Goal: Task Accomplishment & Management: Manage account settings

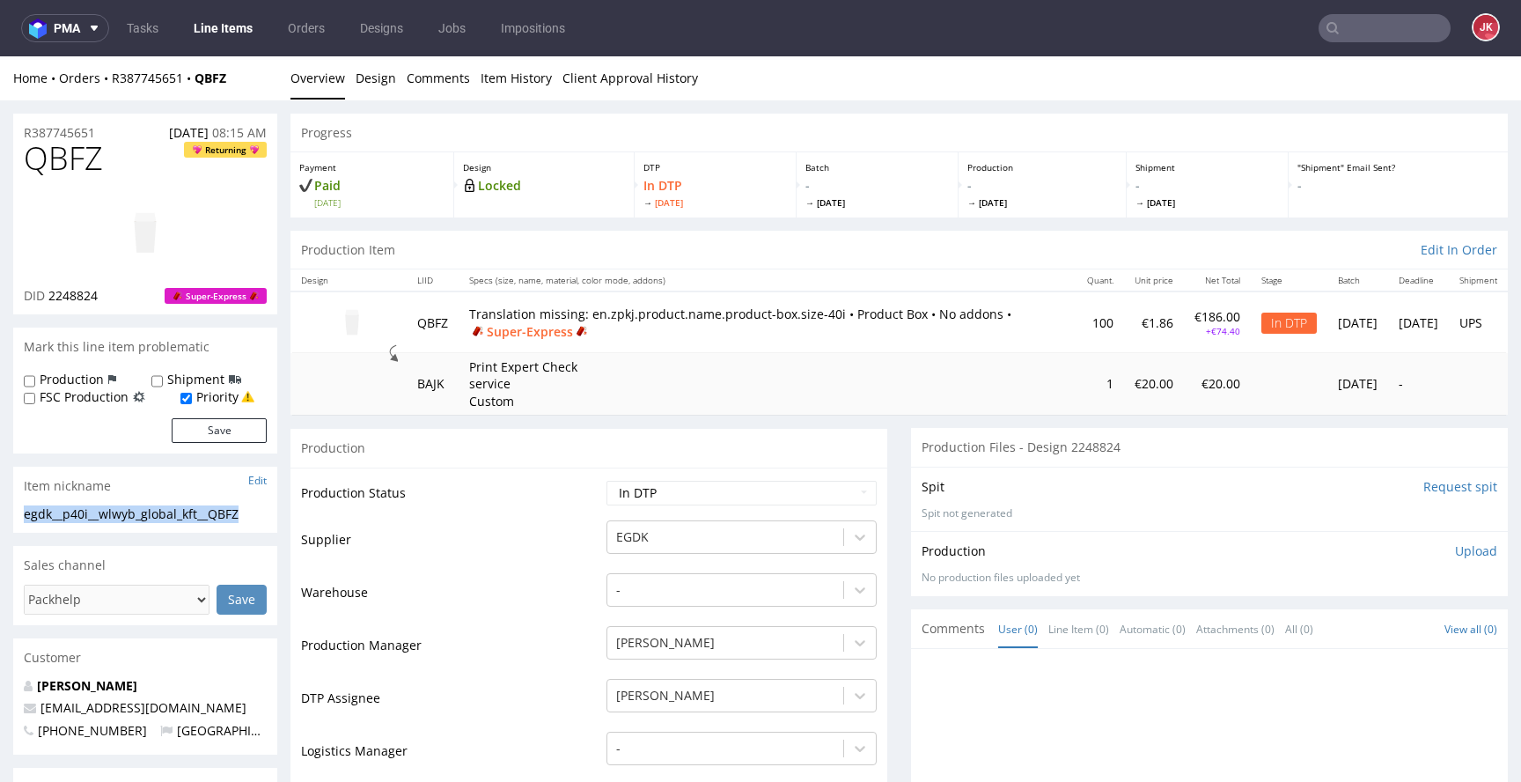
drag, startPoint x: 260, startPoint y: 507, endPoint x: 0, endPoint y: 513, distance: 259.8
copy div "egdk__p40i__wlwyb_global_kft__QBFZ"
drag, startPoint x: 121, startPoint y: 131, endPoint x: 20, endPoint y: 130, distance: 101.2
click at [20, 130] on div "R387745651 13.08.2025 08:15 AM" at bounding box center [145, 128] width 264 height 28
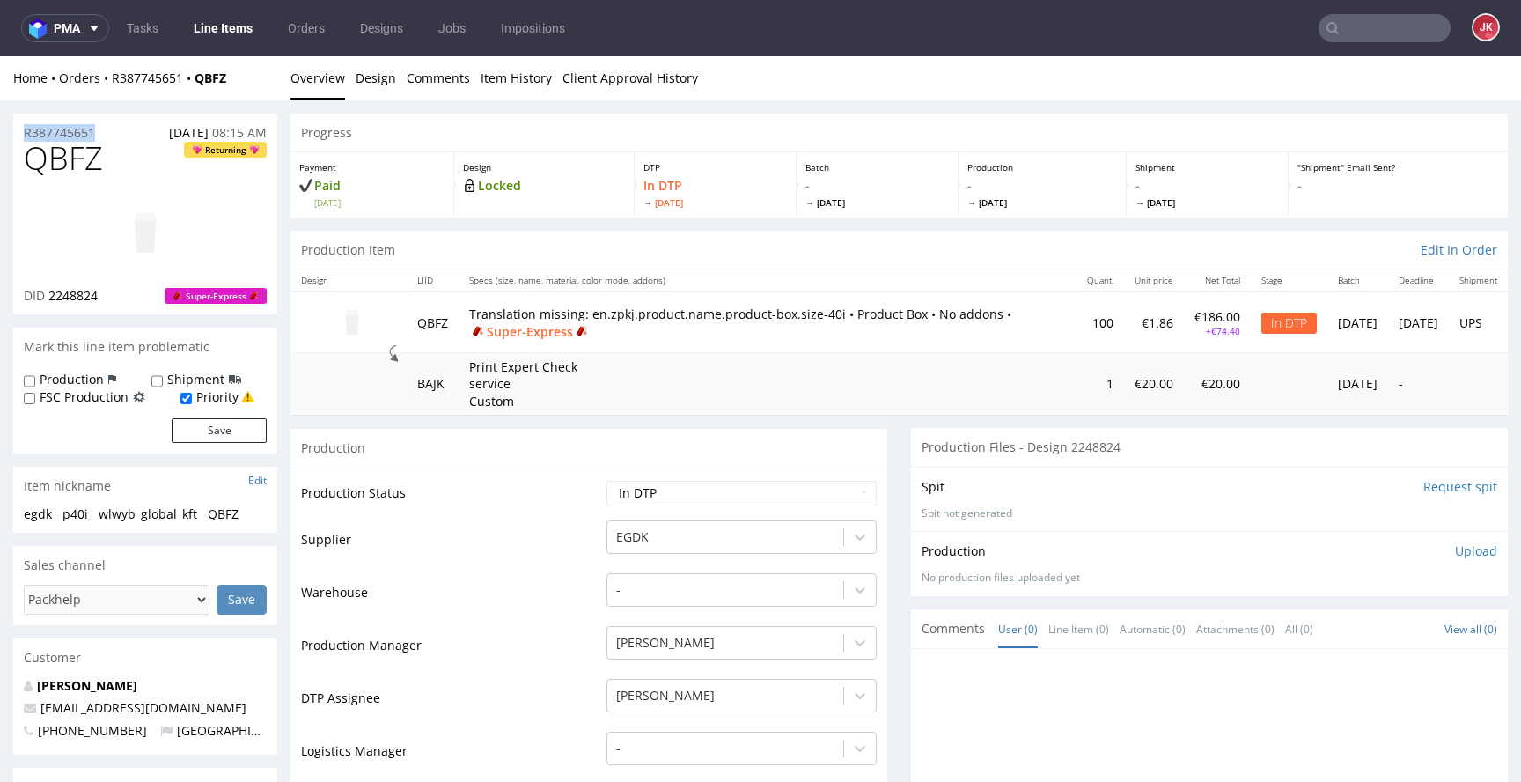
copy p "R387745651"
drag, startPoint x: 49, startPoint y: 297, endPoint x: 116, endPoint y: 296, distance: 66.9
click at [116, 296] on div "DID 2248824 Super-Express" at bounding box center [145, 296] width 243 height 18
copy span "2248824"
click at [1455, 551] on p "Upload" at bounding box center [1476, 551] width 42 height 18
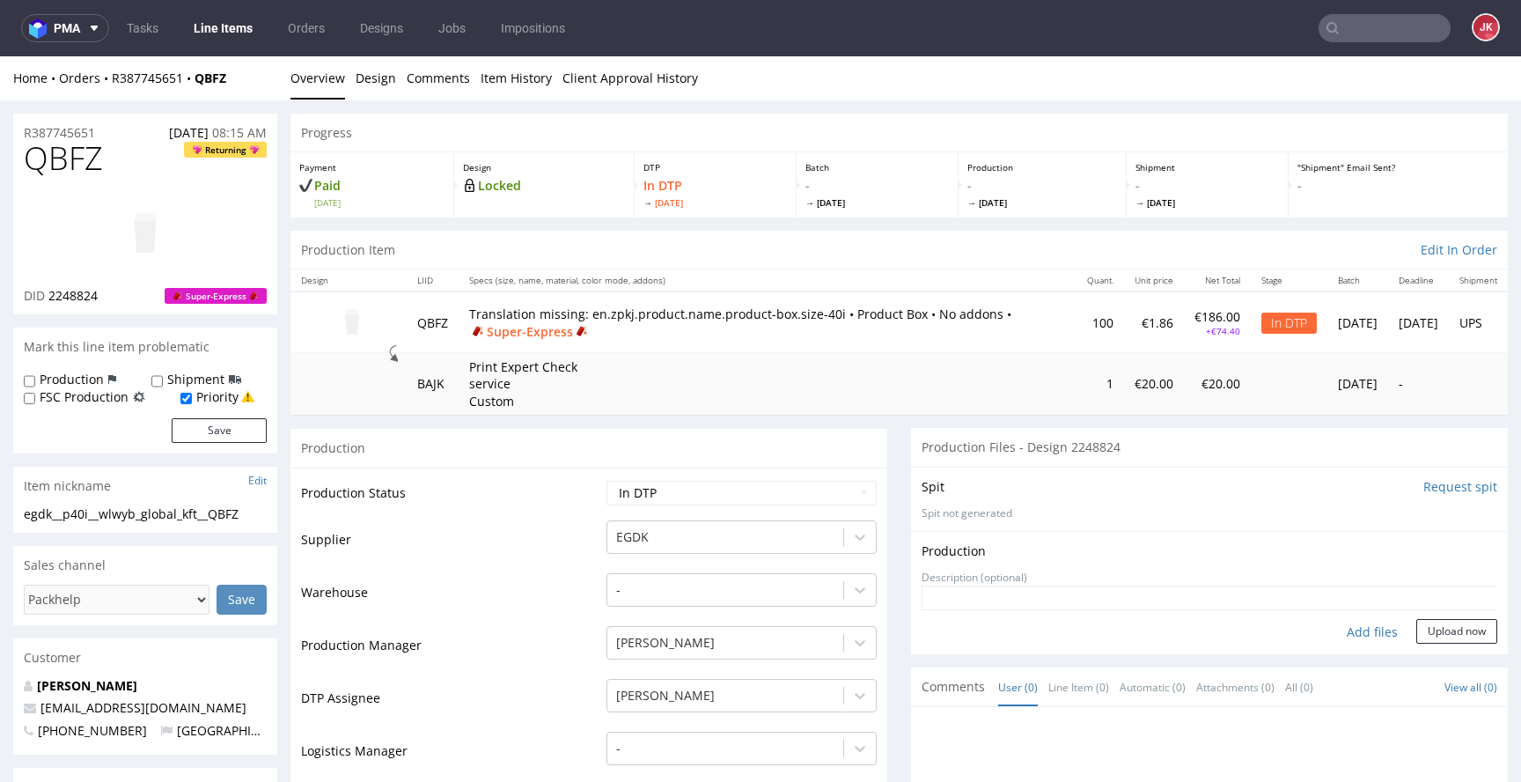
click at [1336, 636] on div "Add files" at bounding box center [1372, 632] width 88 height 26
type input "C:\fakepath\egdk__p40i__wlwyb_global_kft__QBFZ__d2248824__oR387745651__2__outsi…"
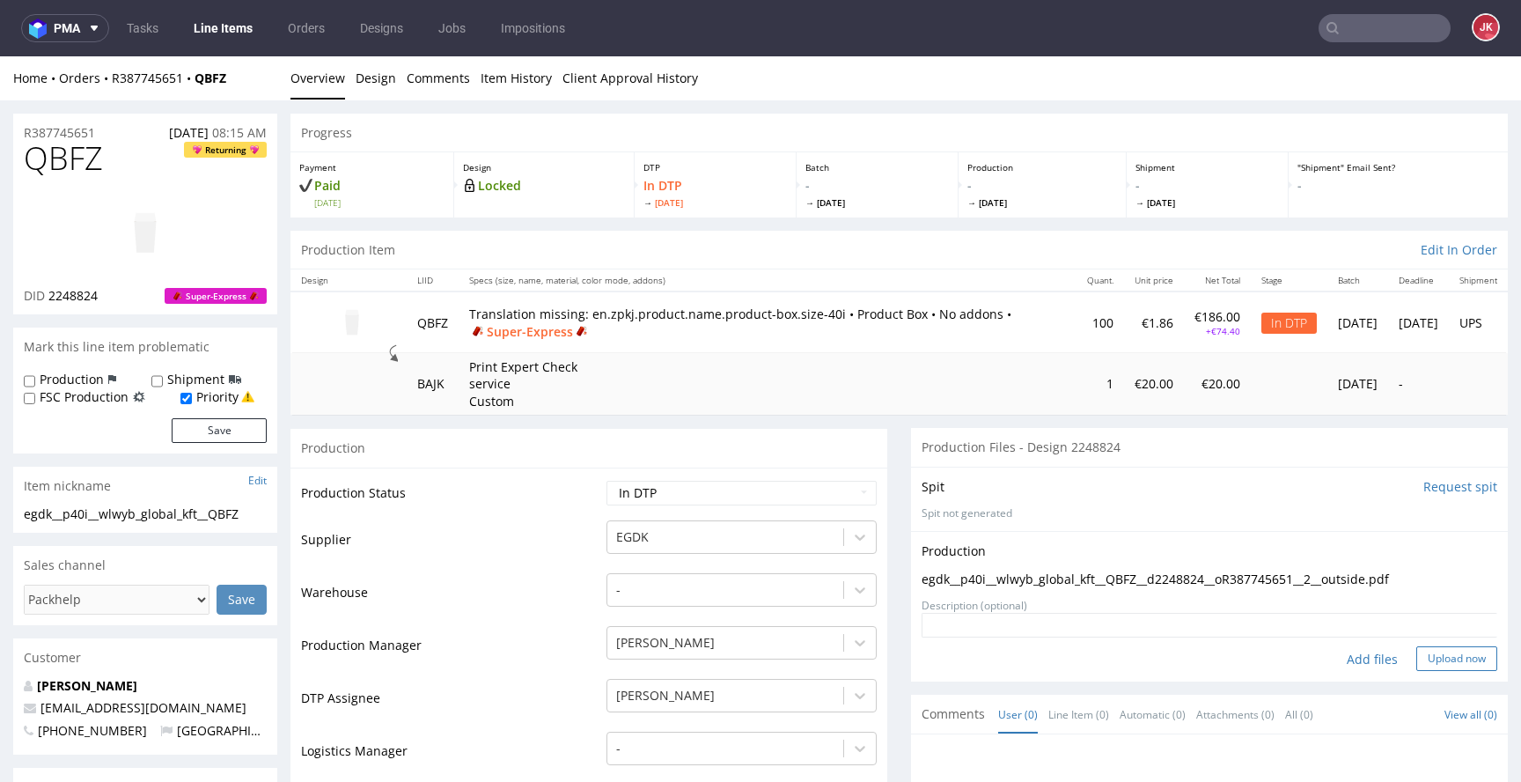
click at [1428, 665] on button "Upload now" at bounding box center [1456, 658] width 81 height 25
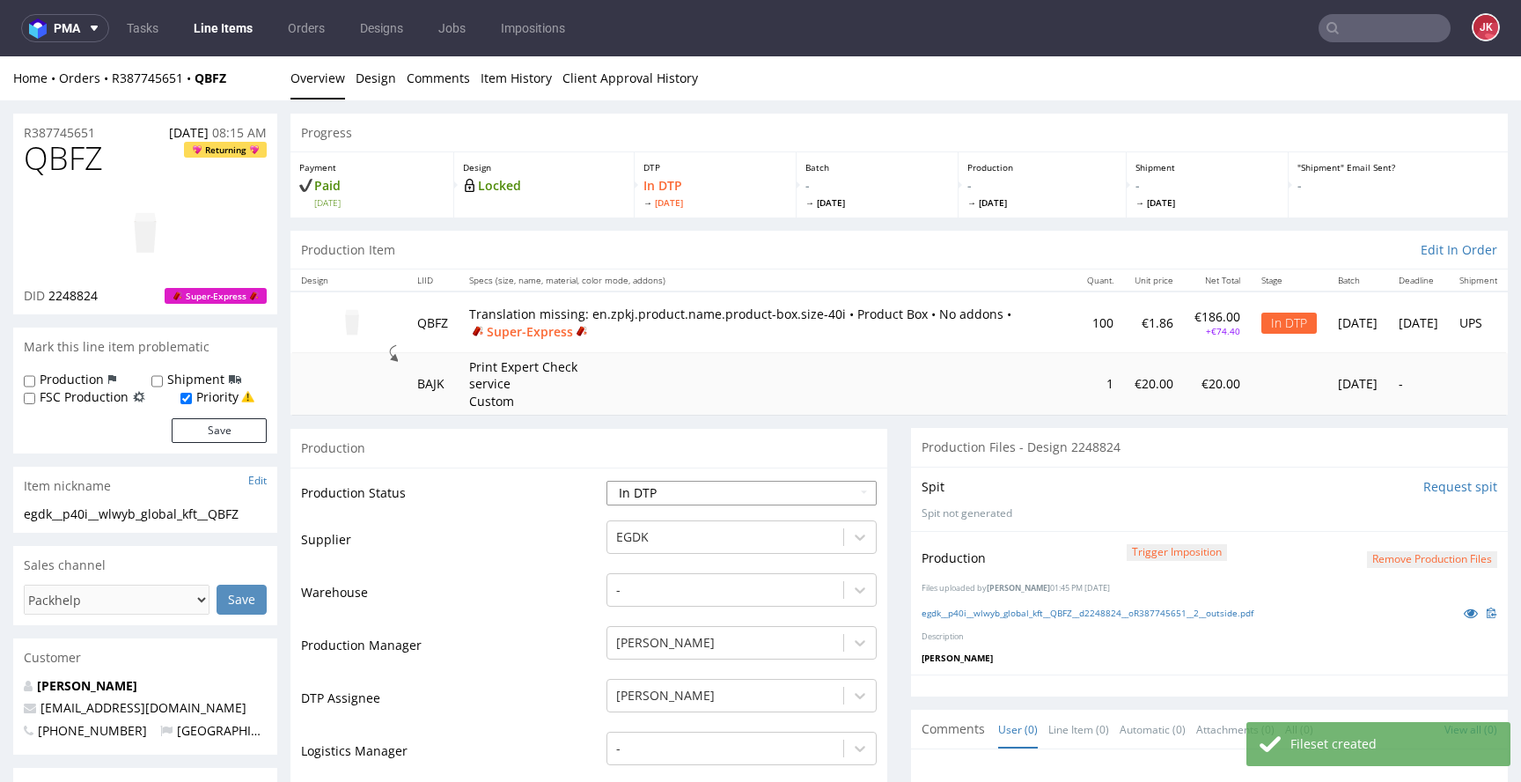
click at [761, 491] on select "Waiting for Artwork Waiting for Diecut Waiting for Mockup Waiting for DTP Waiti…" at bounding box center [742, 493] width 270 height 25
select select "dtp_waiting_for_double_check"
click at [607, 481] on select "Waiting for Artwork Waiting for Diecut Waiting for Mockup Waiting for DTP Waiti…" at bounding box center [742, 493] width 270 height 25
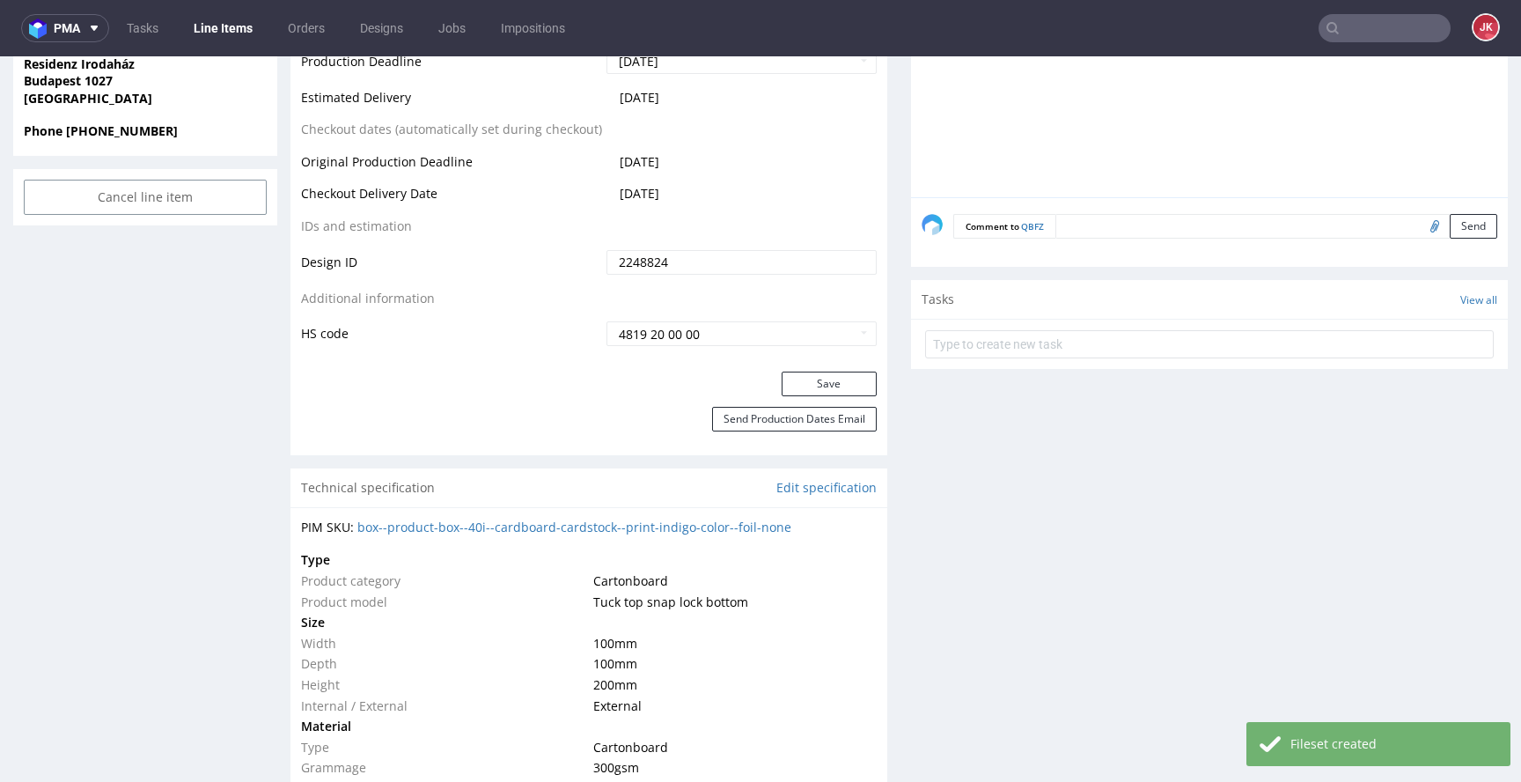
scroll to position [912, 0]
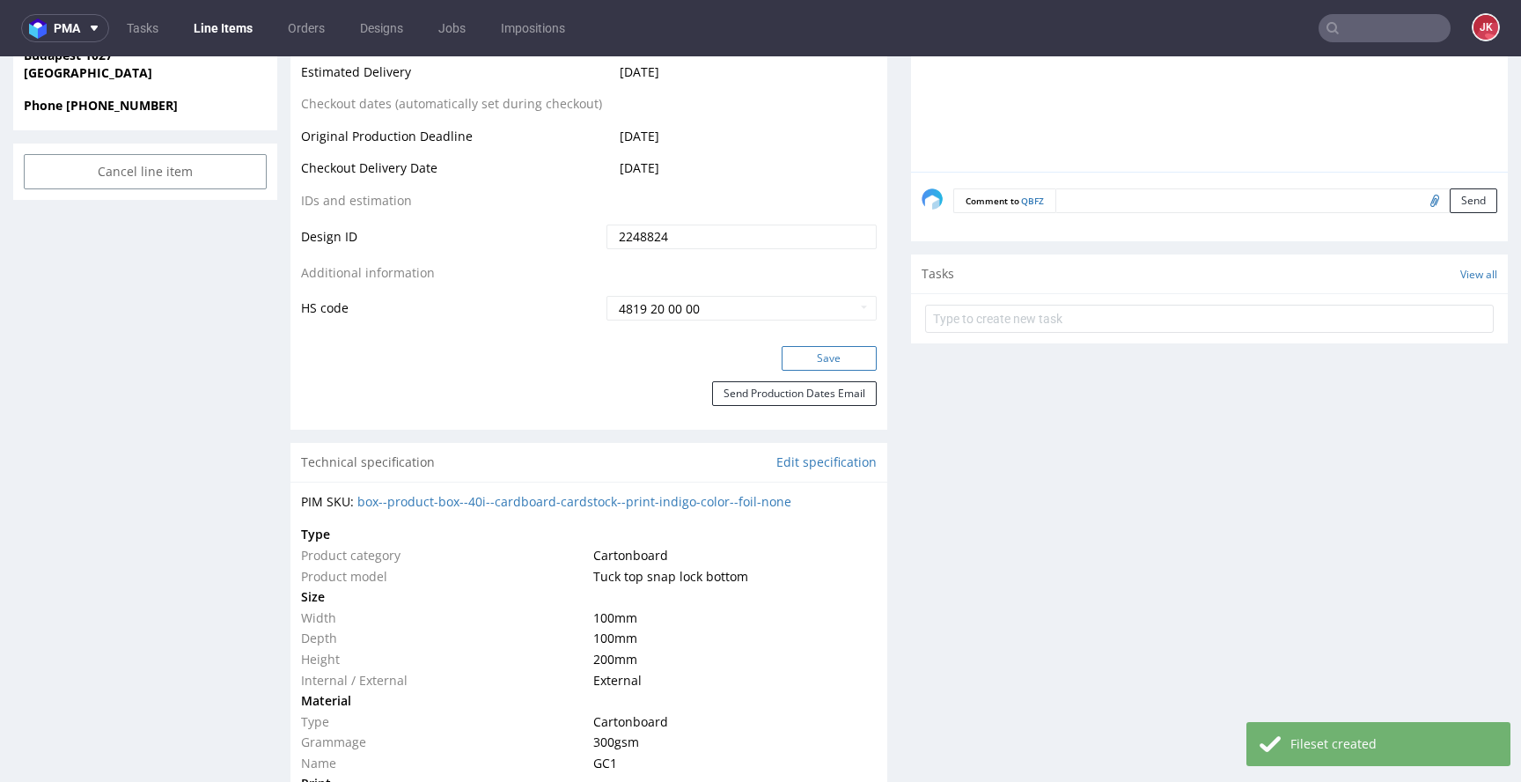
click at [801, 360] on button "Save" at bounding box center [829, 358] width 95 height 25
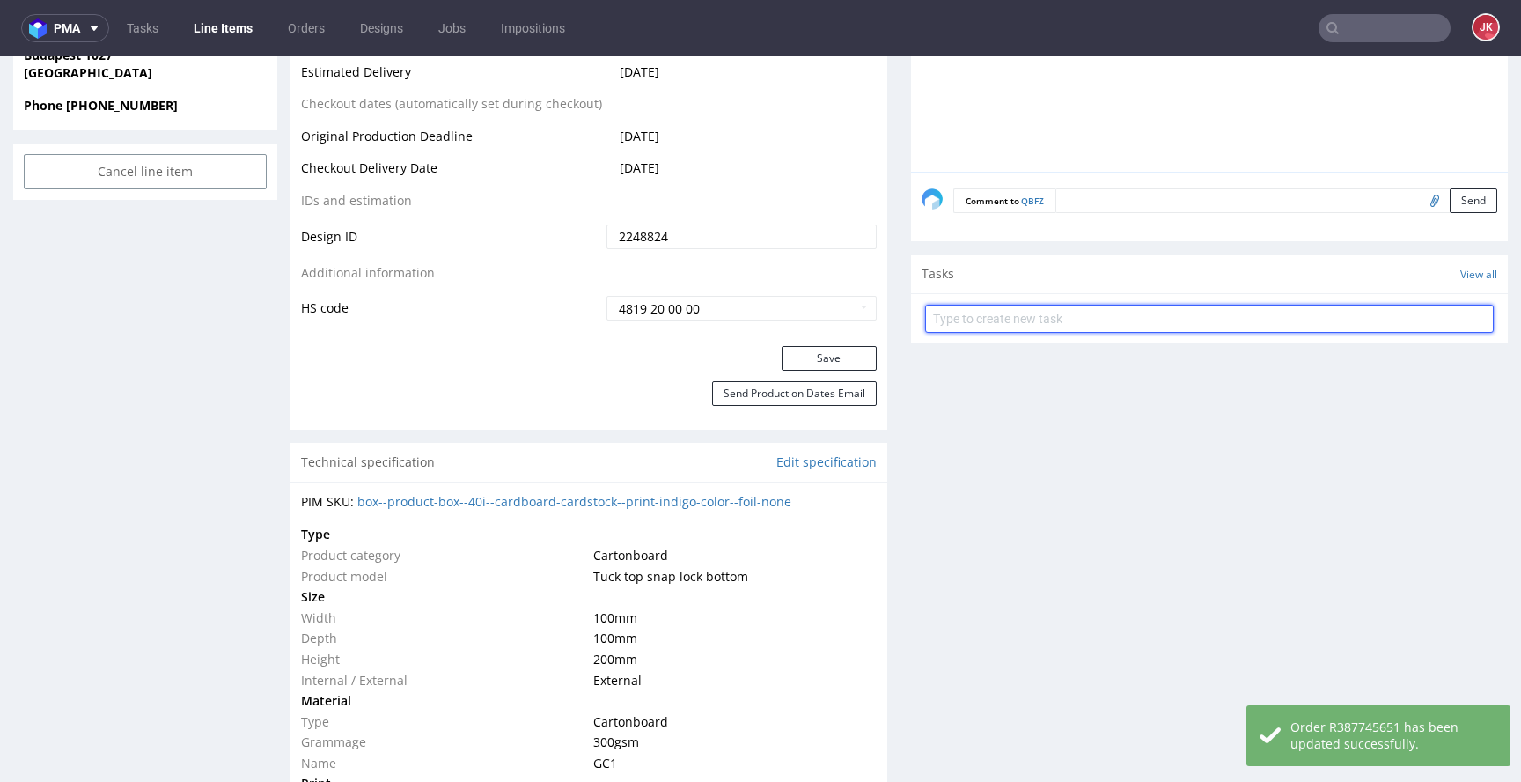
click at [980, 305] on input "text" at bounding box center [1209, 319] width 569 height 28
type input "SE DC"
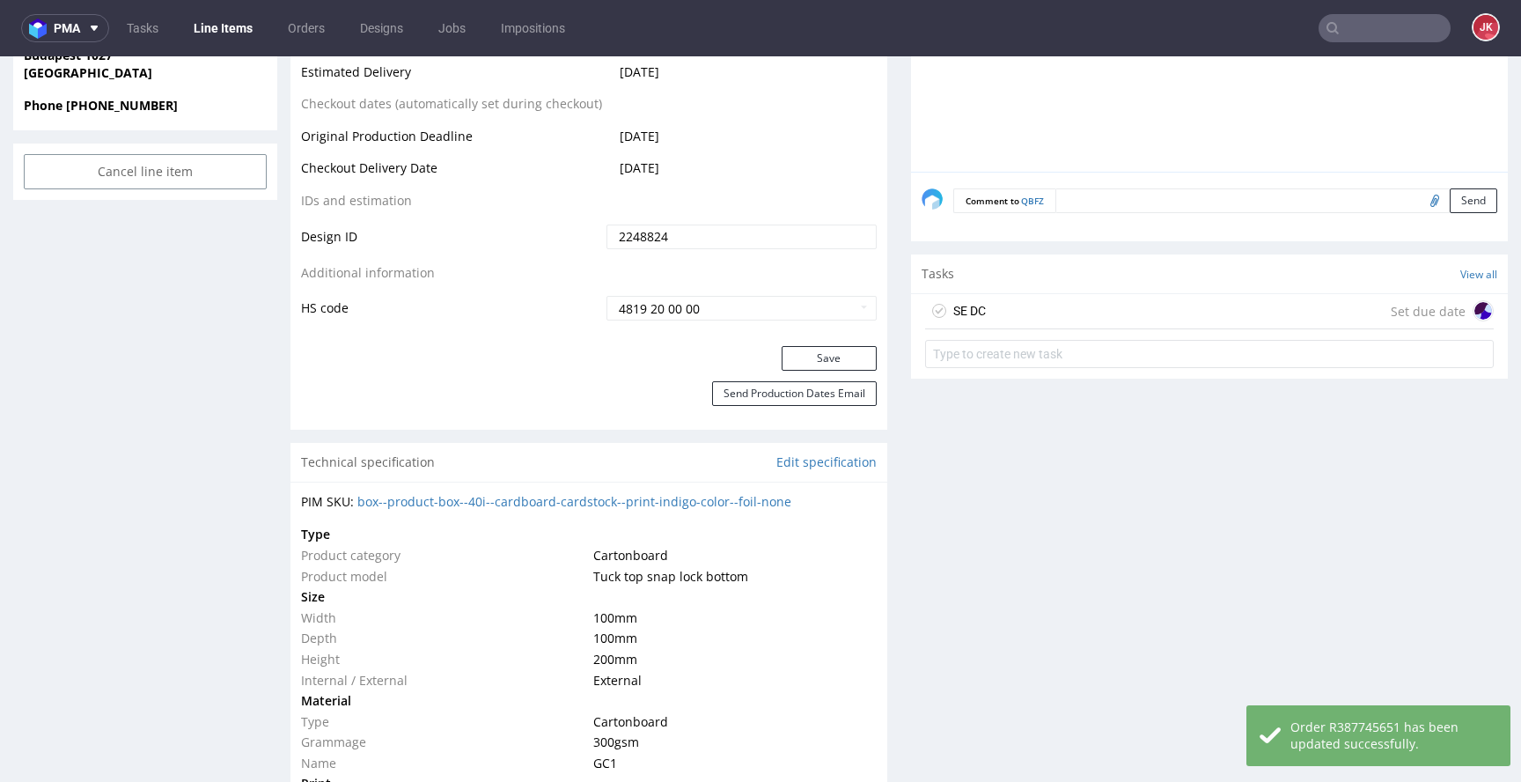
click at [980, 303] on div "SE DC Set due date" at bounding box center [1209, 311] width 569 height 35
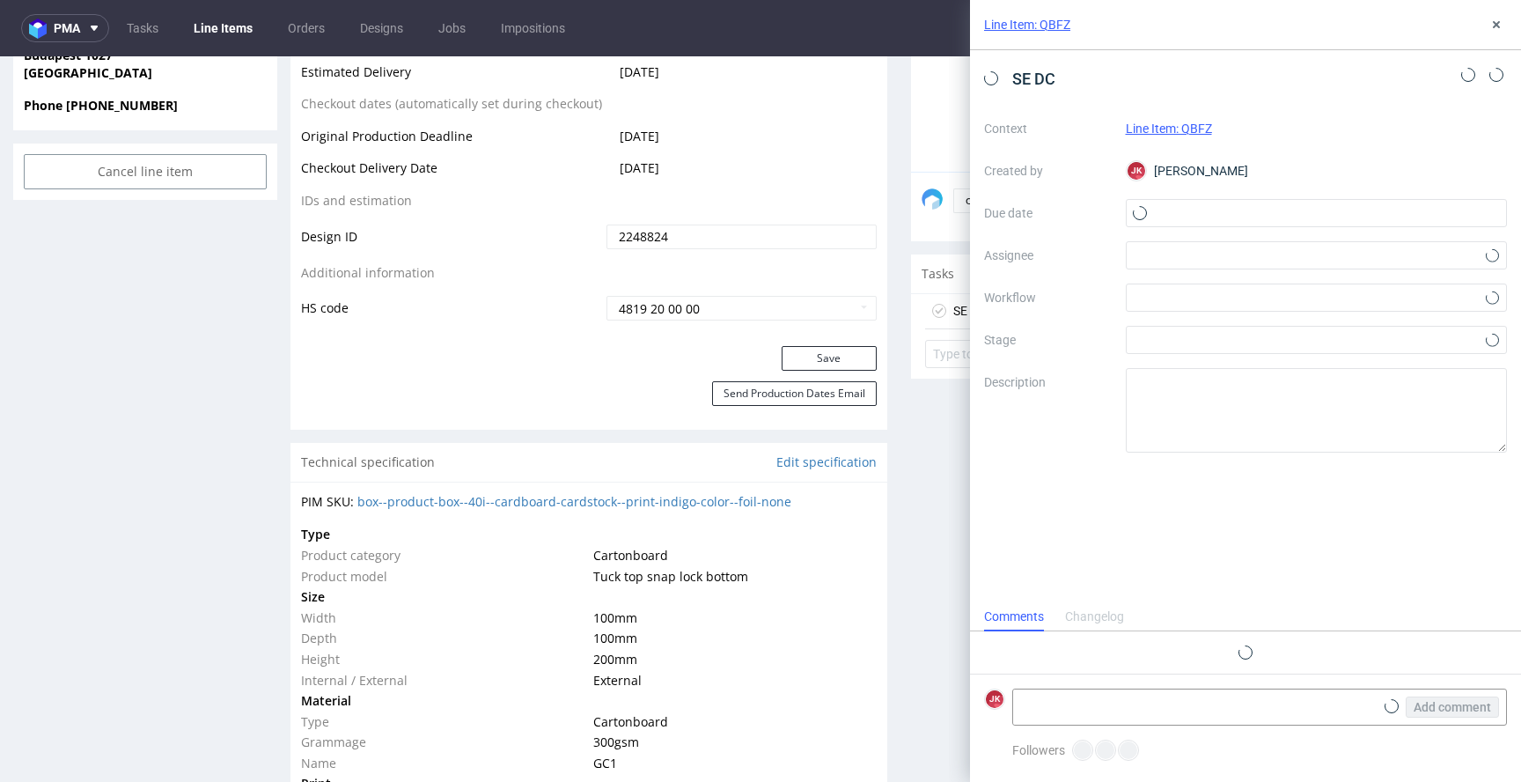
scroll to position [14, 0]
click at [1137, 211] on icon at bounding box center [1140, 213] width 14 height 14
click at [1231, 211] on input "text" at bounding box center [1317, 213] width 382 height 28
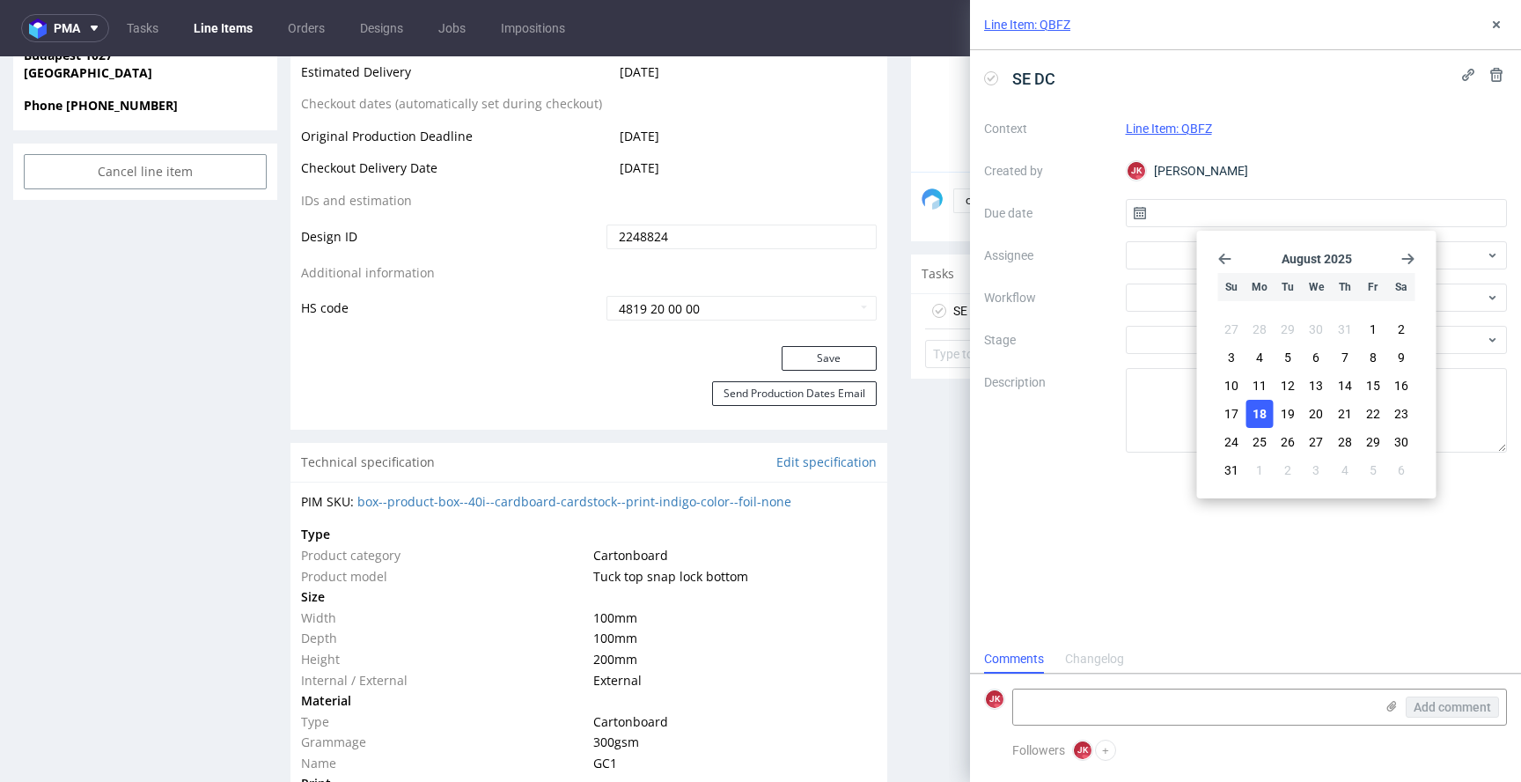
click at [1261, 421] on span "18" at bounding box center [1260, 414] width 14 height 18
type input "18/08/2025"
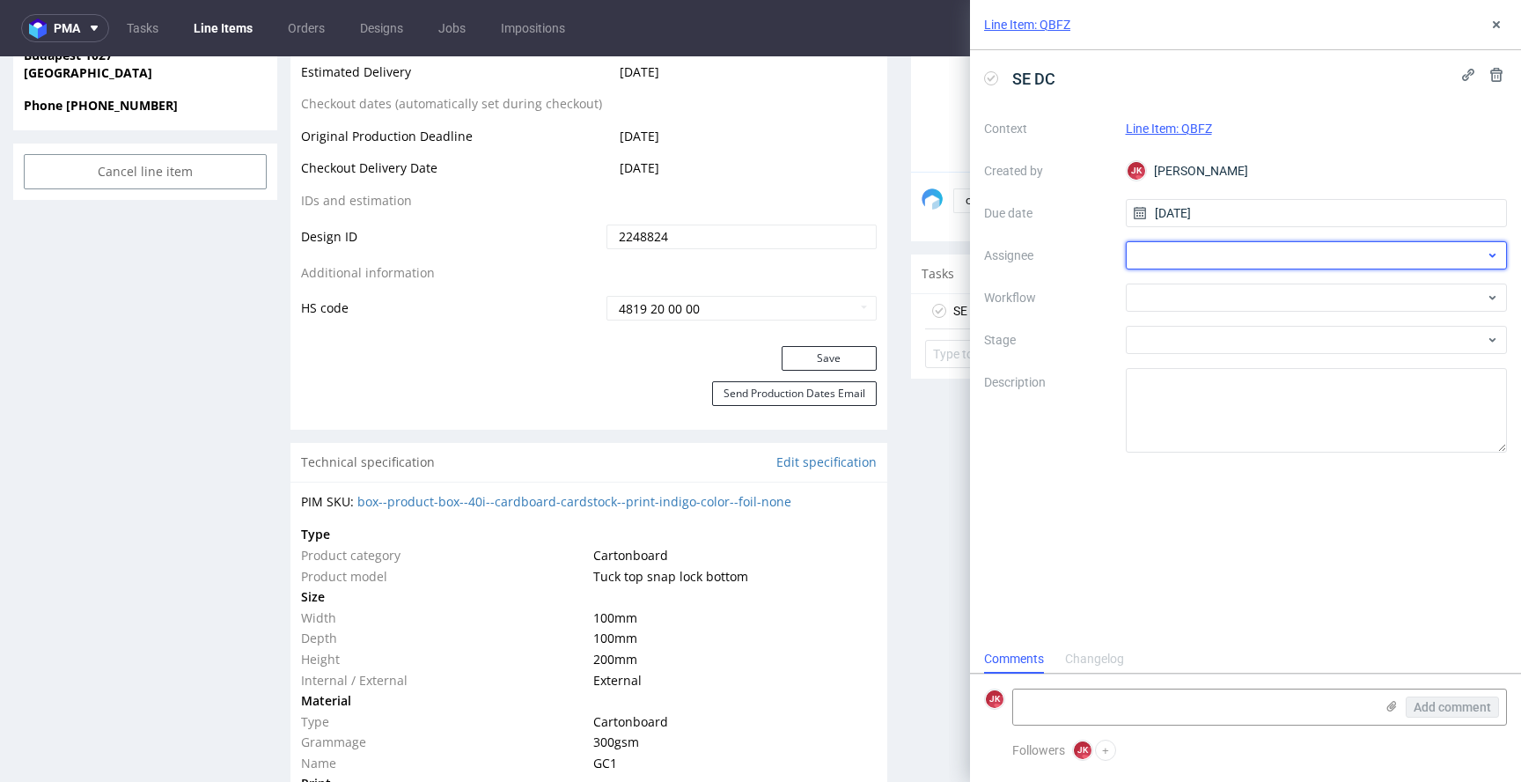
click at [1154, 251] on div at bounding box center [1317, 255] width 382 height 28
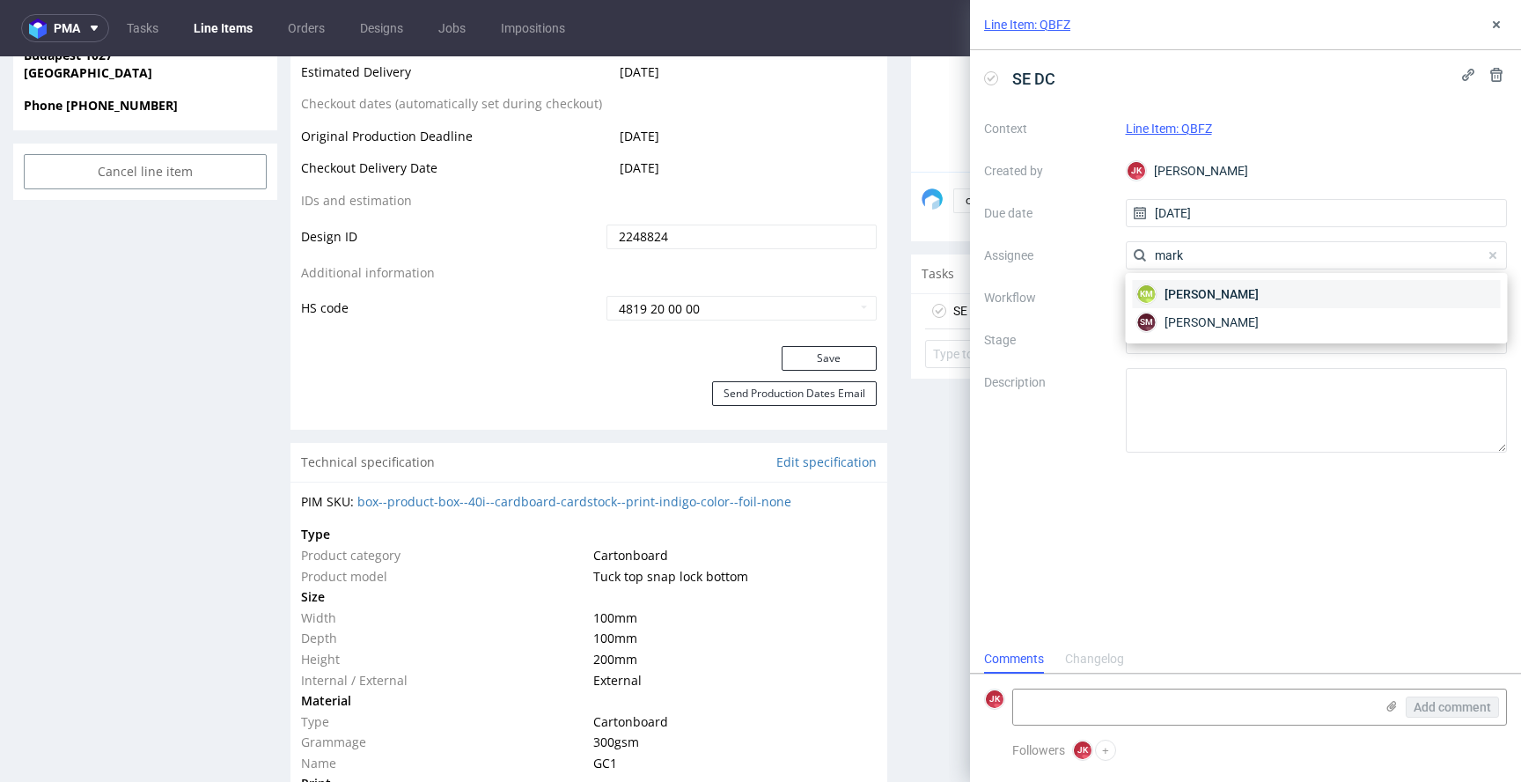
type input "mark"
click at [1200, 296] on span "Karol Markowski" at bounding box center [1212, 294] width 94 height 18
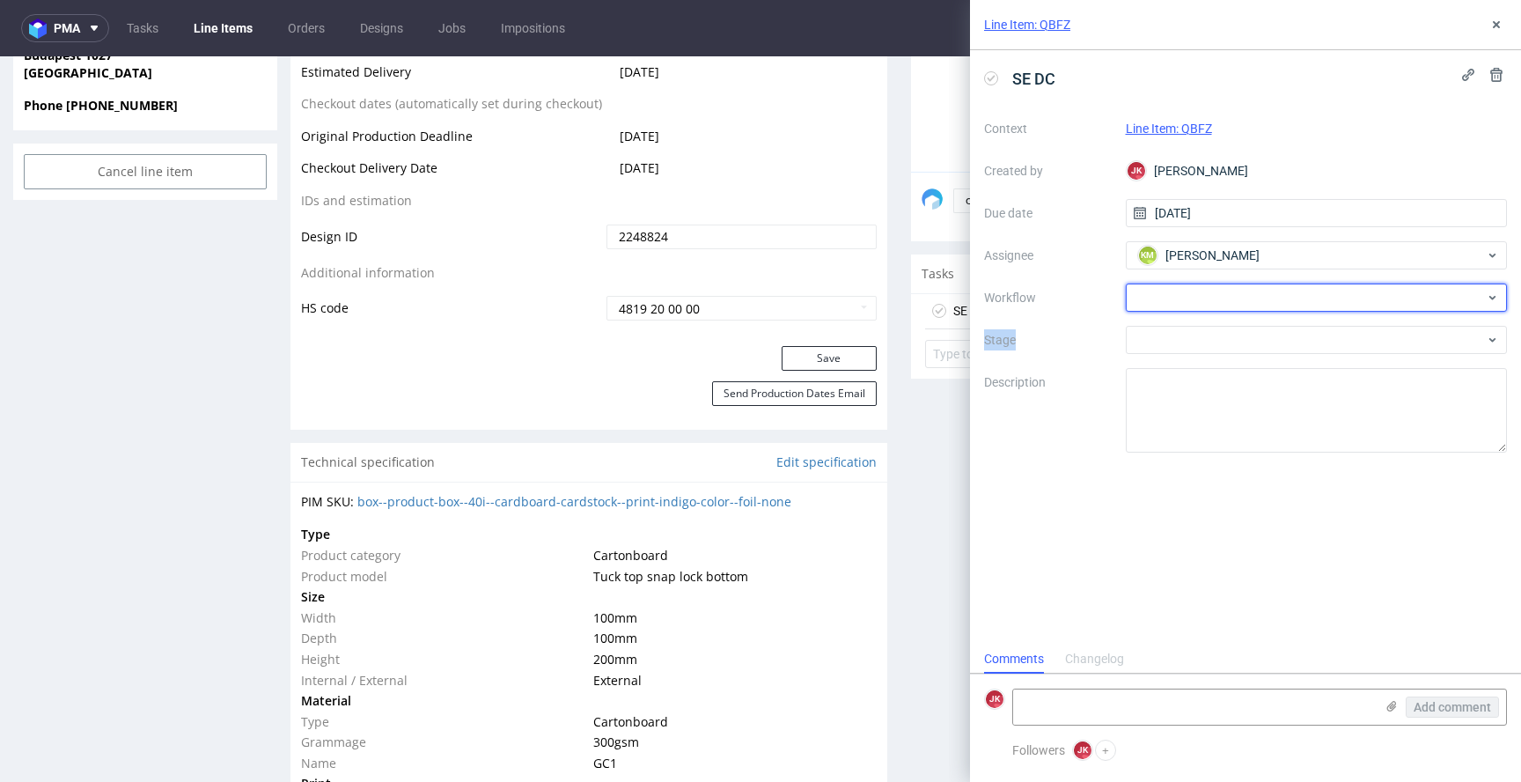
click at [1200, 296] on div at bounding box center [1317, 297] width 382 height 28
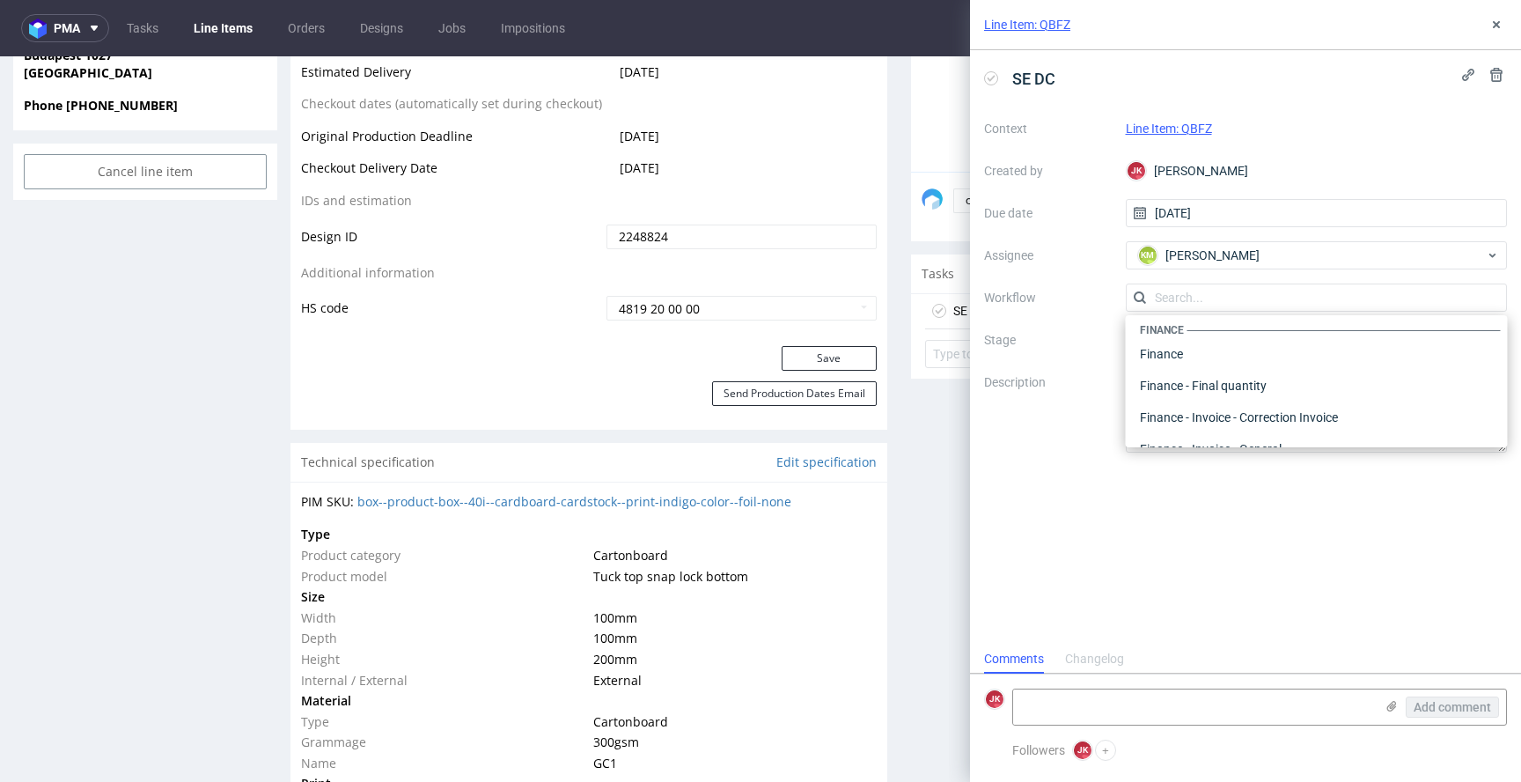
scroll to position [0, 0]
click at [1200, 358] on div "DTP - Double Check" at bounding box center [1317, 361] width 368 height 32
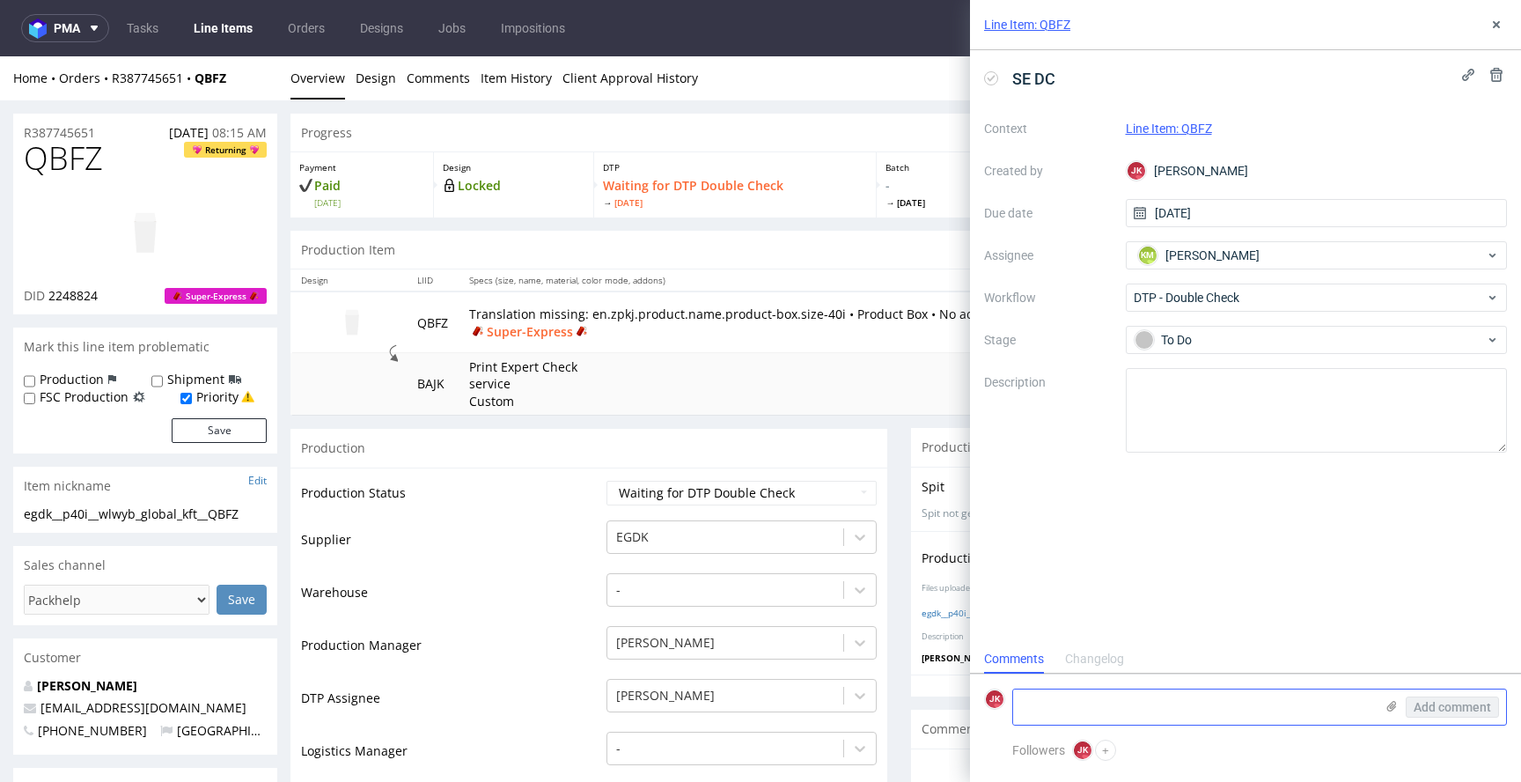
click at [1098, 701] on textarea at bounding box center [1193, 706] width 361 height 35
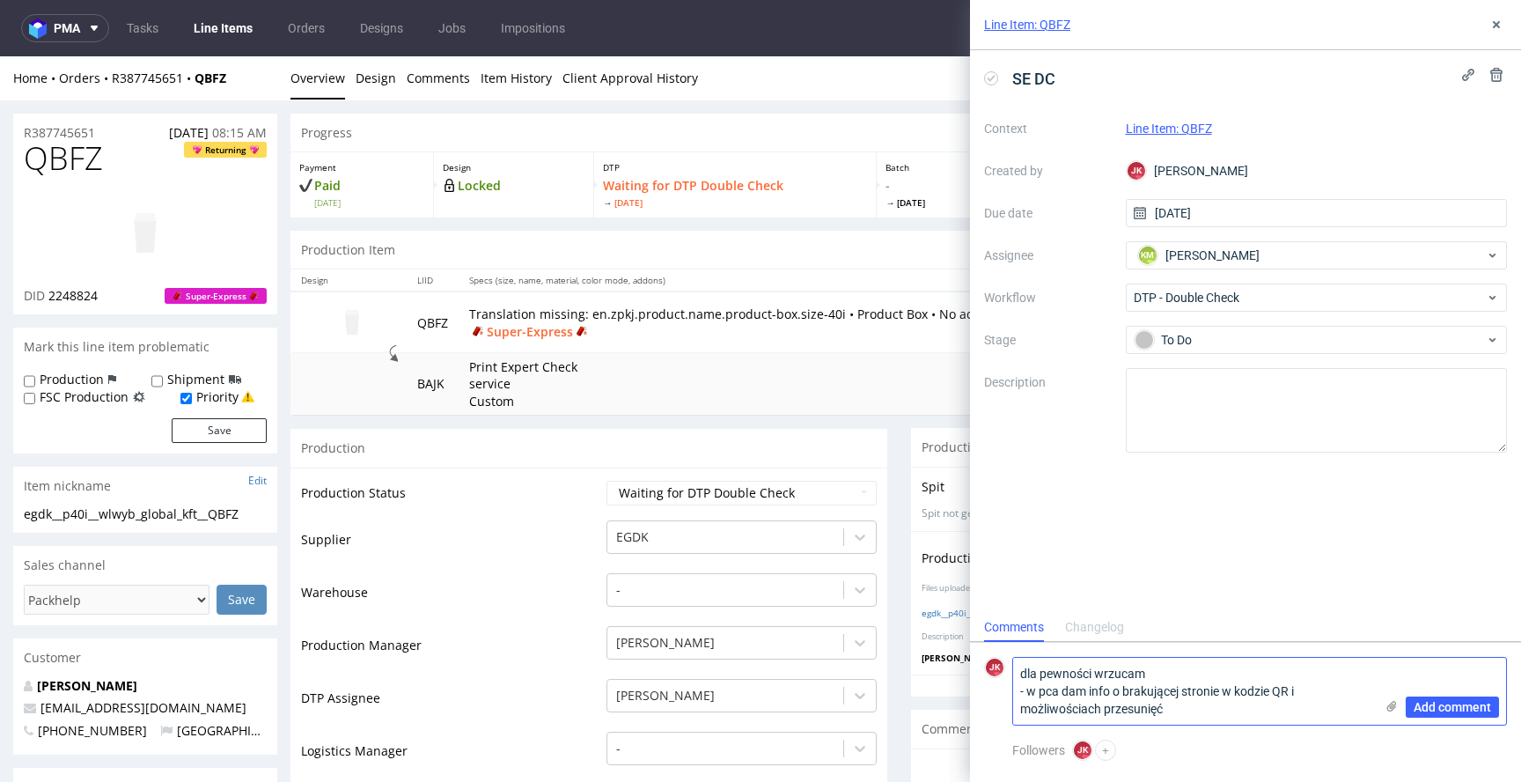
type textarea "dla pewności wrzucam - w pca dam info o brakującej stronie w kodzie QR i możliw…"
click at [1449, 696] on button "Add comment" at bounding box center [1452, 706] width 93 height 21
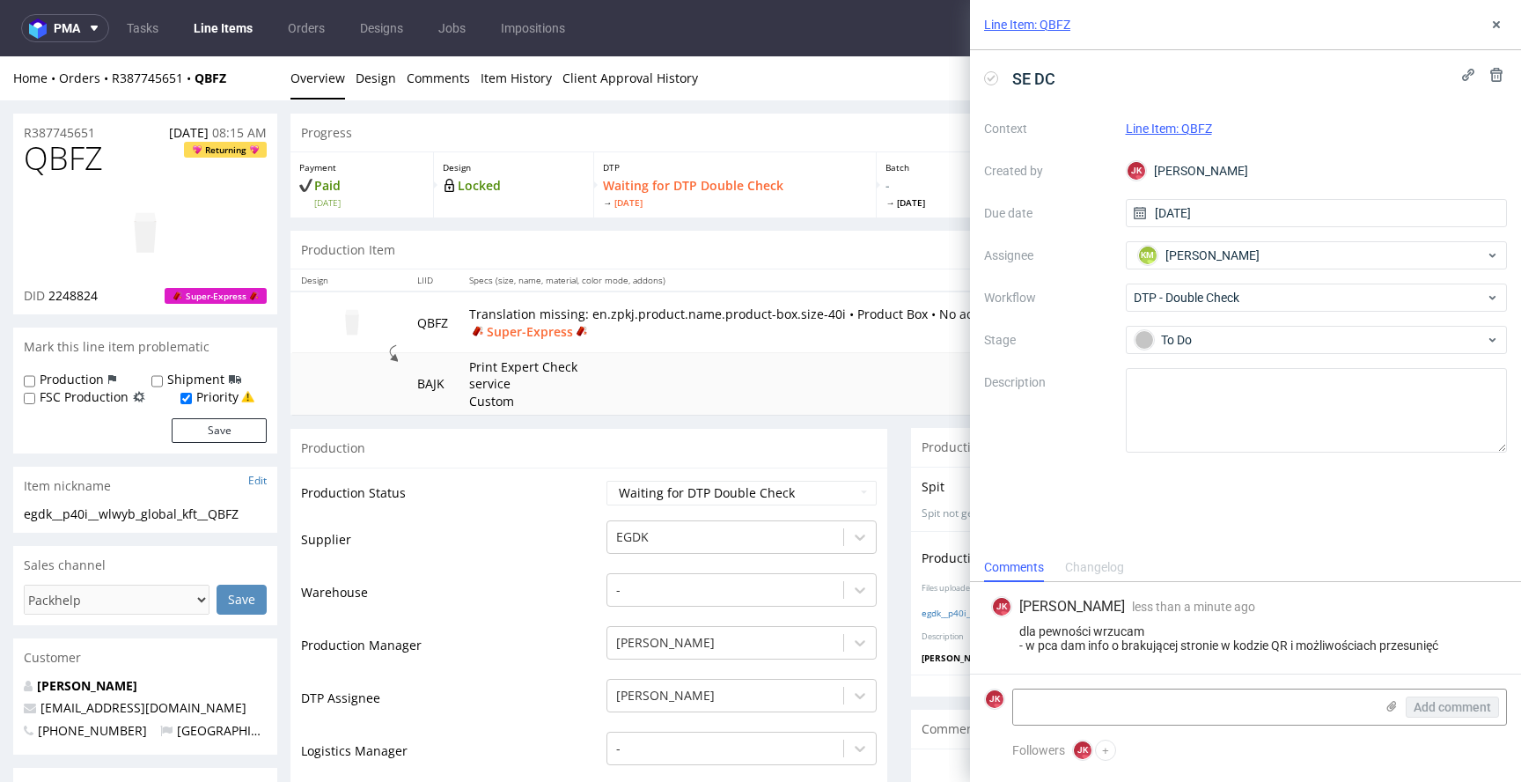
click at [1494, 11] on div "Line Item: QBFZ" at bounding box center [1245, 25] width 551 height 50
click at [1501, 14] on button at bounding box center [1496, 24] width 21 height 21
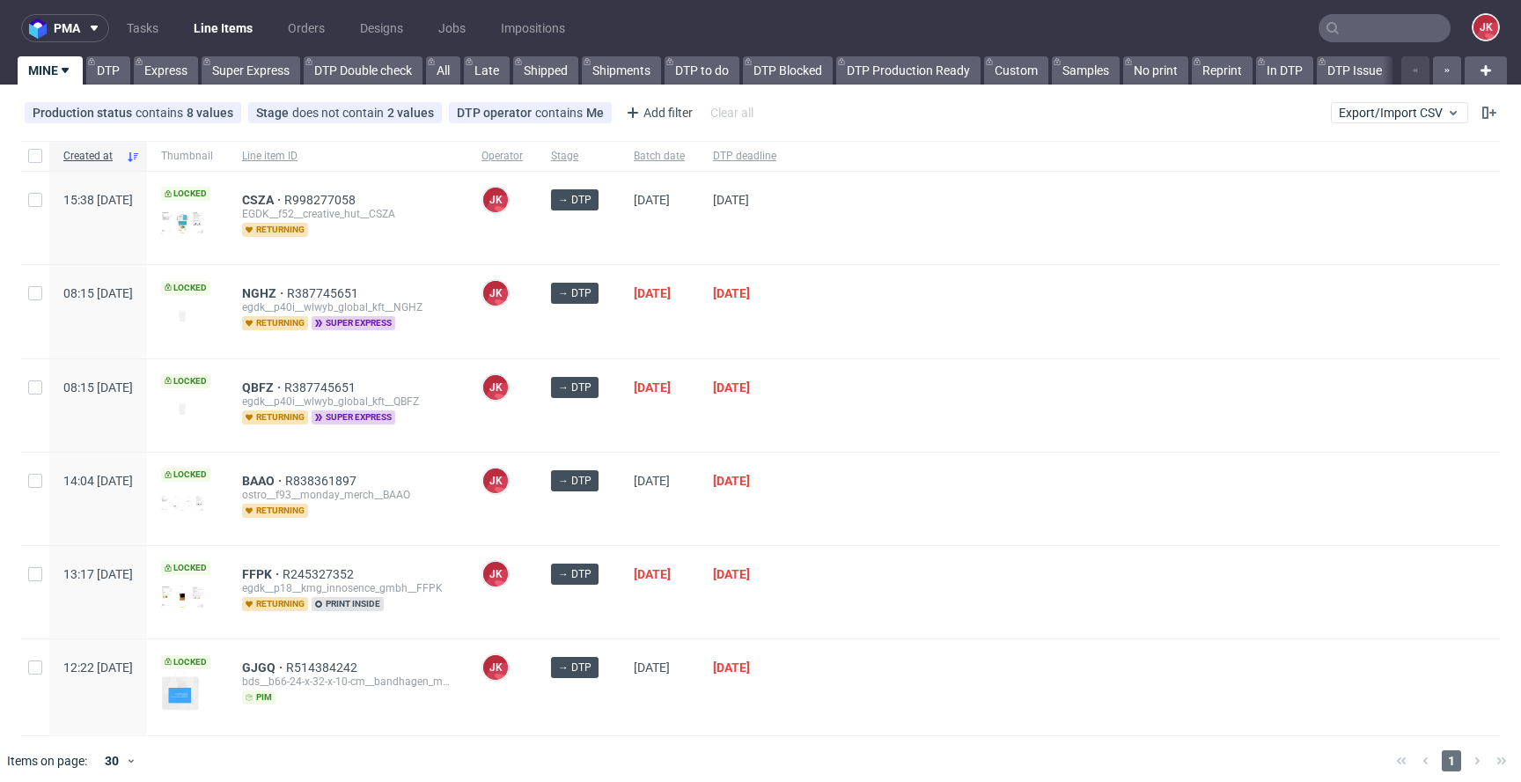
click at [937, 408] on div at bounding box center [1146, 405] width 710 height 92
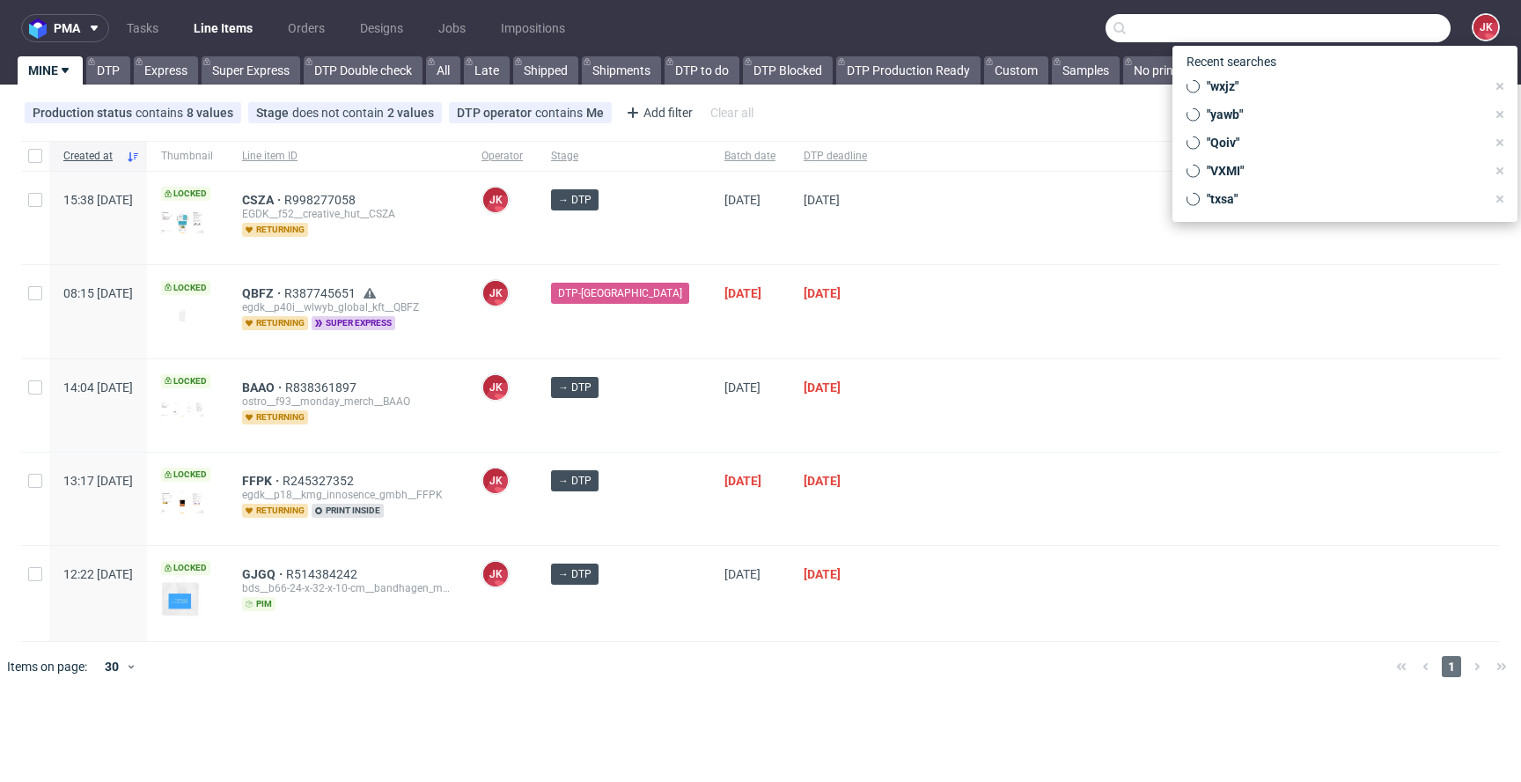
click at [1377, 26] on input "text" at bounding box center [1278, 28] width 345 height 28
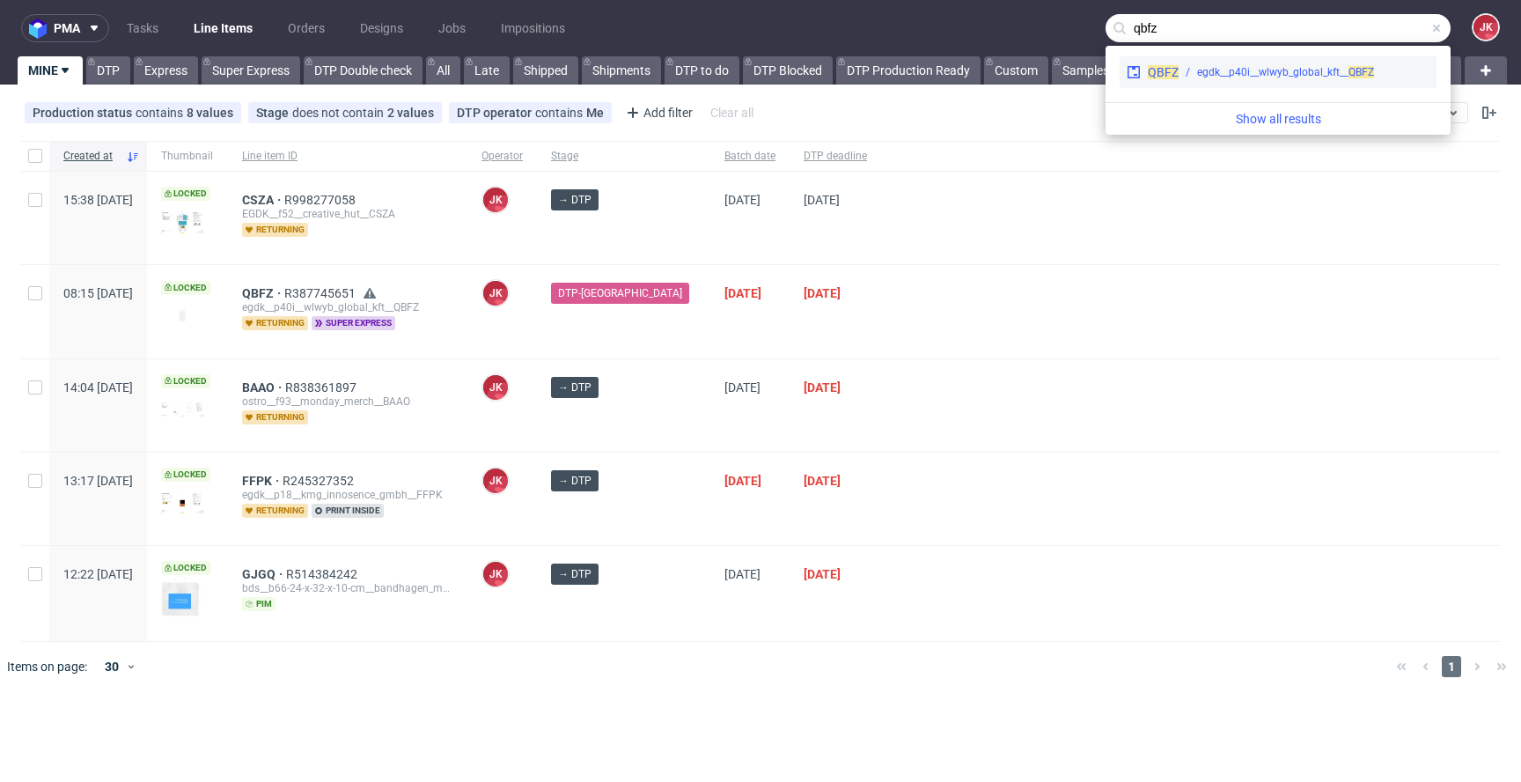
type input "qbfz"
click at [1292, 73] on div "egdk__p40i__wlwyb_global_kft__ QBFZ" at bounding box center [1285, 72] width 177 height 16
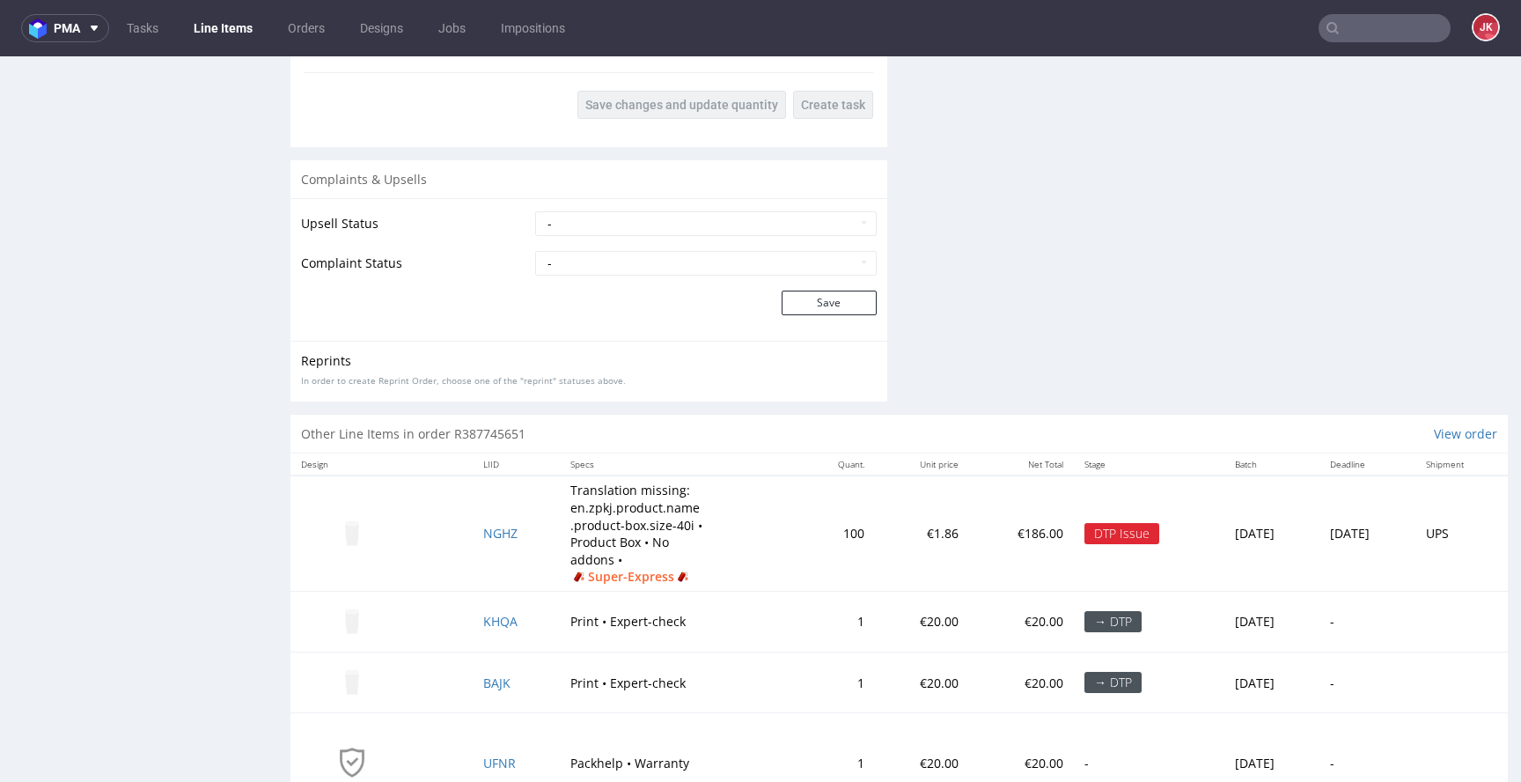
scroll to position [2369, 0]
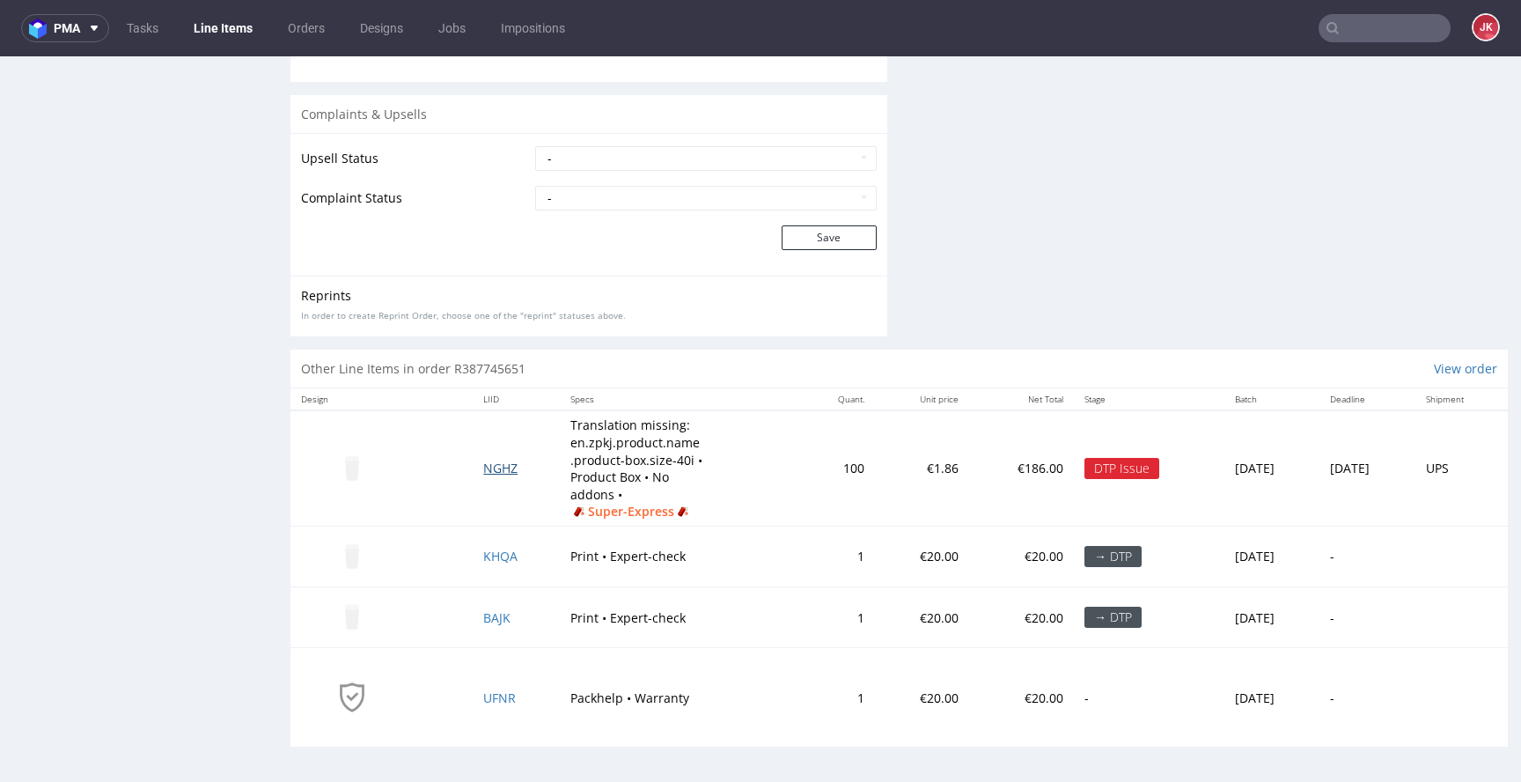
click at [492, 463] on span "NGHZ" at bounding box center [500, 468] width 34 height 17
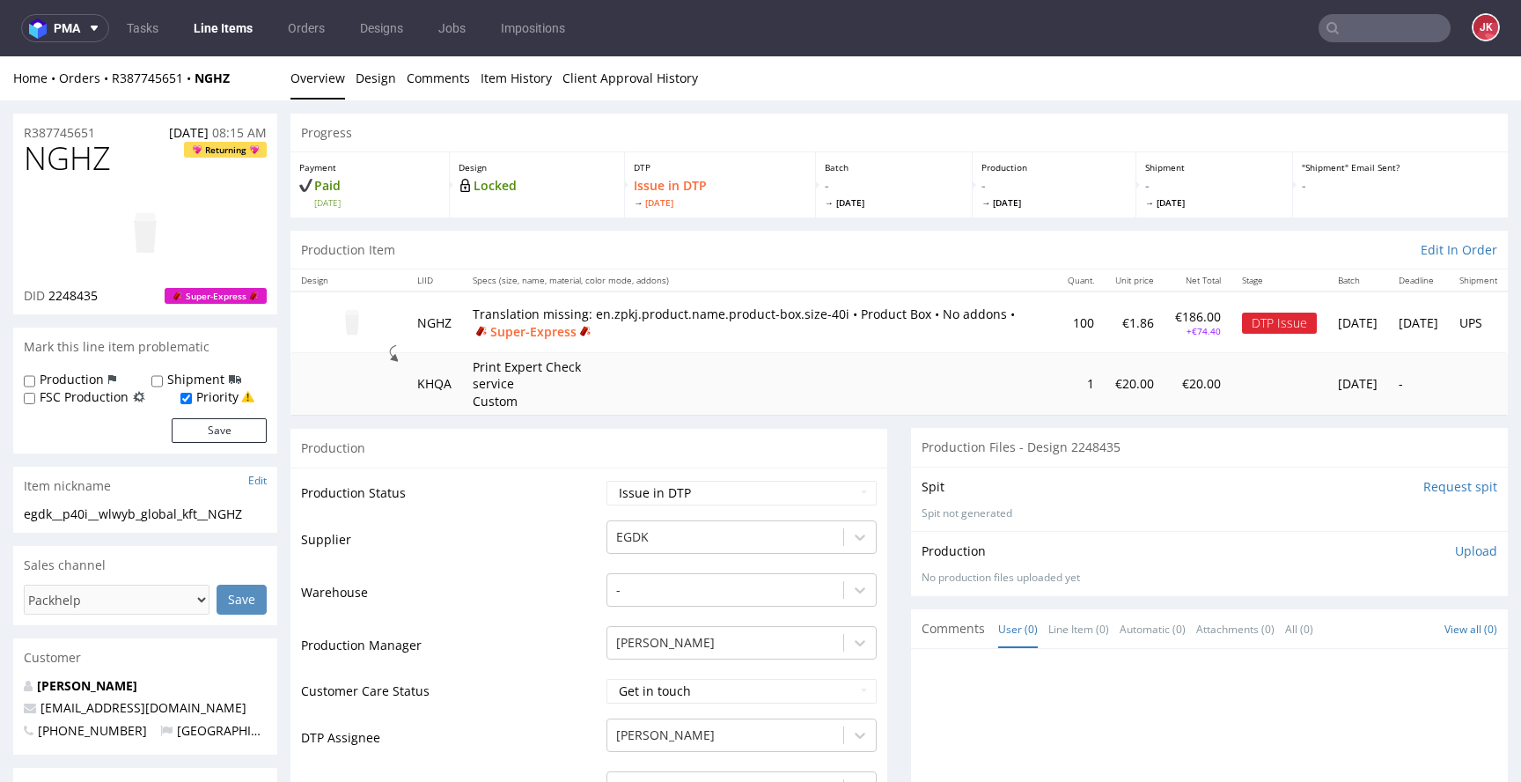
click at [504, 614] on td "Warehouse" at bounding box center [451, 597] width 301 height 53
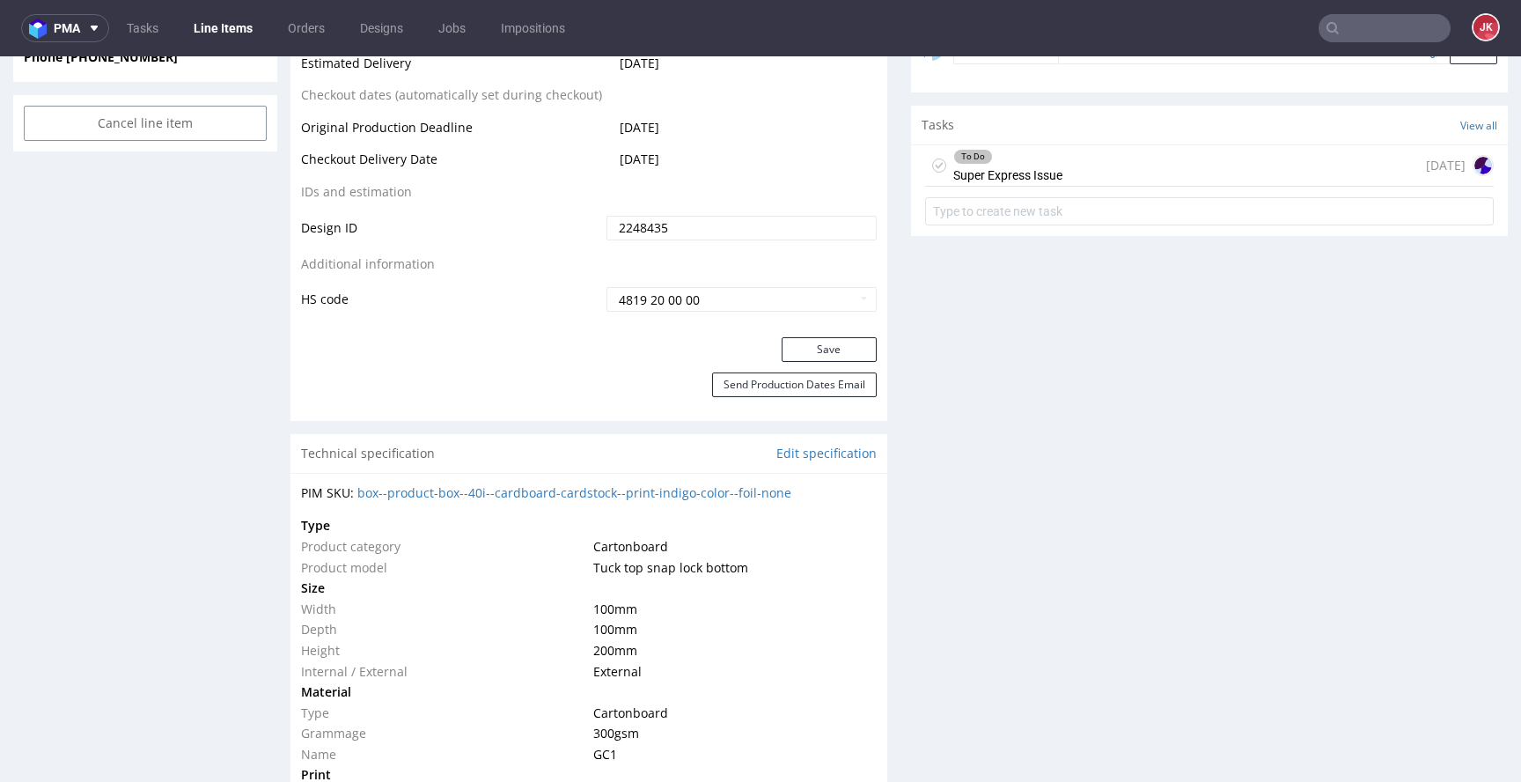
scroll to position [728, 0]
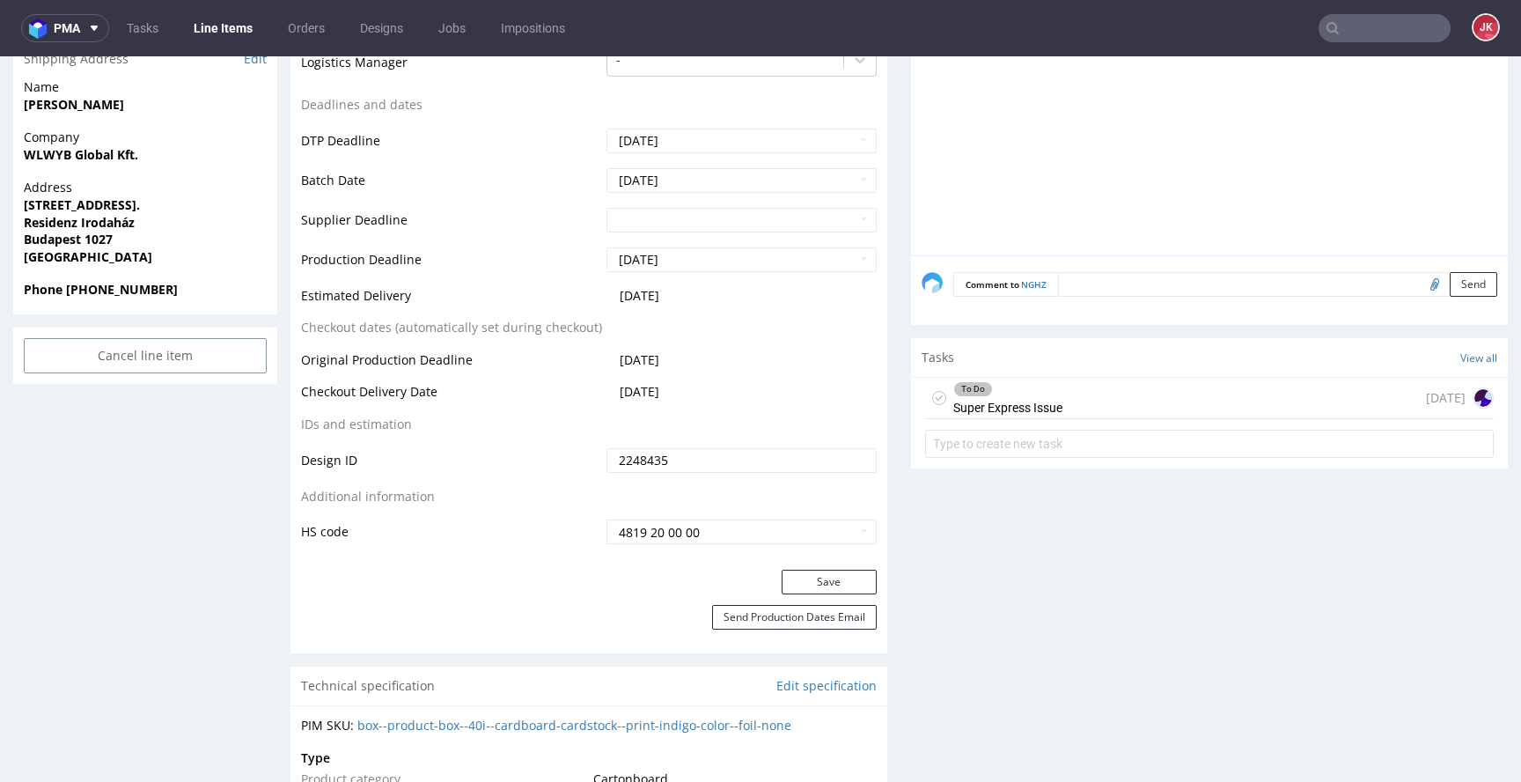
click at [1004, 416] on div "To Do Super Express Issue" at bounding box center [1007, 398] width 109 height 40
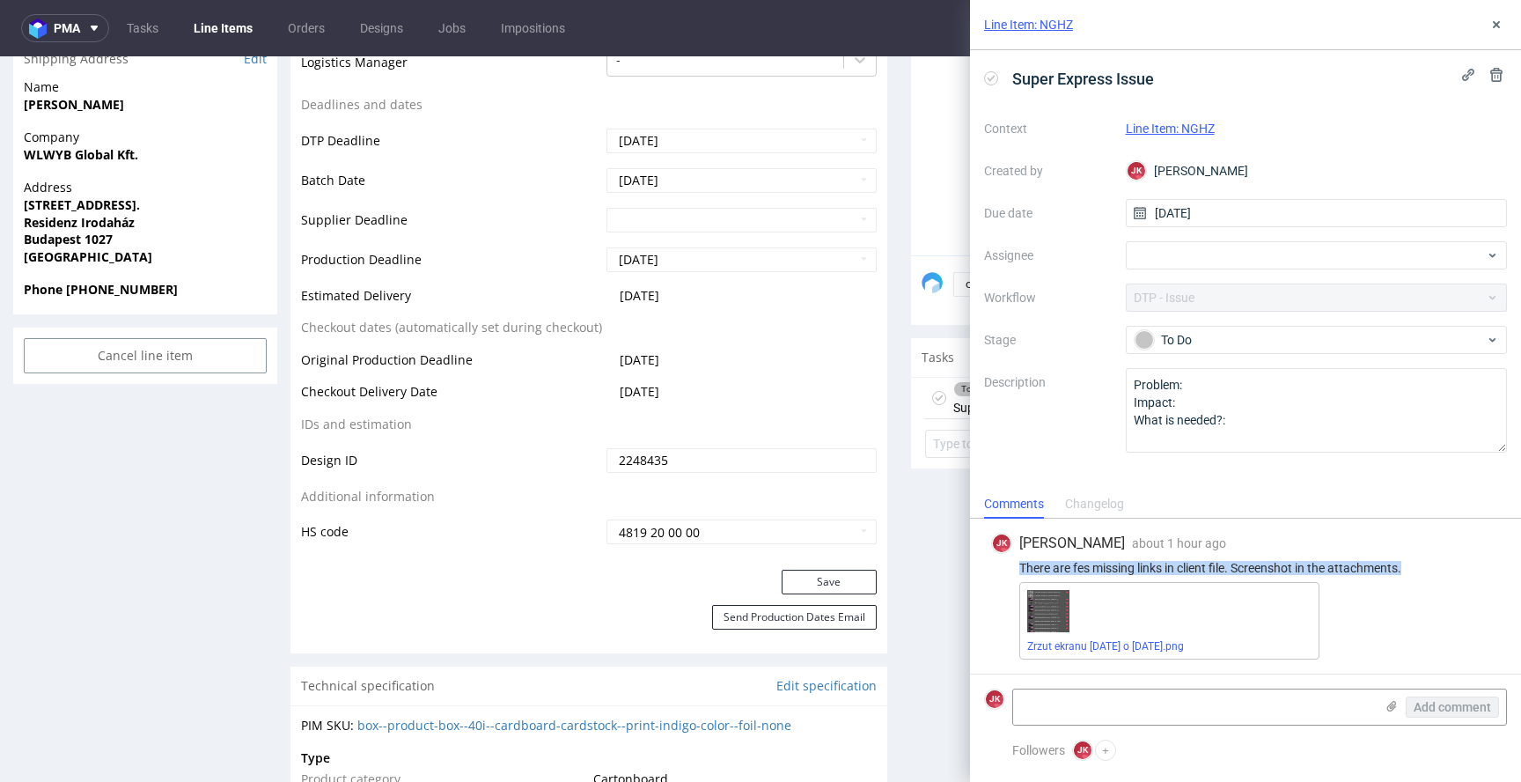
drag, startPoint x: 1020, startPoint y: 563, endPoint x: 1418, endPoint y: 572, distance: 398.0
click at [1418, 572] on div "There are fes missing links in client file. Screenshot in the attachments." at bounding box center [1245, 568] width 509 height 14
copy div "There are fes missing links in client file. Screenshot in the attachments."
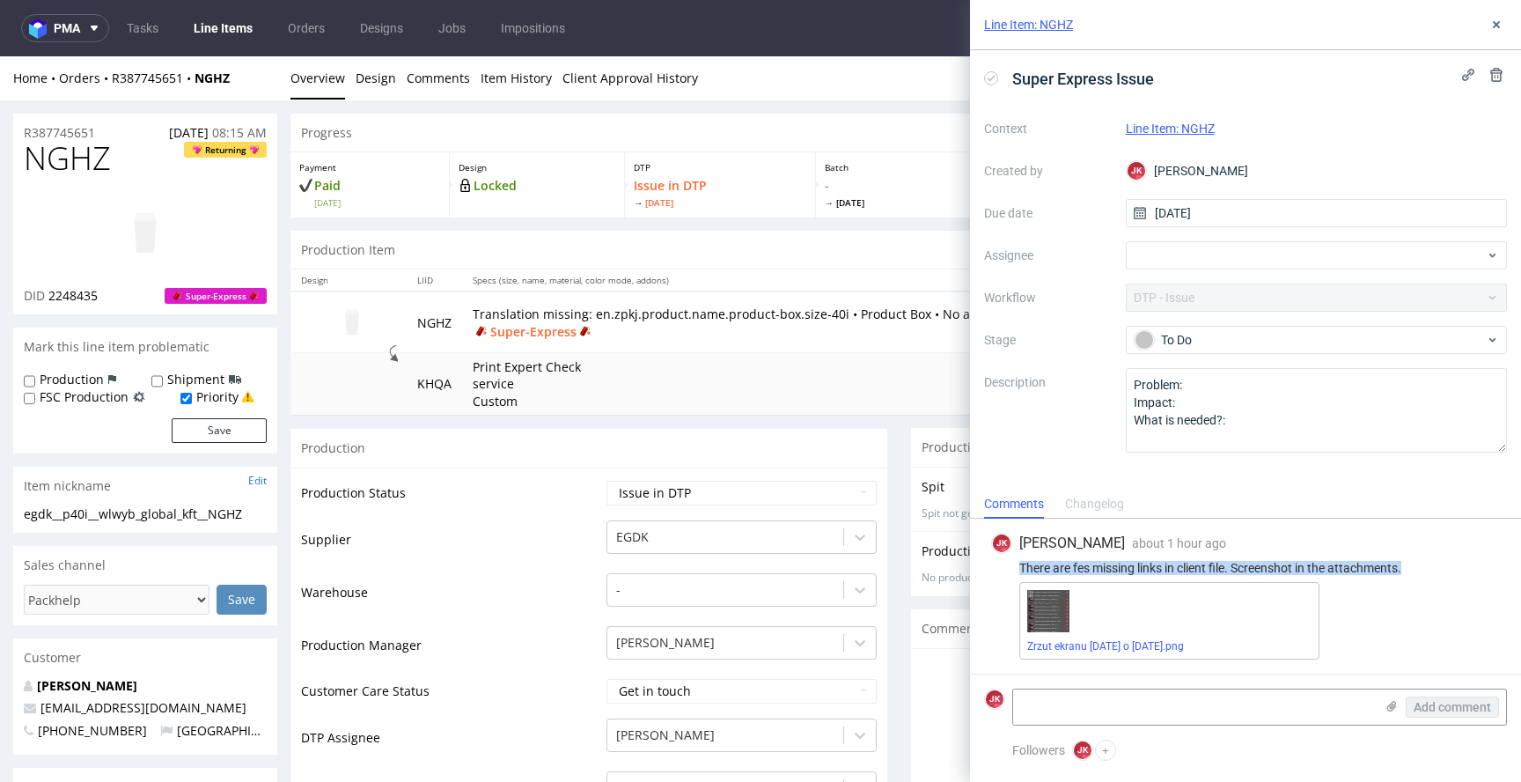
click at [250, 26] on link "Line Items" at bounding box center [223, 28] width 80 height 28
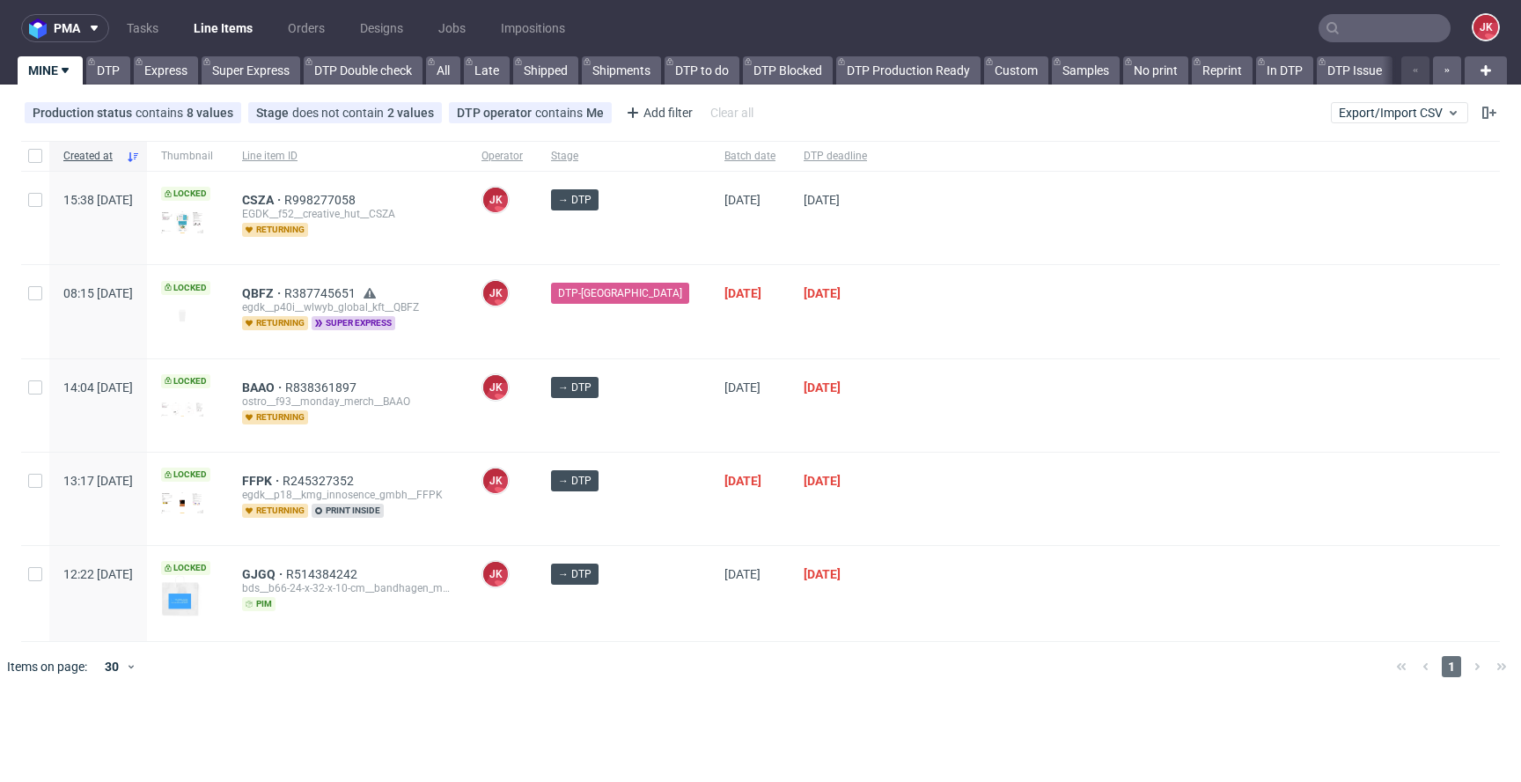
click at [467, 345] on div "QBFZ R387745651 egdk__p40i__wlwyb_global_kft__QBFZ returning super express" at bounding box center [347, 311] width 239 height 92
click at [925, 475] on div at bounding box center [1190, 498] width 619 height 92
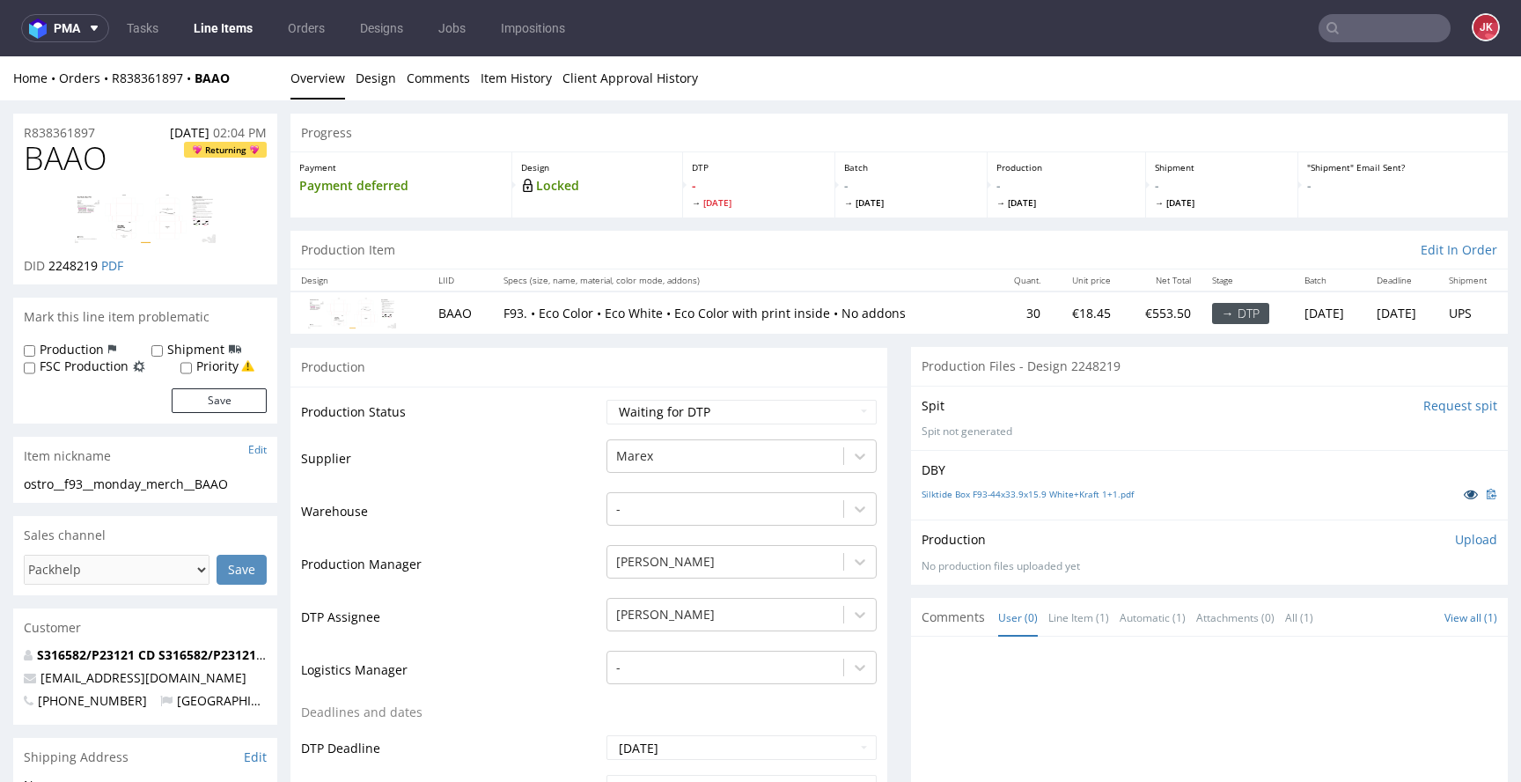
click at [1464, 497] on icon at bounding box center [1471, 494] width 14 height 12
click at [985, 496] on link "Silktide Box F93-44x33.9x15.9 White+Kraft 1+1.pdf" at bounding box center [1028, 494] width 212 height 12
click at [62, 158] on span "BAAO" at bounding box center [66, 158] width 84 height 35
copy span "BAAO"
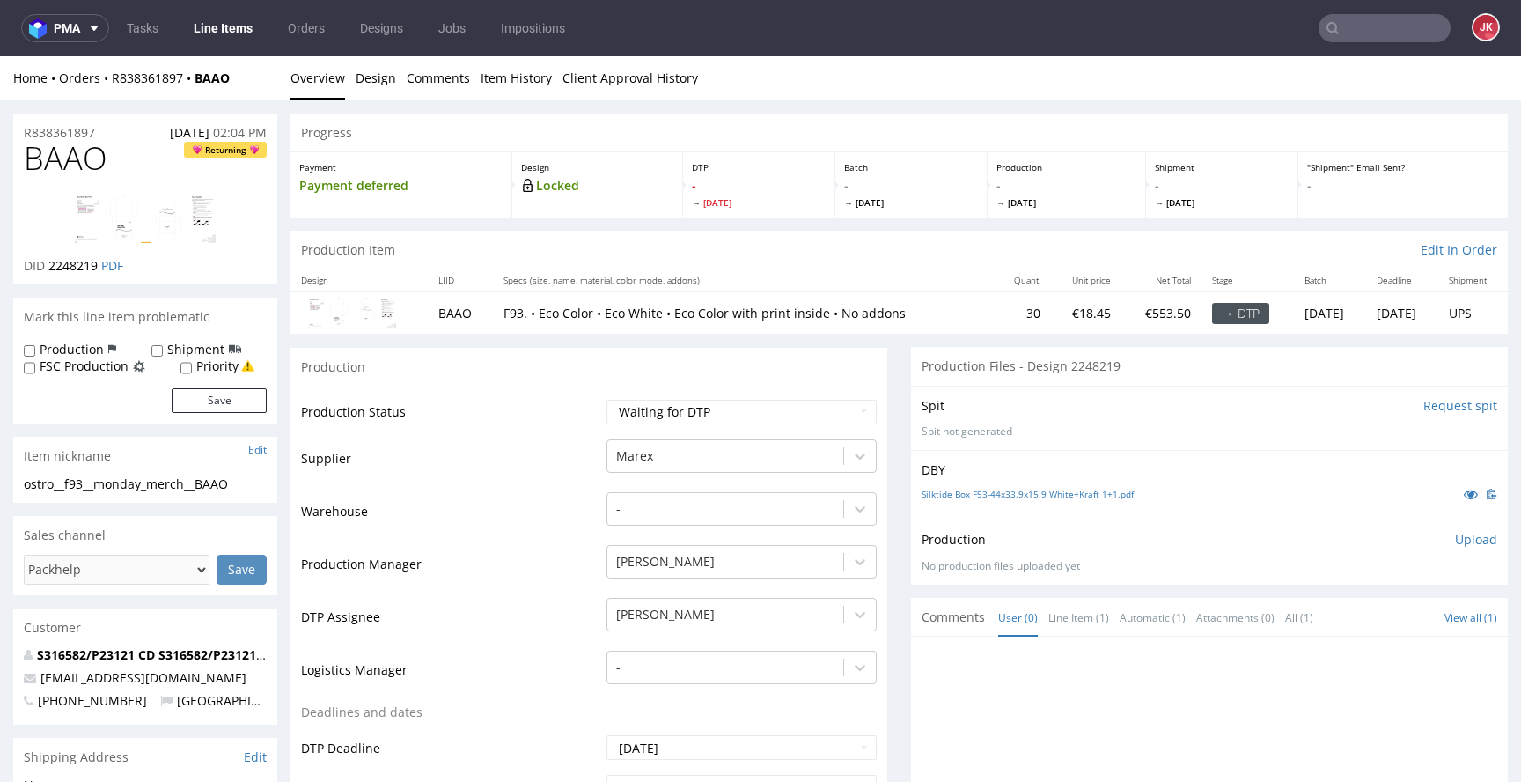
click at [54, 166] on span "BAAO" at bounding box center [66, 158] width 84 height 35
copy span "BAAO"
click at [632, 405] on select "Waiting for Artwork Waiting for Diecut Waiting for Mockup Waiting for DTP Waiti…" at bounding box center [742, 412] width 270 height 25
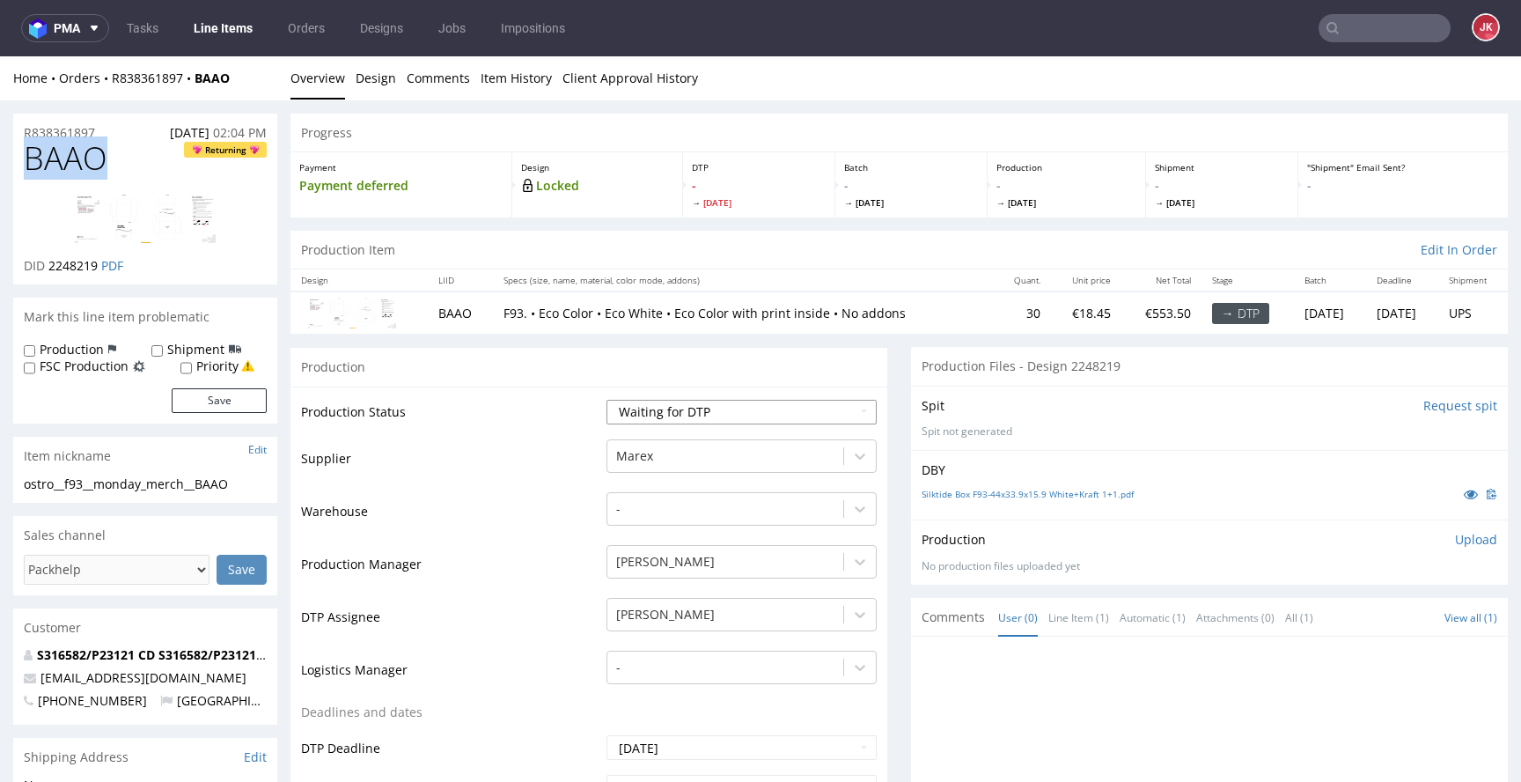
select select "dtp_in_process"
click at [607, 400] on select "Waiting for Artwork Waiting for Diecut Waiting for Mockup Waiting for DTP Waiti…" at bounding box center [742, 412] width 270 height 25
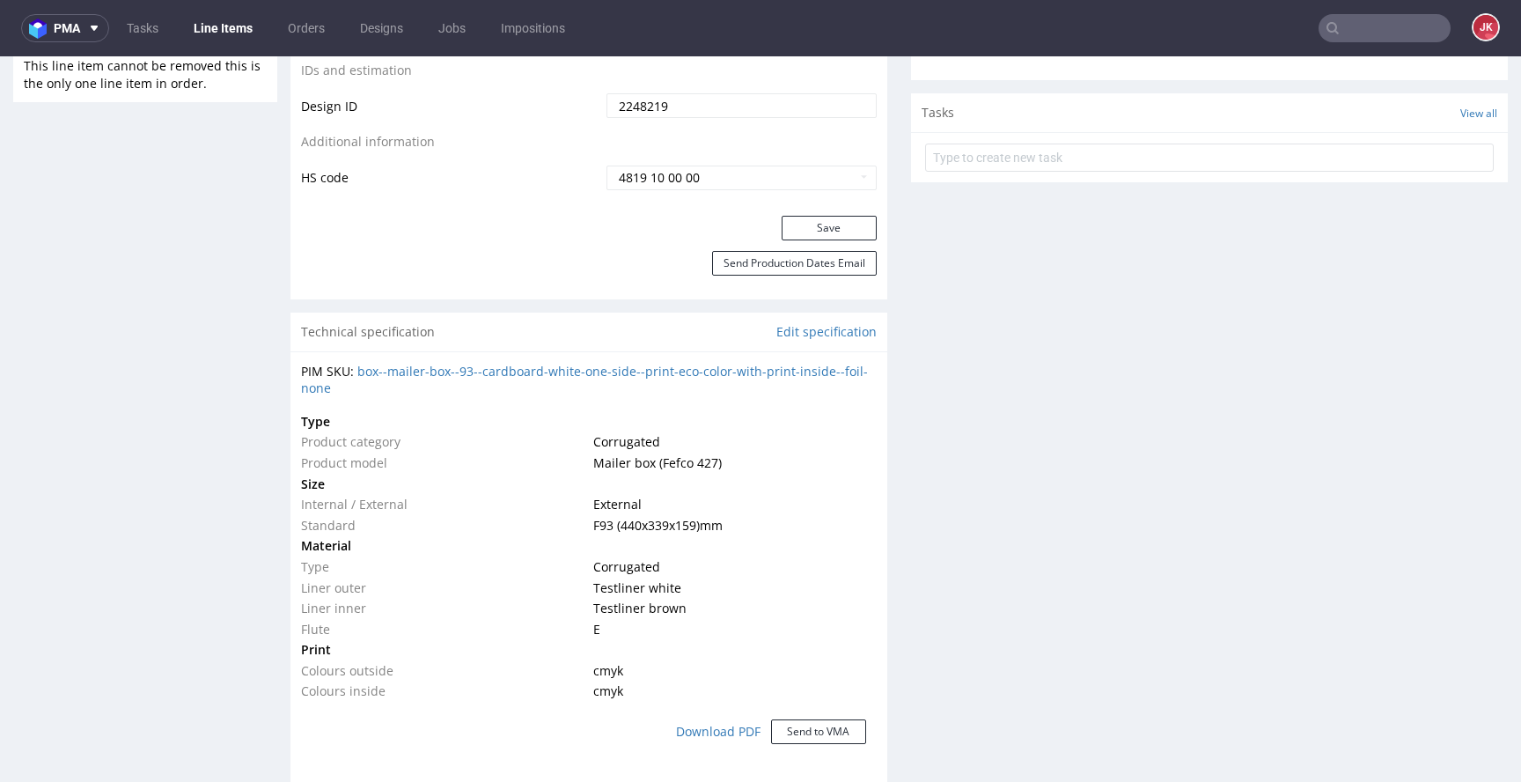
scroll to position [998, 0]
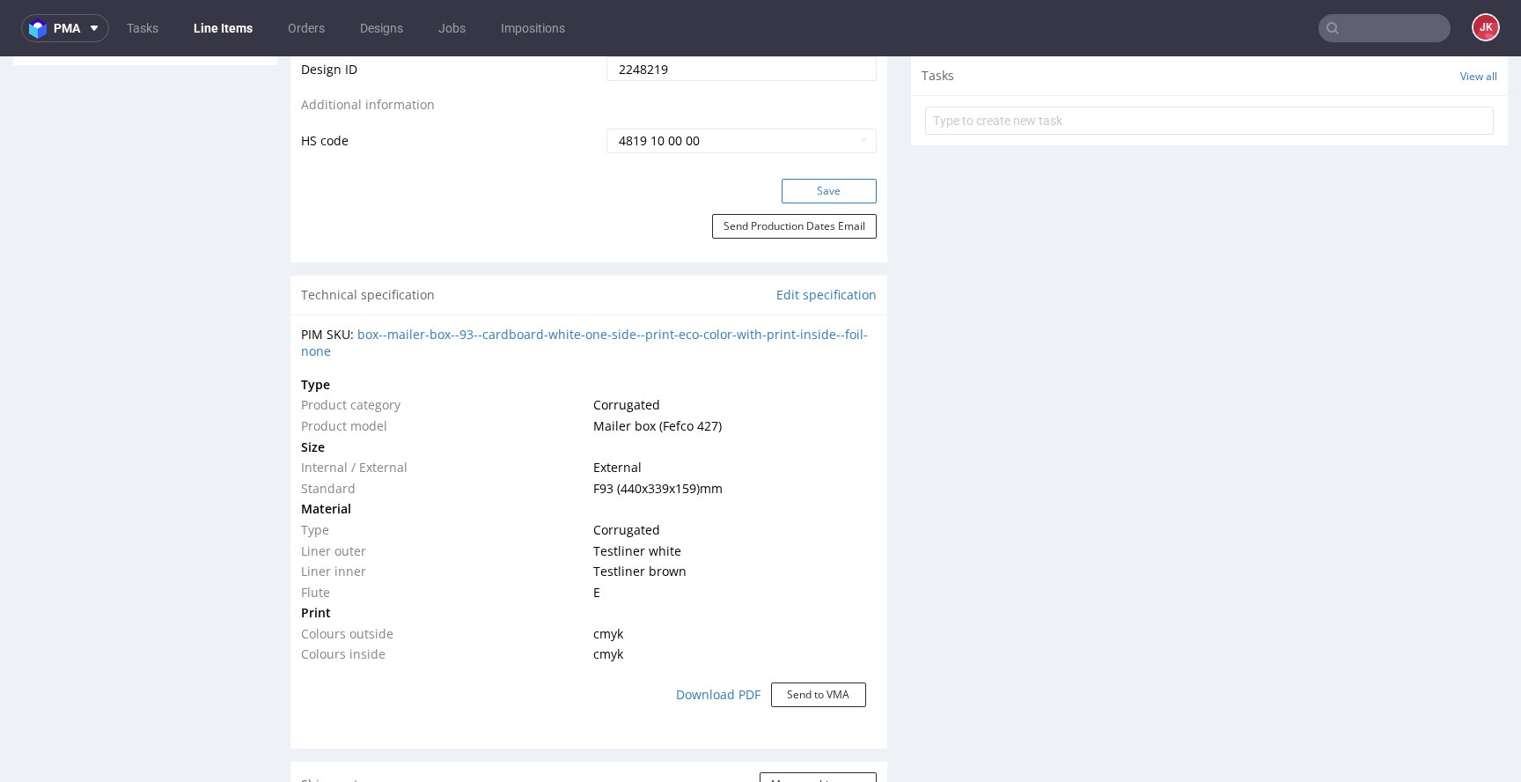
click at [828, 189] on button "Save" at bounding box center [829, 191] width 95 height 25
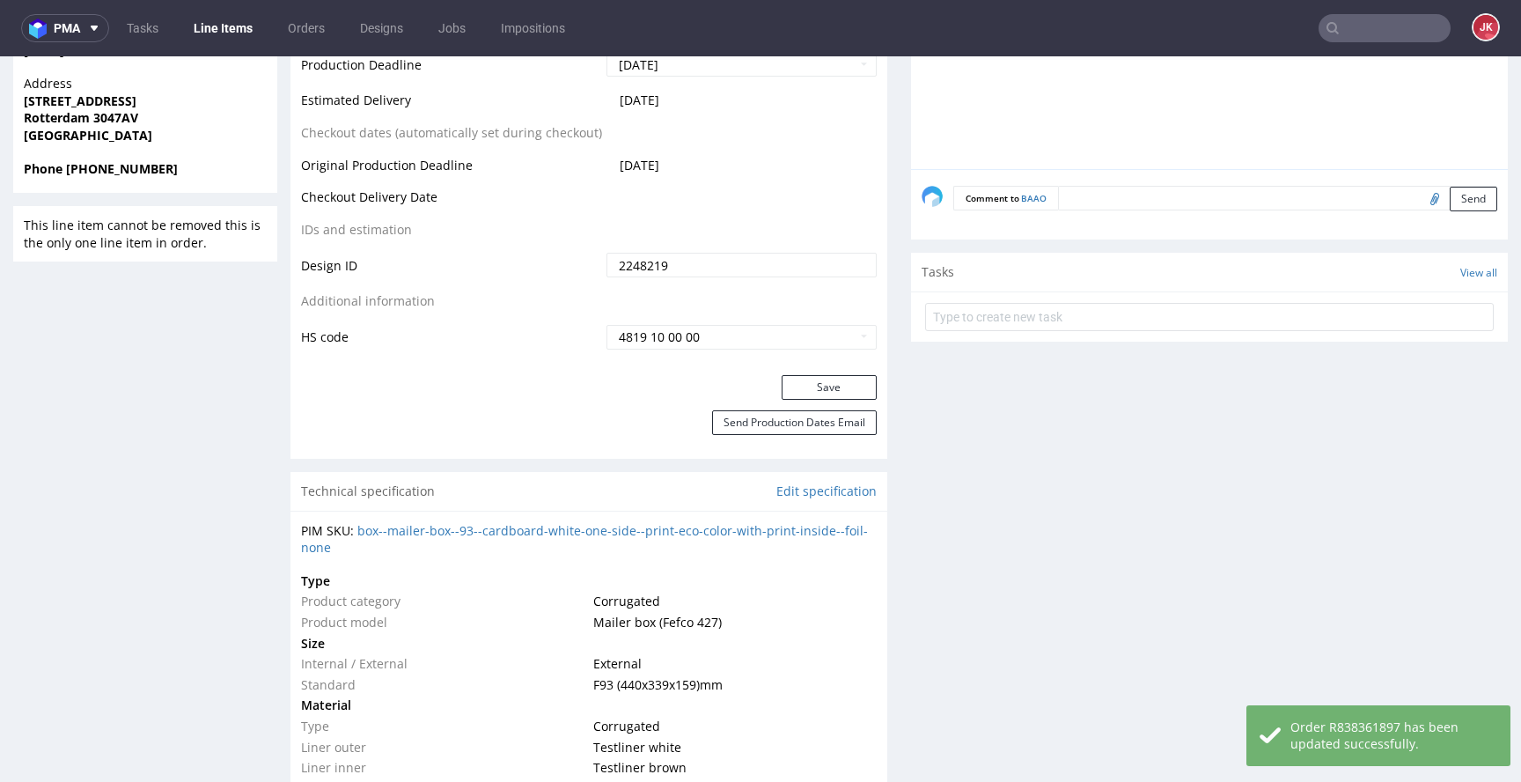
scroll to position [0, 0]
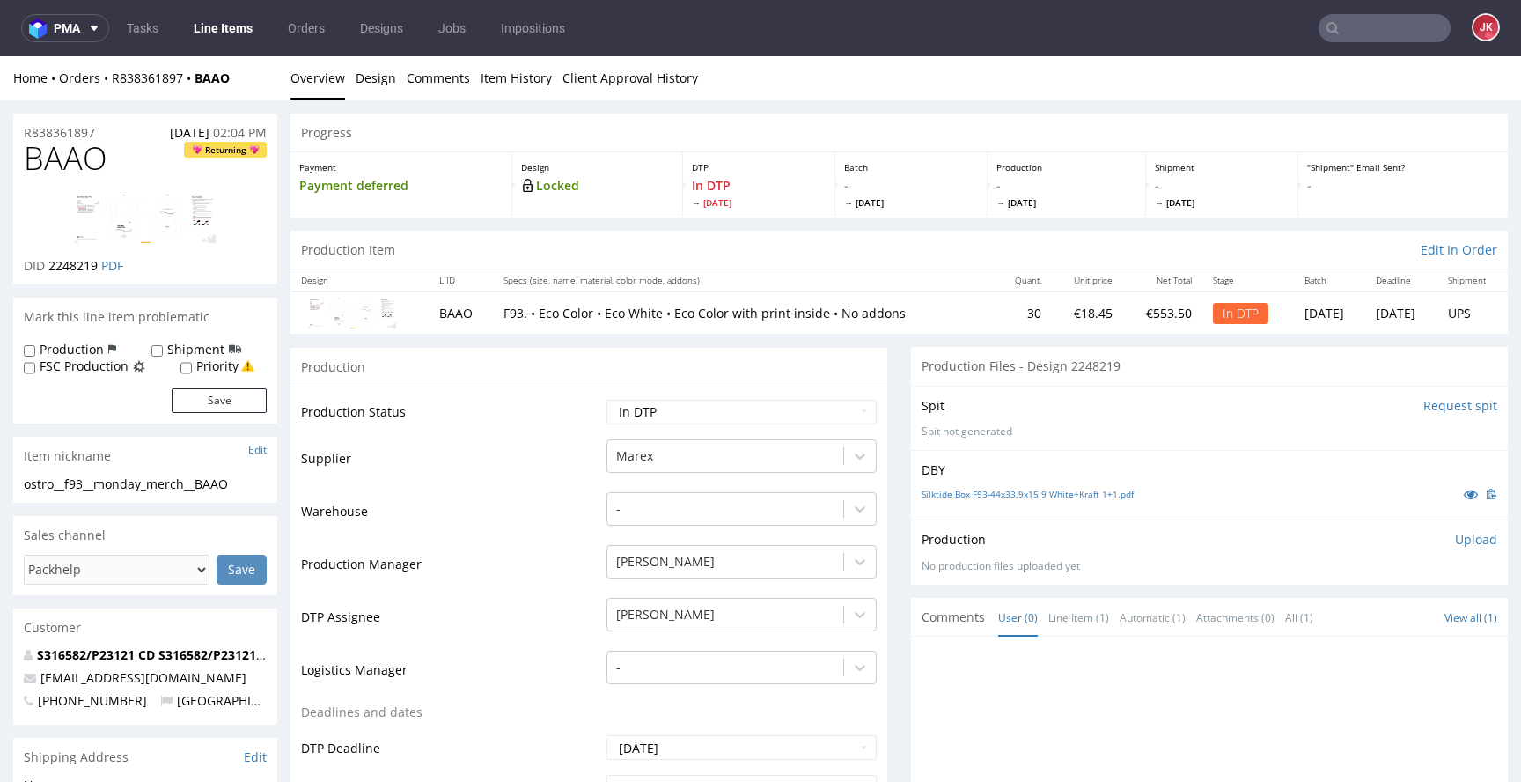
click at [446, 460] on td "Supplier" at bounding box center [451, 464] width 301 height 53
drag, startPoint x: 240, startPoint y: 482, endPoint x: 1, endPoint y: 487, distance: 239.5
copy div "ostro__f93__monday_merch__BAAO"
drag, startPoint x: 110, startPoint y: 132, endPoint x: 0, endPoint y: 137, distance: 110.2
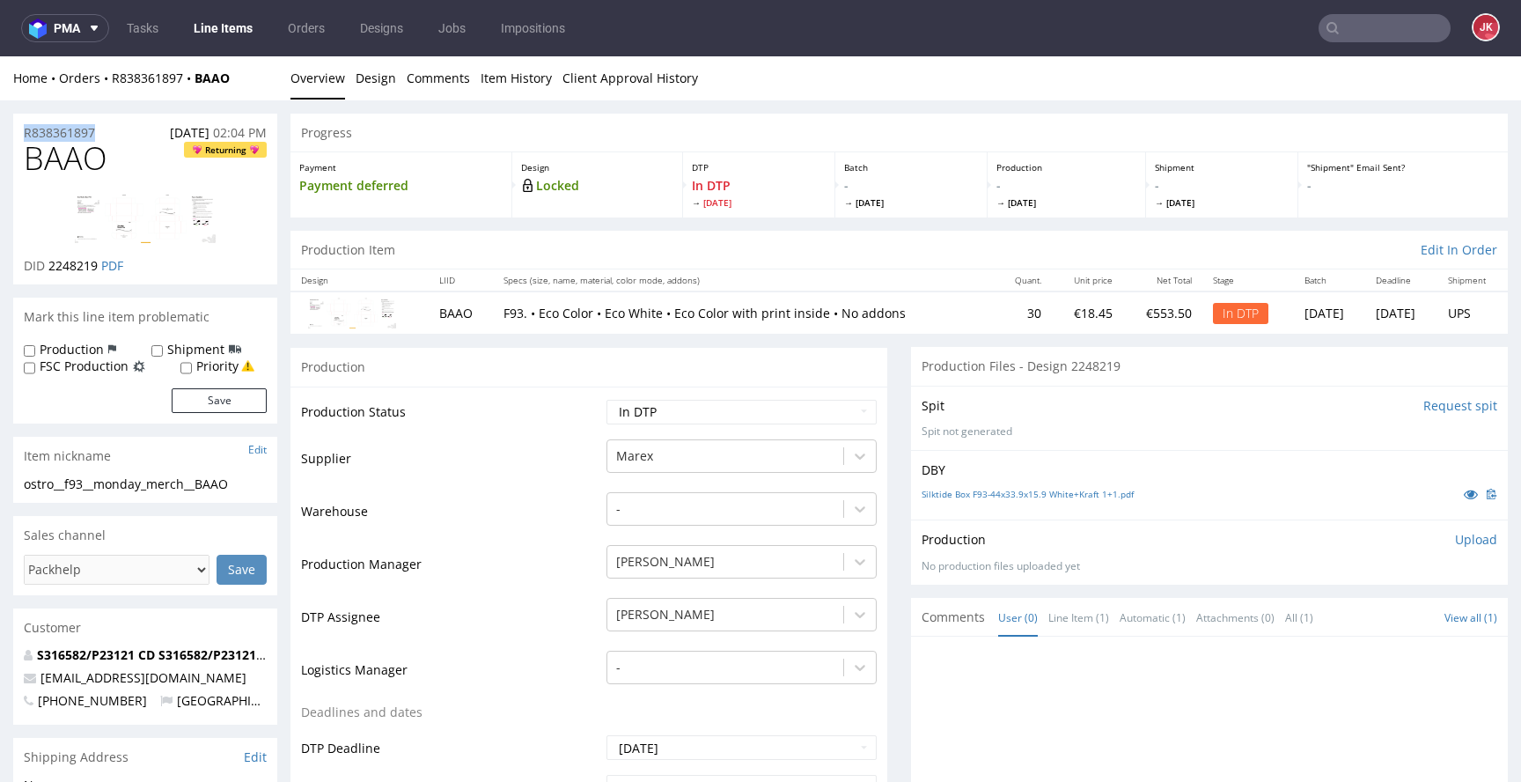
copy p "R838361897"
drag, startPoint x: 47, startPoint y: 267, endPoint x: 99, endPoint y: 265, distance: 52.0
click at [99, 265] on p "DID 2248219 PDF" at bounding box center [73, 266] width 99 height 18
copy span "2248219"
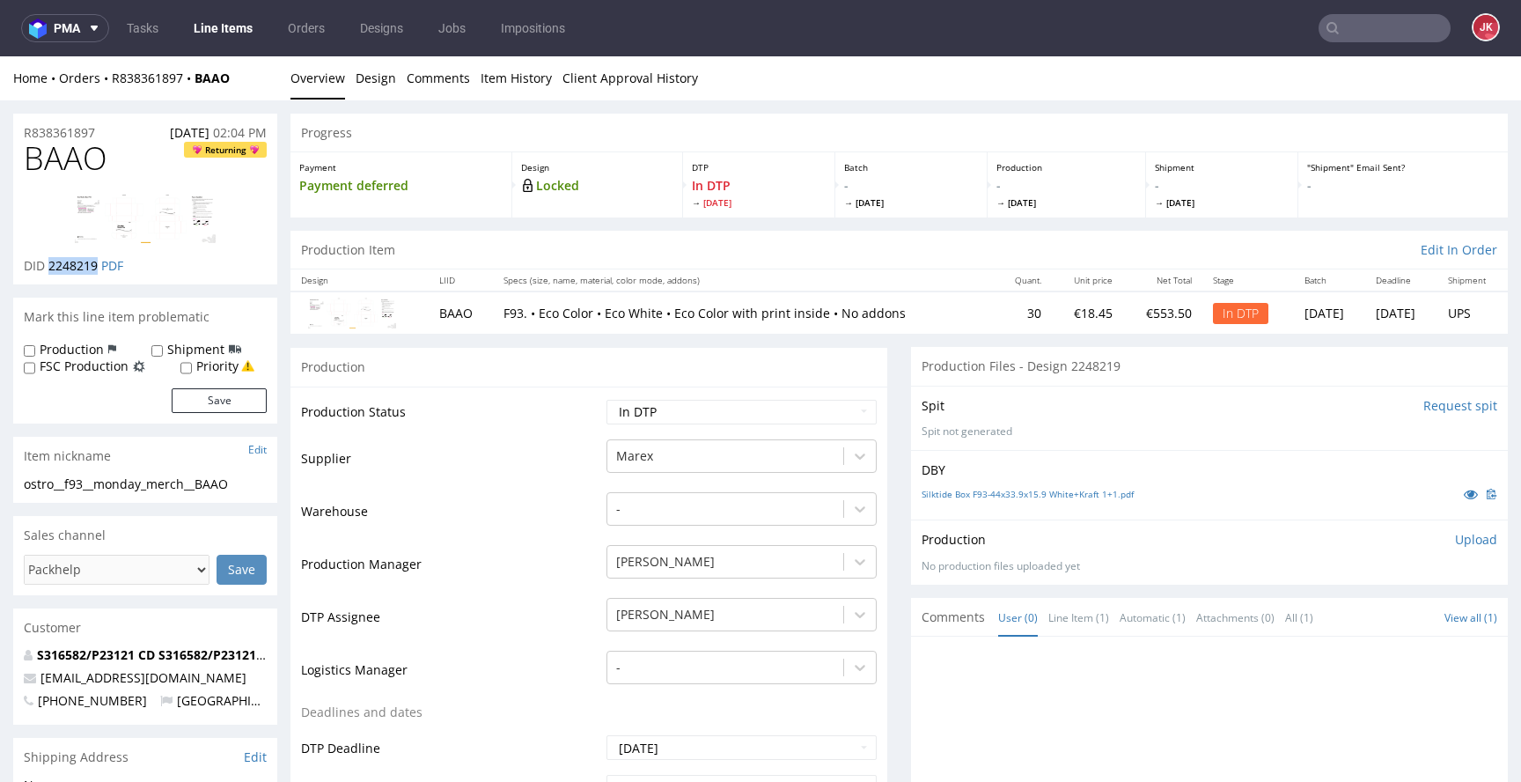
click at [1455, 545] on p "Upload" at bounding box center [1476, 540] width 42 height 18
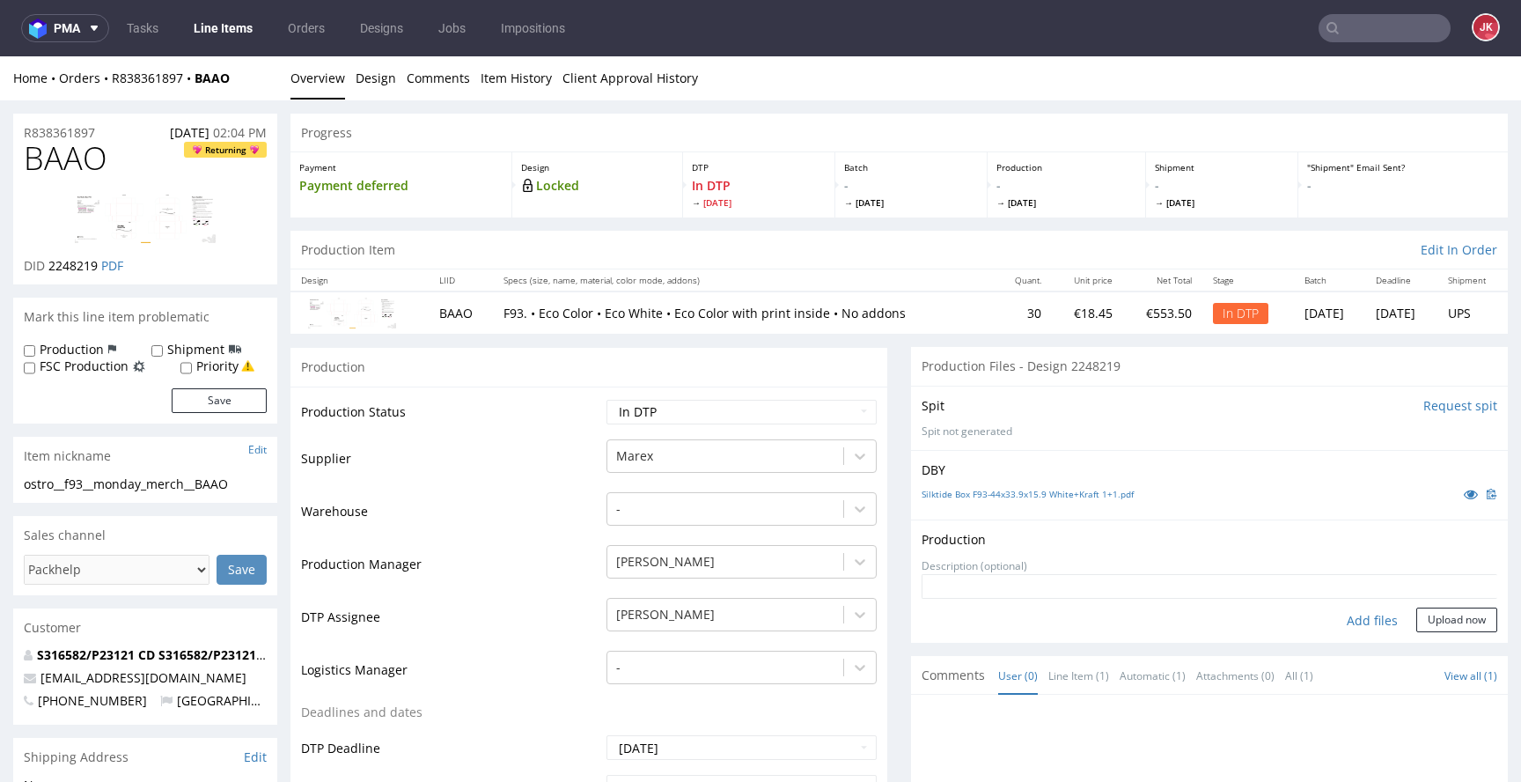
click at [1358, 617] on div "Add files" at bounding box center [1372, 620] width 88 height 26
type input "C:\fakepath\ostro__f93__monday_merch__BAAO__d2248219__oR838361897__5__outside.p…"
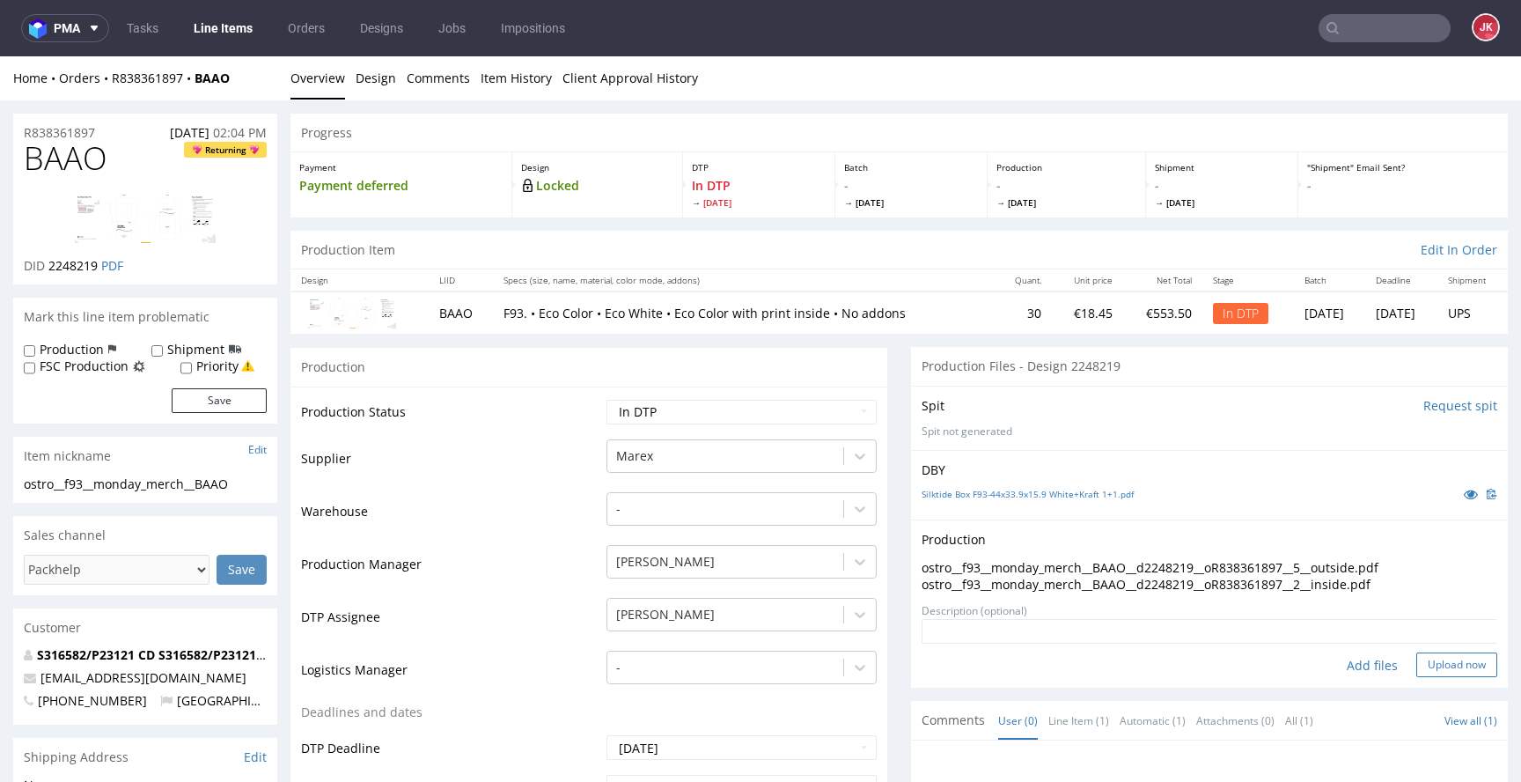
click at [1423, 671] on button "Upload now" at bounding box center [1456, 664] width 81 height 25
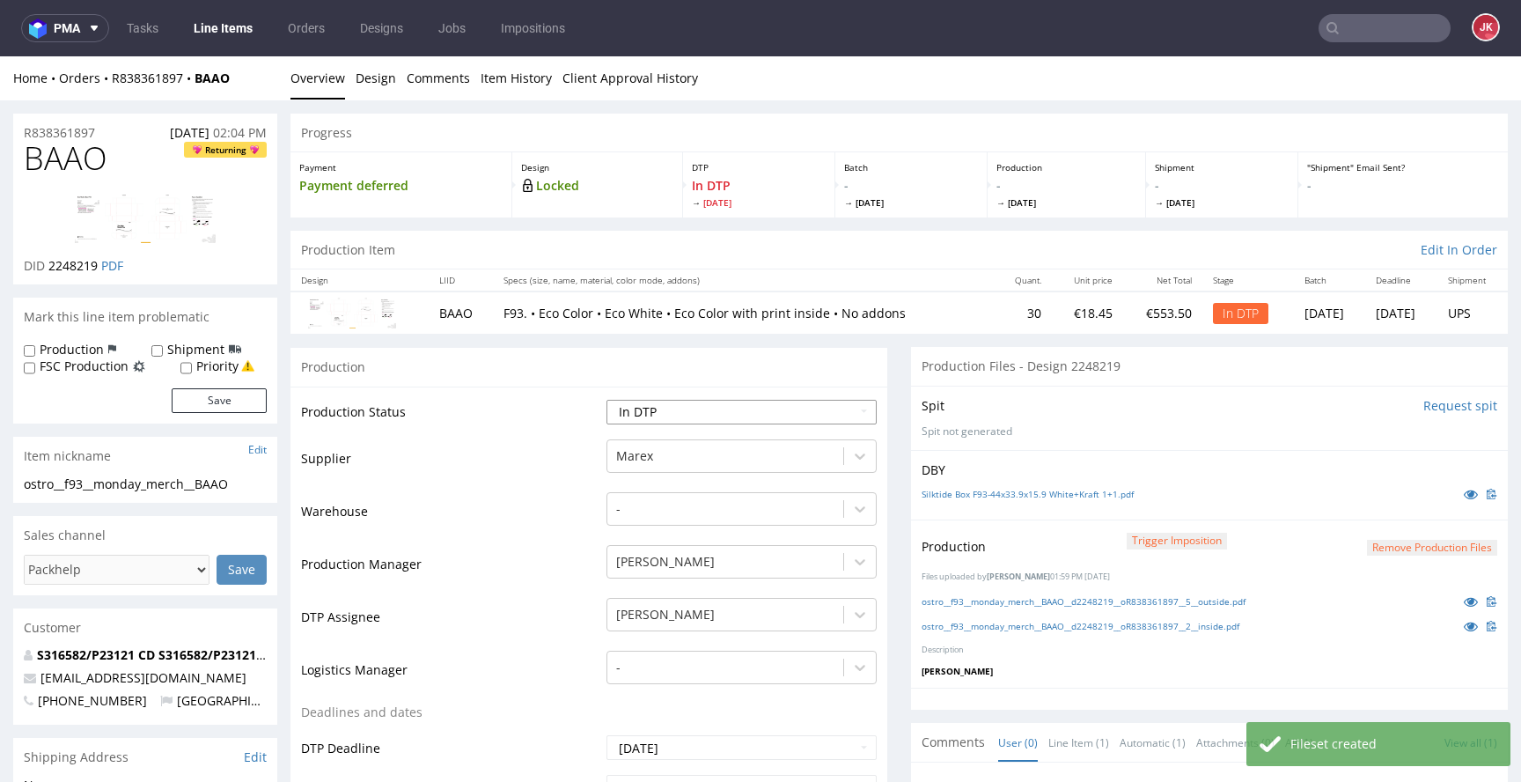
click at [738, 404] on select "Waiting for Artwork Waiting for Diecut Waiting for Mockup Waiting for DTP Waiti…" at bounding box center [742, 412] width 270 height 25
select select "dtp_production_ready"
click at [607, 400] on select "Waiting for Artwork Waiting for Diecut Waiting for Mockup Waiting for DTP Waiti…" at bounding box center [742, 412] width 270 height 25
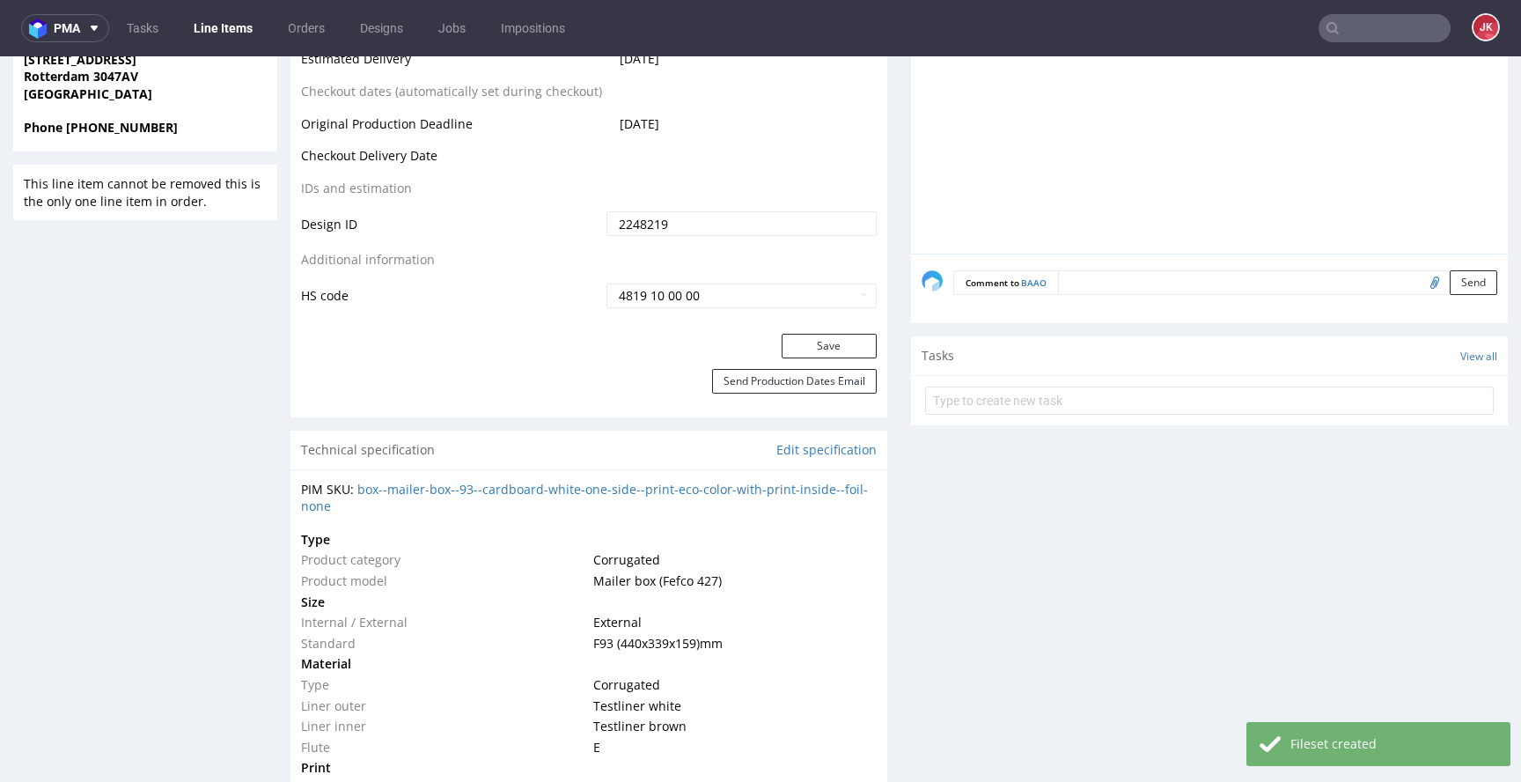
scroll to position [857, 0]
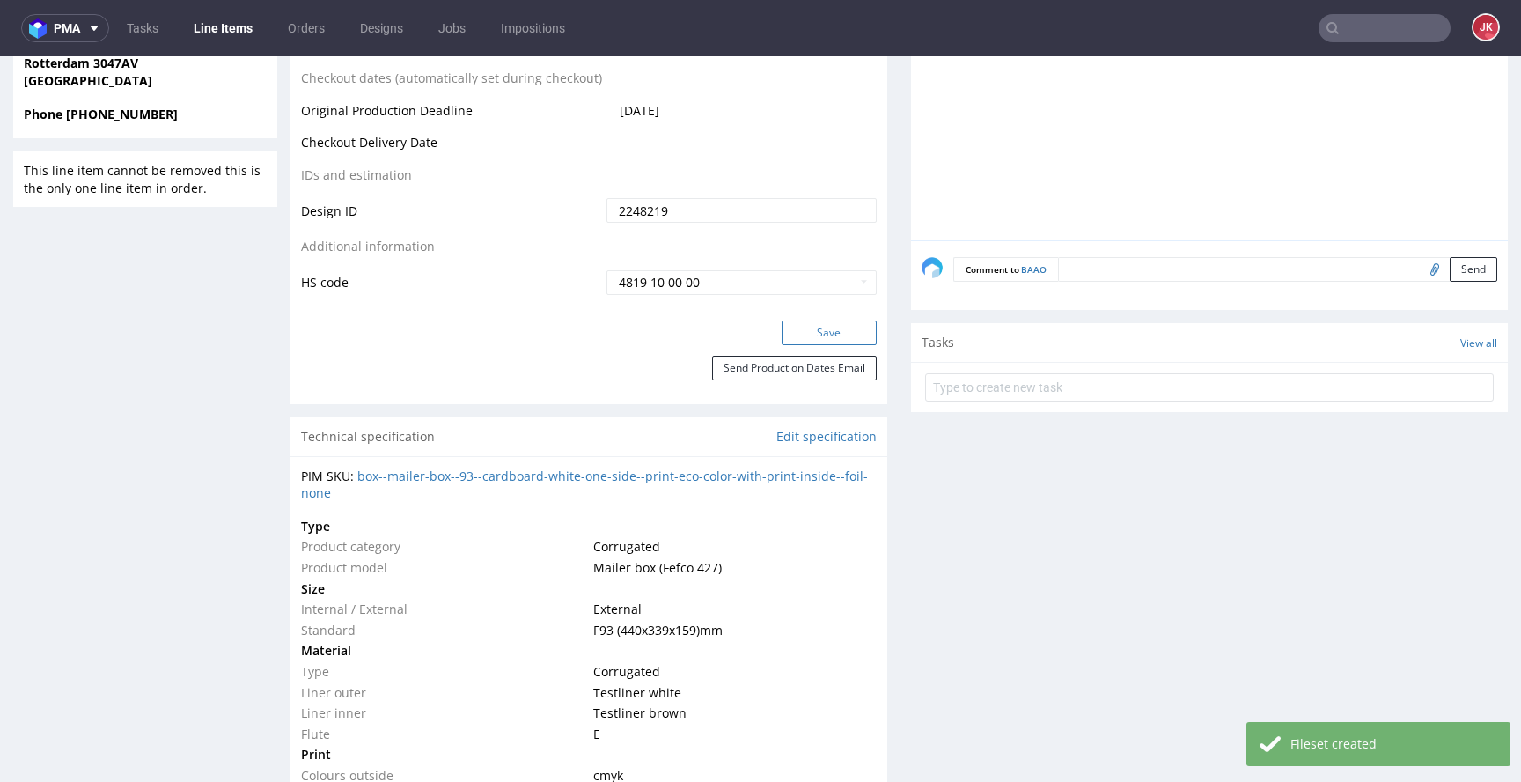
click at [813, 331] on button "Save" at bounding box center [829, 332] width 95 height 25
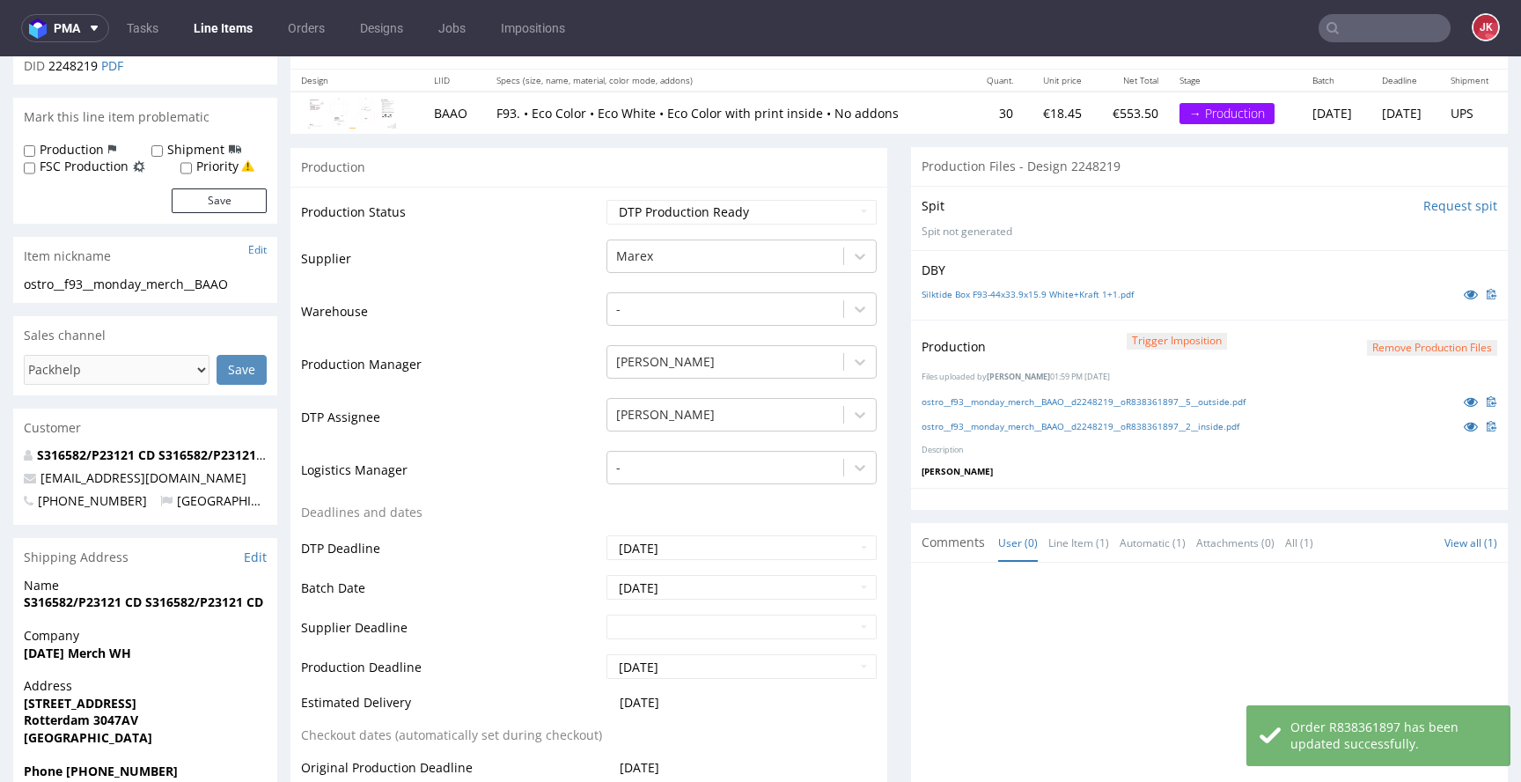
scroll to position [0, 0]
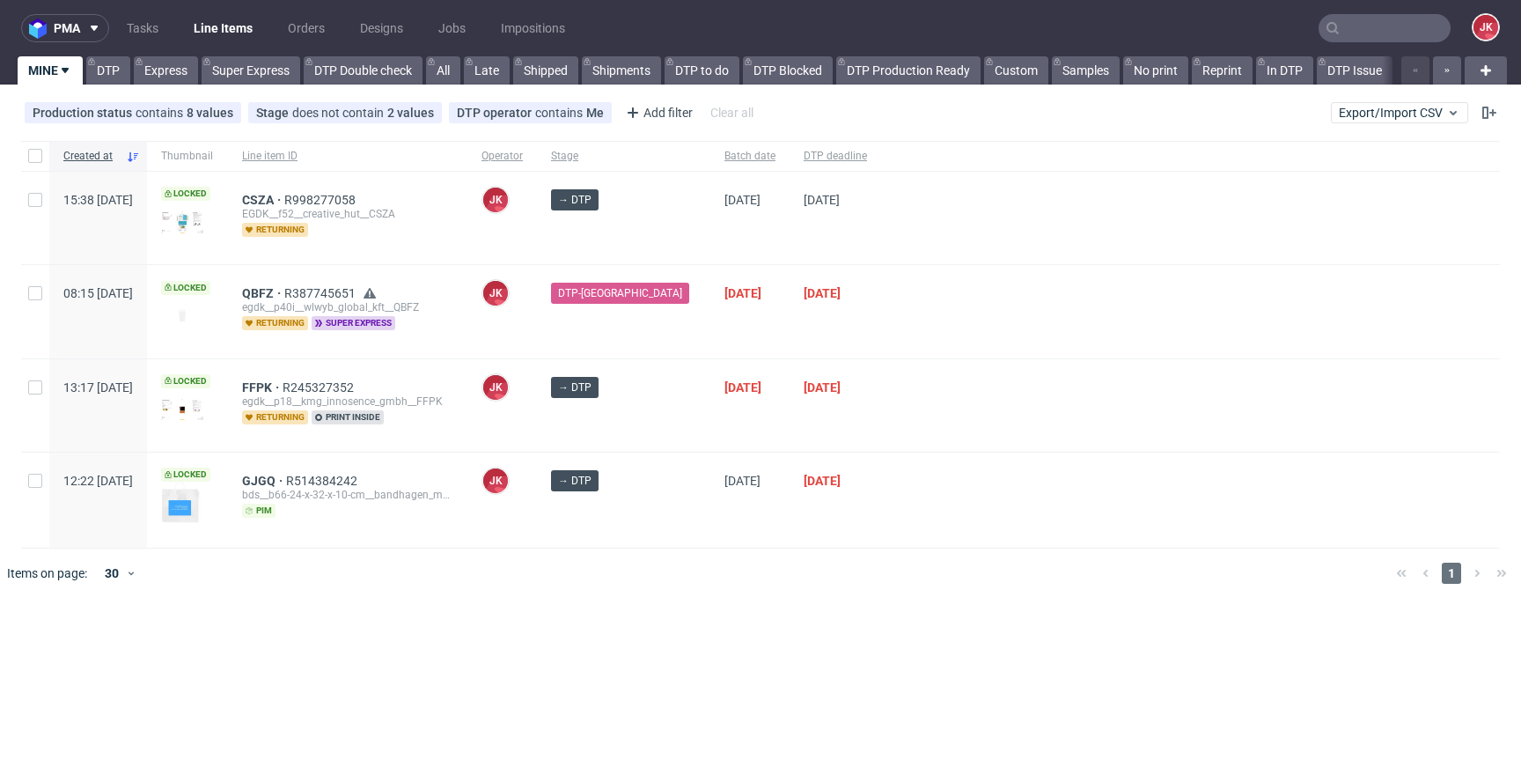
click at [671, 413] on div "→ DTP" at bounding box center [623, 405] width 173 height 92
click at [467, 342] on div "QBFZ R387745651 egdk__p40i__wlwyb_global_kft__QBFZ returning super express" at bounding box center [347, 311] width 239 height 92
click at [286, 480] on span "GJGQ" at bounding box center [264, 481] width 44 height 14
click at [940, 414] on div at bounding box center [1190, 405] width 619 height 92
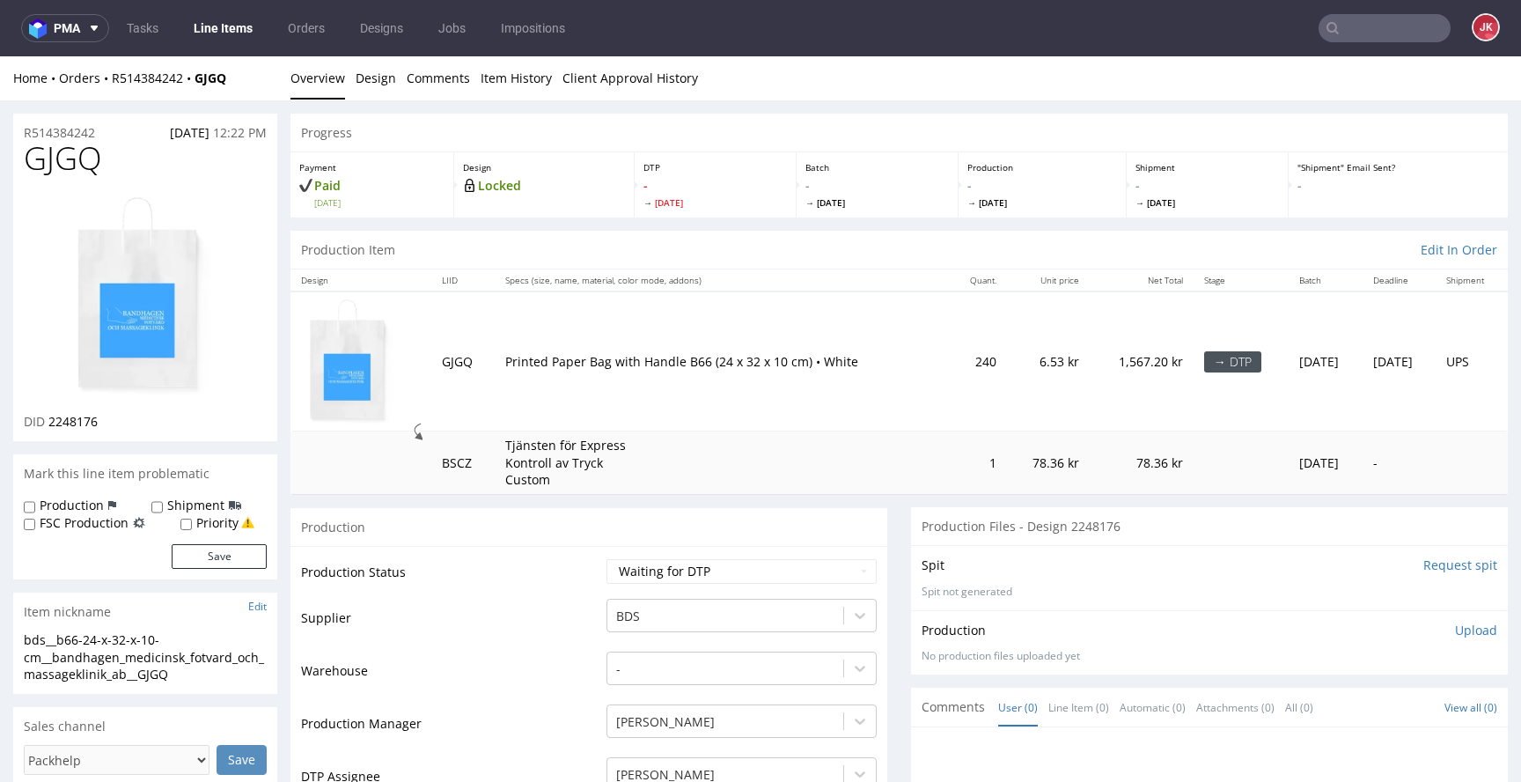
click at [372, 83] on link "Design" at bounding box center [376, 77] width 40 height 43
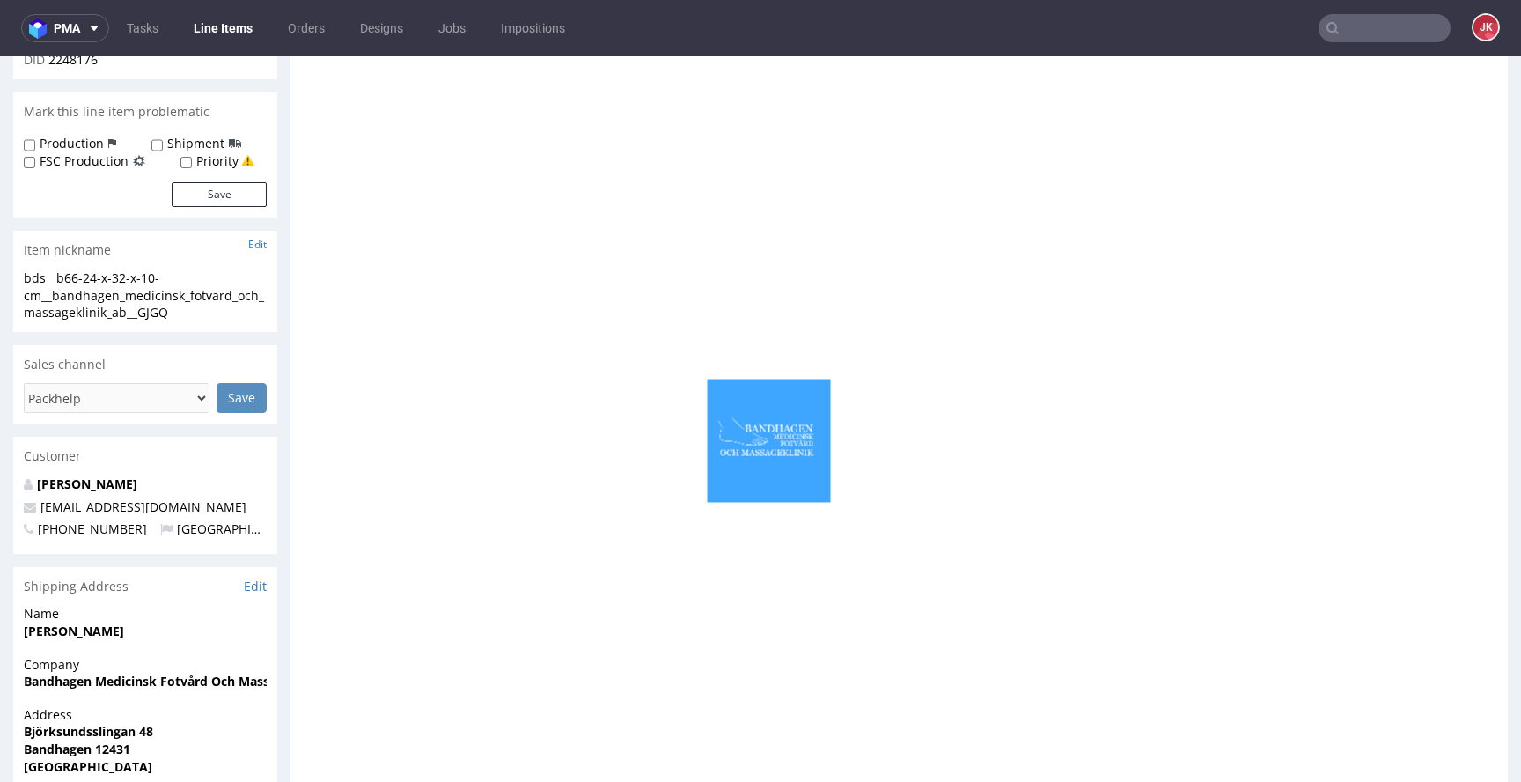
scroll to position [394, 0]
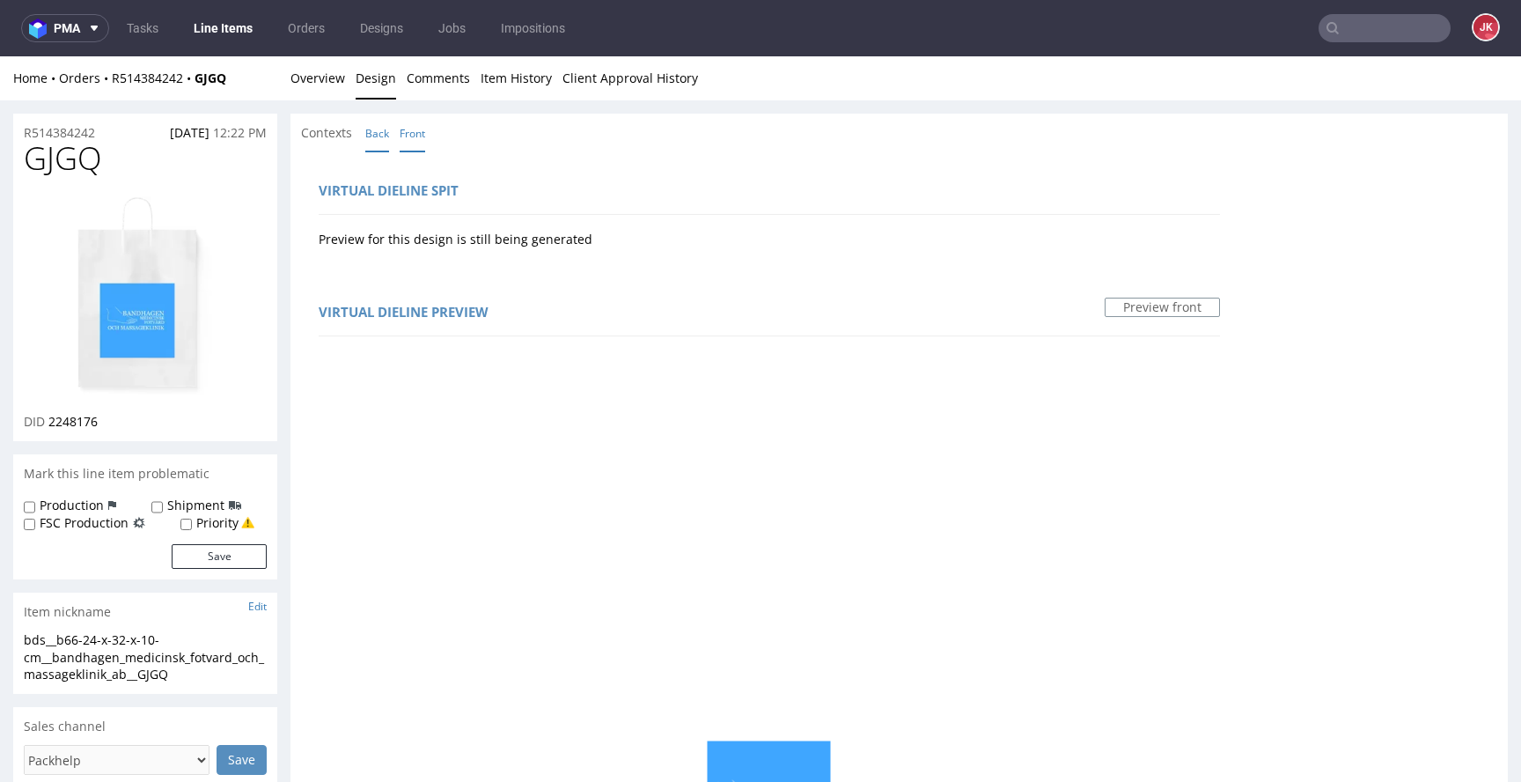
click at [384, 136] on link "Back" at bounding box center [377, 133] width 24 height 38
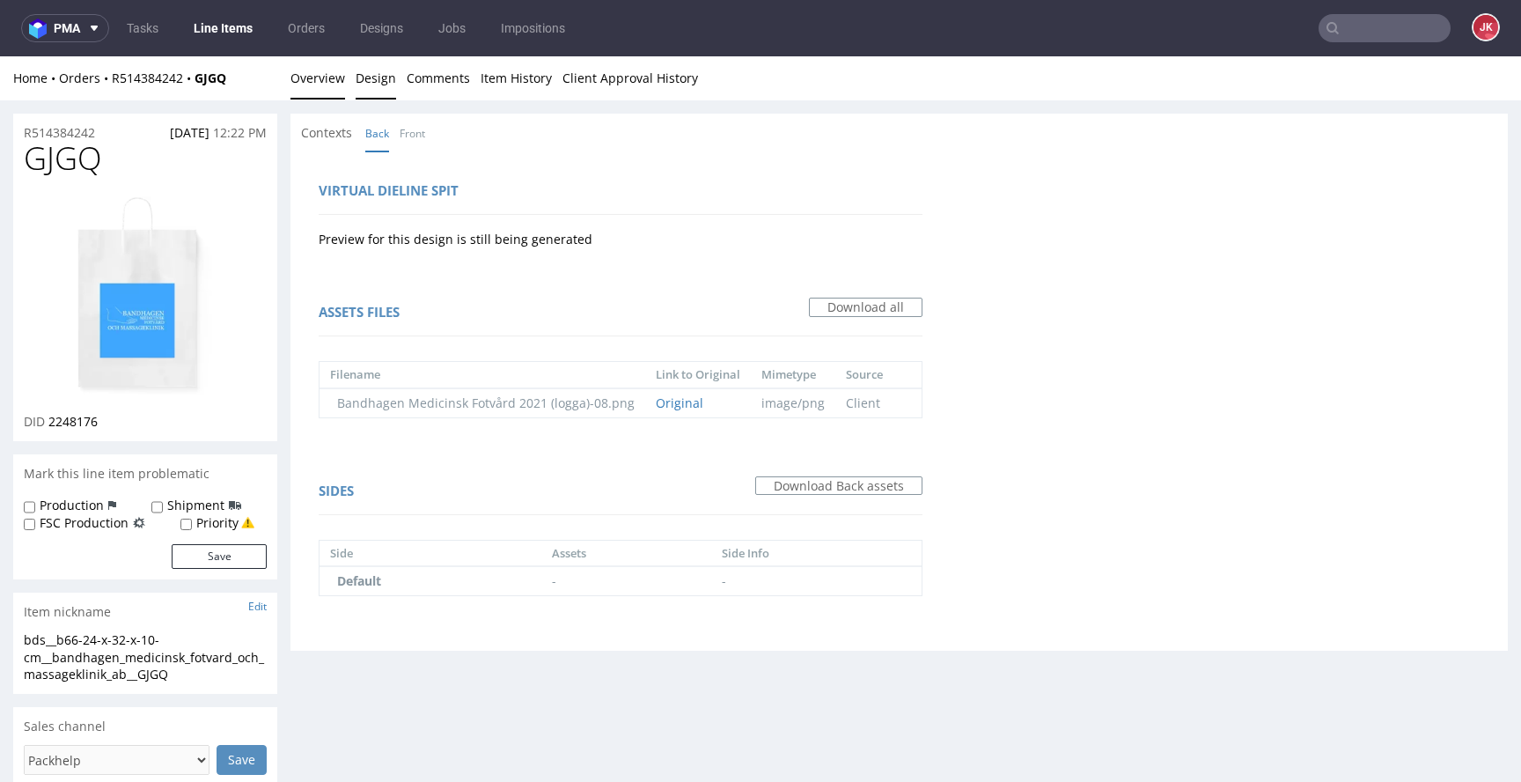
click at [332, 90] on link "Overview" at bounding box center [318, 77] width 55 height 43
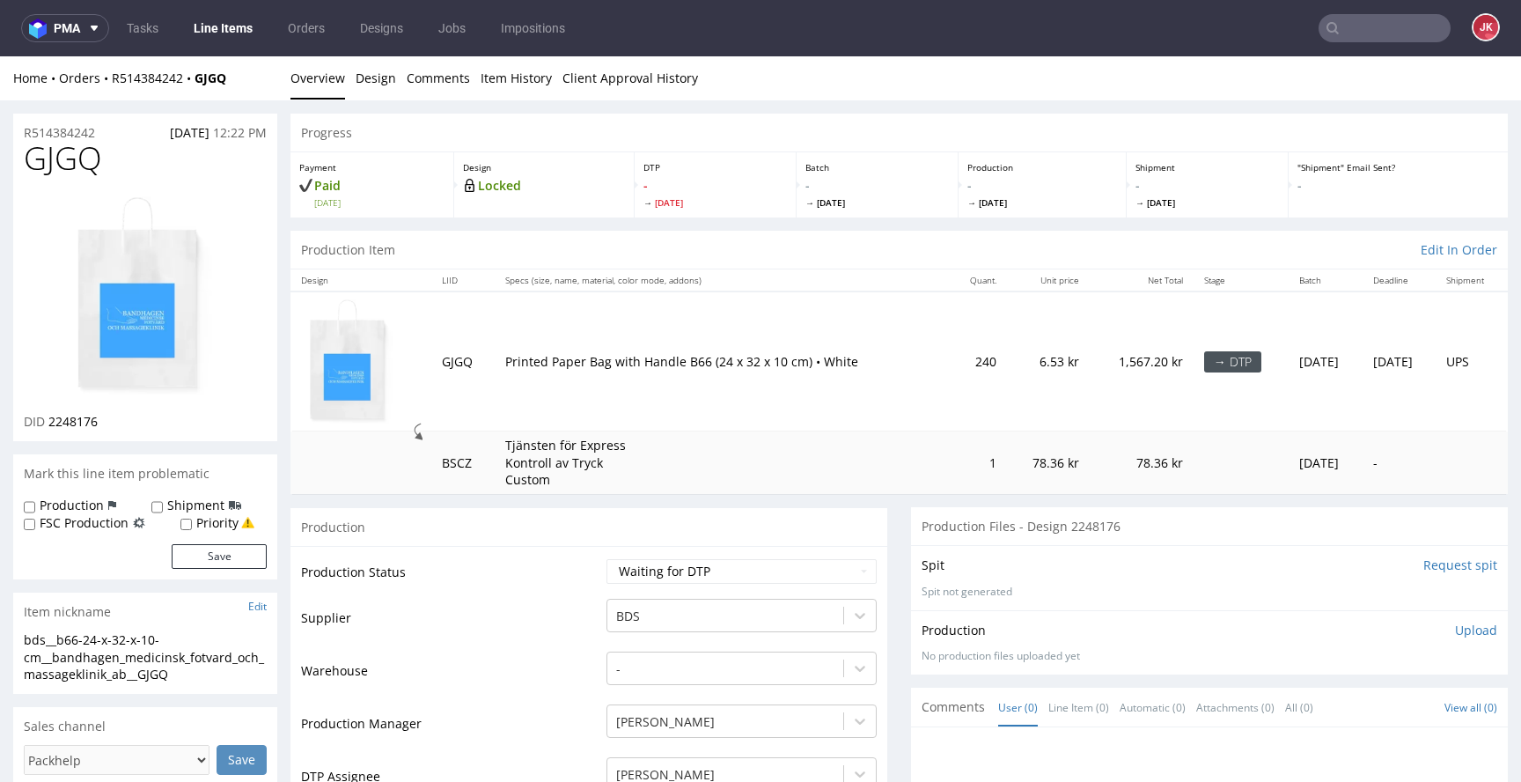
click at [223, 335] on div at bounding box center [145, 296] width 243 height 233
click at [172, 335] on img at bounding box center [145, 296] width 141 height 205
drag, startPoint x: 506, startPoint y: 593, endPoint x: 536, endPoint y: 587, distance: 30.6
click at [511, 593] on td "Production Status" at bounding box center [451, 577] width 301 height 40
click at [700, 569] on select "Waiting for Artwork Waiting for Diecut Waiting for Mockup Waiting for DTP Waiti…" at bounding box center [742, 571] width 270 height 25
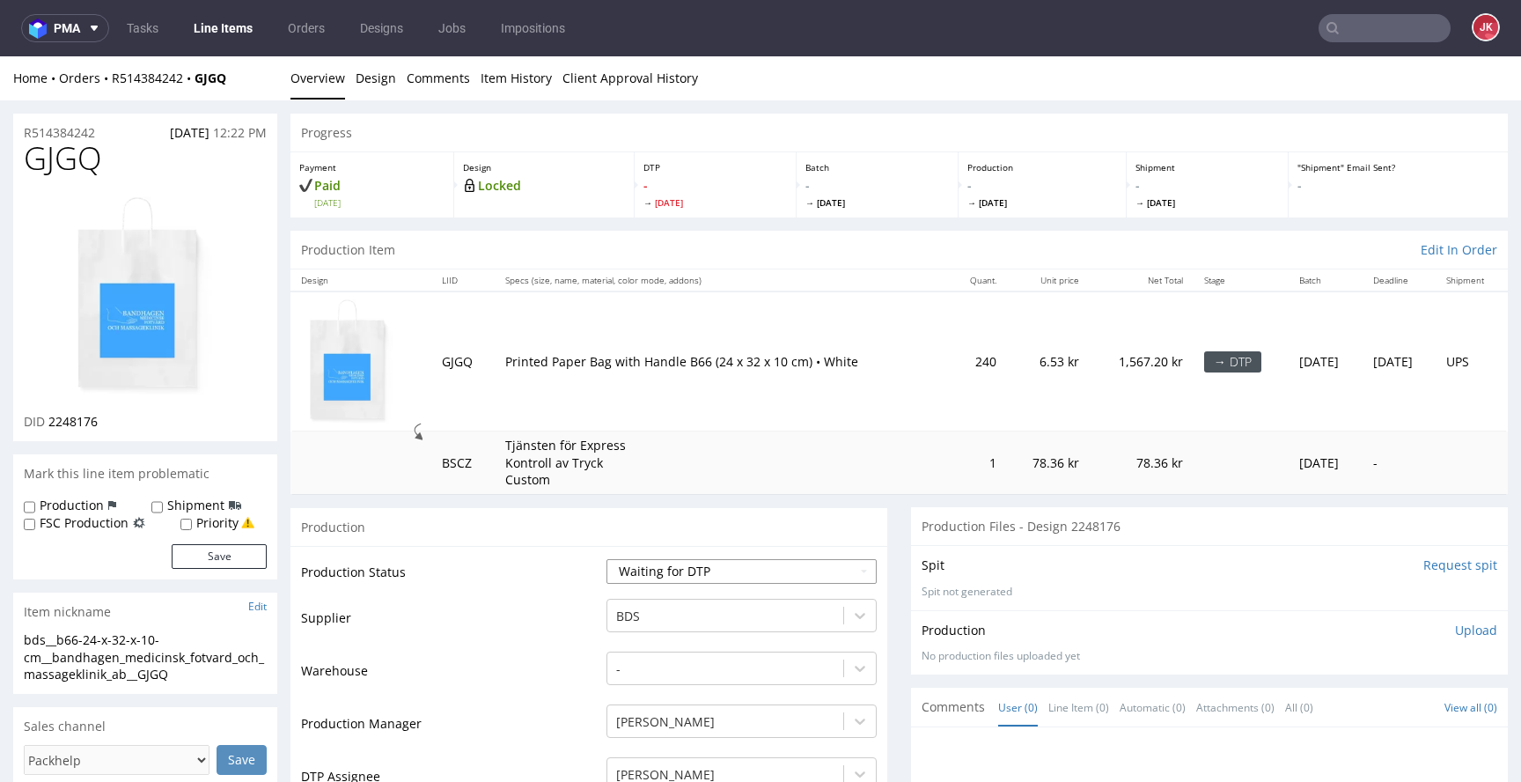
select select "dtp_in_process"
click at [607, 559] on select "Waiting for Artwork Waiting for Diecut Waiting for Mockup Waiting for DTP Waiti…" at bounding box center [742, 571] width 270 height 25
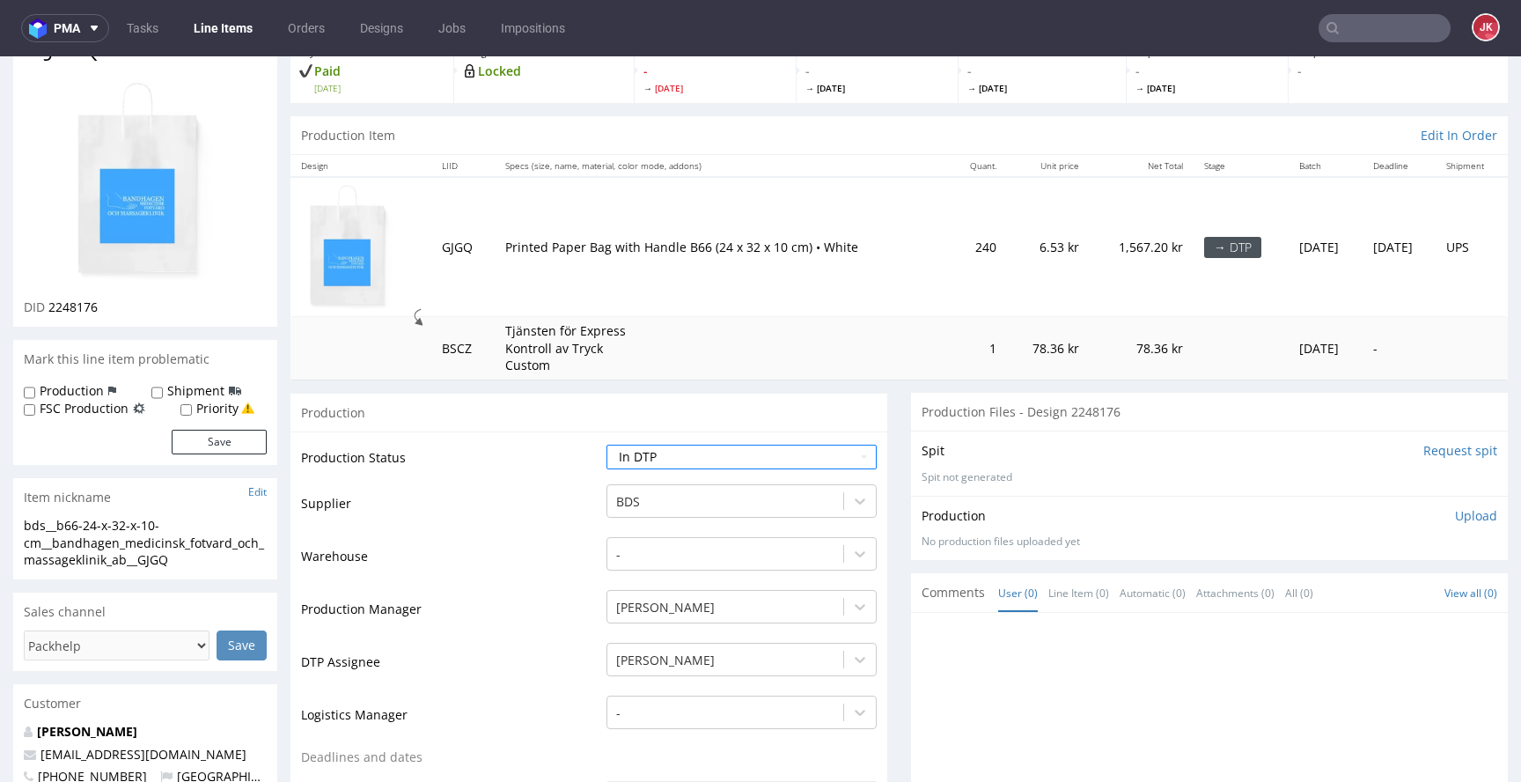
scroll to position [762, 0]
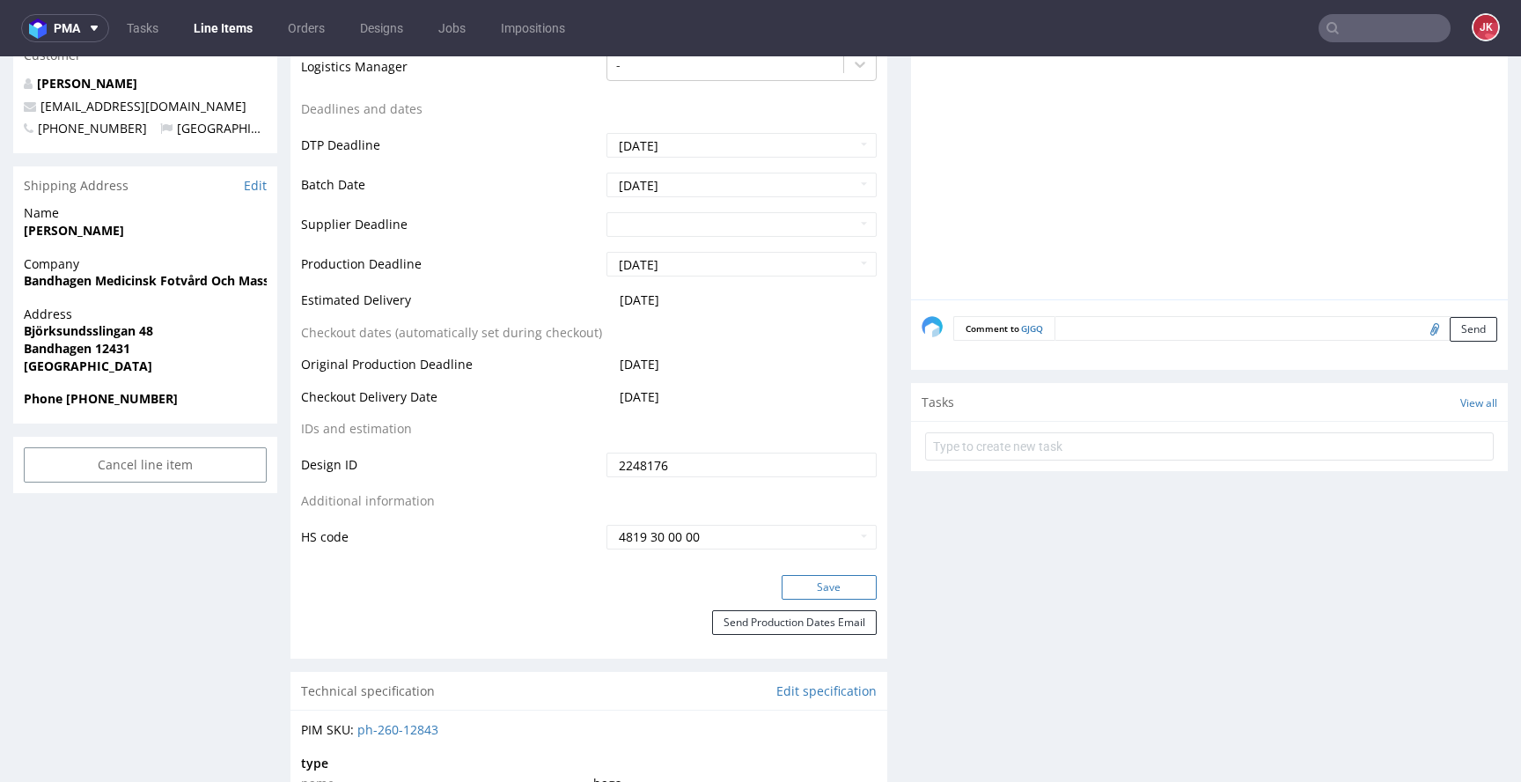
click at [828, 576] on button "Save" at bounding box center [829, 587] width 95 height 25
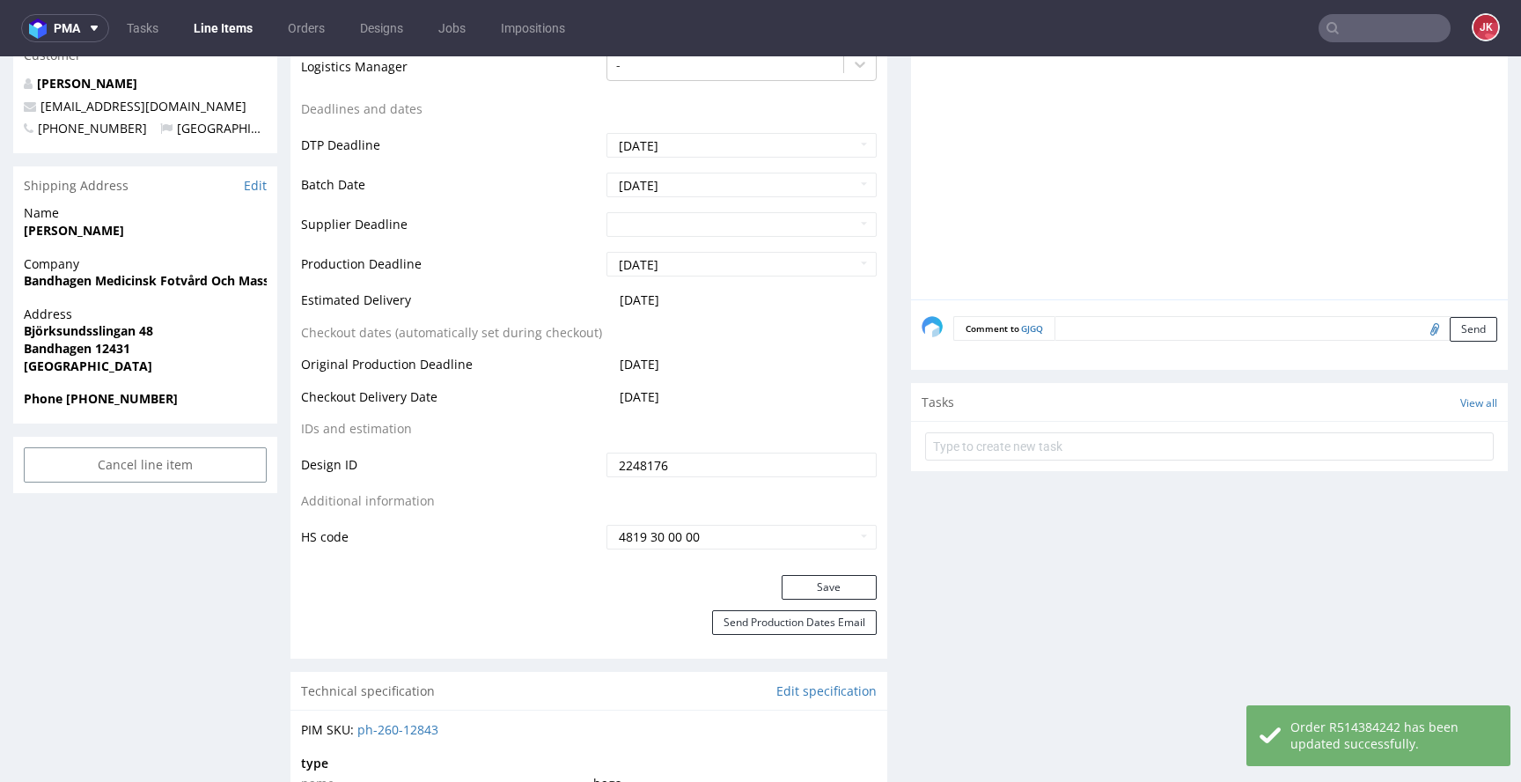
scroll to position [0, 0]
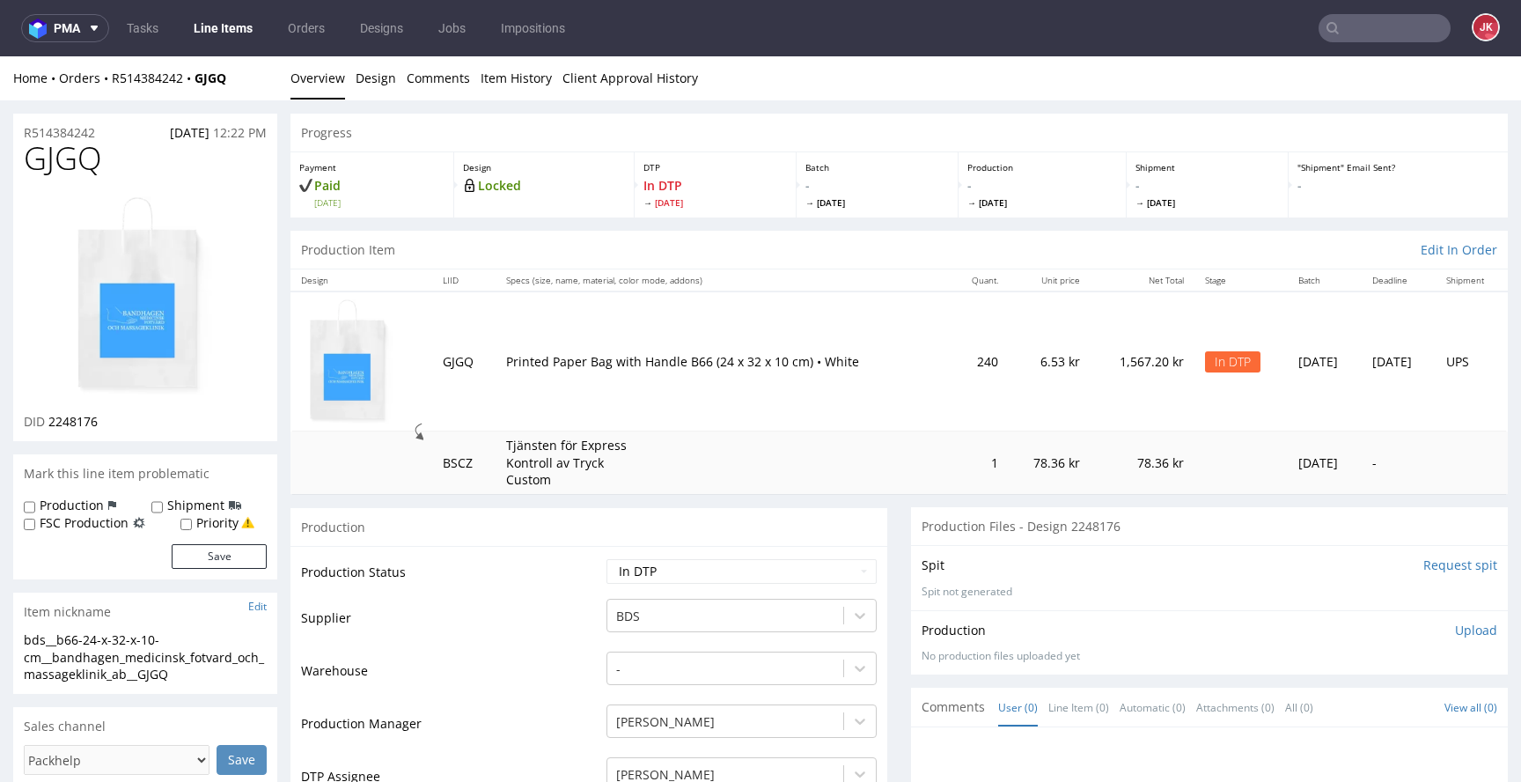
click at [75, 157] on span "GJGQ" at bounding box center [63, 158] width 78 height 35
copy span "GJGQ"
click at [77, 420] on span "2248176" at bounding box center [72, 421] width 49 height 17
click at [77, 421] on span "2248176" at bounding box center [72, 421] width 49 height 17
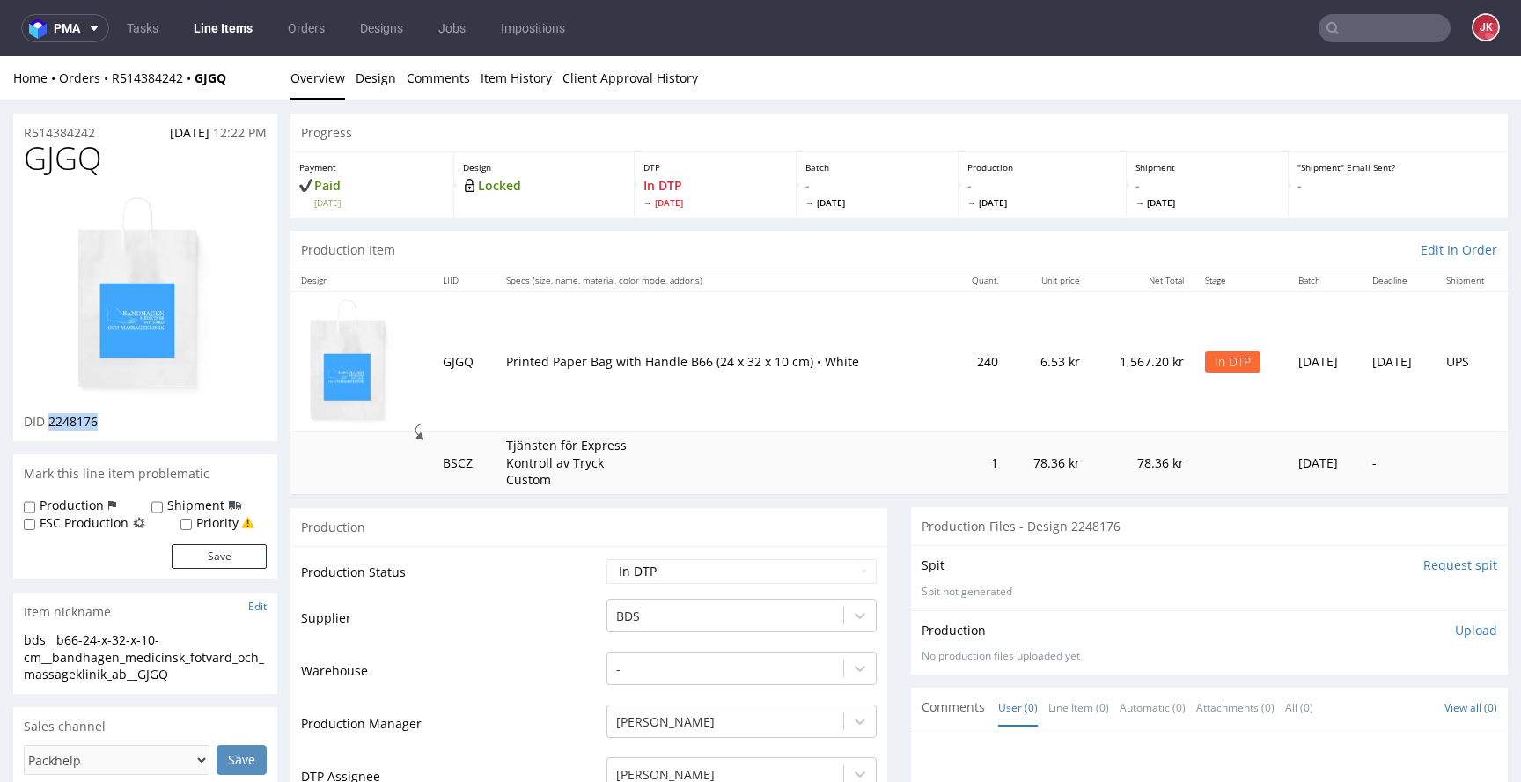
copy span "2248176"
click at [525, 560] on td "Production Status" at bounding box center [451, 577] width 301 height 40
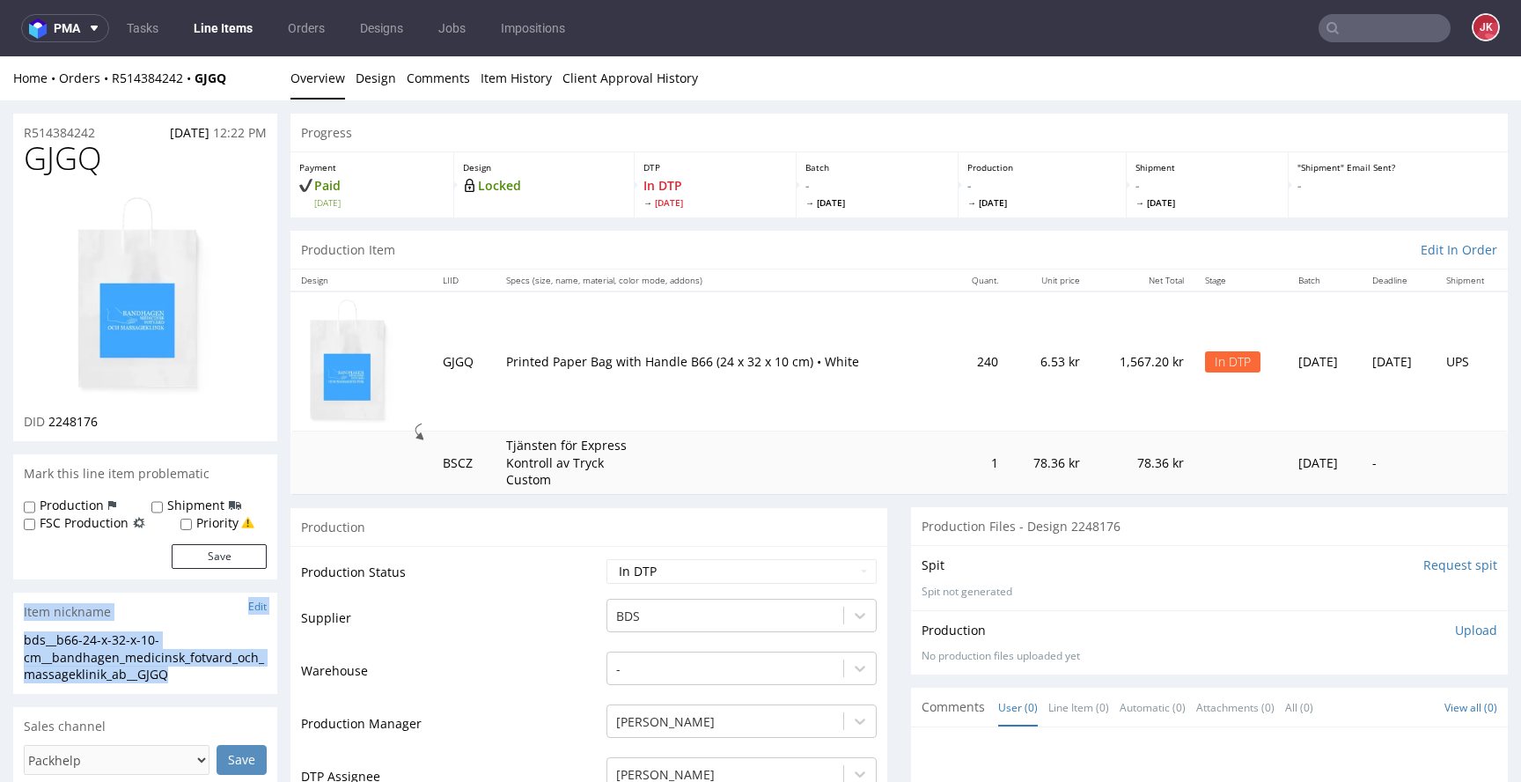
drag, startPoint x: 191, startPoint y: 674, endPoint x: 0, endPoint y: 620, distance: 198.7
click at [187, 681] on div "bds__b66-24-x-32-x-10-cm__bandhagen_medicinsk_fotvard_och_massageklinik_ab__GJGQ" at bounding box center [145, 657] width 243 height 52
drag, startPoint x: 53, startPoint y: 652, endPoint x: 0, endPoint y: 637, distance: 54.9
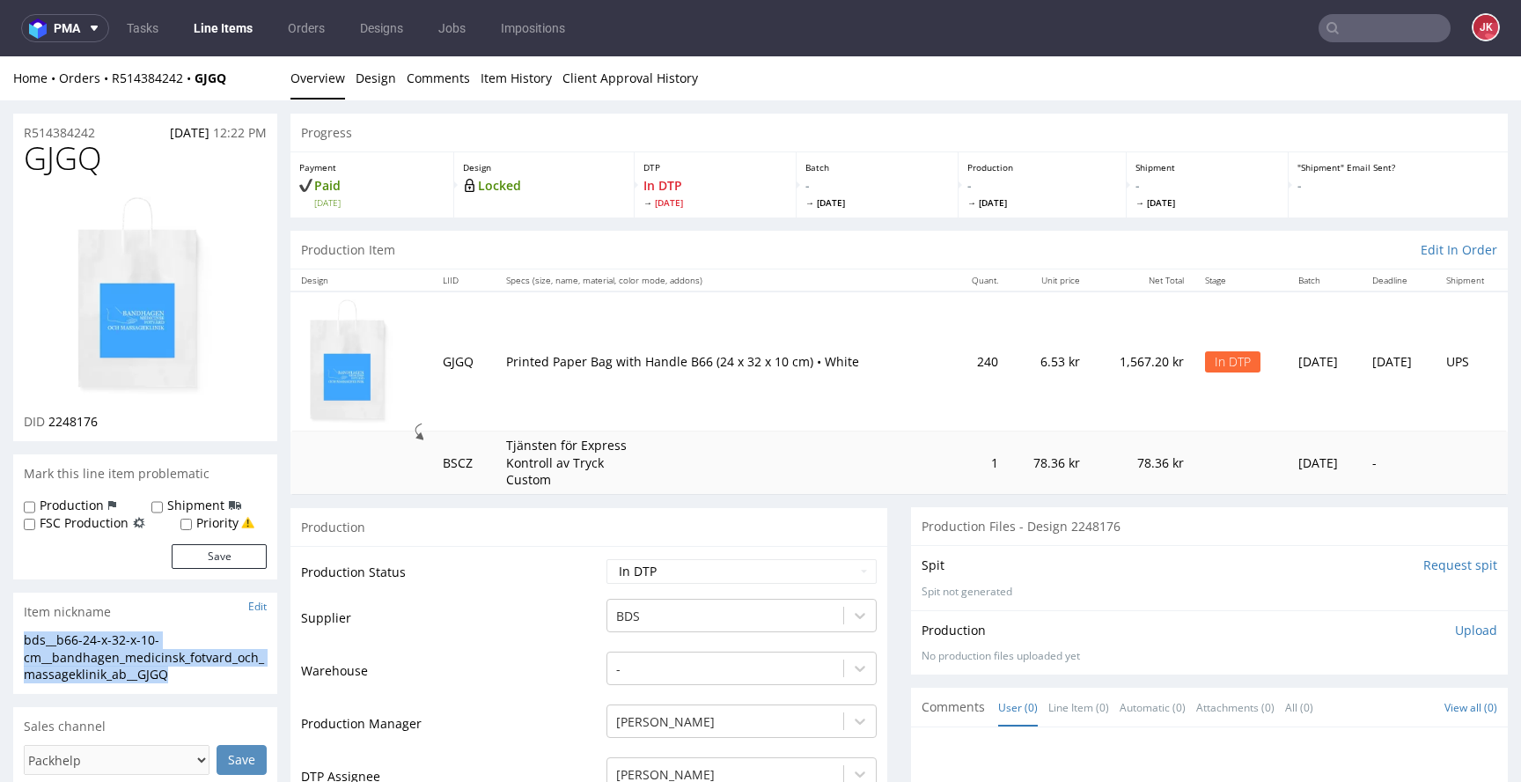
copy div "bds__b66-24-x-32-x-10-cm__bandhagen_medicinsk_fotvard_och_massageklinik_ab__GJGQ"
drag, startPoint x: 27, startPoint y: 136, endPoint x: 1, endPoint y: 139, distance: 26.5
copy p "R514384242"
drag, startPoint x: 53, startPoint y: 426, endPoint x: 140, endPoint y: 427, distance: 87.2
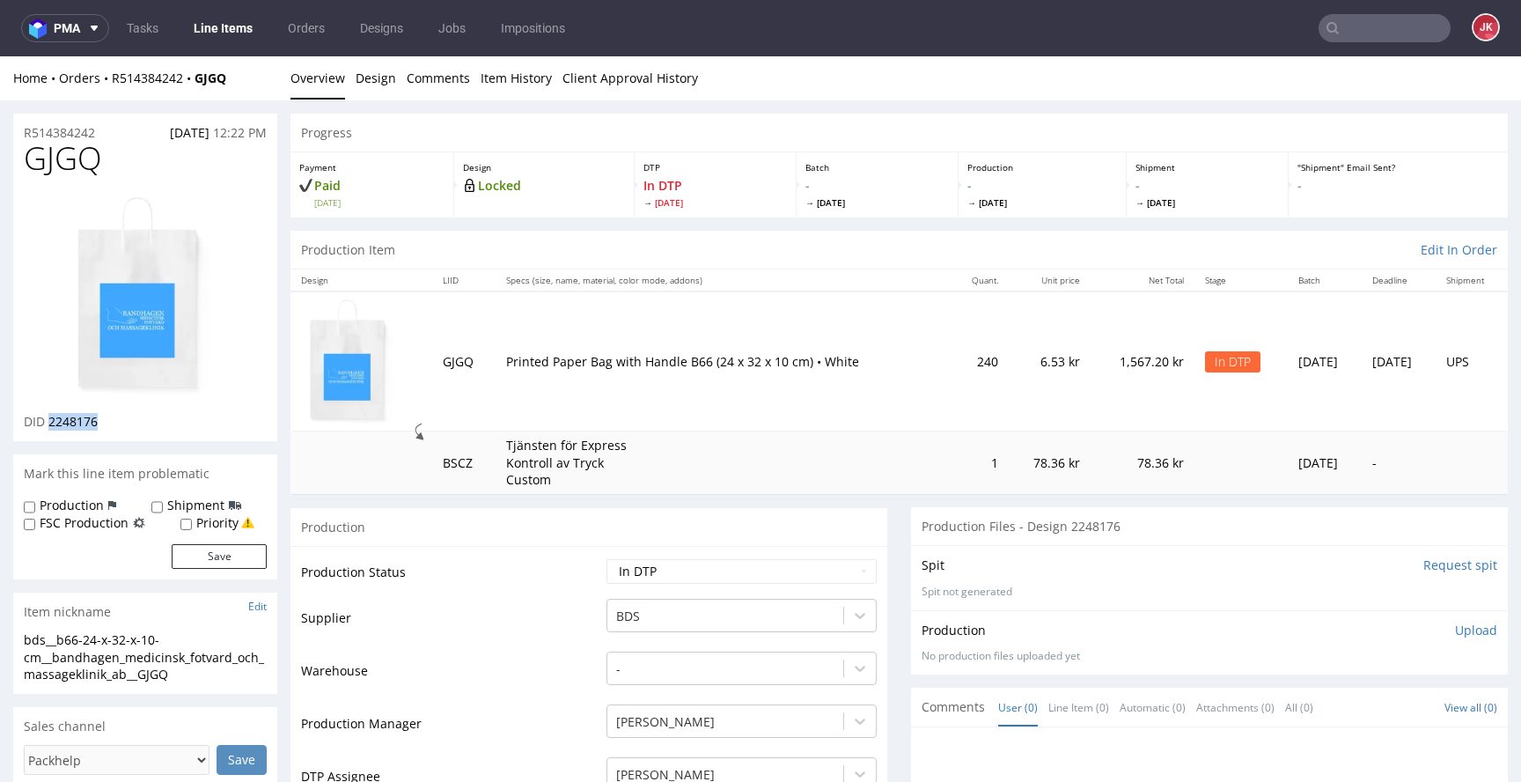
click at [139, 427] on div "DID 2248176" at bounding box center [145, 422] width 243 height 18
copy span "2248176"
click at [1455, 630] on p "Upload" at bounding box center [1476, 631] width 42 height 18
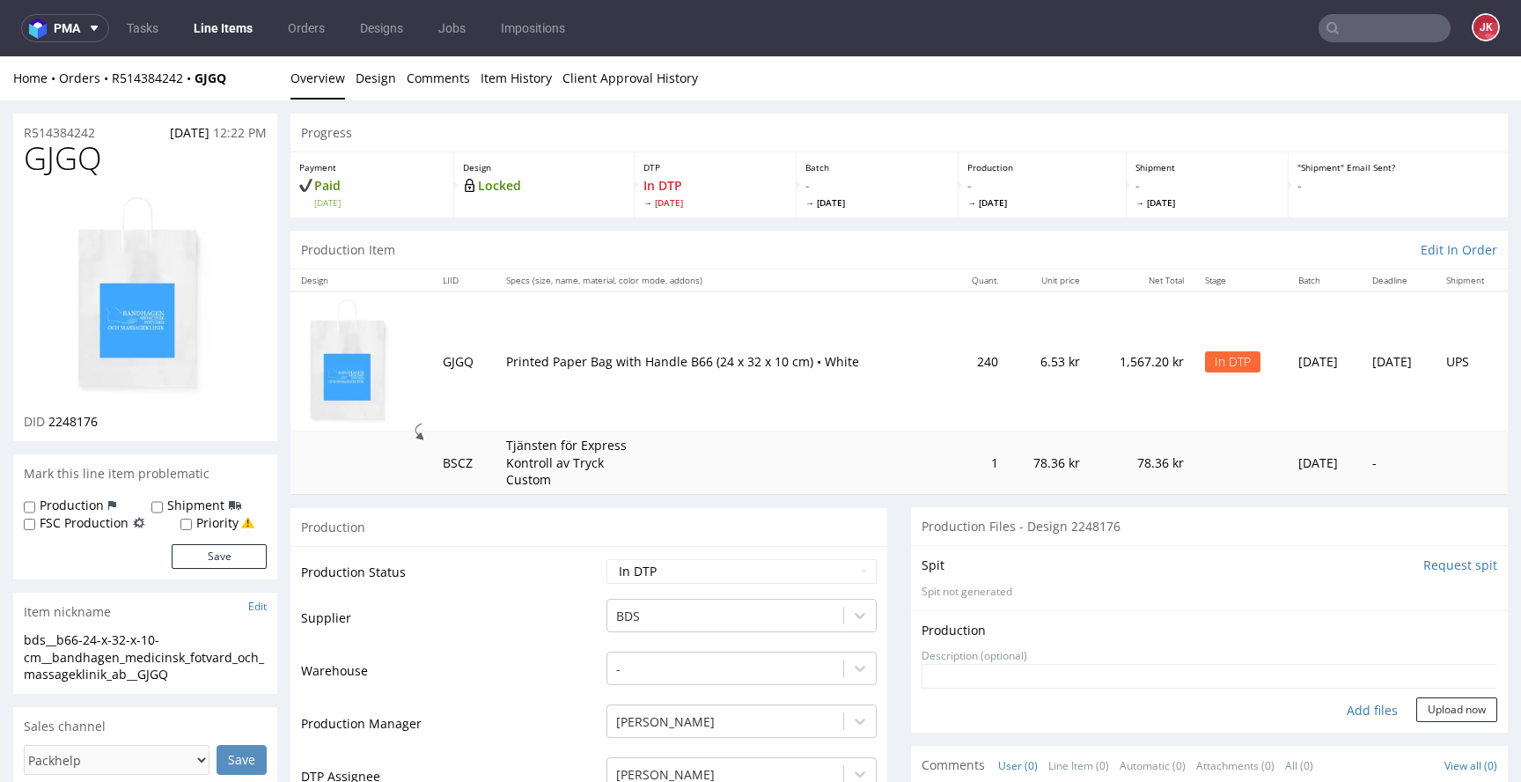
click at [1347, 710] on div "Add files" at bounding box center [1372, 710] width 88 height 26
type input "C:\fakepath\bds__b66-24-x-32-x-10-cm__bandhagen_medicinsk_fotvard_och_massagekl…"
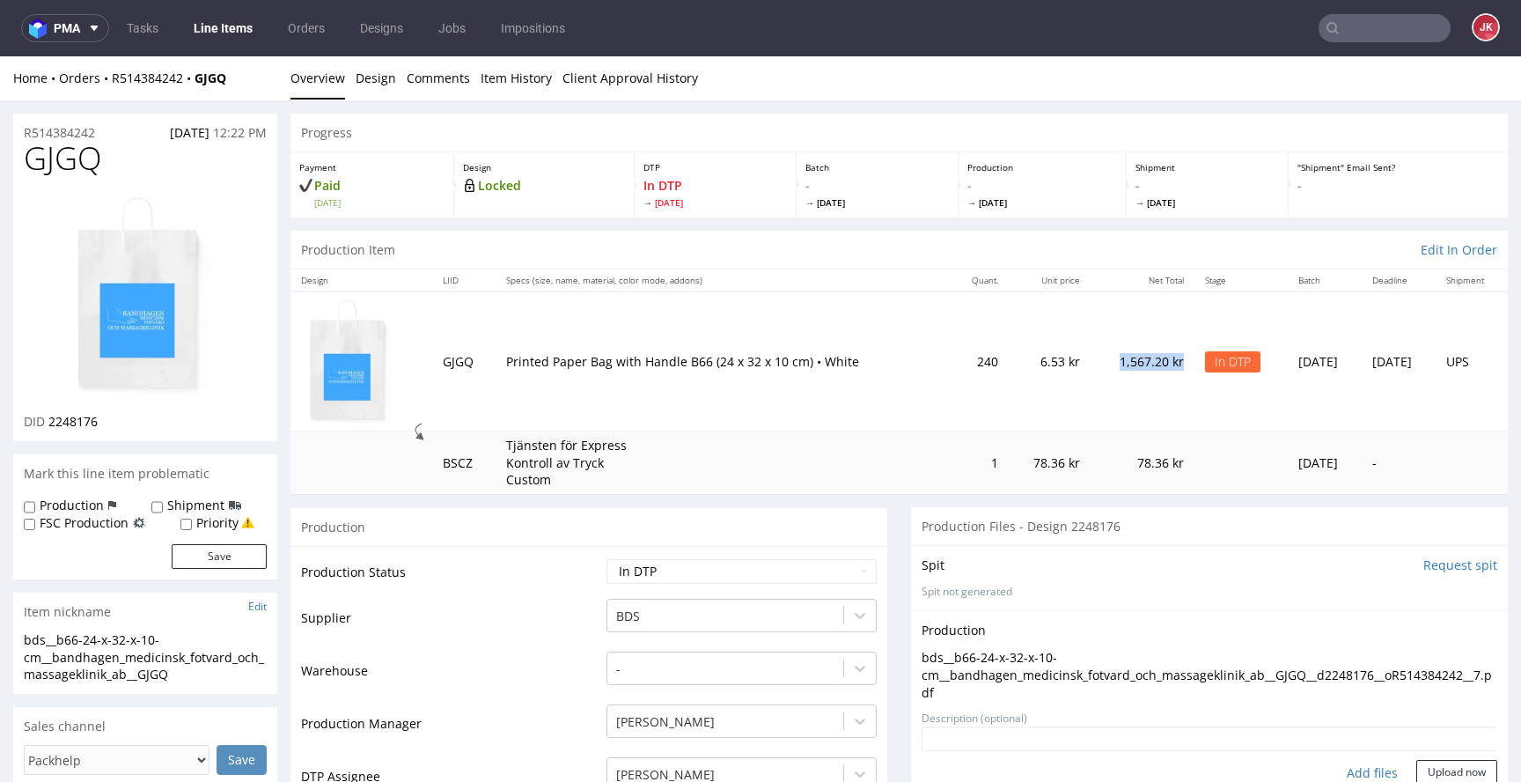
drag, startPoint x: 1057, startPoint y: 360, endPoint x: 1124, endPoint y: 358, distance: 66.9
click at [1124, 358] on td "1,567.20 kr" at bounding box center [1143, 361] width 104 height 140
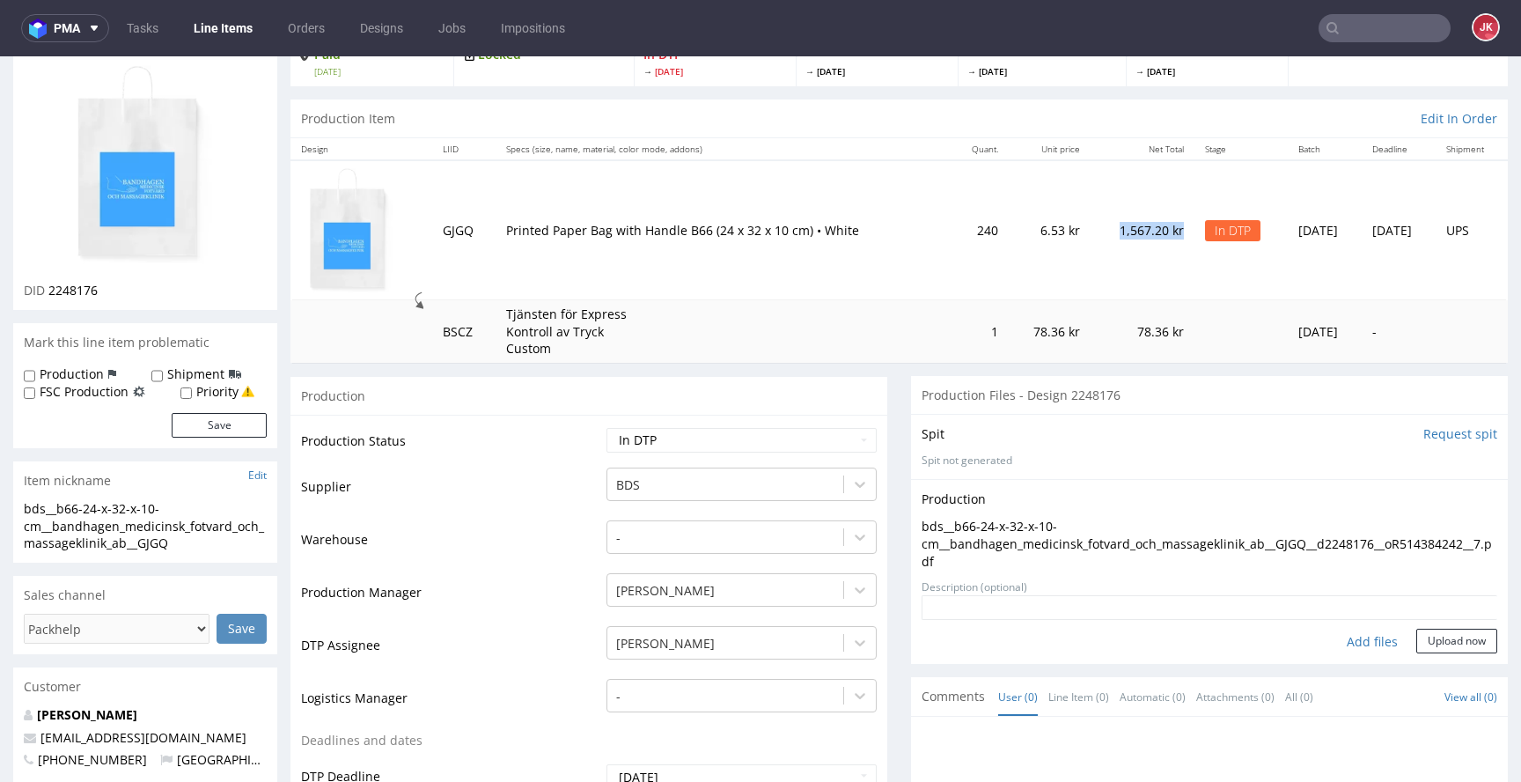
scroll to position [150, 0]
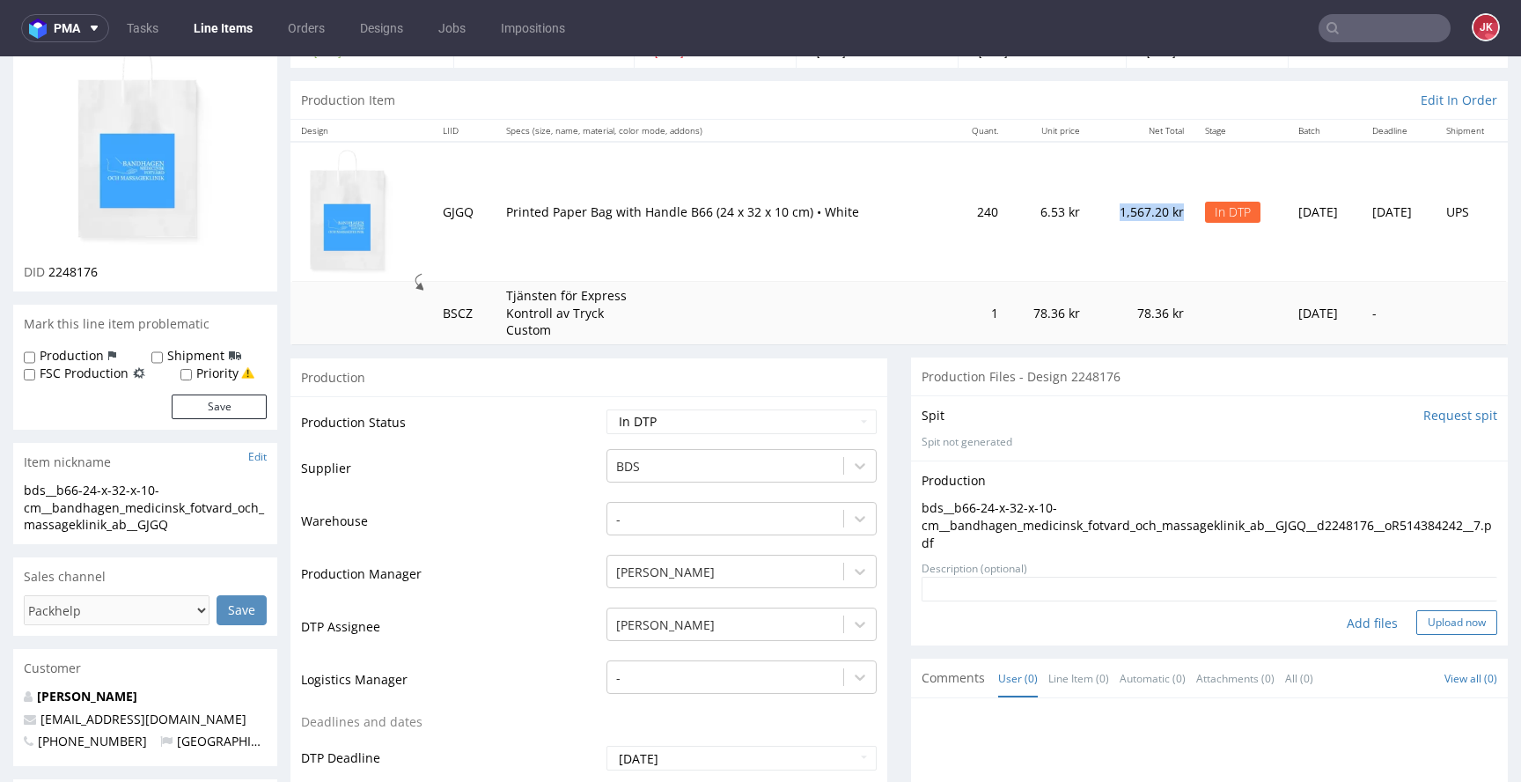
click at [1453, 629] on button "Upload now" at bounding box center [1456, 622] width 81 height 25
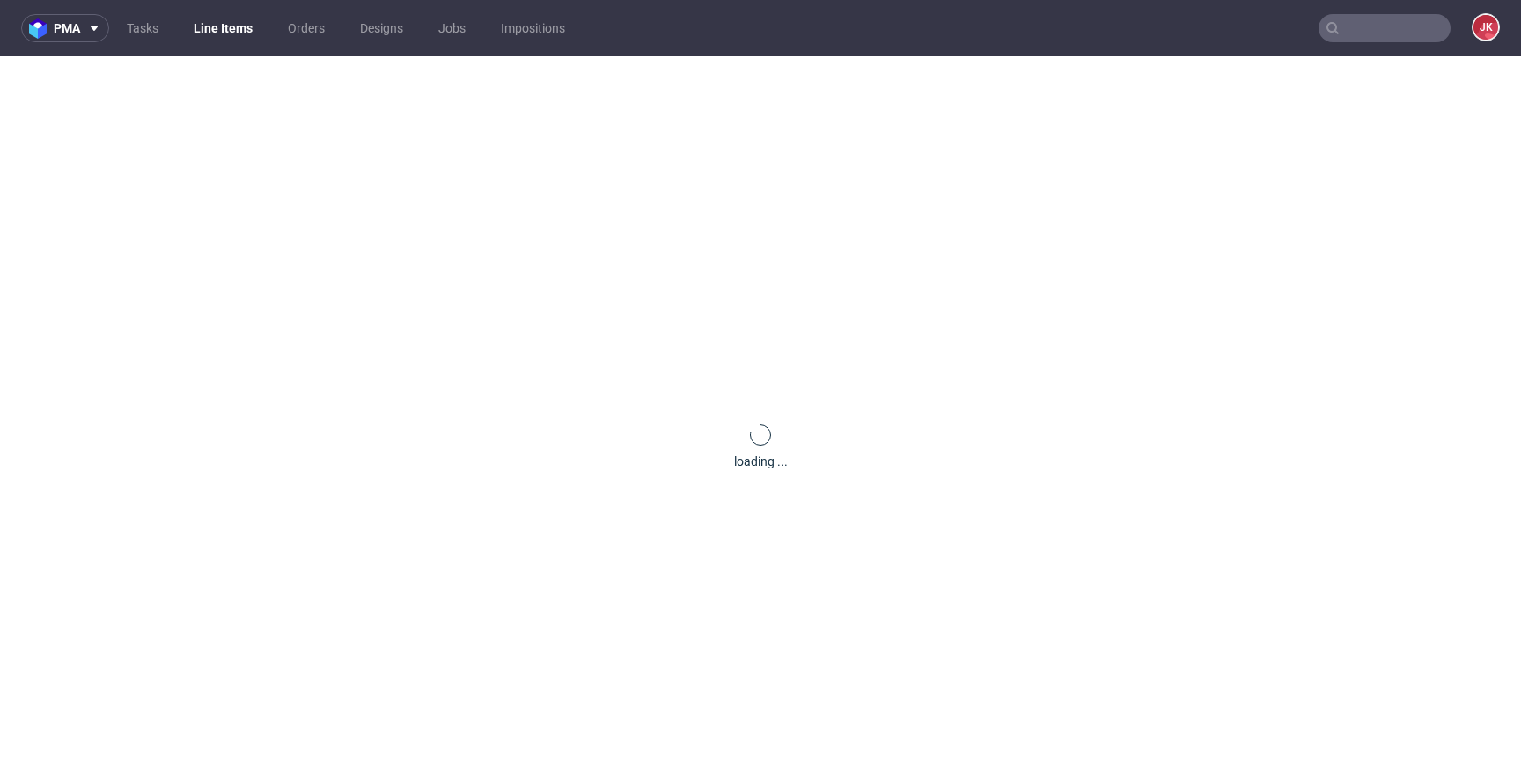
scroll to position [0, 0]
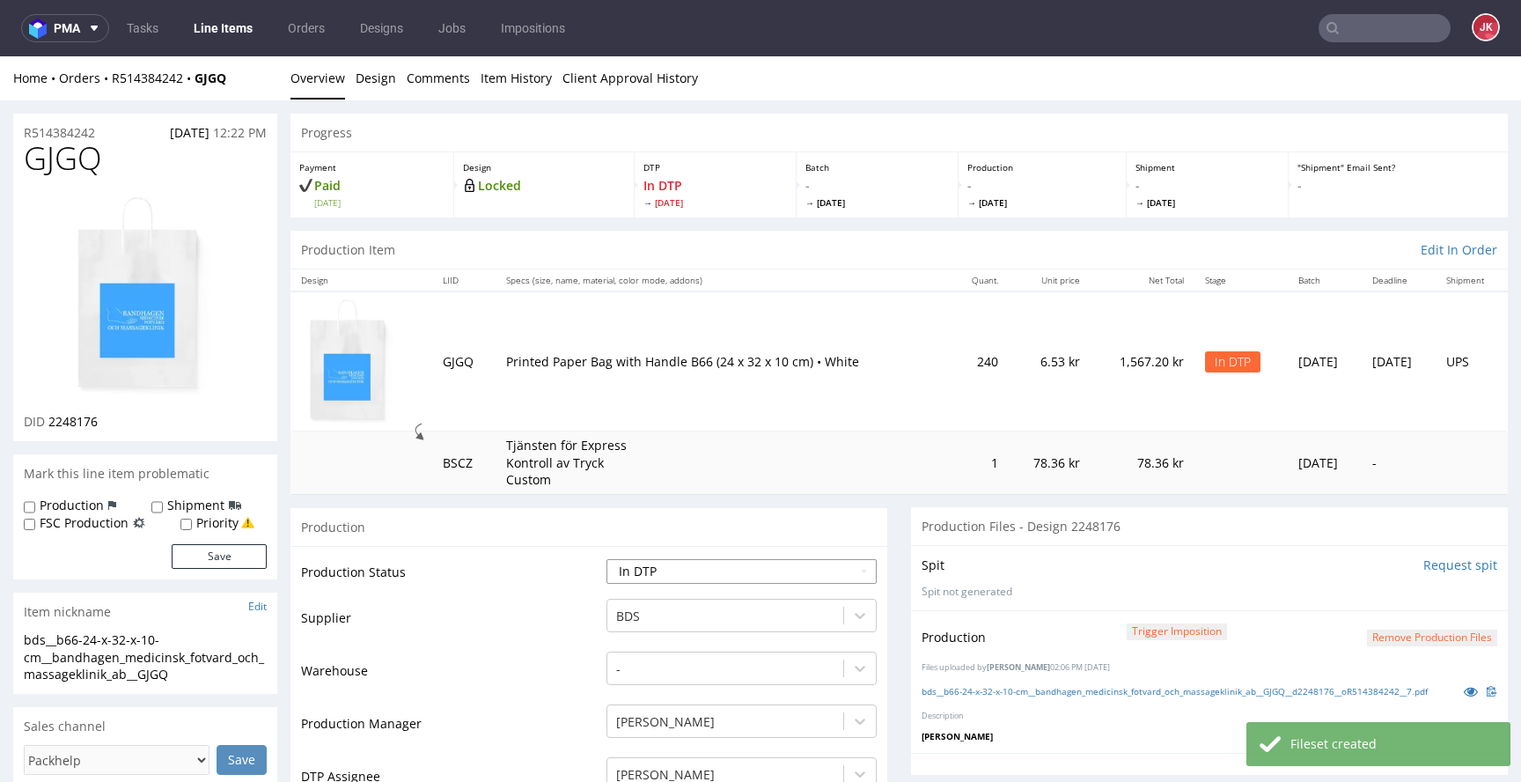
click at [708, 573] on select "Waiting for Artwork Waiting for Diecut Waiting for Mockup Waiting for DTP Waiti…" at bounding box center [742, 571] width 270 height 25
select select "dtp_production_ready"
click at [607, 559] on select "Waiting for Artwork Waiting for Diecut Waiting for Mockup Waiting for DTP Waiti…" at bounding box center [742, 571] width 270 height 25
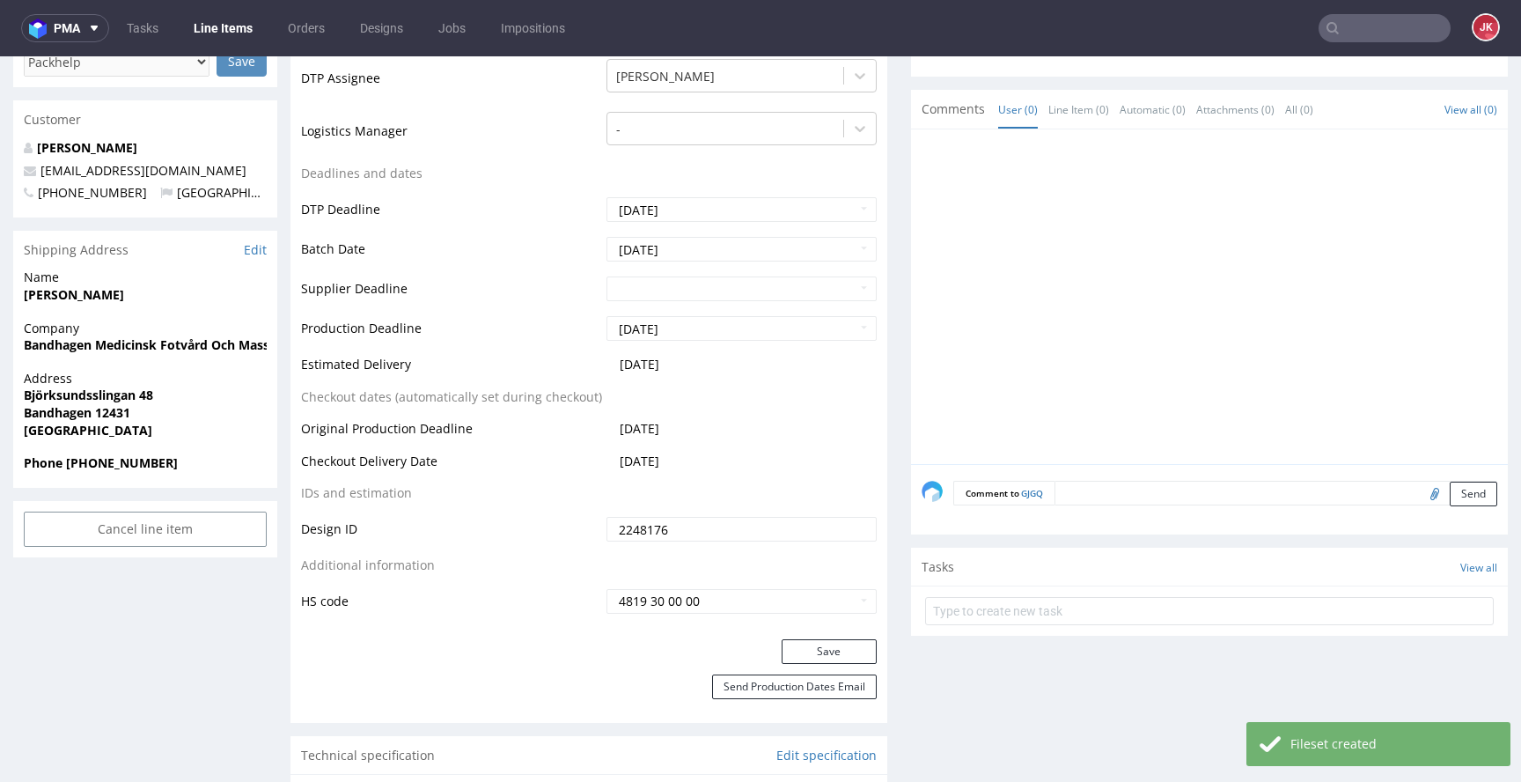
scroll to position [750, 0]
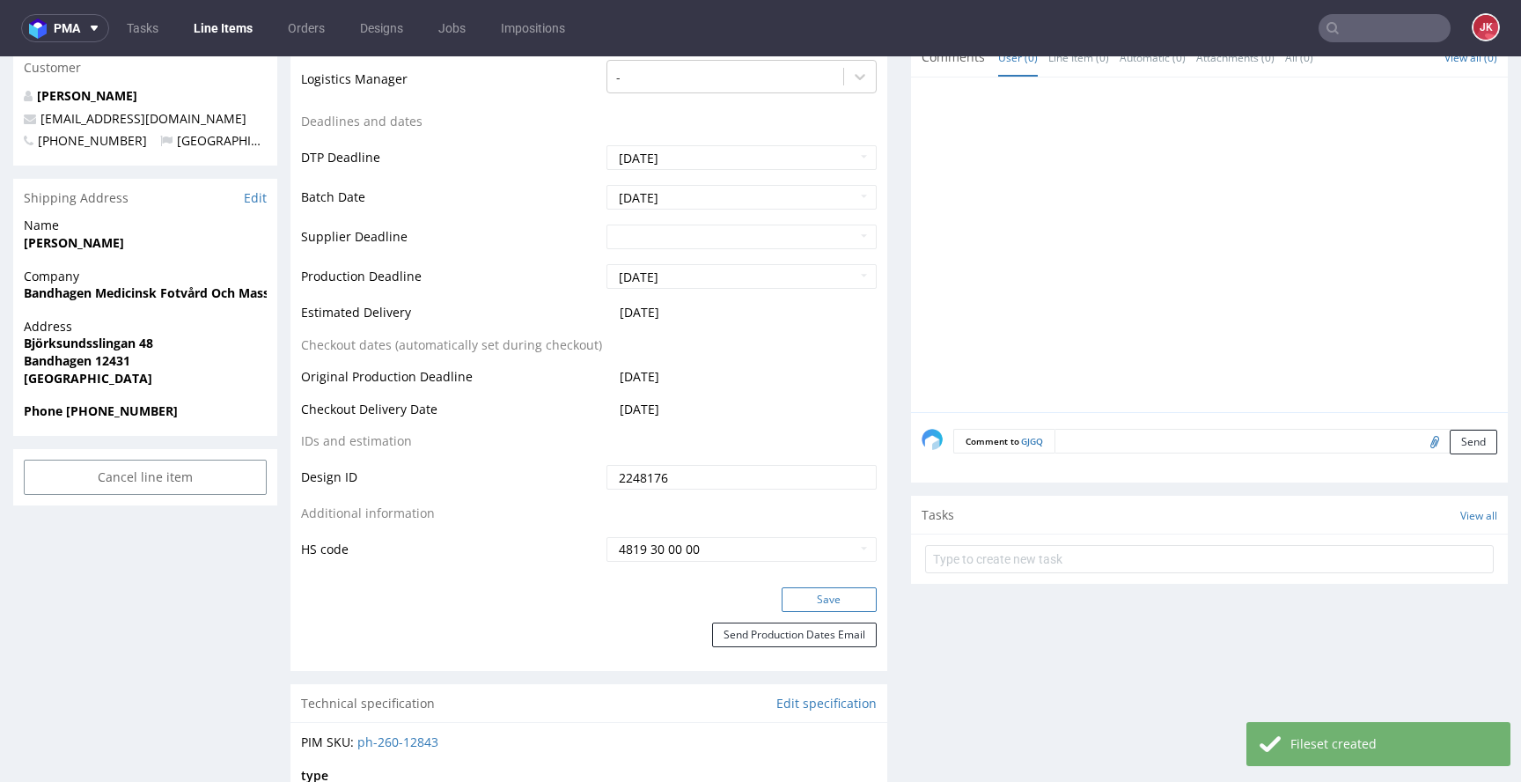
click at [822, 596] on button "Save" at bounding box center [829, 599] width 95 height 25
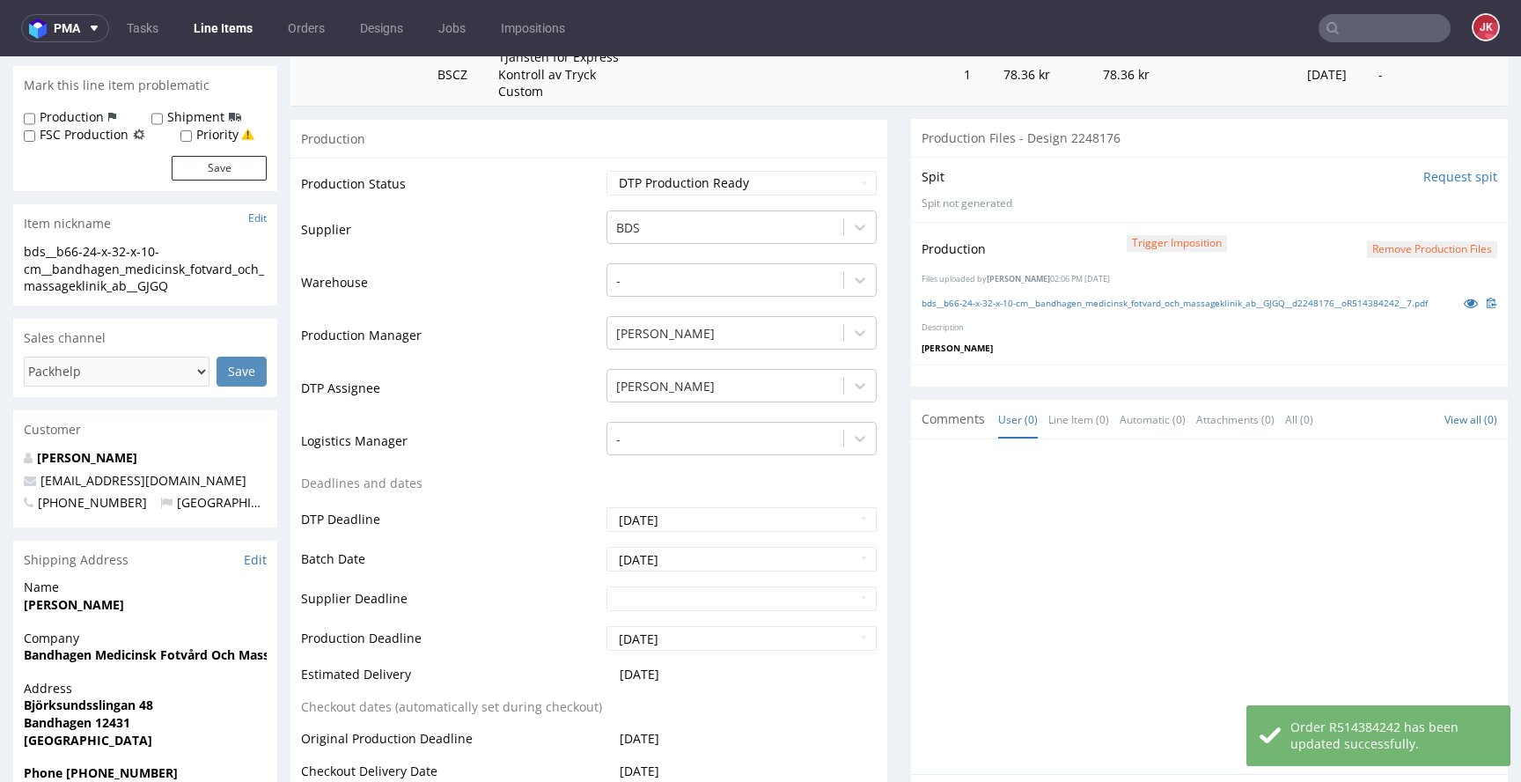
scroll to position [0, 0]
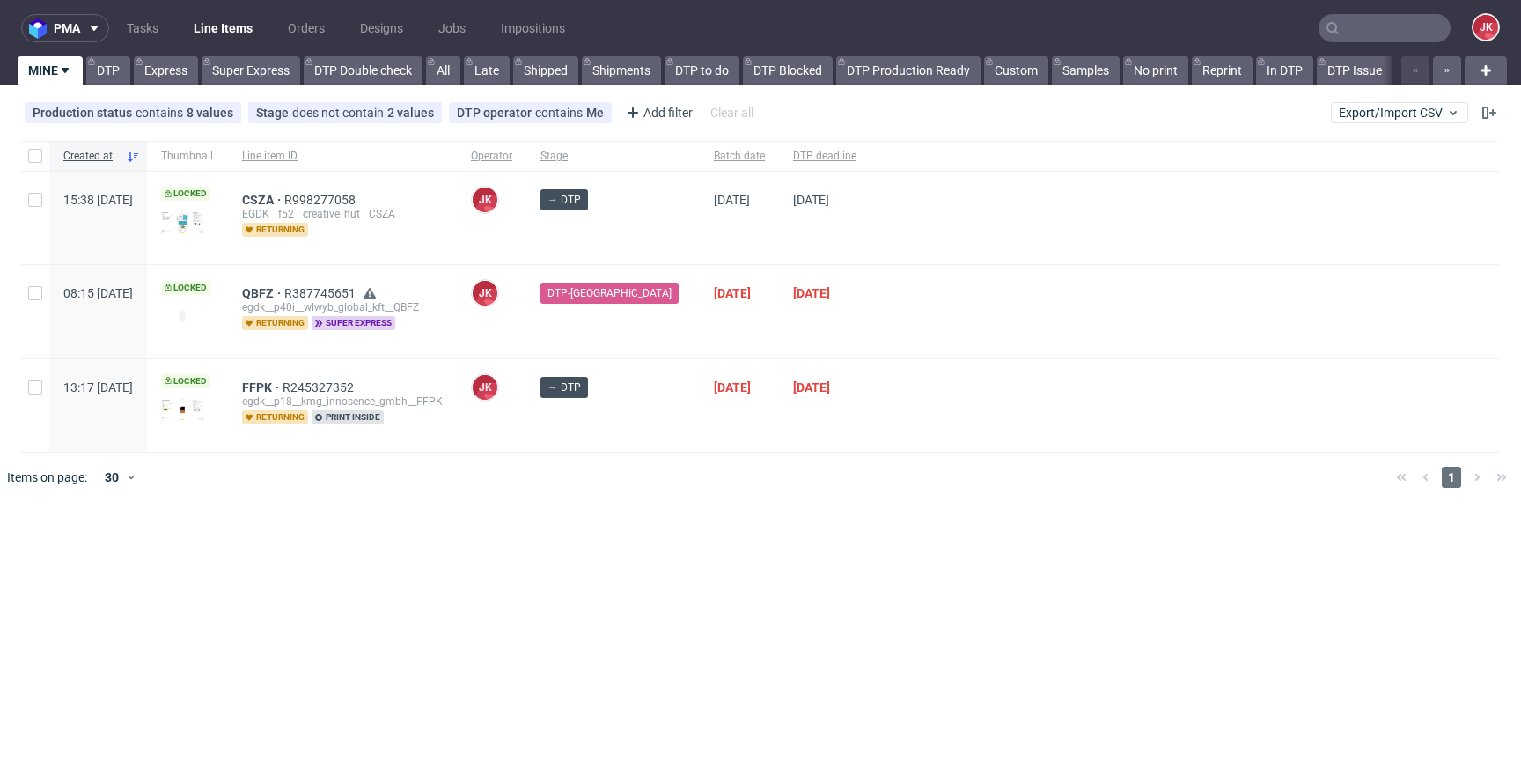
click at [700, 438] on div "[DATE]" at bounding box center [739, 405] width 79 height 92
click at [719, 527] on div "pma Tasks Line Items Orders Designs Jobs Impositions JK MINE DTP Express Super …" at bounding box center [760, 391] width 1521 height 782
click at [102, 64] on link "DTP" at bounding box center [108, 70] width 44 height 28
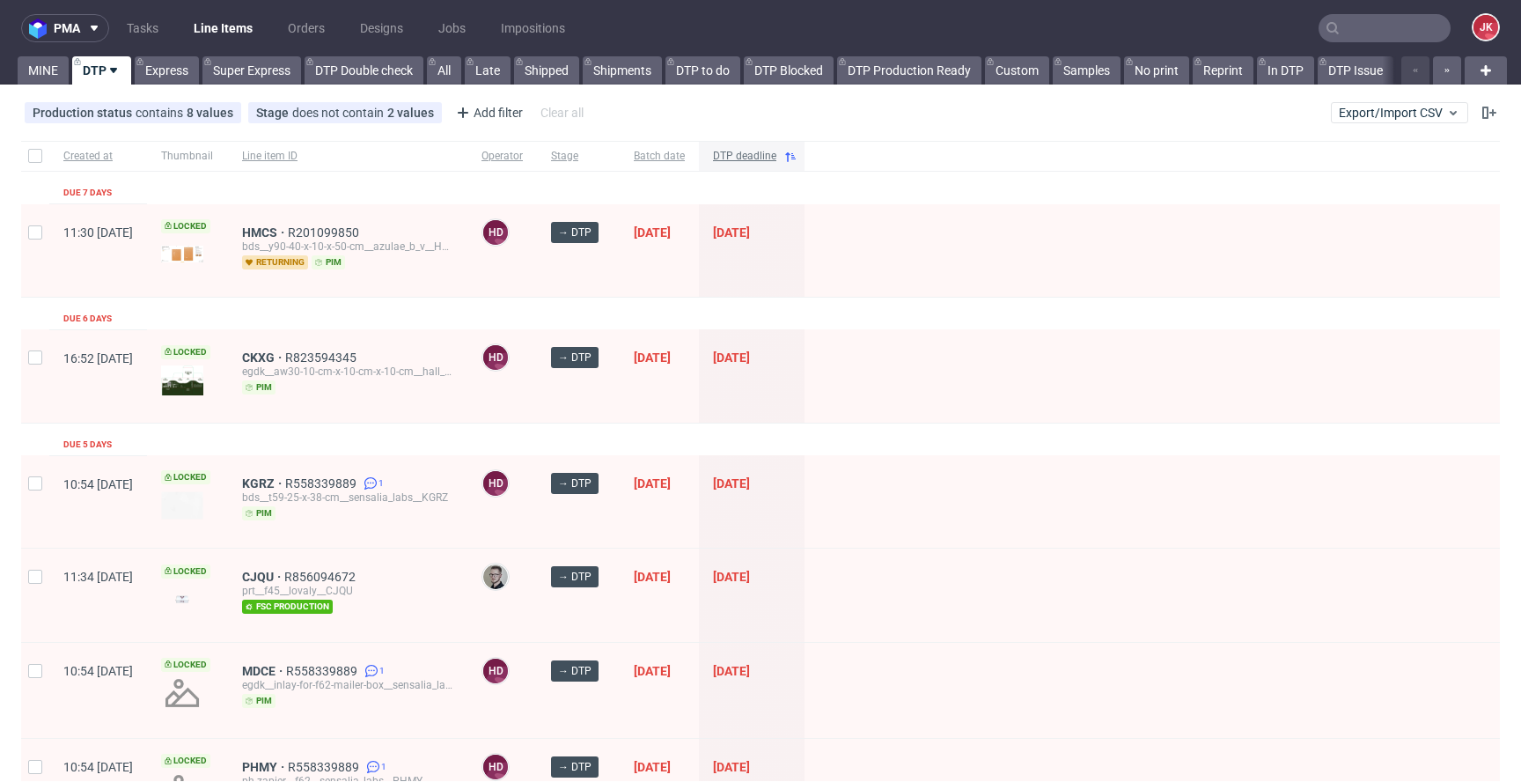
click at [776, 153] on span "DTP deadline" at bounding box center [744, 156] width 63 height 15
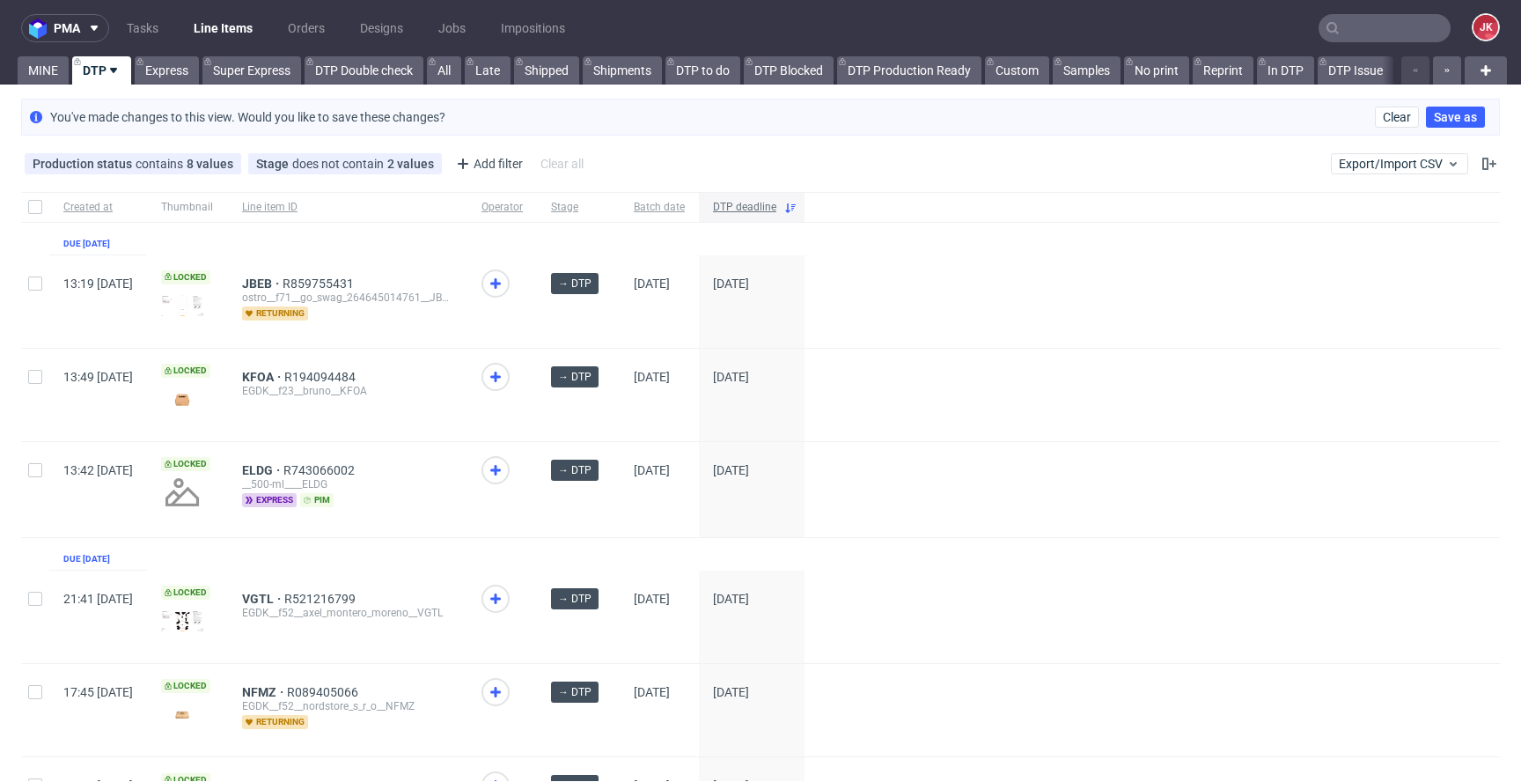
click at [776, 202] on span "DTP deadline" at bounding box center [744, 207] width 63 height 15
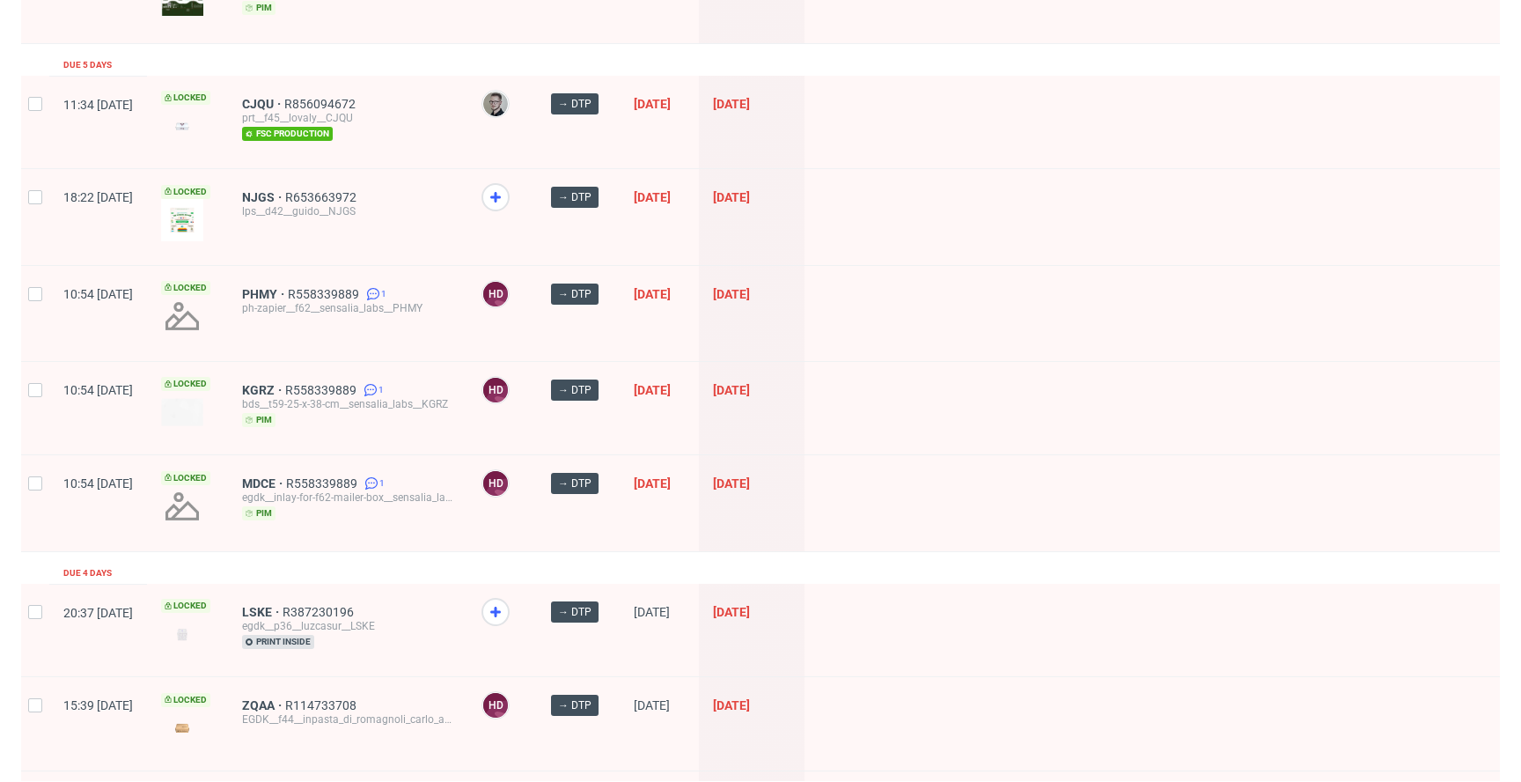
scroll to position [381, 0]
click at [285, 194] on span "NJGS" at bounding box center [263, 195] width 43 height 14
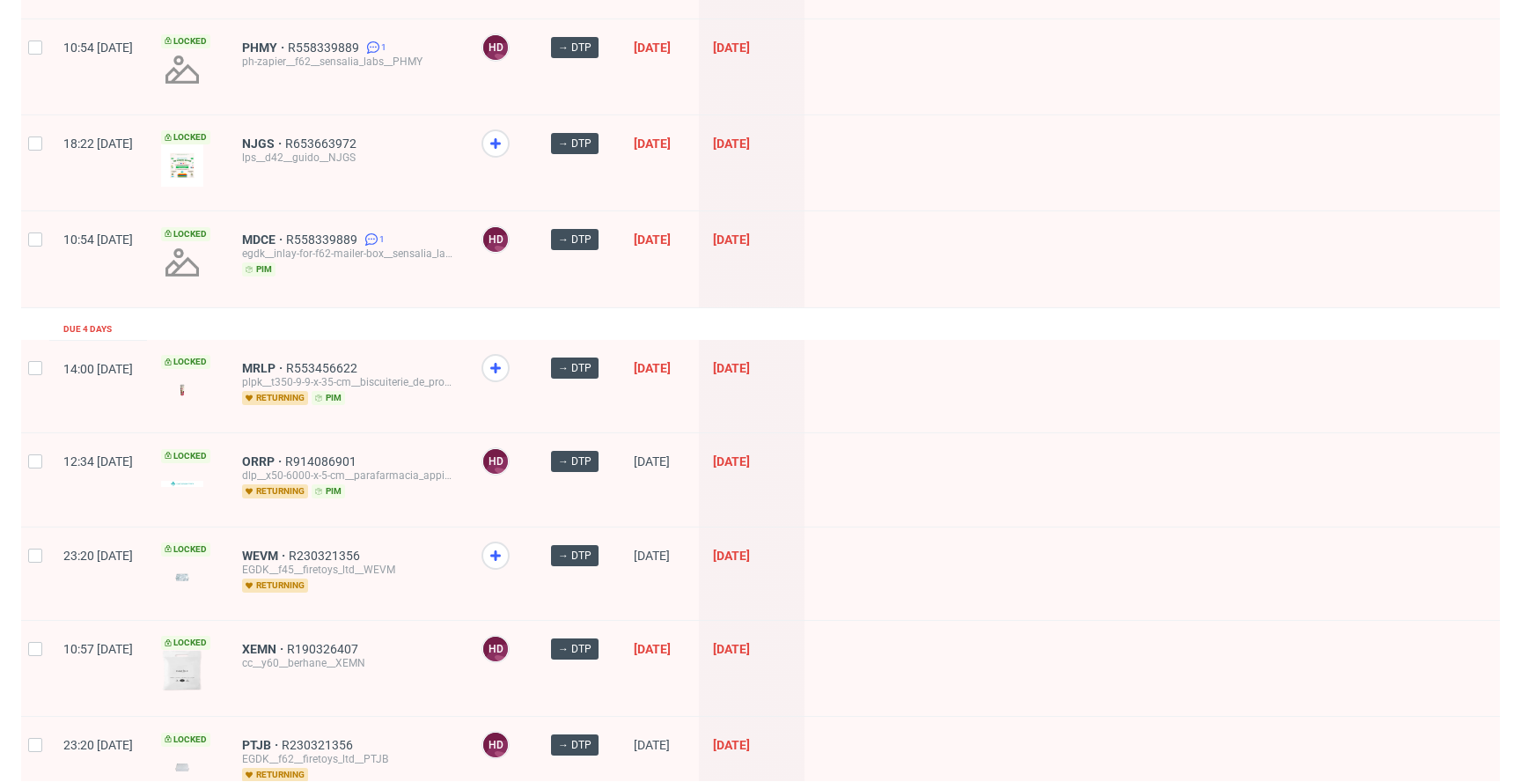
scroll to position [629, 0]
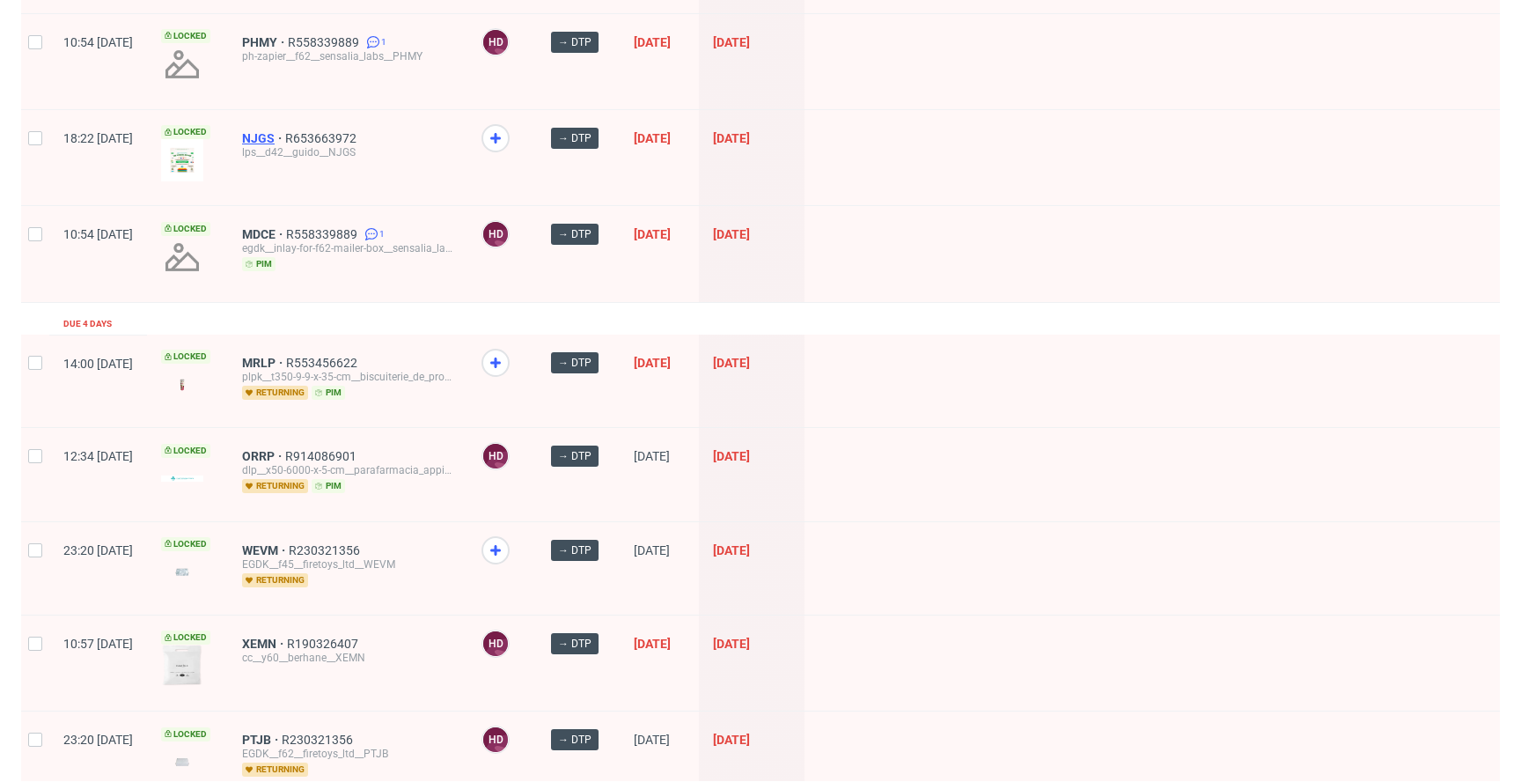
click at [285, 136] on span "NJGS" at bounding box center [263, 138] width 43 height 14
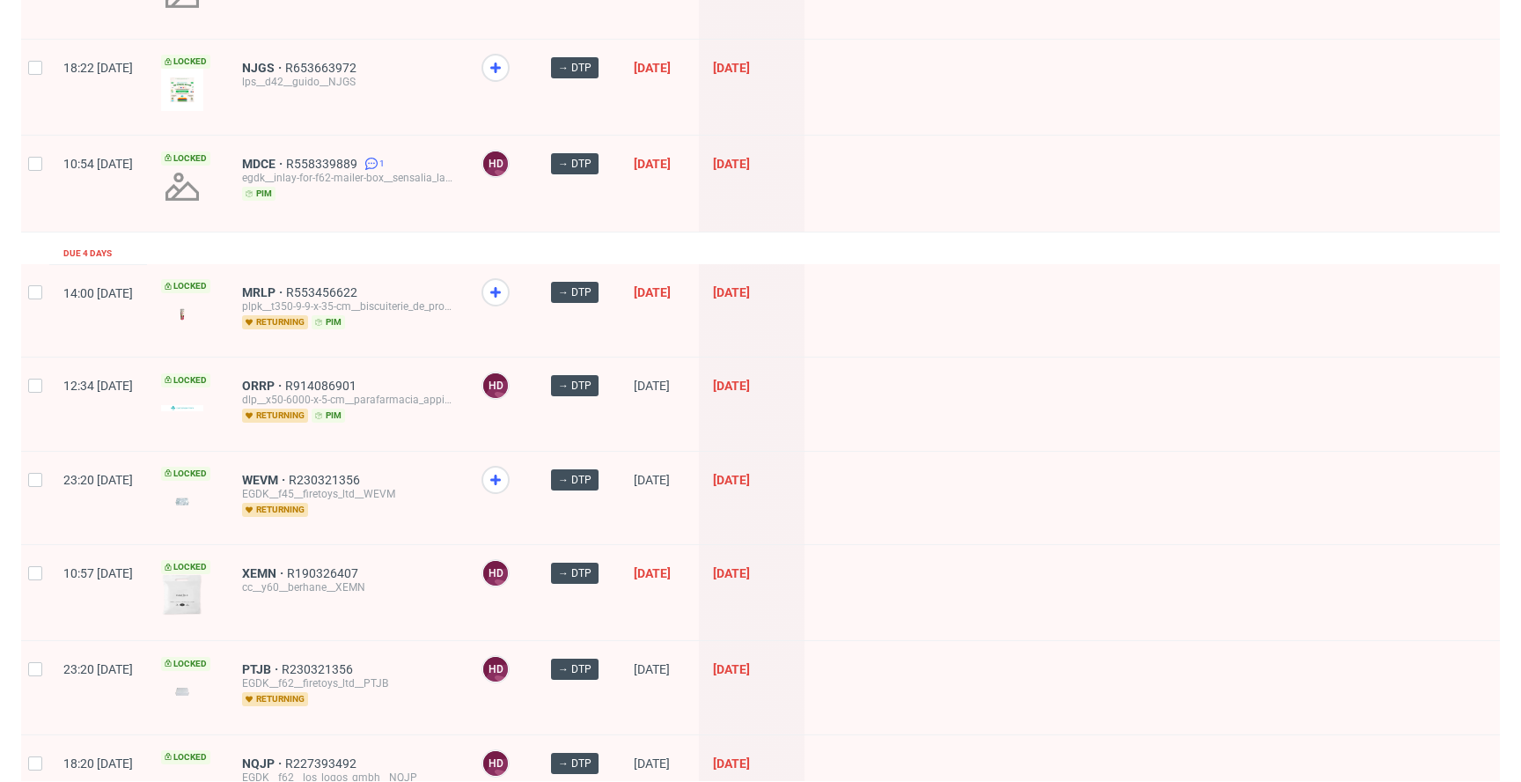
scroll to position [744, 0]
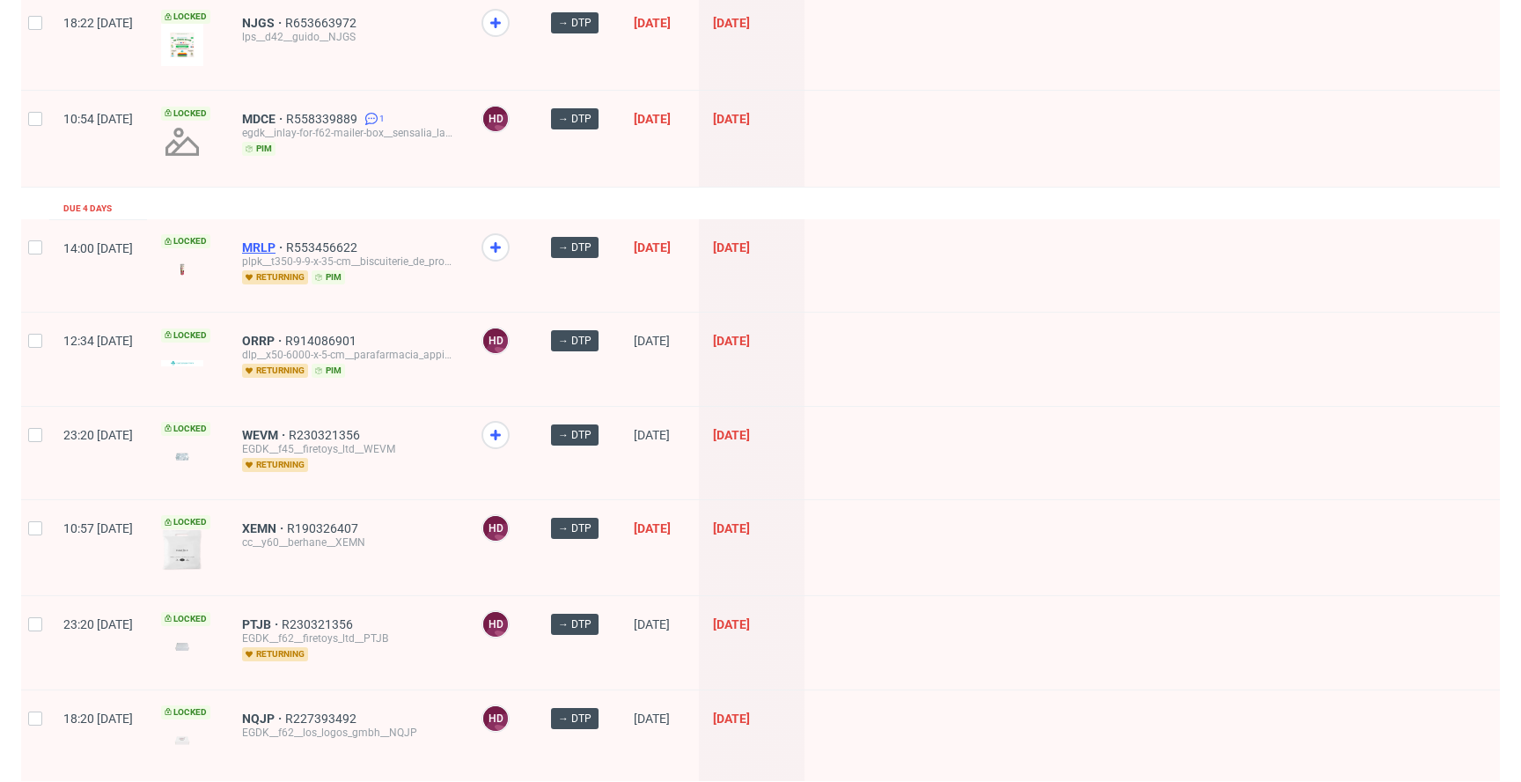
click at [286, 246] on span "MRLP" at bounding box center [264, 247] width 44 height 14
click at [289, 430] on span "WEVM" at bounding box center [265, 435] width 47 height 14
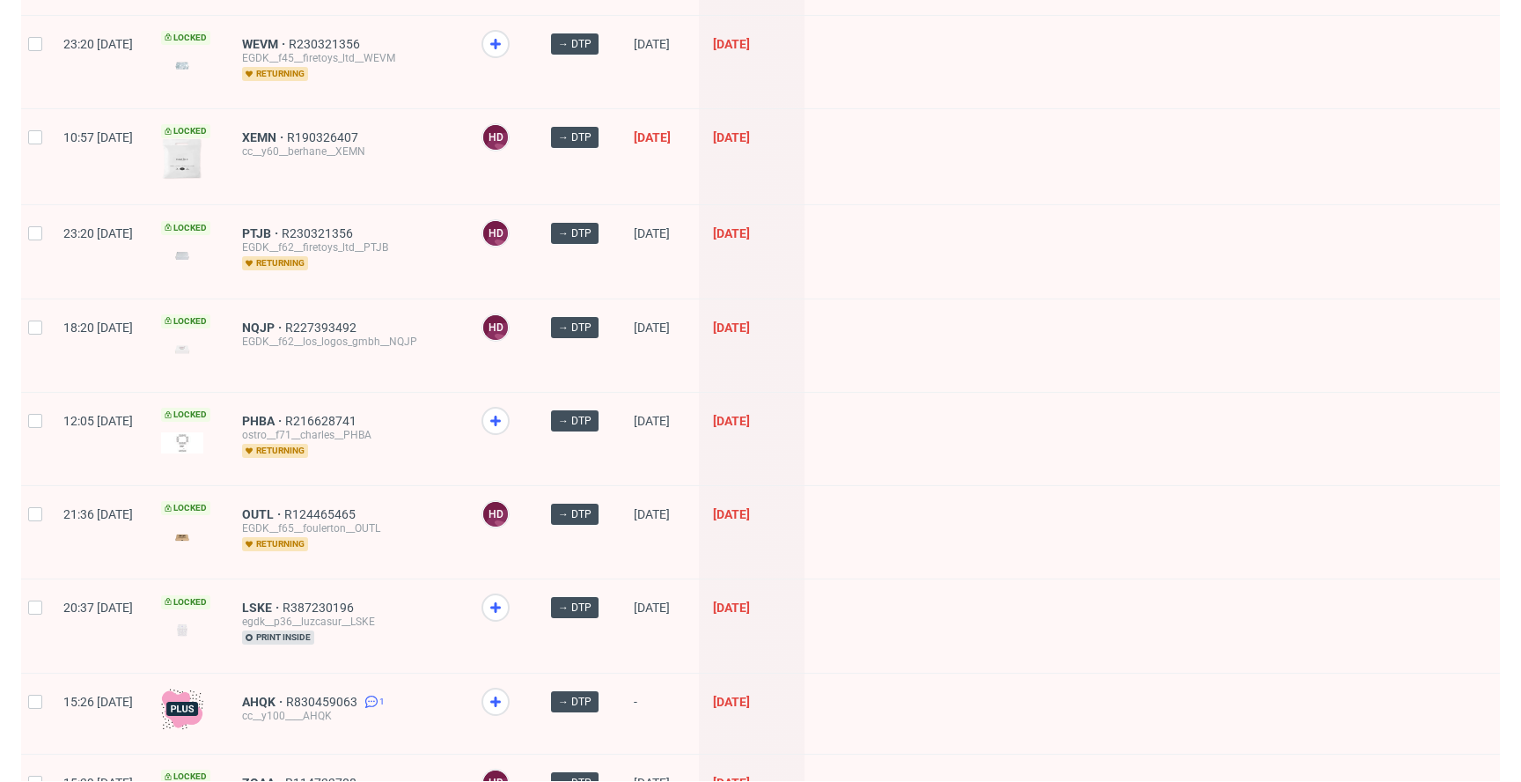
scroll to position [1145, 0]
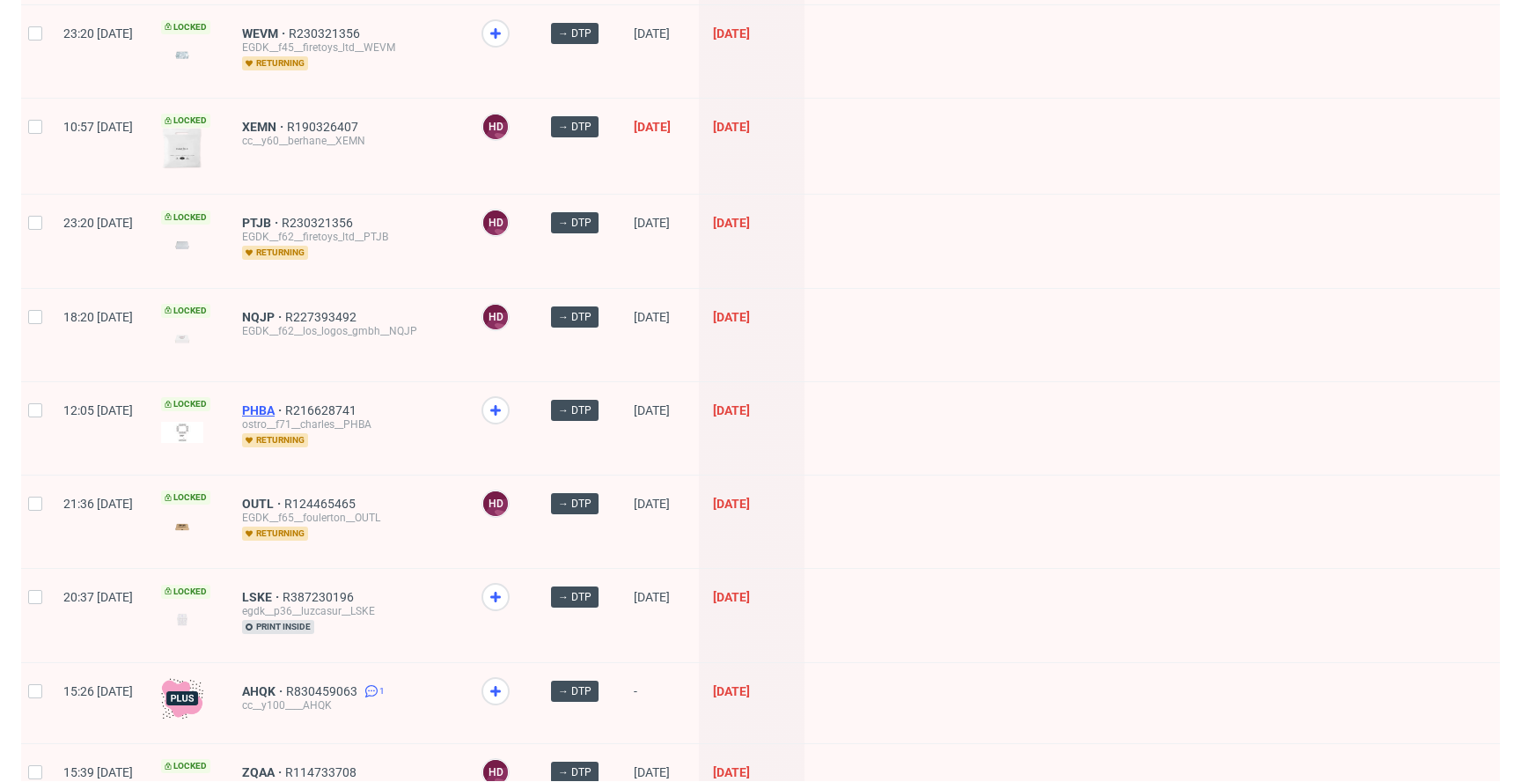
click at [285, 408] on span "PHBA" at bounding box center [263, 410] width 43 height 14
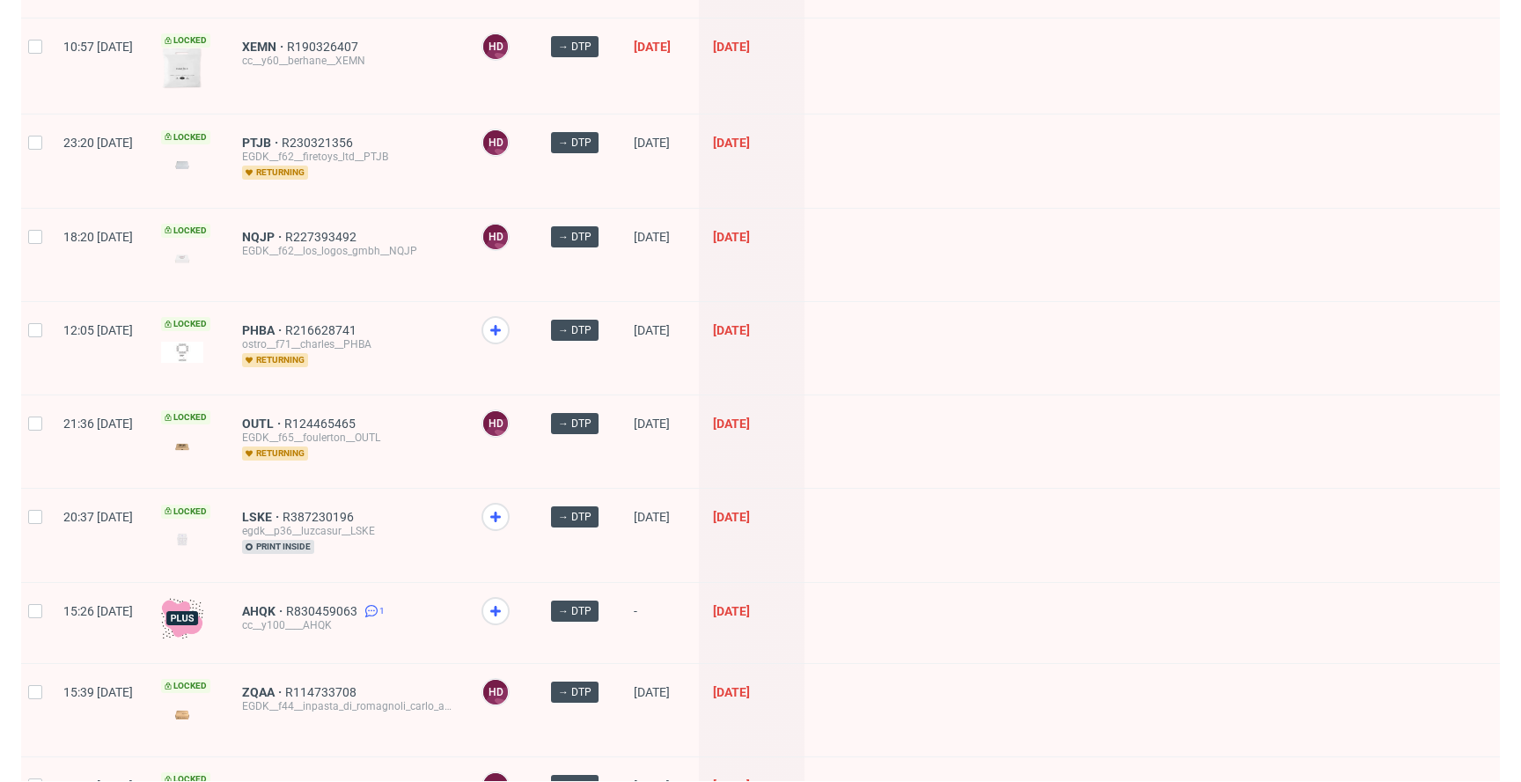
scroll to position [1276, 0]
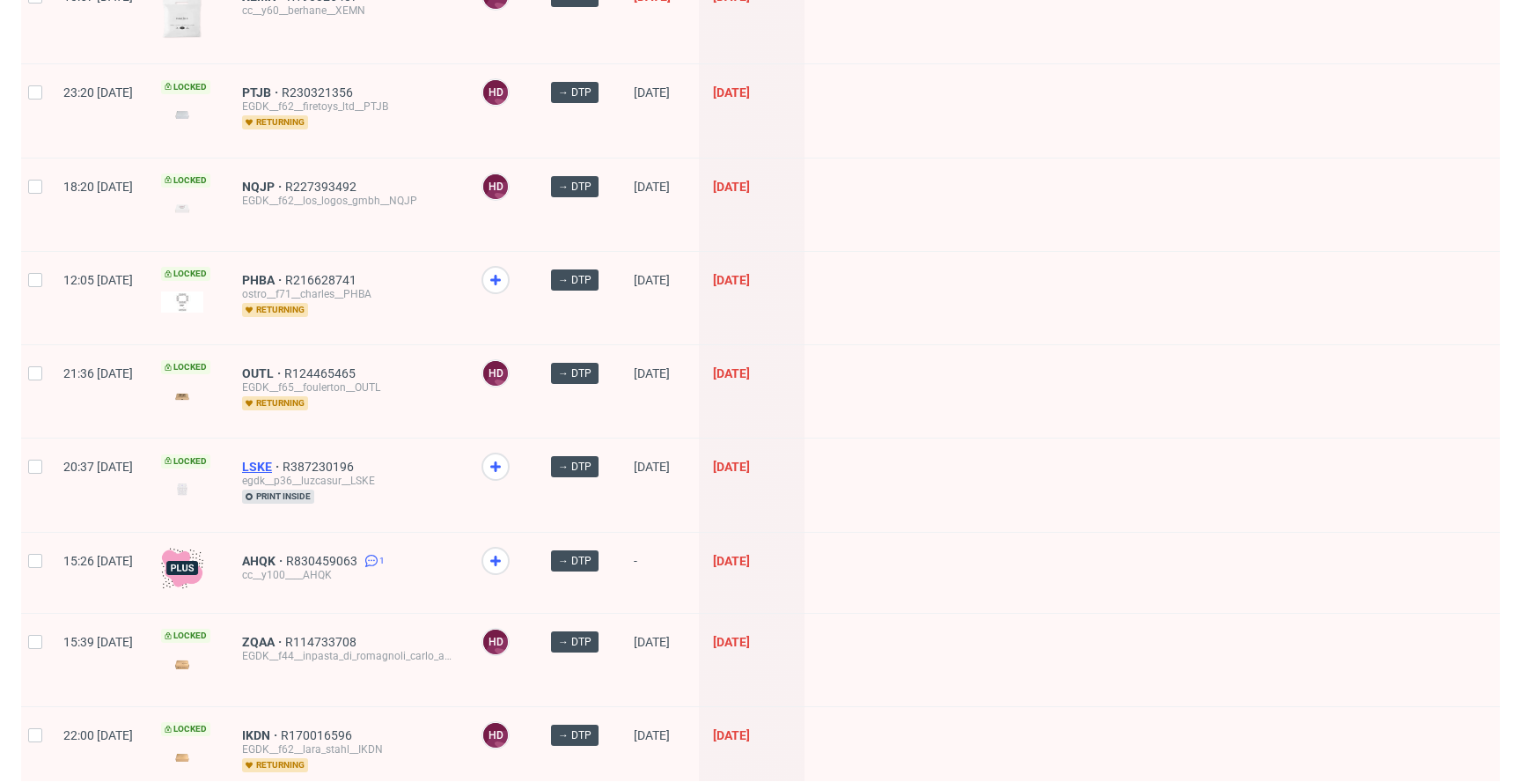
click at [283, 463] on span "LSKE" at bounding box center [262, 467] width 40 height 14
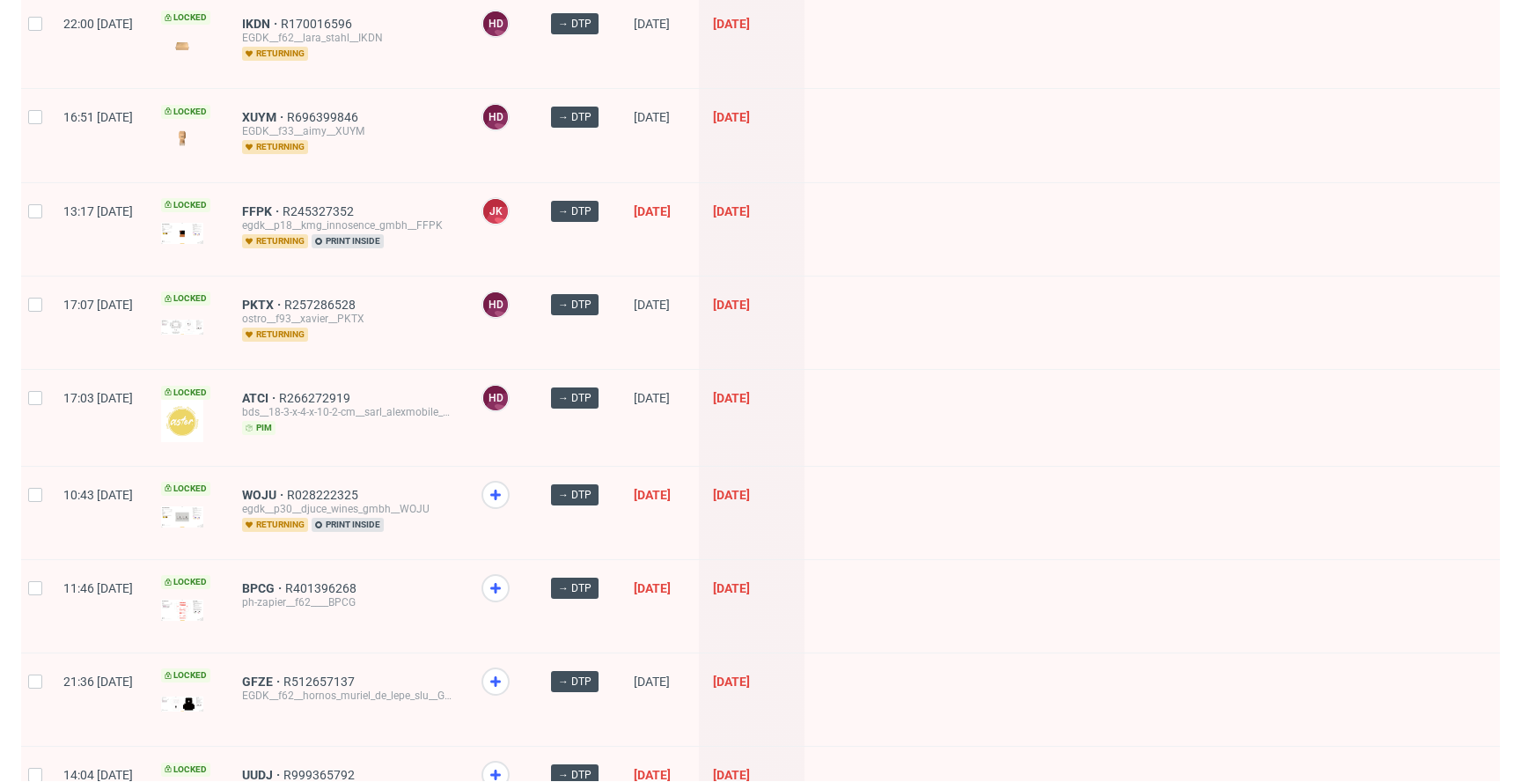
scroll to position [2082, 0]
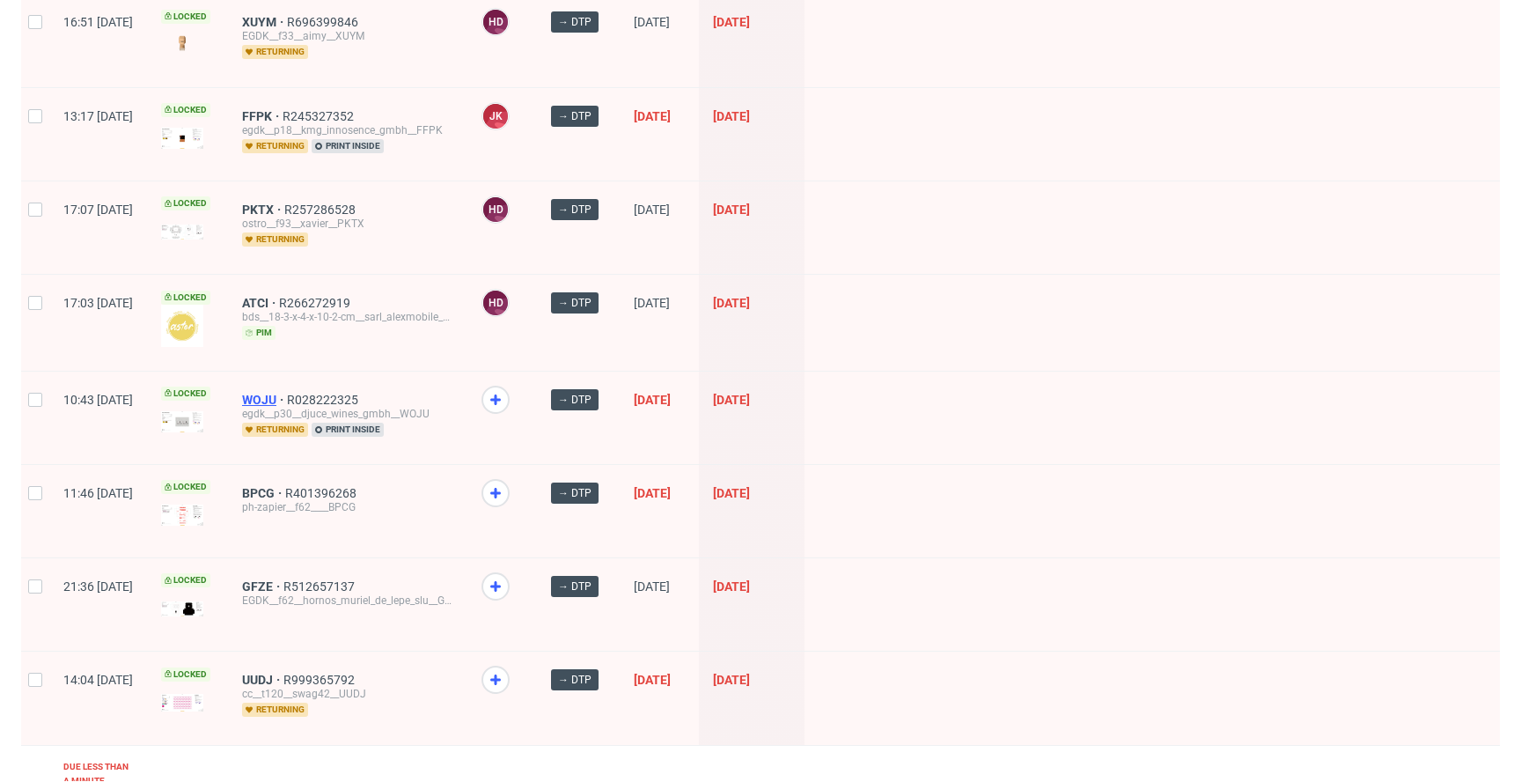
click at [287, 393] on span "WOJU" at bounding box center [264, 400] width 45 height 14
click at [283, 579] on span "GFZE" at bounding box center [262, 586] width 41 height 14
click at [283, 673] on span "UUDJ" at bounding box center [262, 680] width 41 height 14
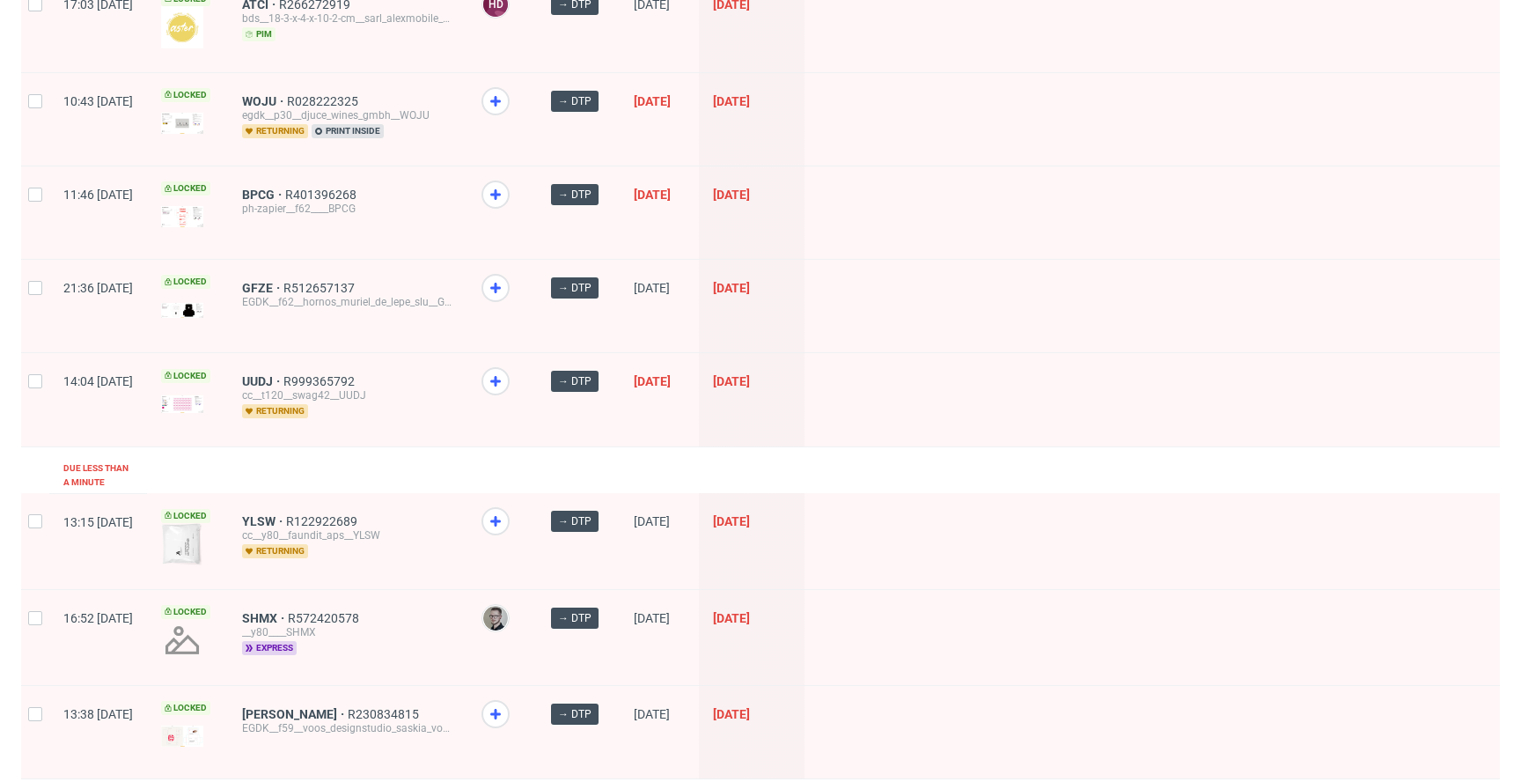
scroll to position [2412, 0]
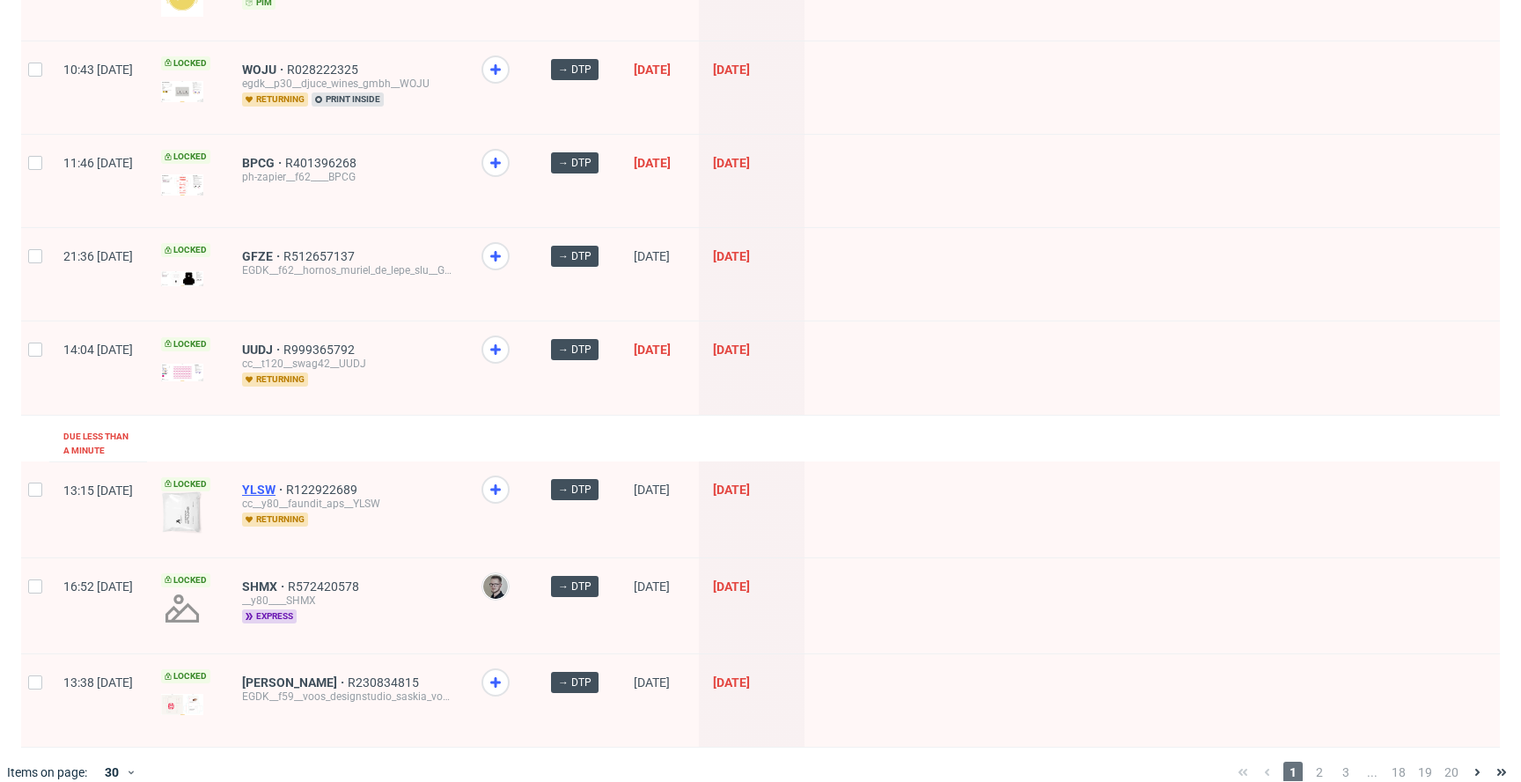
click at [286, 482] on span "YLSW" at bounding box center [264, 489] width 44 height 14
click at [285, 156] on span "BPCG" at bounding box center [263, 163] width 43 height 14
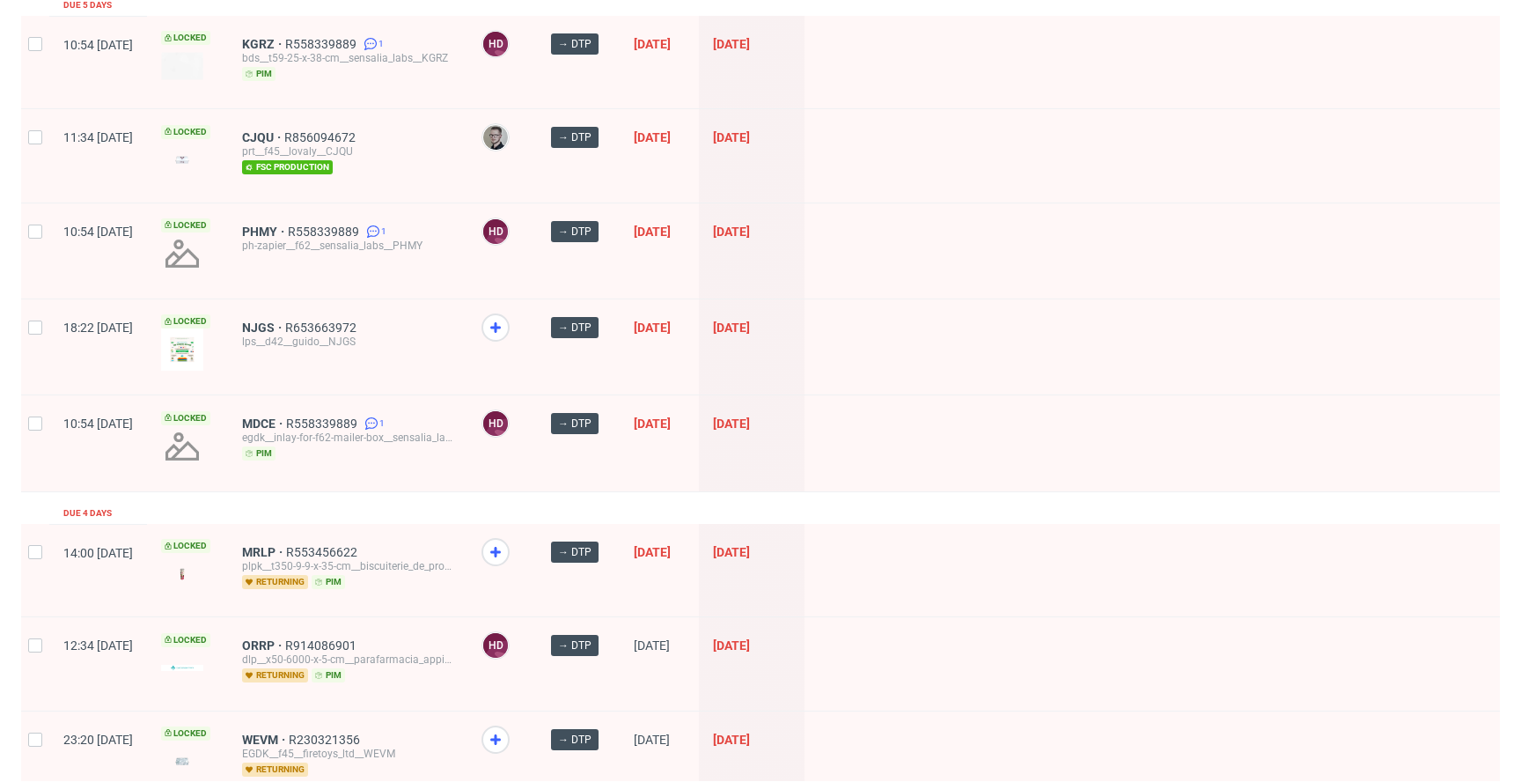
scroll to position [0, 0]
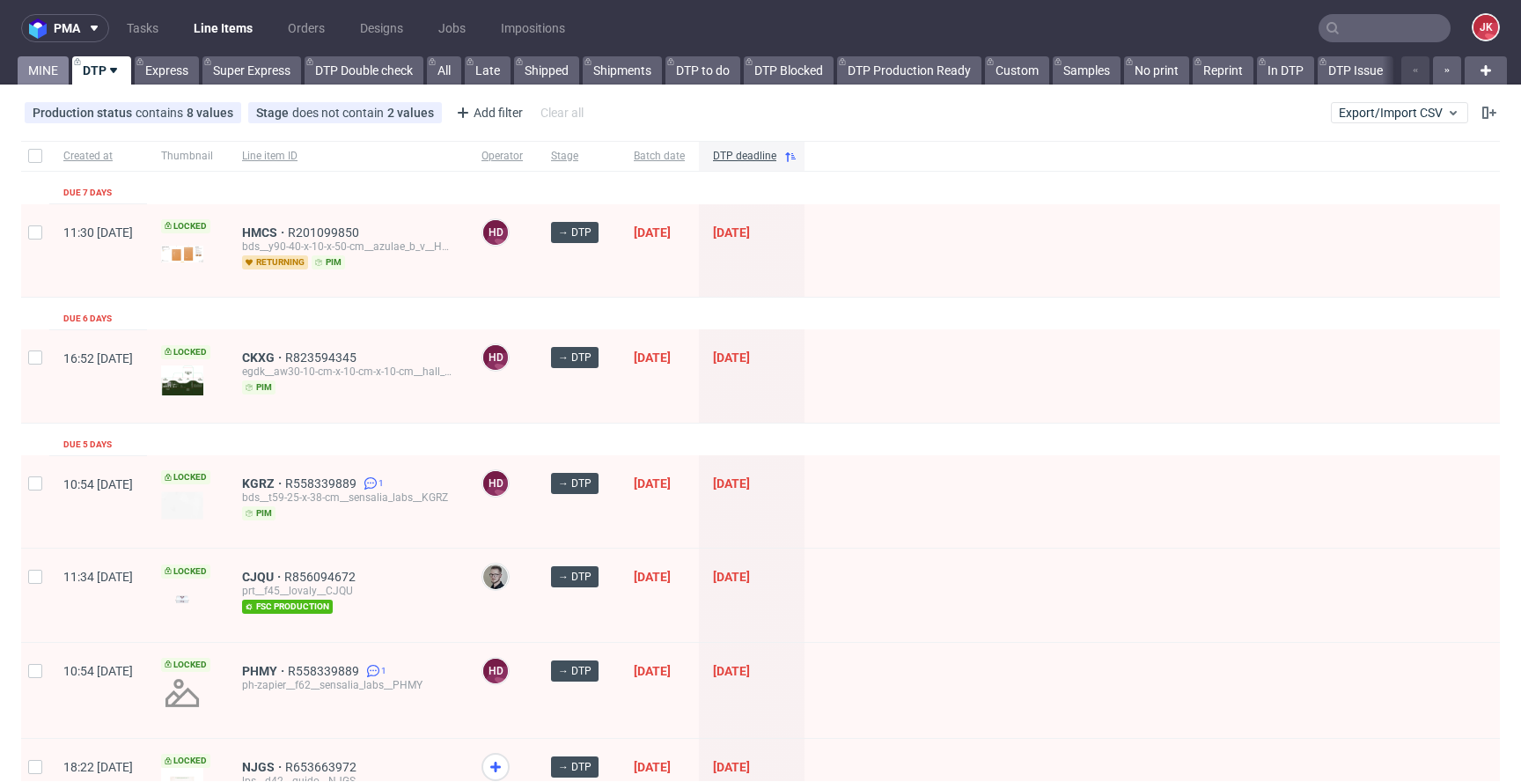
click at [45, 59] on link "MINE" at bounding box center [43, 70] width 51 height 28
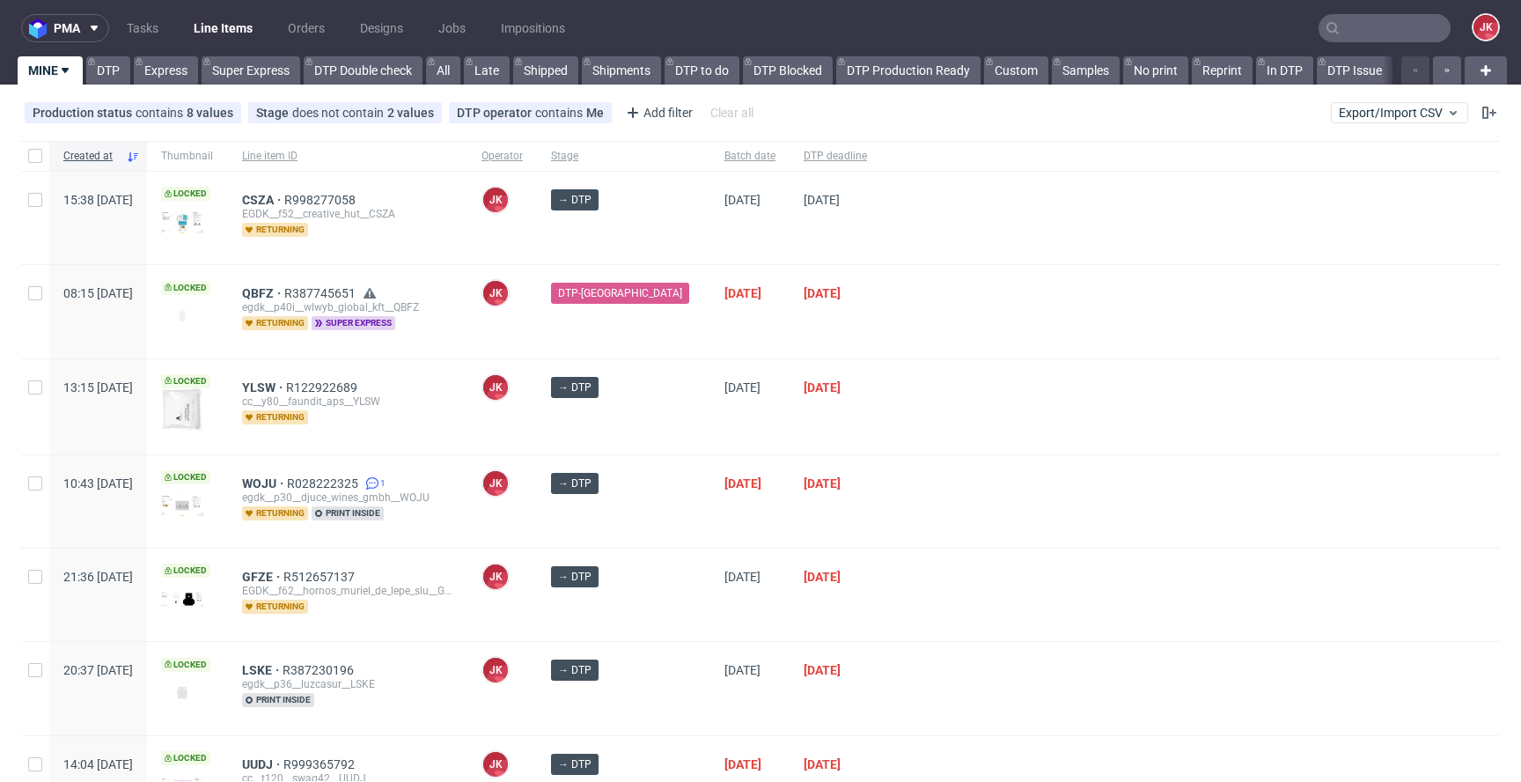
click at [710, 335] on div "18/08/2025" at bounding box center [749, 311] width 79 height 92
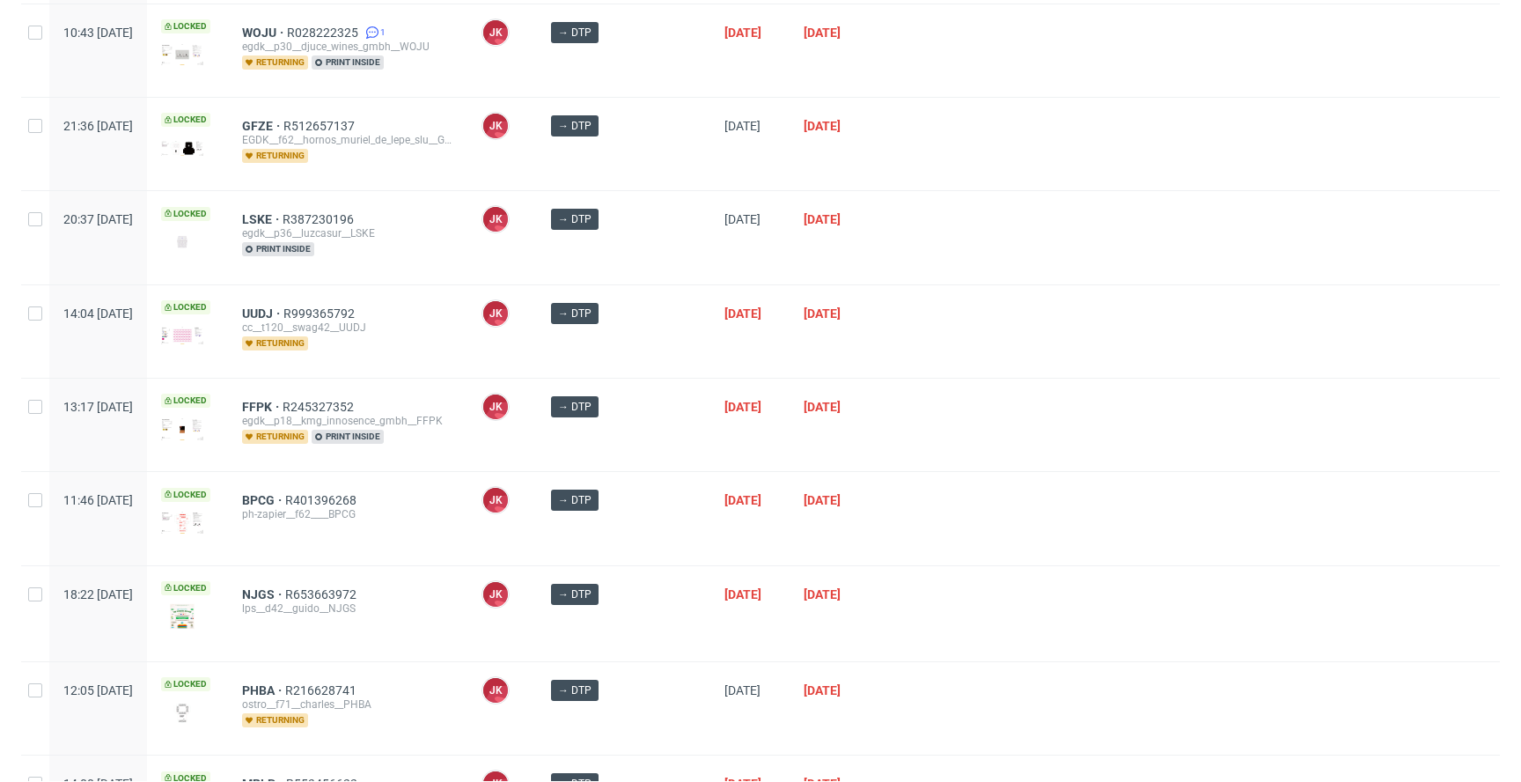
scroll to position [570, 0]
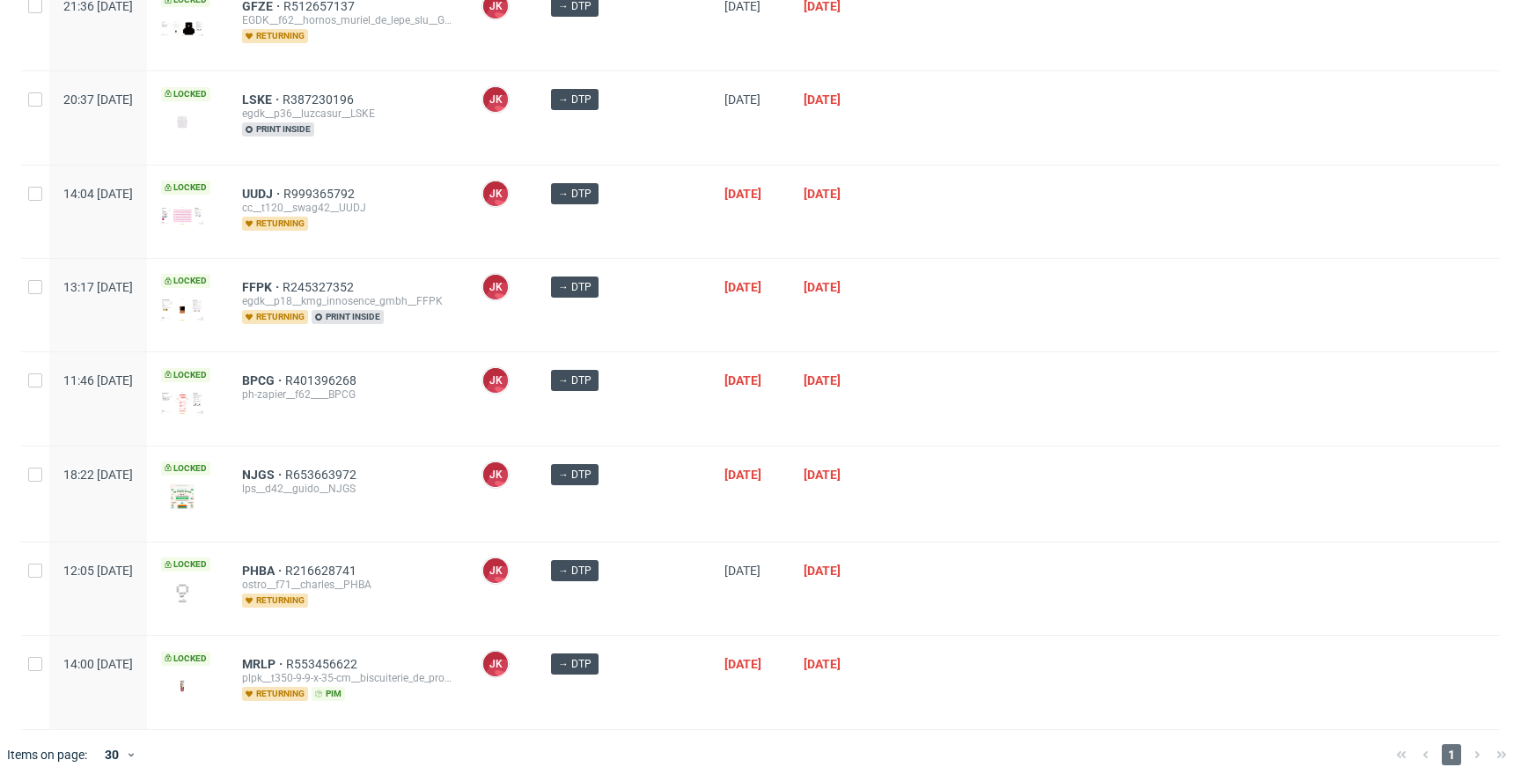
click at [669, 360] on div "→ DTP" at bounding box center [623, 398] width 173 height 92
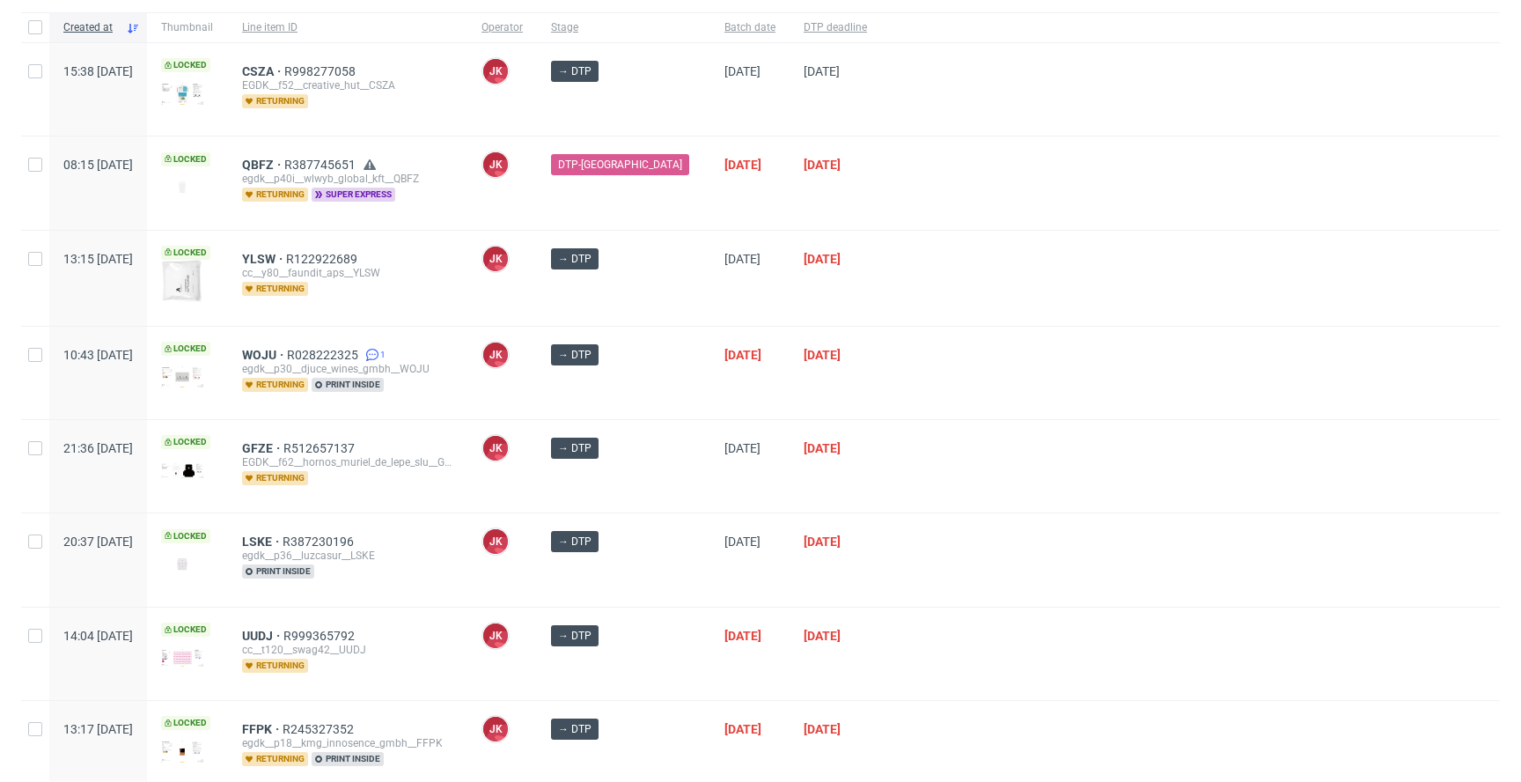
scroll to position [0, 0]
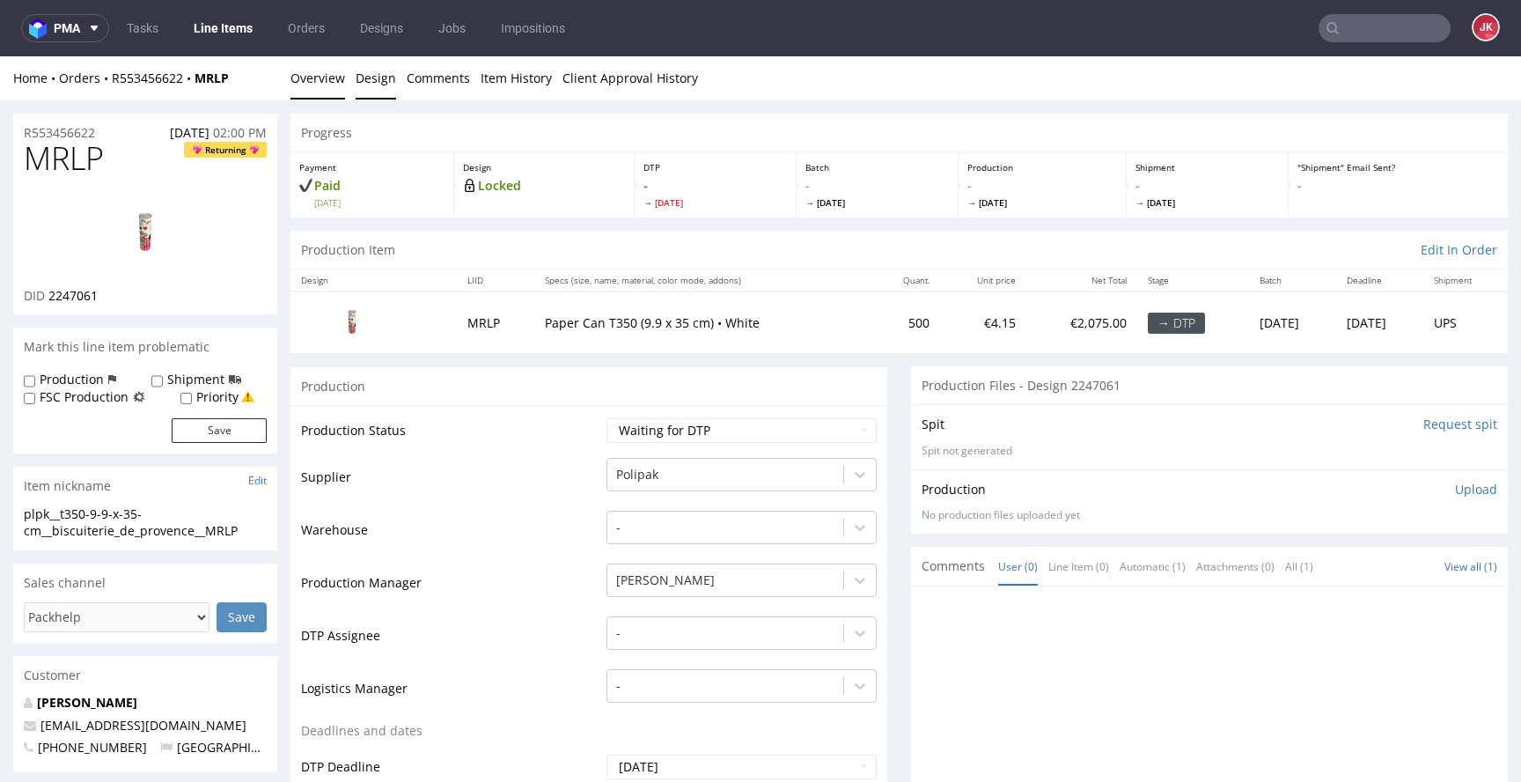
click at [381, 80] on link "Design" at bounding box center [376, 77] width 40 height 43
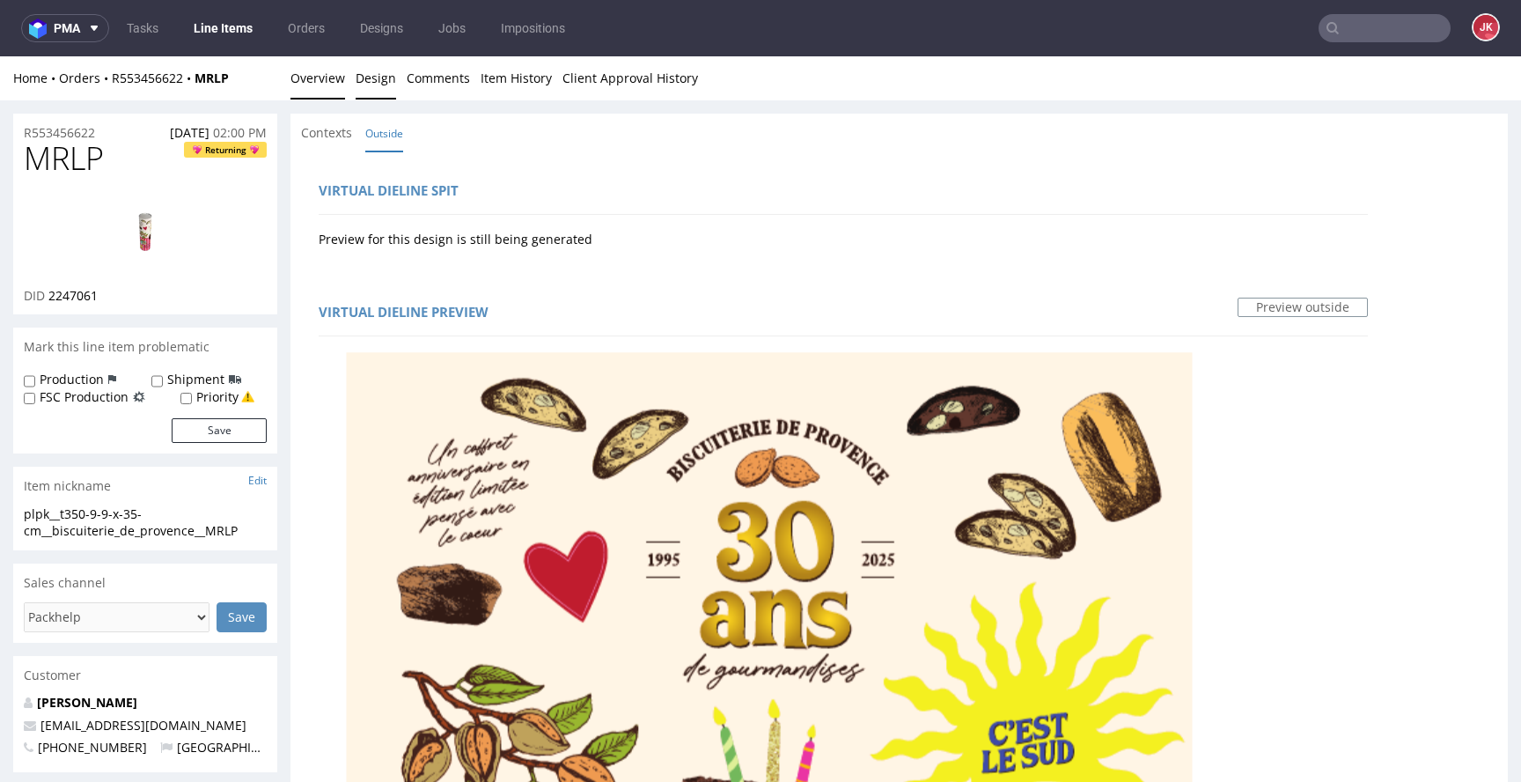
click at [336, 92] on link "Overview" at bounding box center [318, 77] width 55 height 43
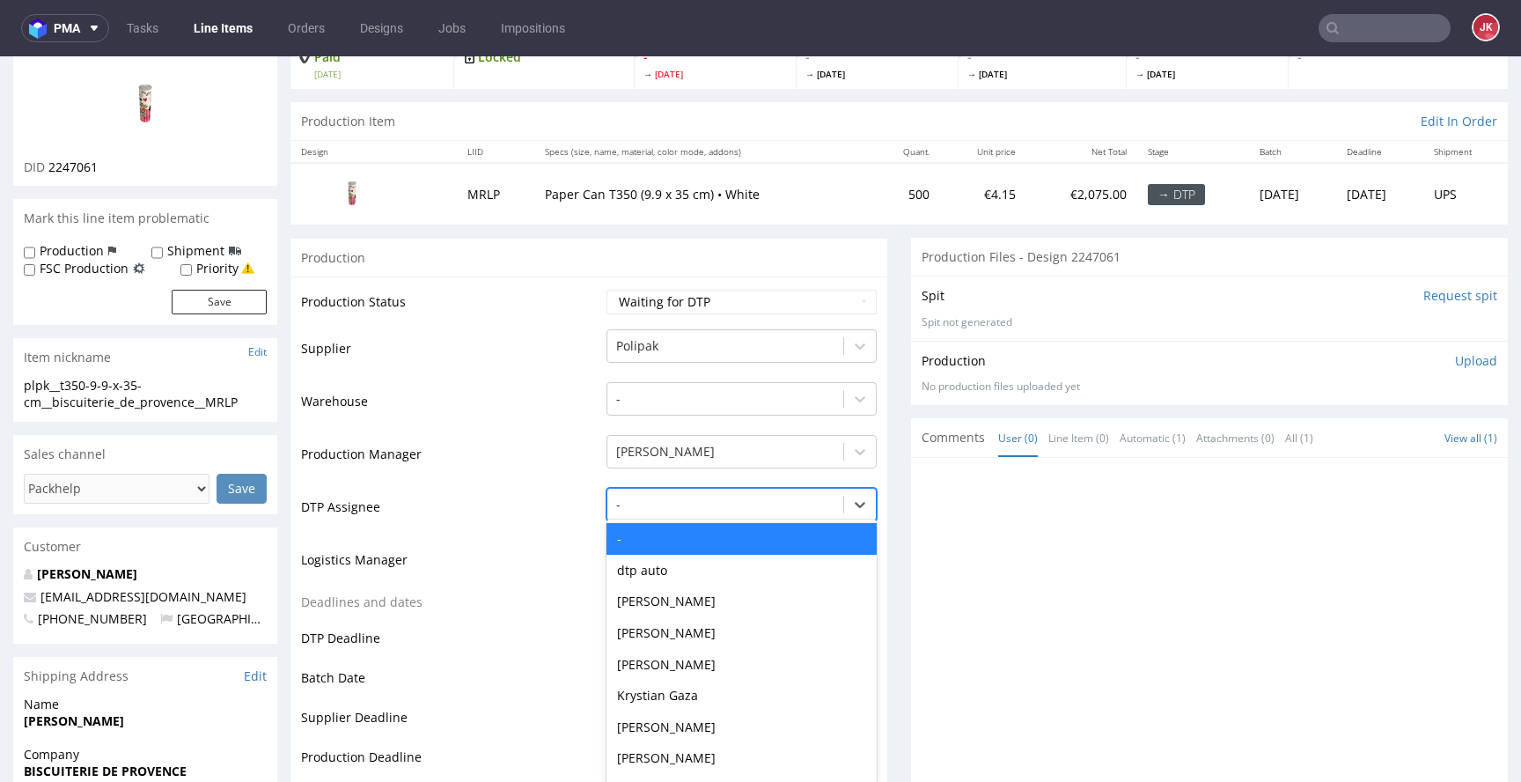
click at [651, 512] on div "- selected, 1 of 31. 31 results available. Use Up and Down to choose options, p…" at bounding box center [742, 500] width 270 height 25
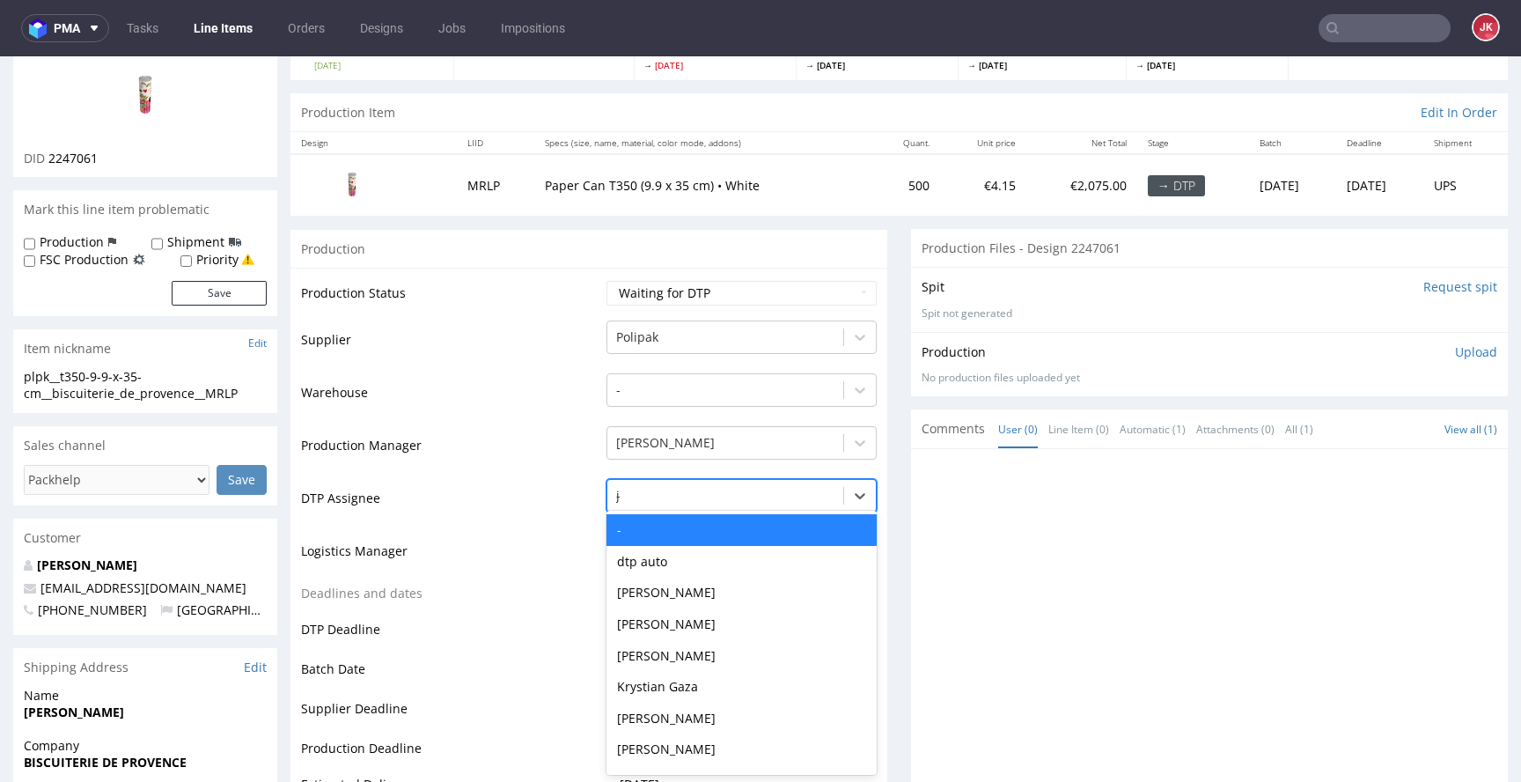
type input "jan"
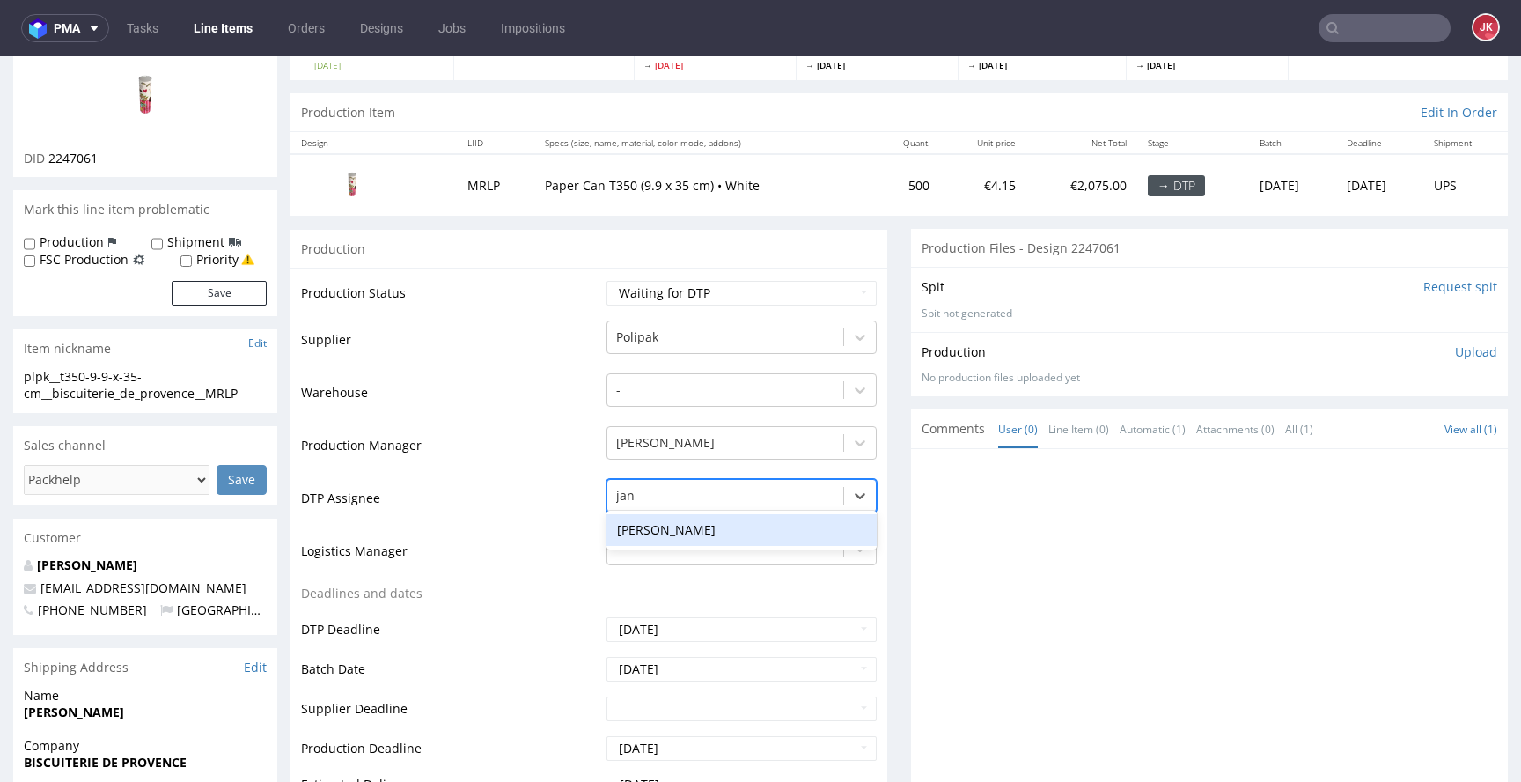
click at [673, 525] on div "[PERSON_NAME]" at bounding box center [742, 530] width 270 height 32
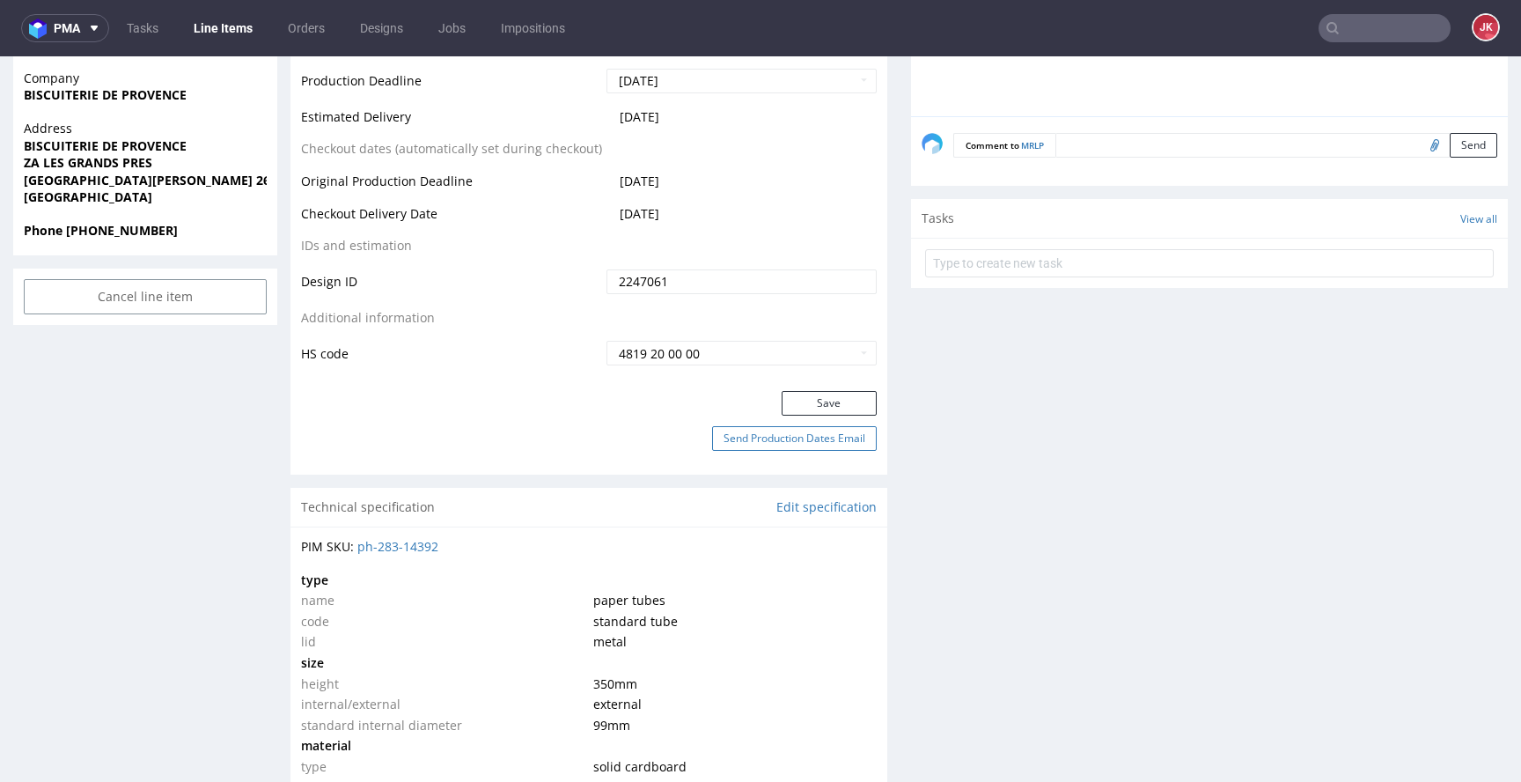
scroll to position [828, 0]
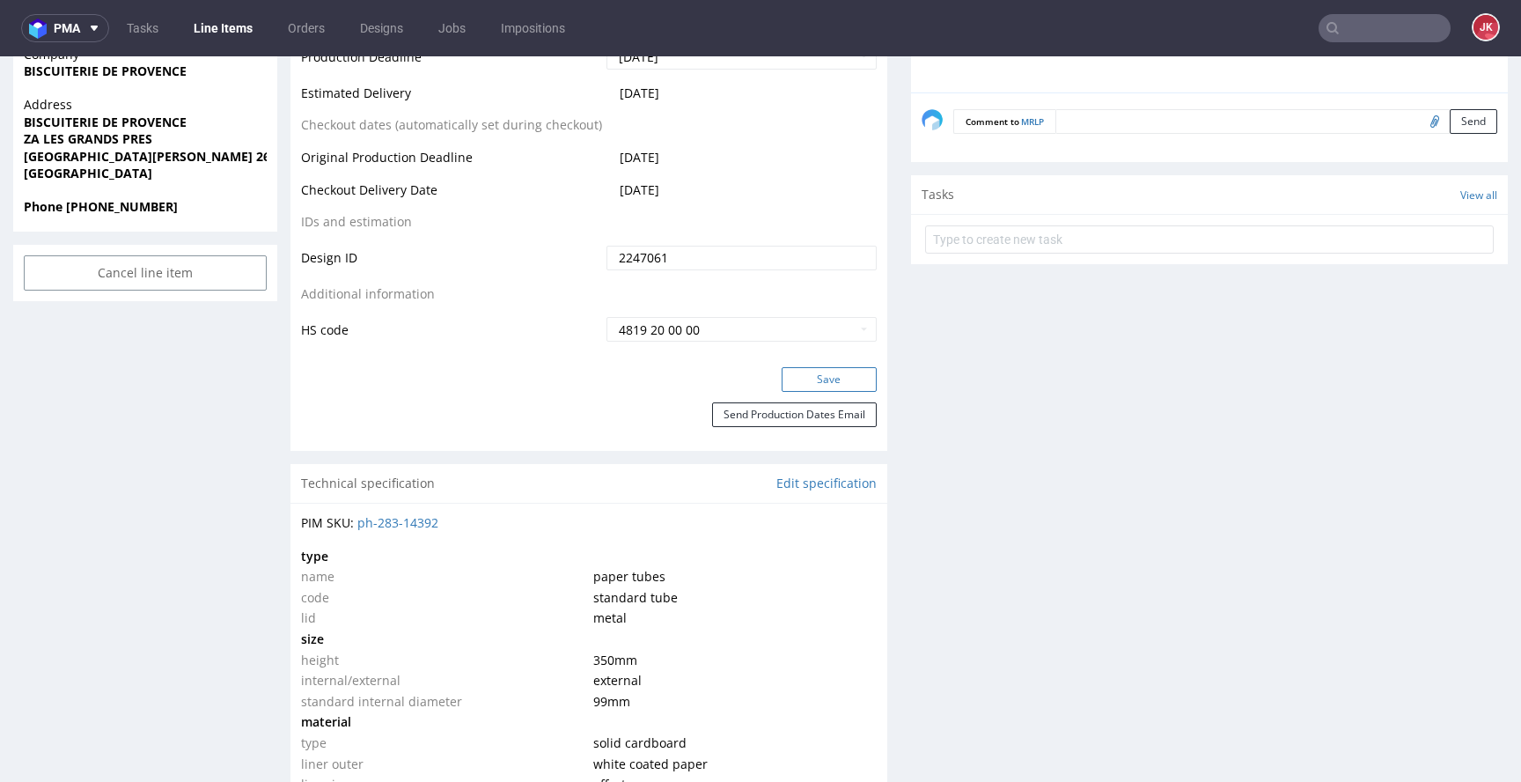
click at [797, 379] on button "Save" at bounding box center [829, 379] width 95 height 25
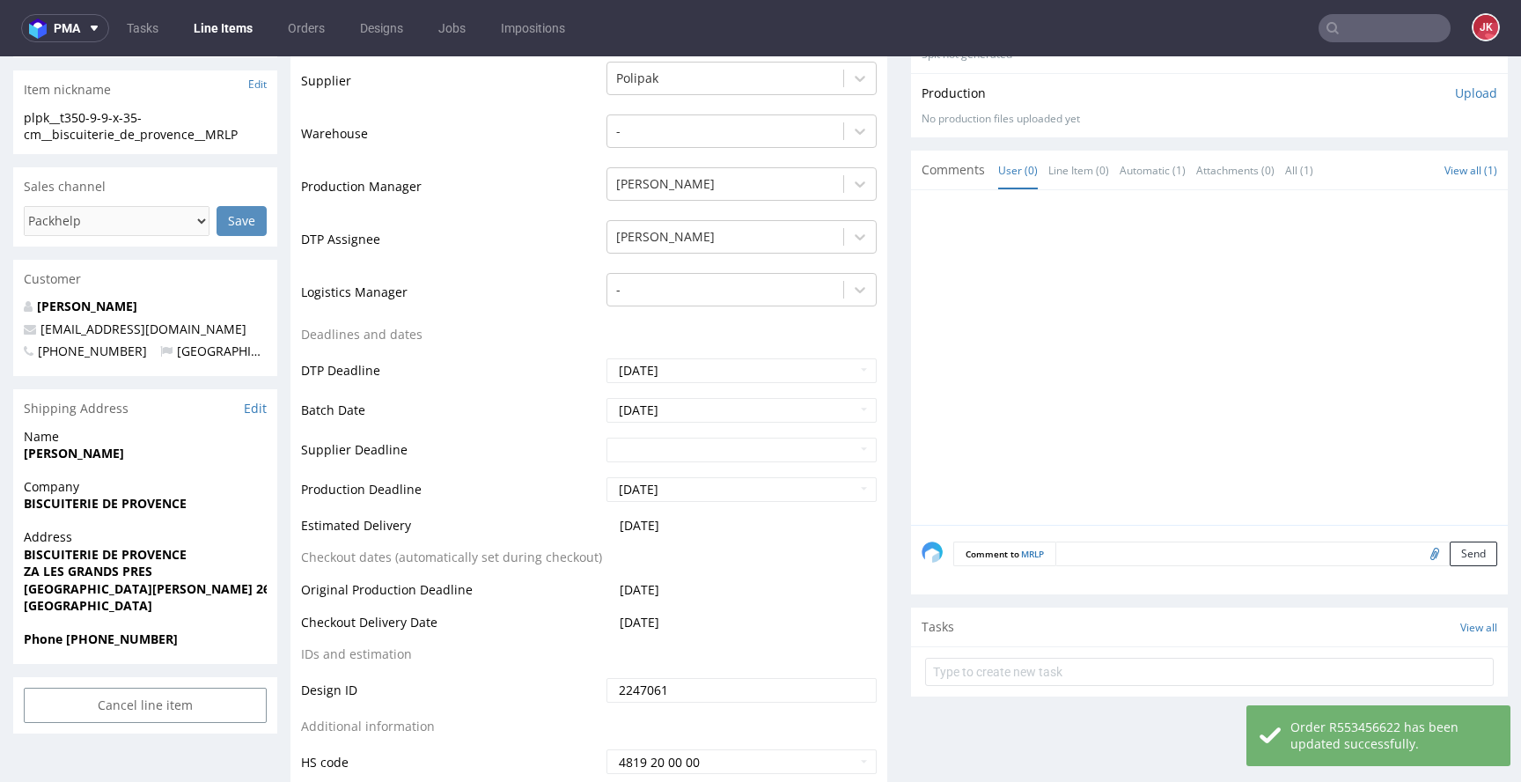
scroll to position [0, 0]
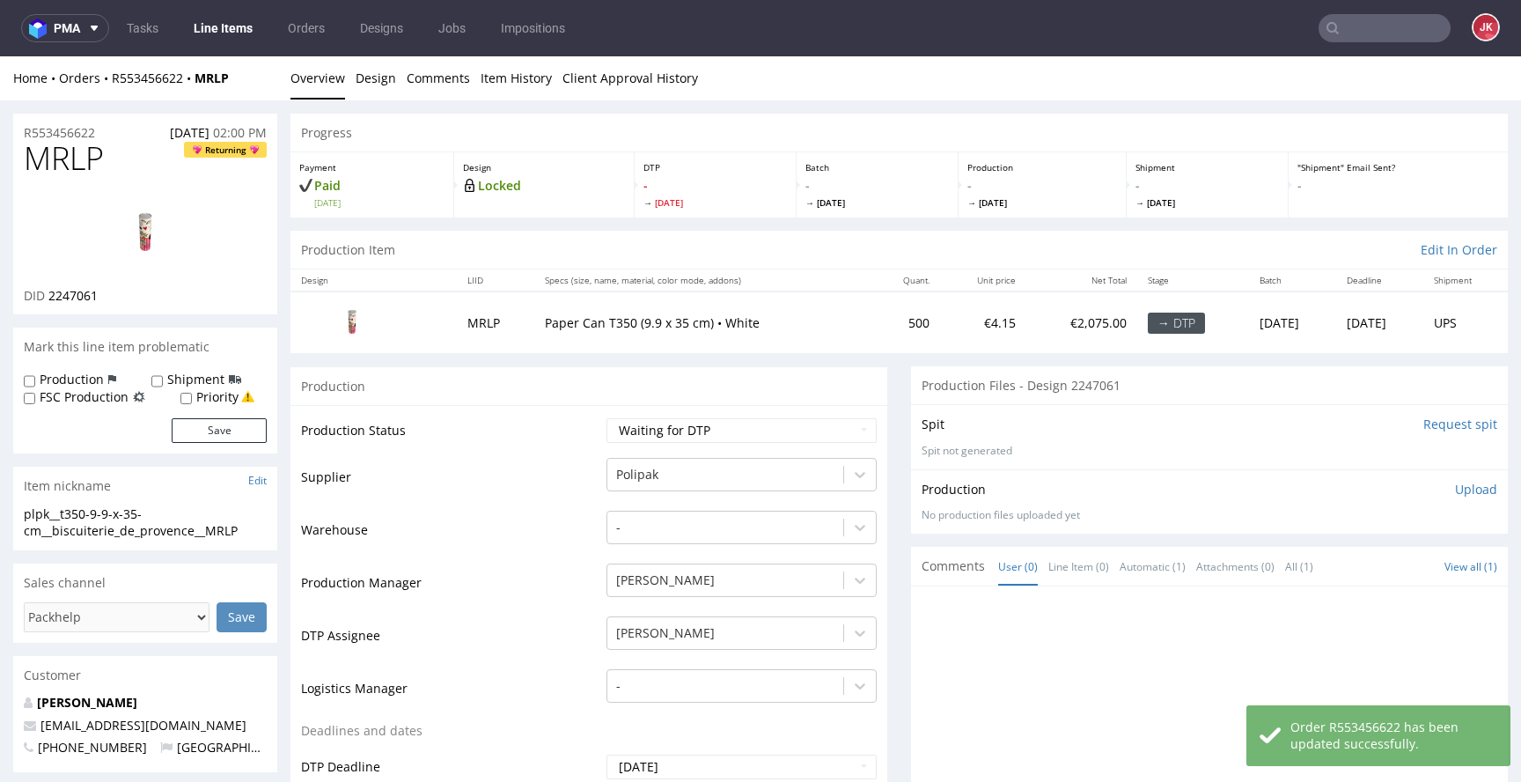
click at [136, 230] on img at bounding box center [145, 233] width 141 height 79
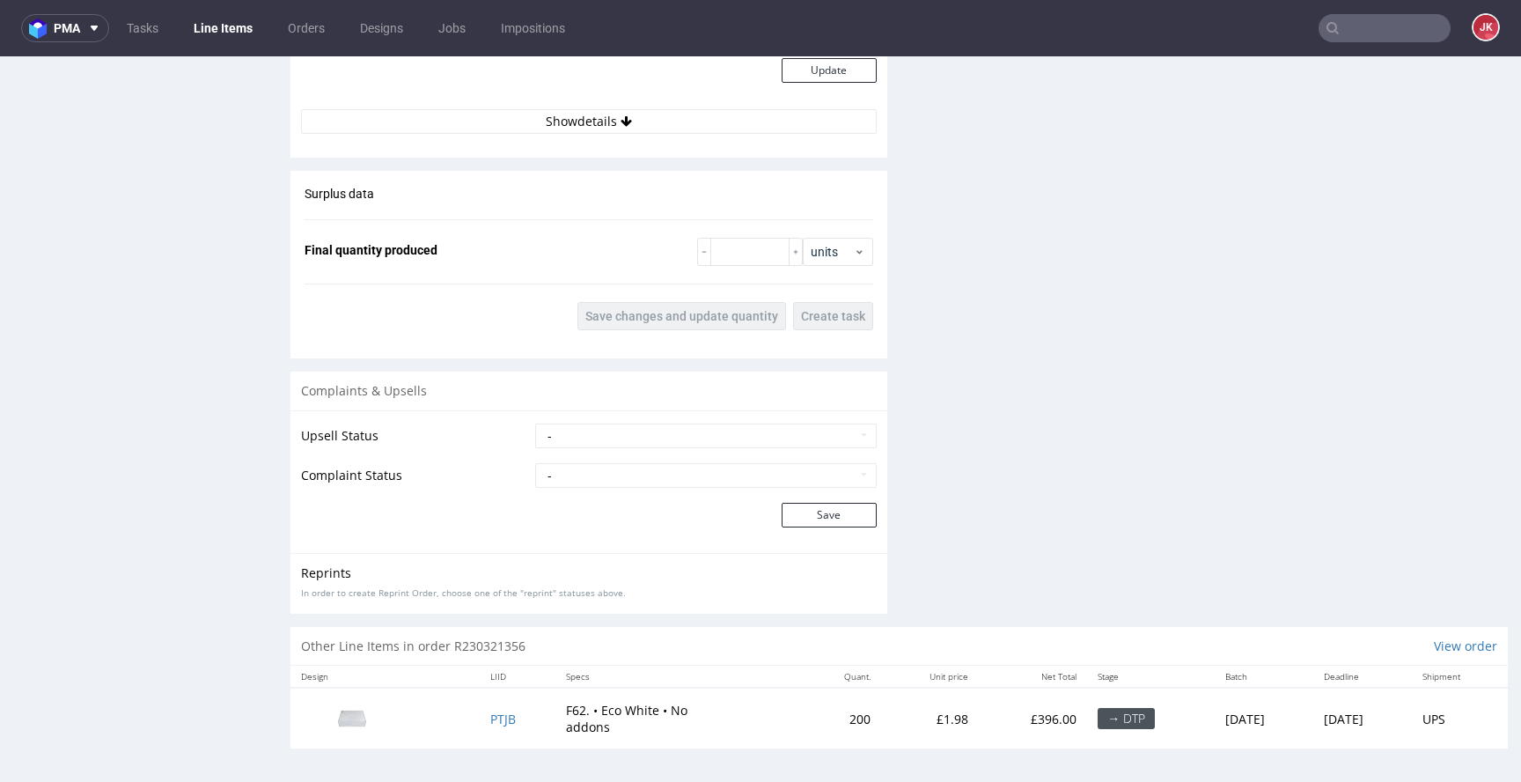
scroll to position [1948, 0]
click at [496, 710] on span "PTJB" at bounding box center [503, 717] width 26 height 17
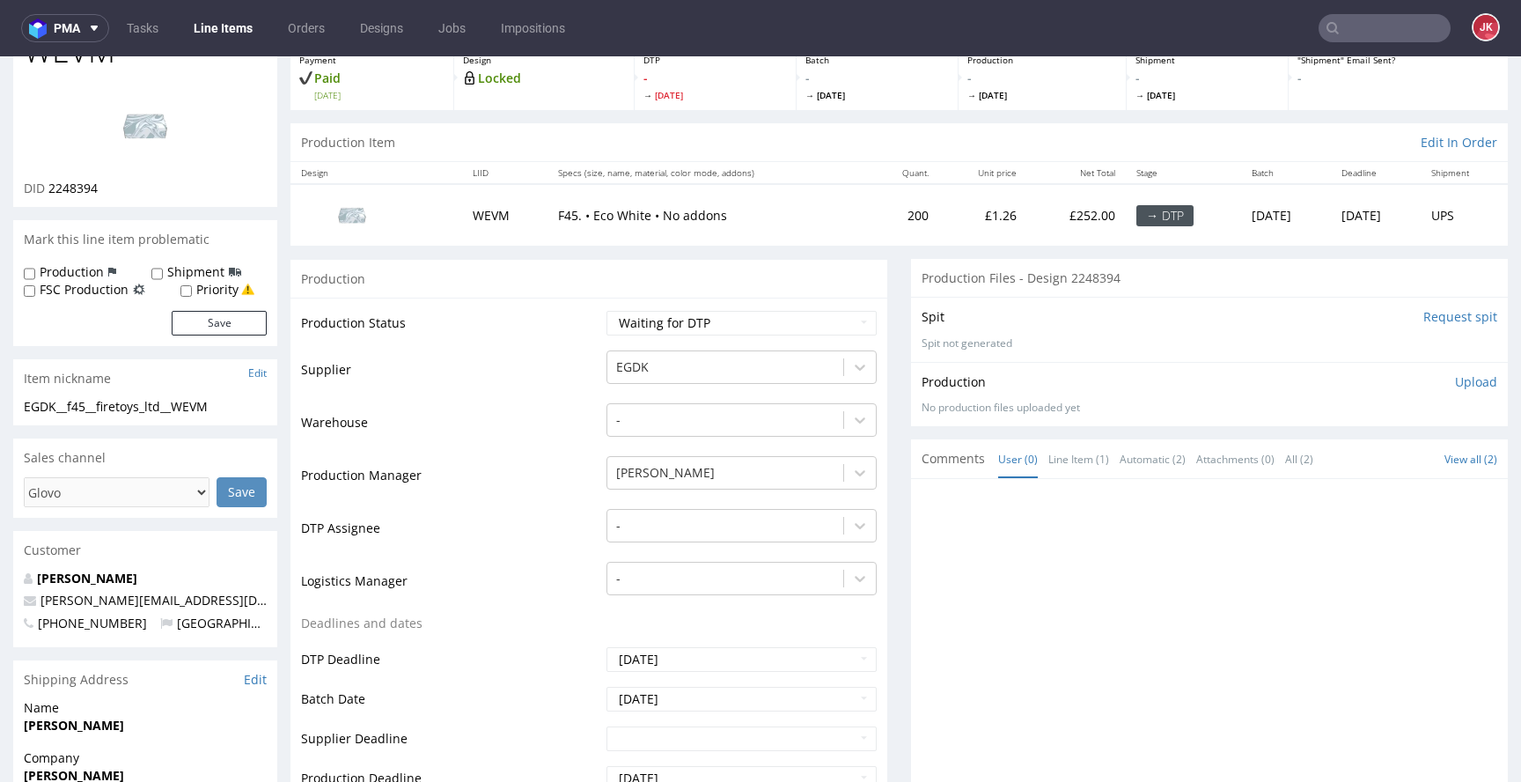
scroll to position [0, 0]
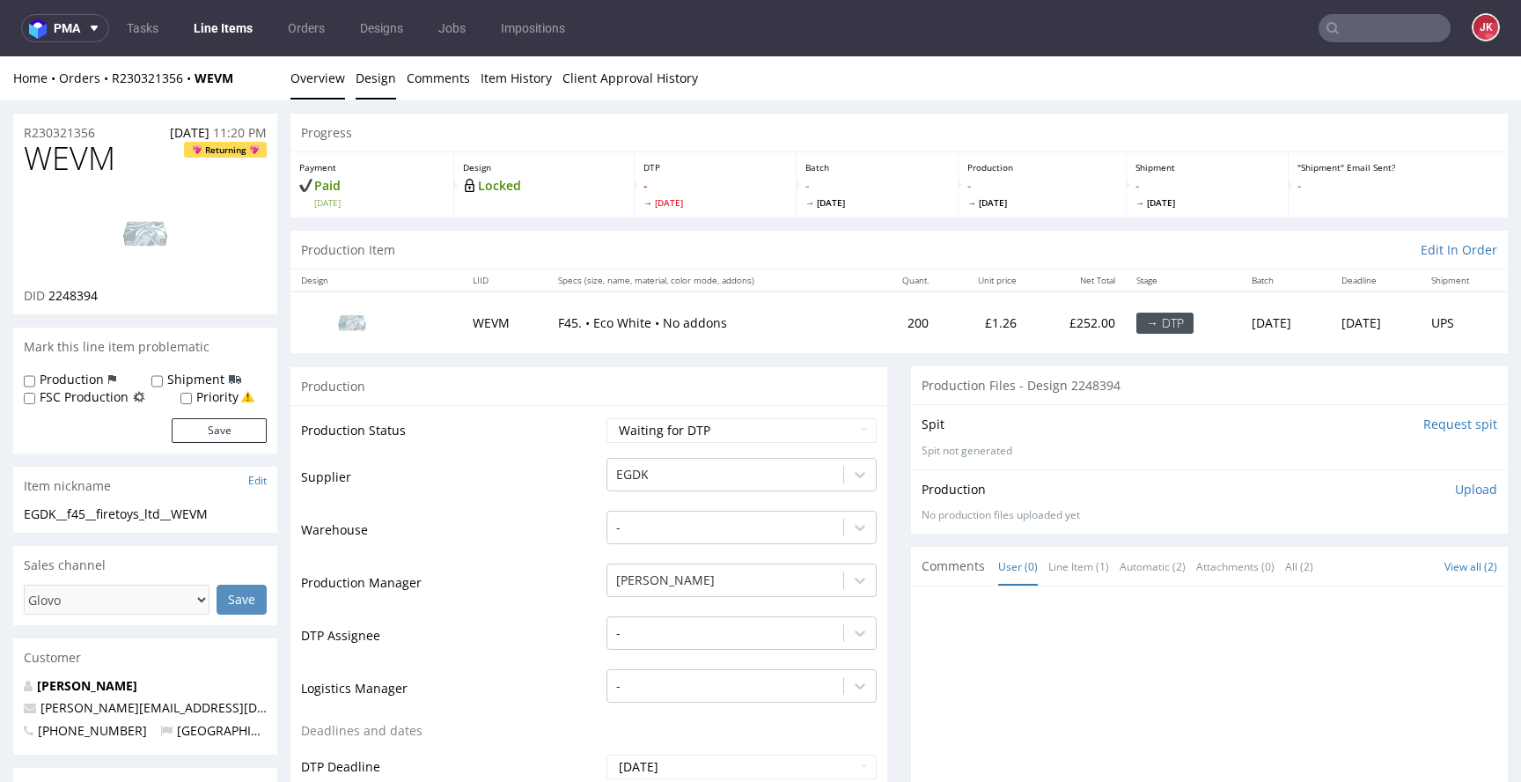
click at [378, 74] on link "Design" at bounding box center [376, 77] width 40 height 43
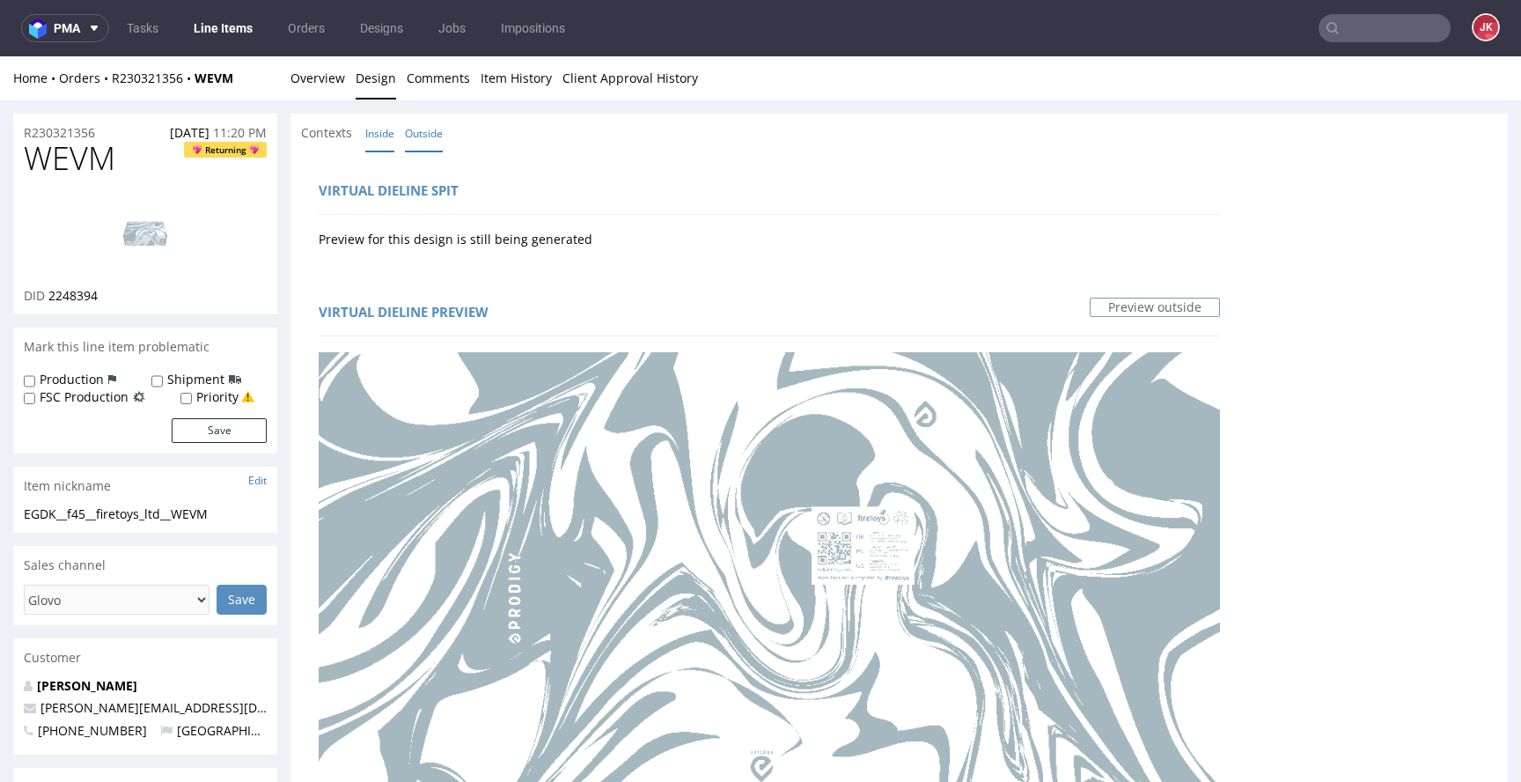
click at [371, 131] on link "Inside" at bounding box center [379, 133] width 29 height 38
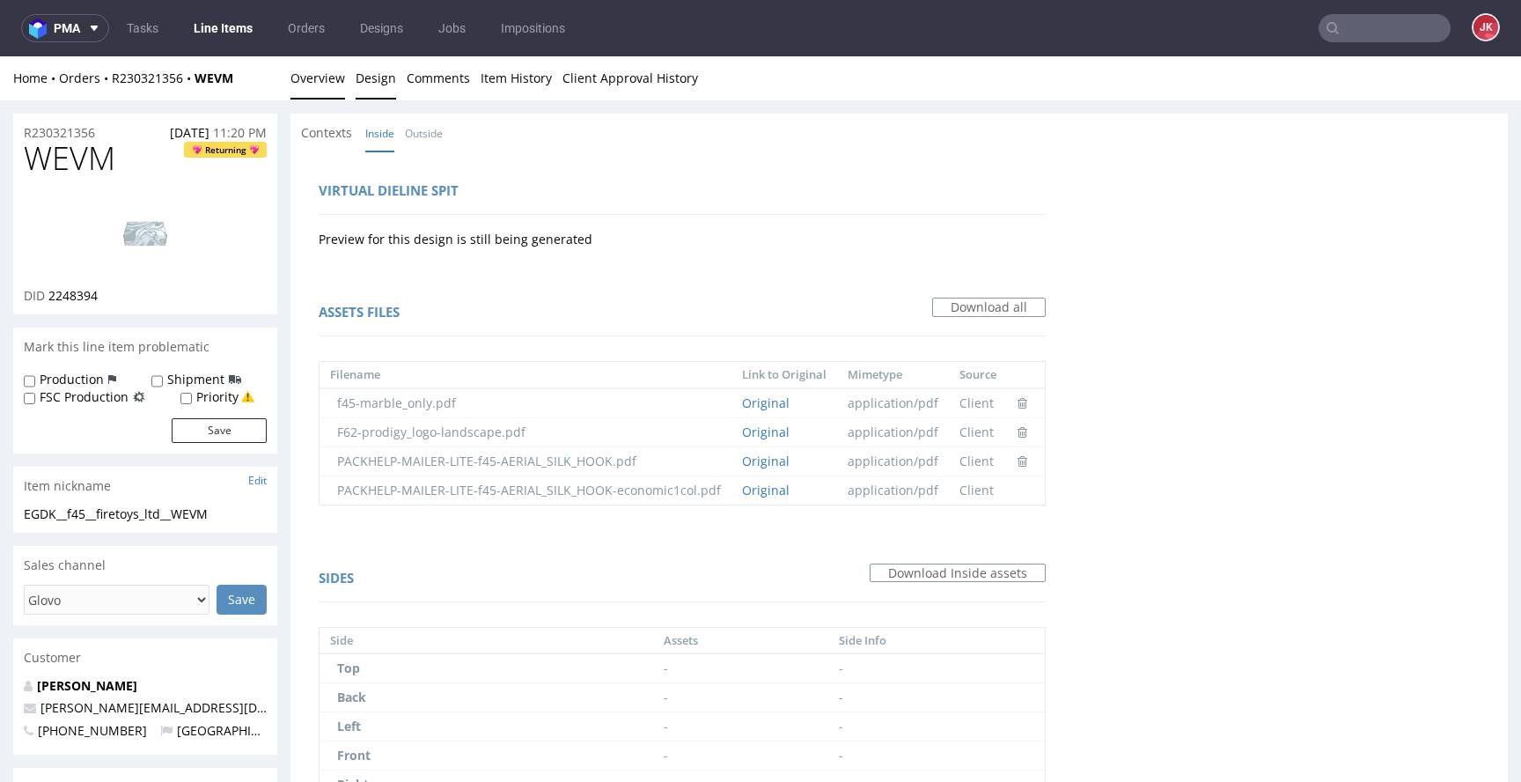
click at [328, 91] on link "Overview" at bounding box center [318, 77] width 55 height 43
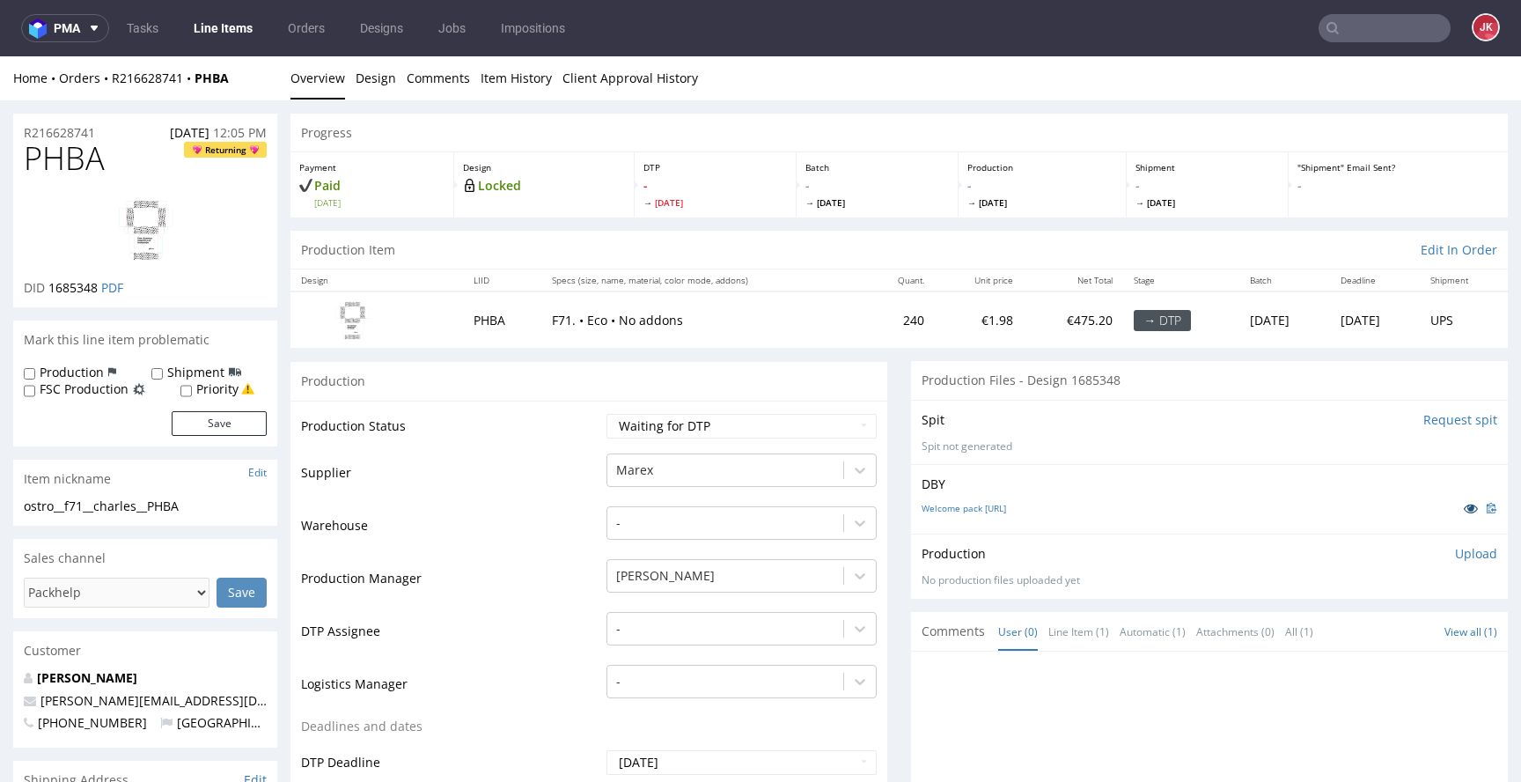
click at [1464, 511] on icon at bounding box center [1471, 508] width 14 height 12
click at [718, 629] on div "-" at bounding box center [742, 624] width 270 height 25
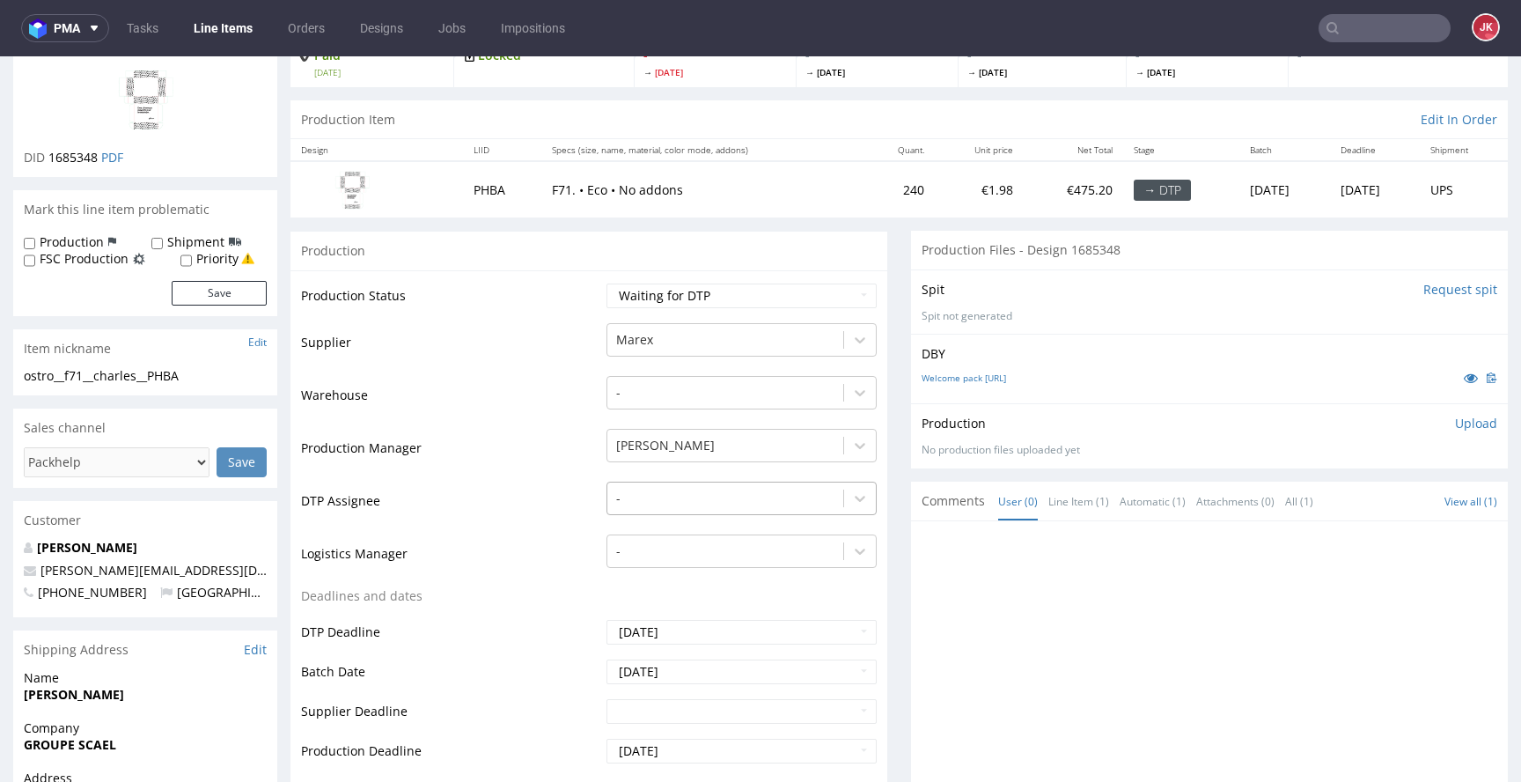
scroll to position [133, 0]
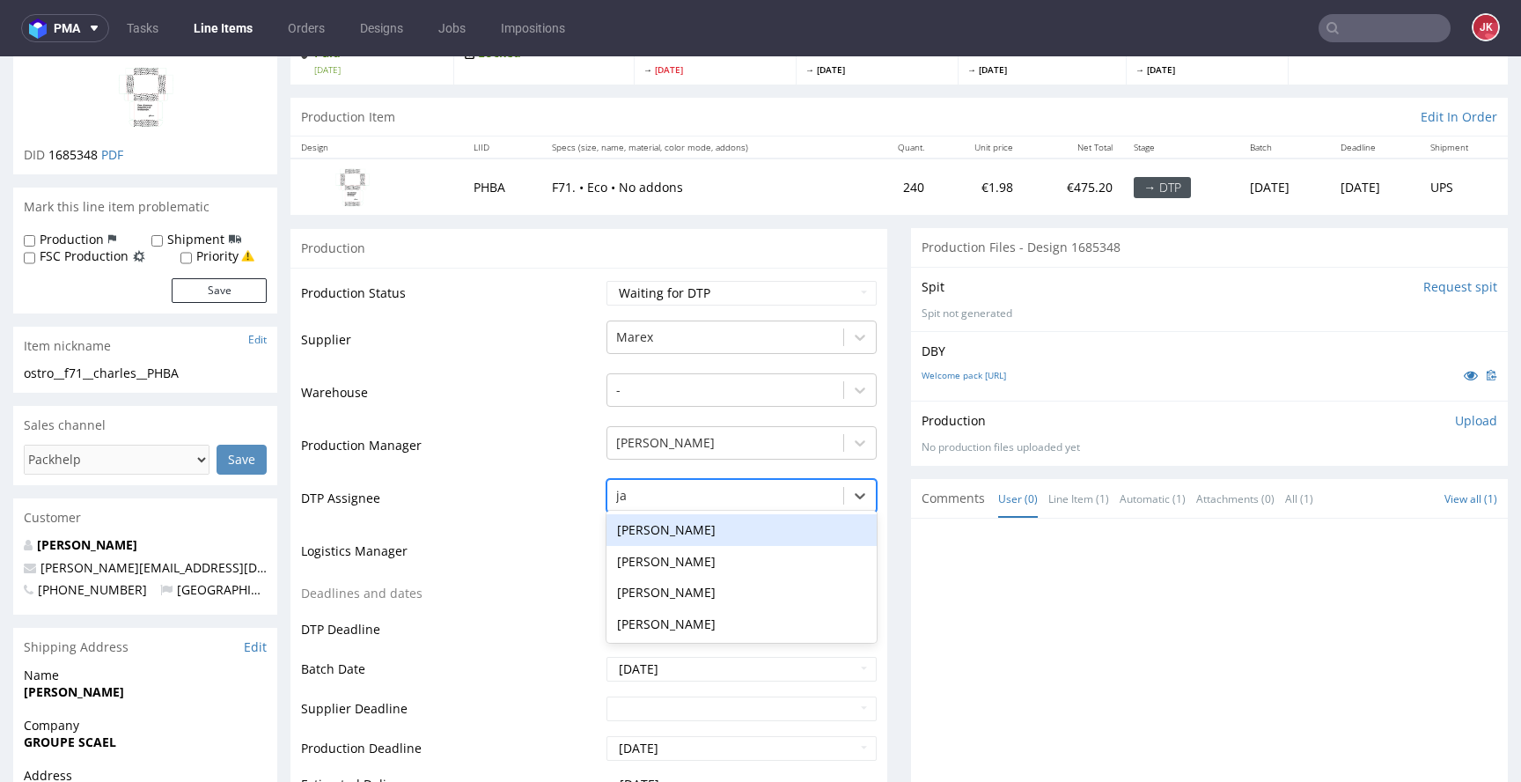
type input "jan"
click at [722, 539] on div "[PERSON_NAME]" at bounding box center [742, 530] width 270 height 32
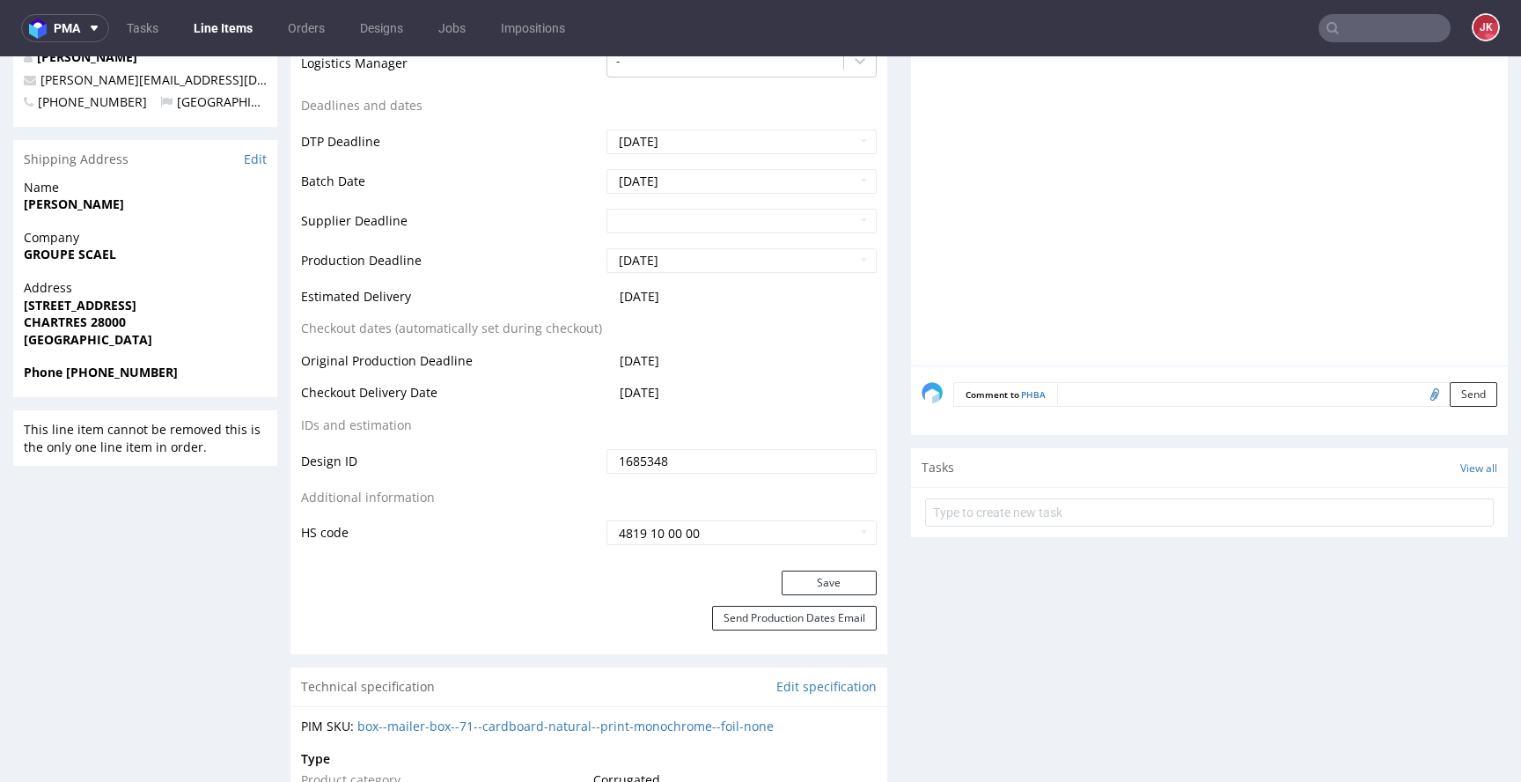
scroll to position [711, 0]
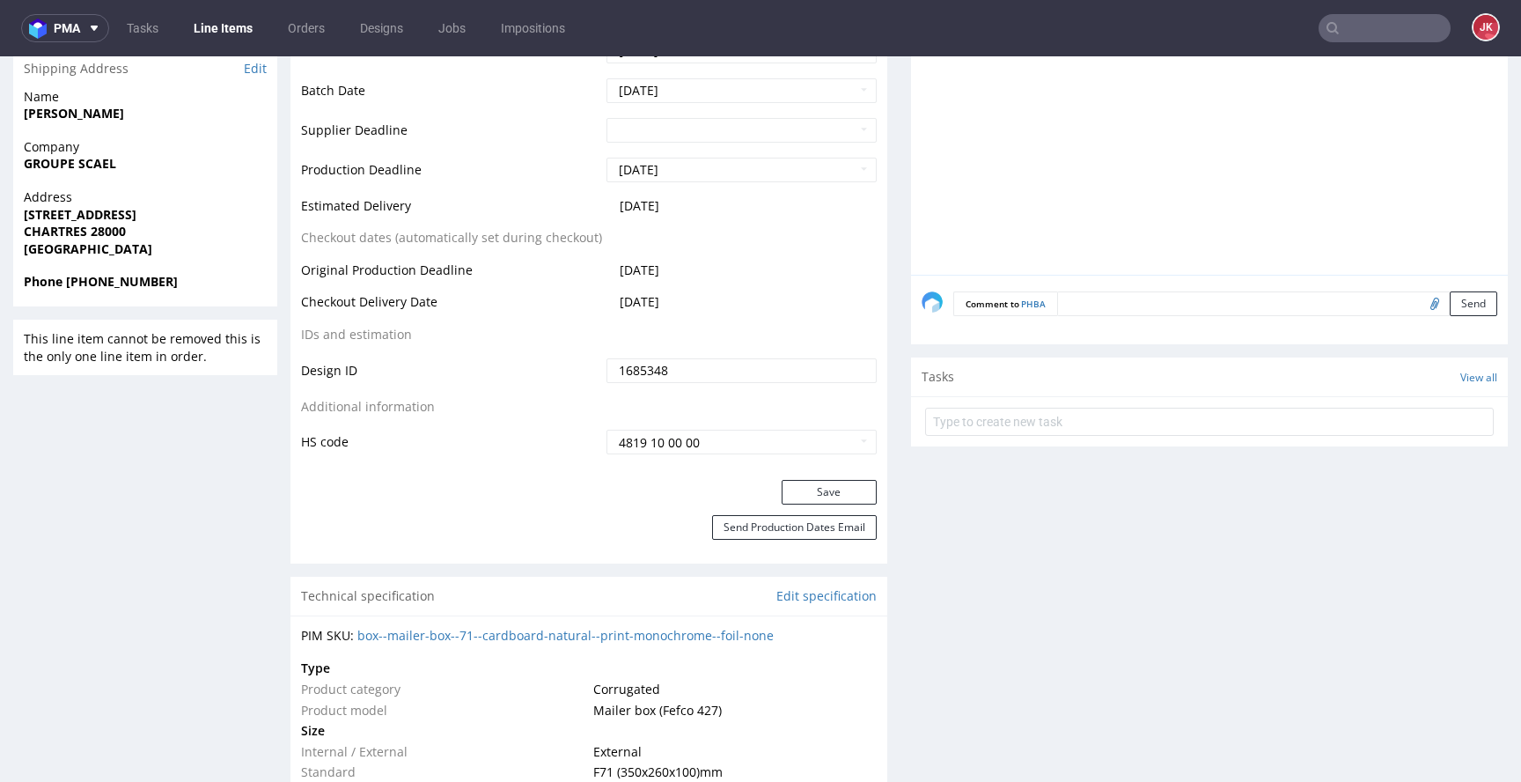
click at [785, 505] on div "Save" at bounding box center [589, 497] width 597 height 35
click at [785, 504] on button "Save" at bounding box center [829, 492] width 95 height 25
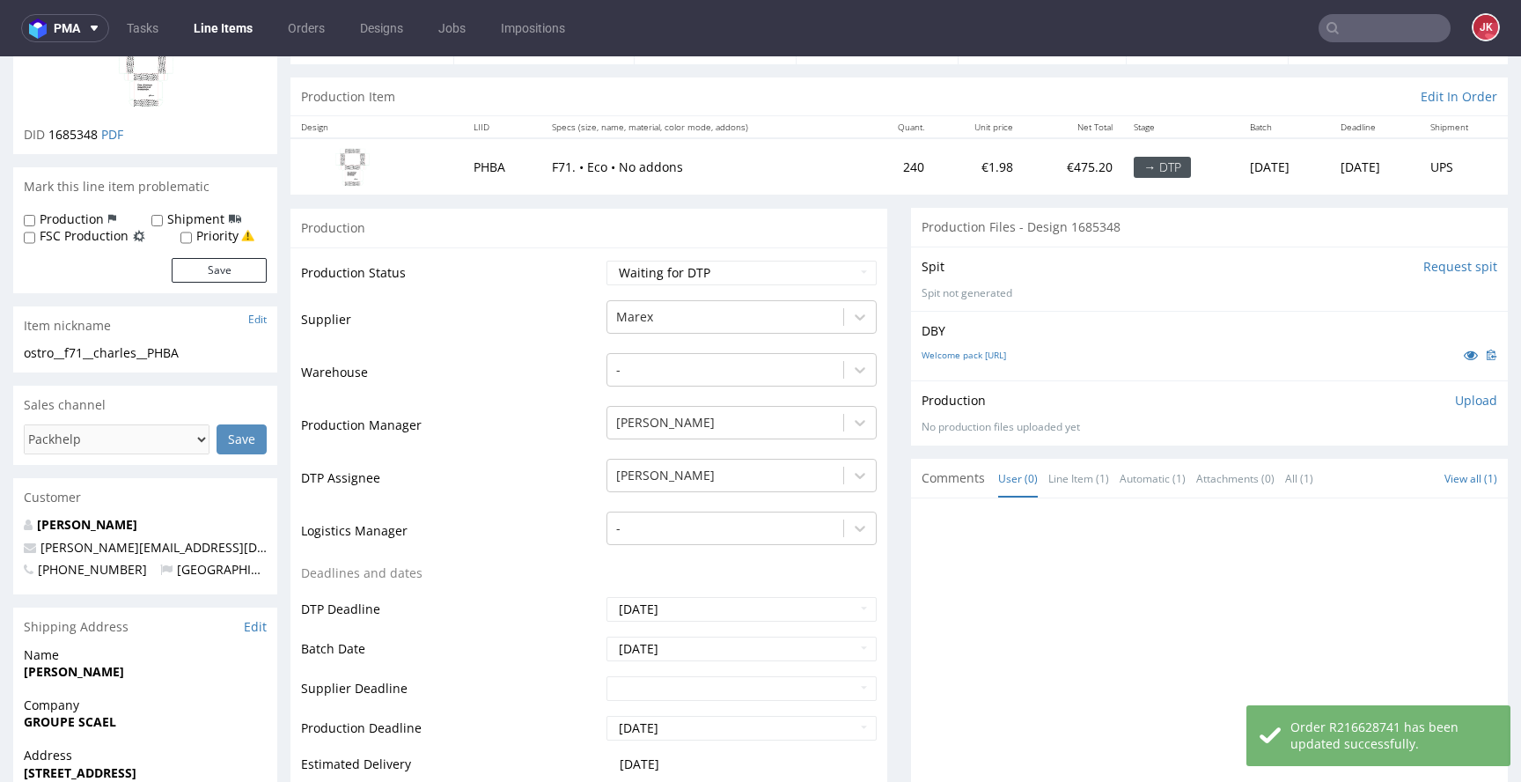
scroll to position [0, 0]
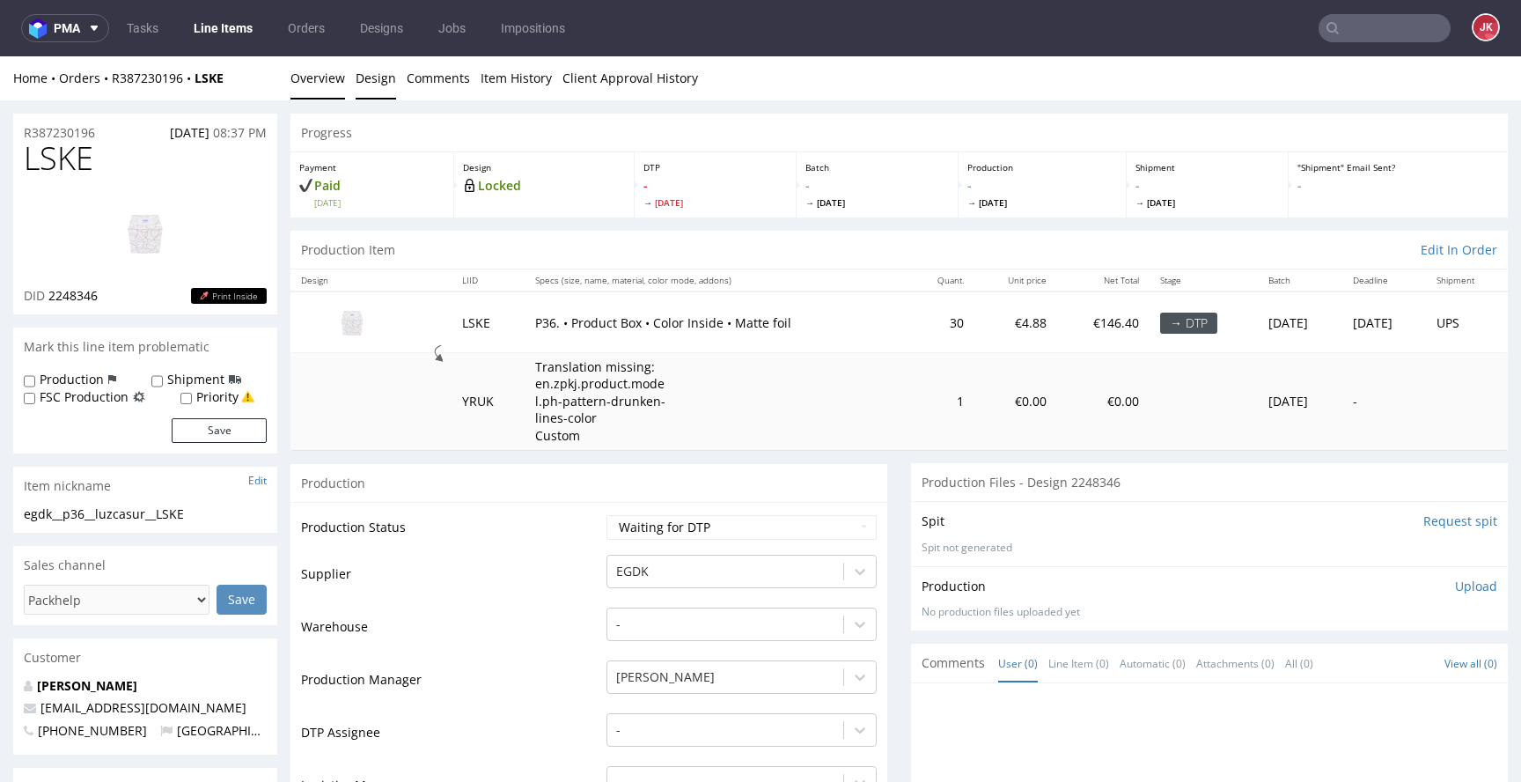
click at [378, 84] on link "Design" at bounding box center [376, 77] width 40 height 43
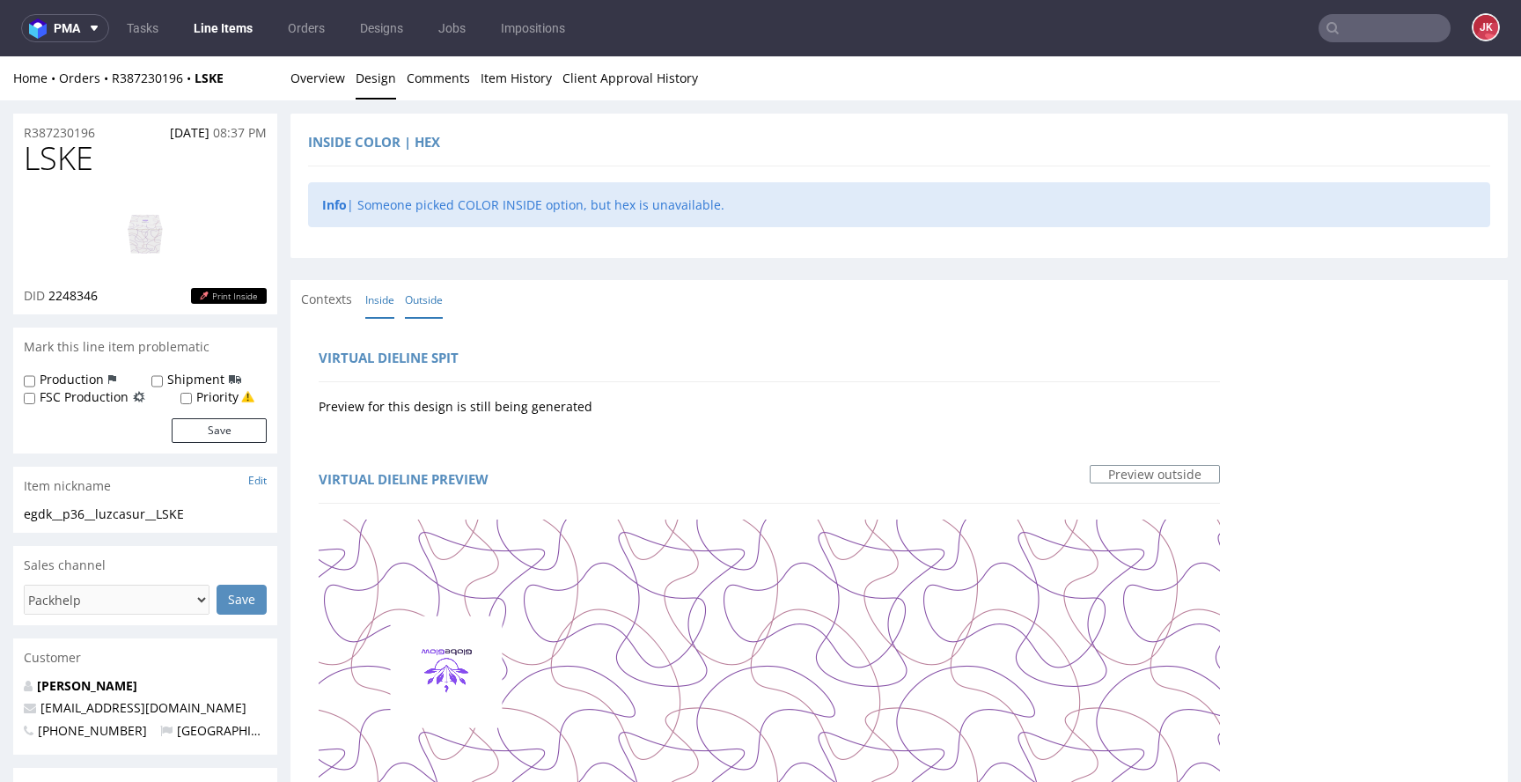
click at [376, 305] on link "Inside" at bounding box center [379, 300] width 29 height 38
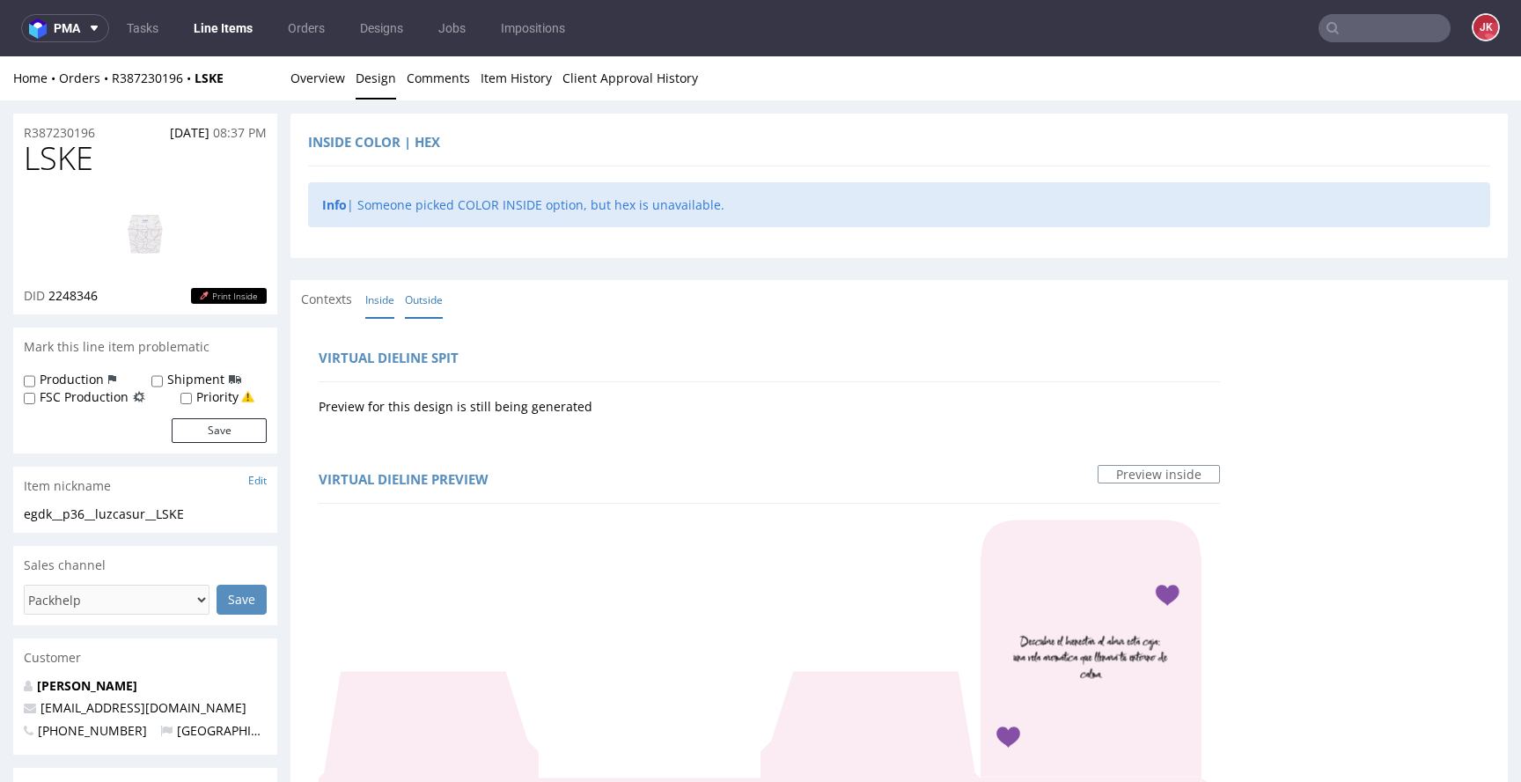
click at [419, 304] on link "Outside" at bounding box center [424, 300] width 38 height 38
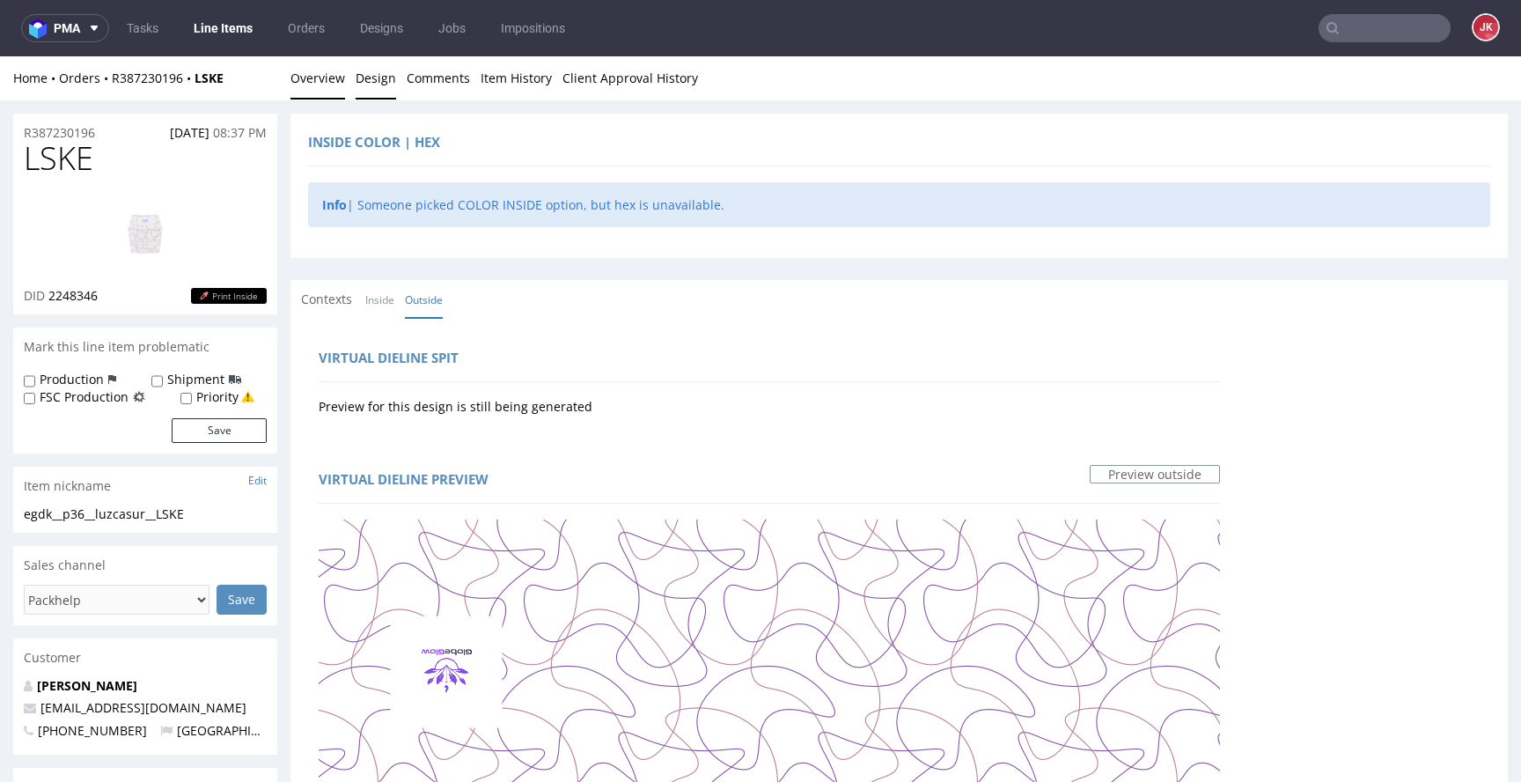
click at [315, 93] on link "Overview" at bounding box center [318, 77] width 55 height 43
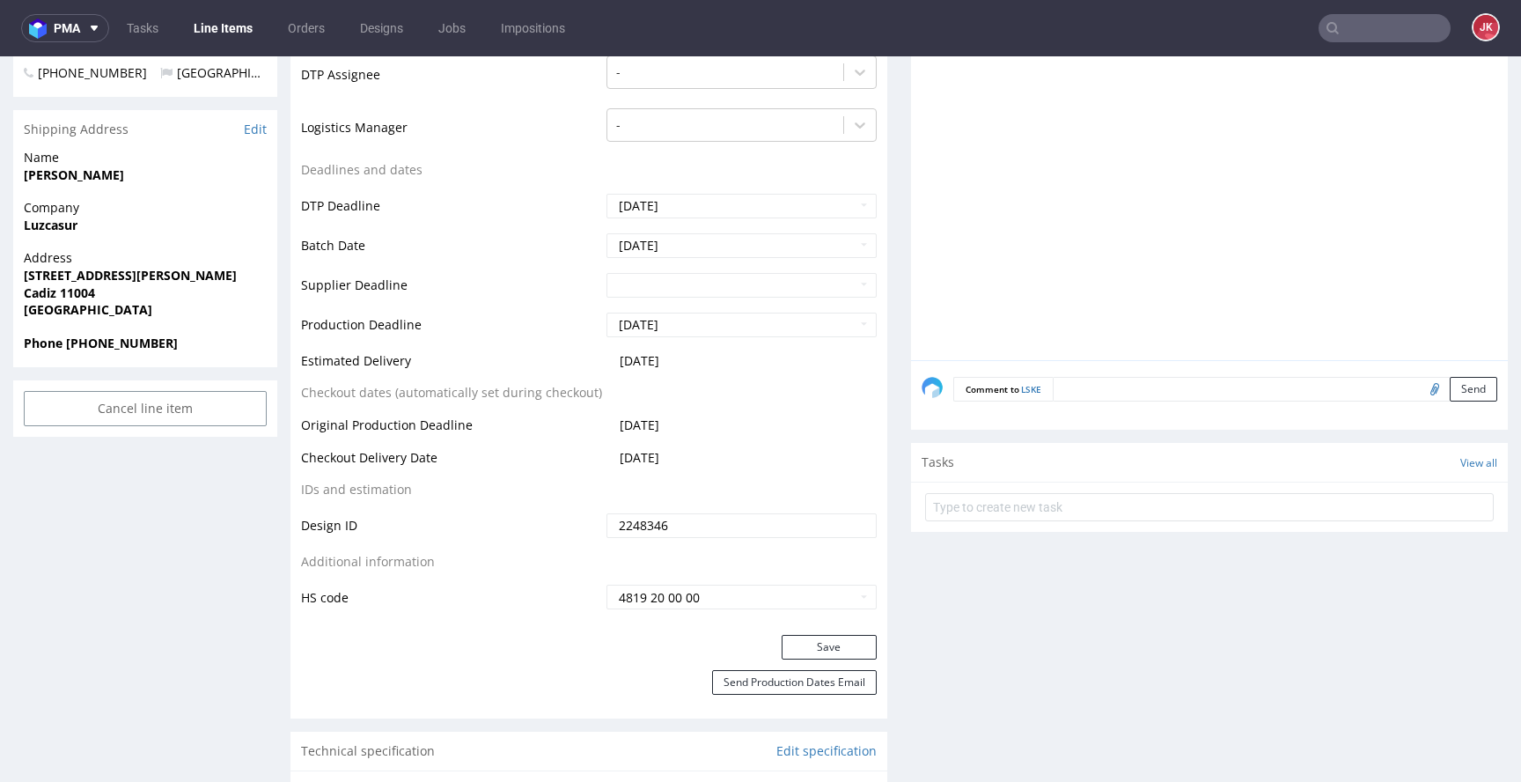
scroll to position [177, 0]
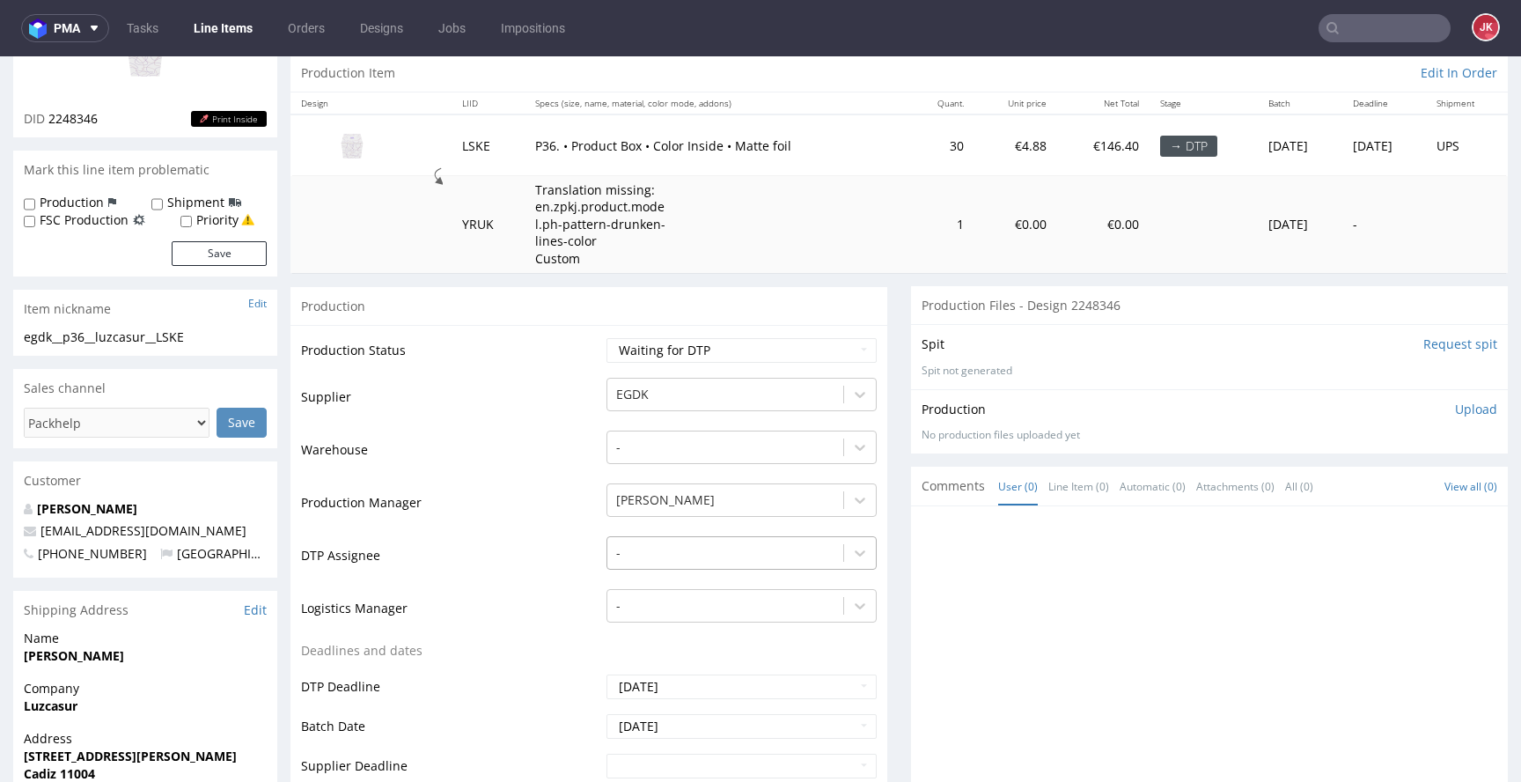
click at [628, 548] on div "-" at bounding box center [742, 548] width 270 height 25
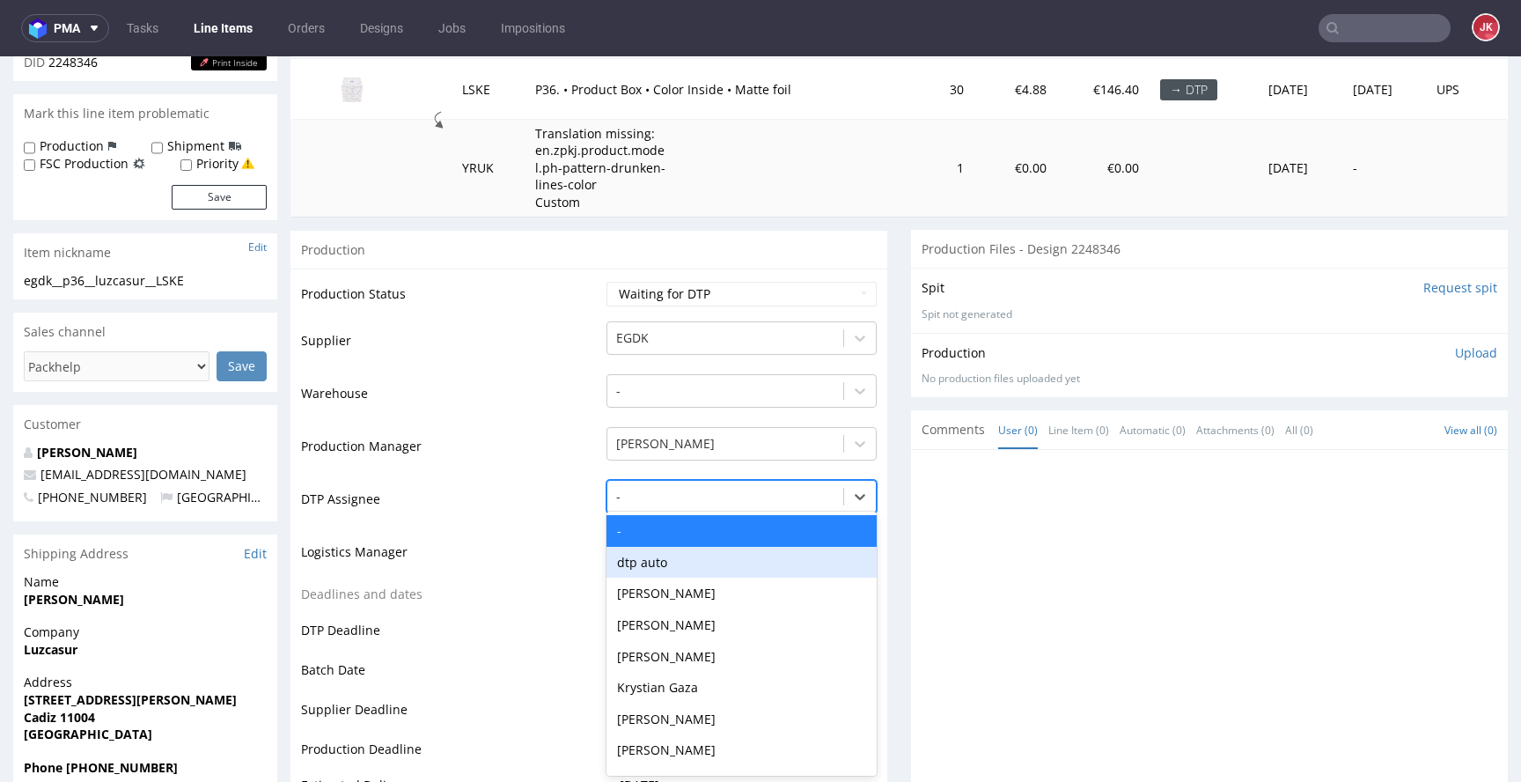
scroll to position [234, 0]
type input "jan"
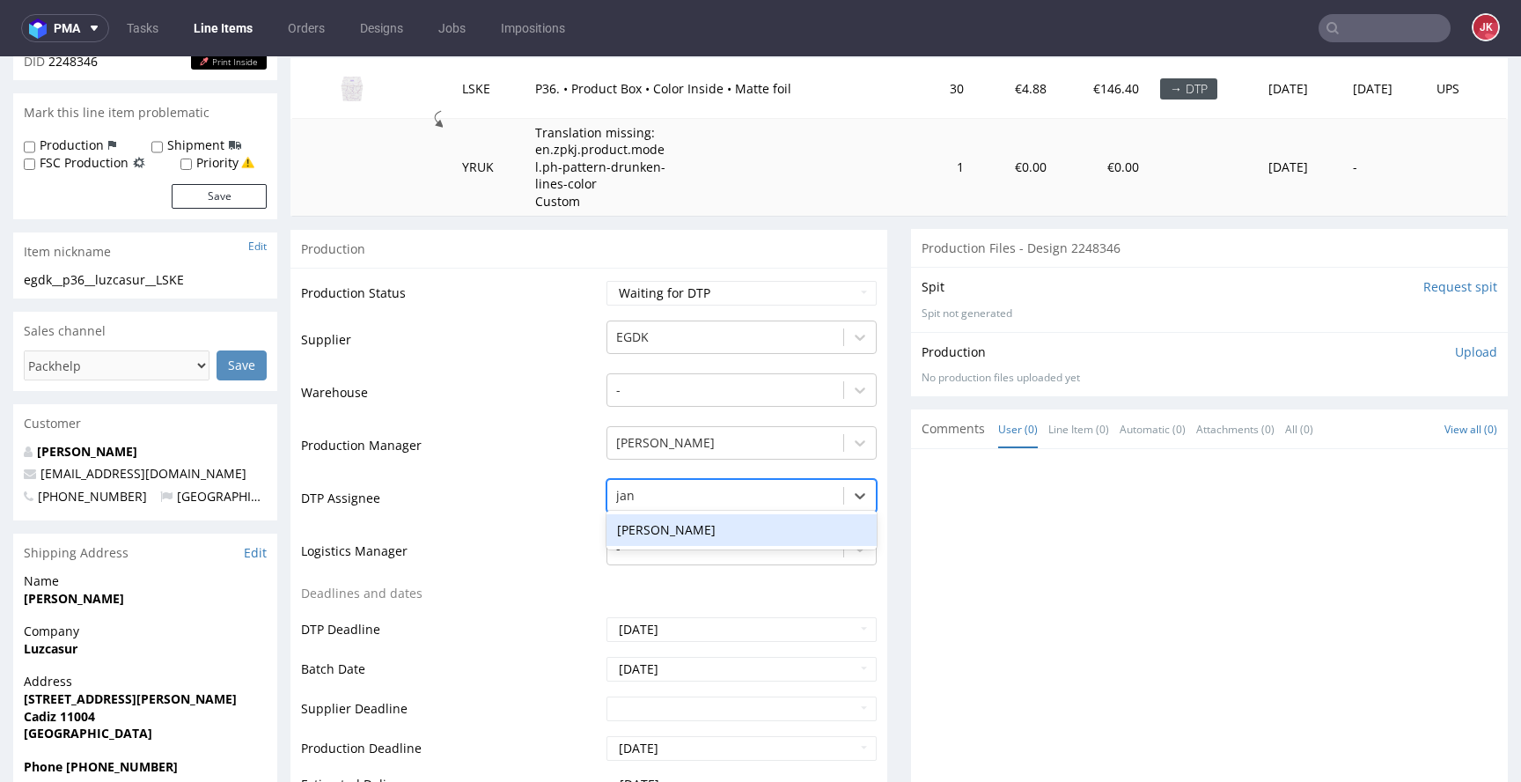
click at [696, 516] on div "[PERSON_NAME]" at bounding box center [742, 530] width 270 height 32
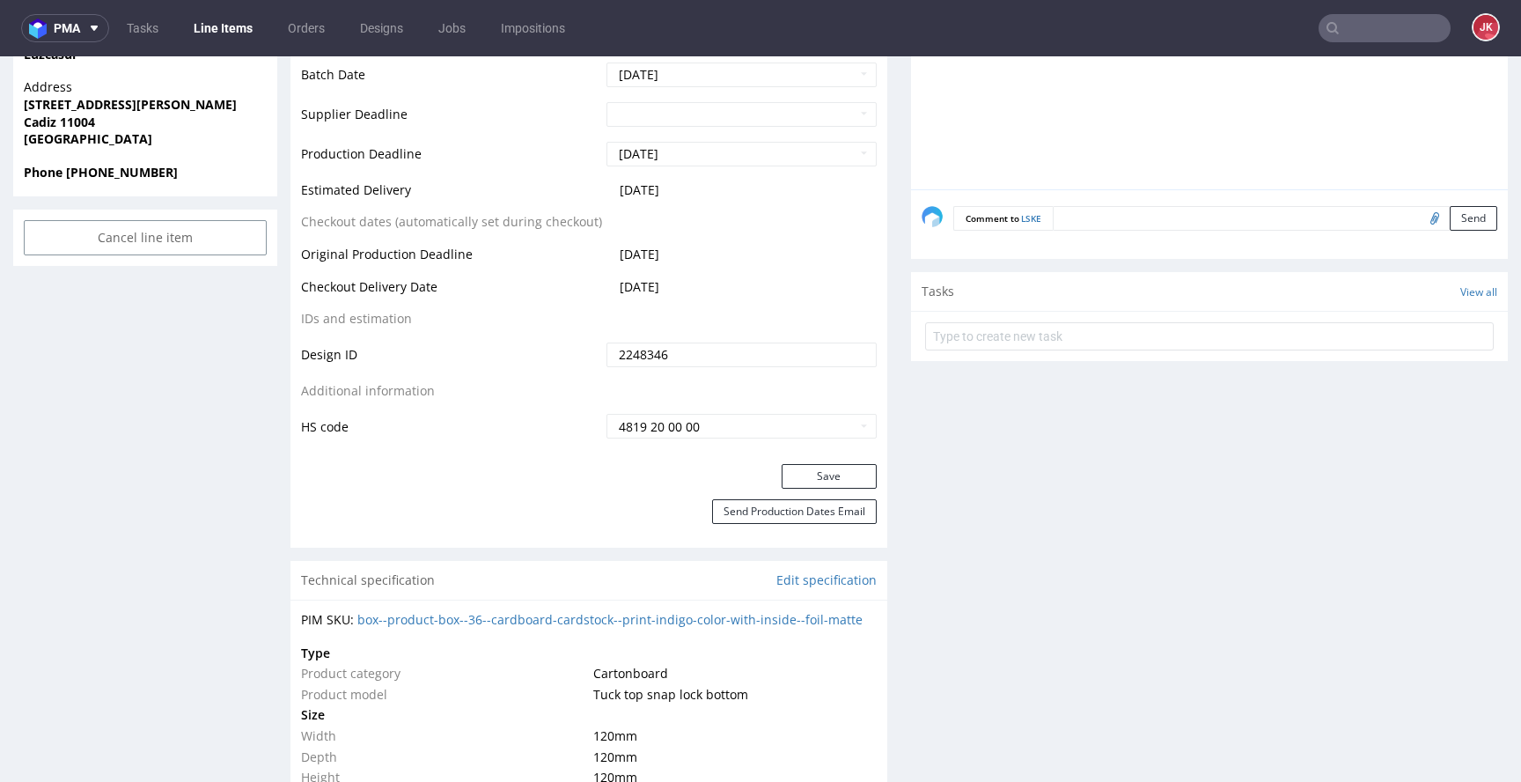
scroll to position [892, 0]
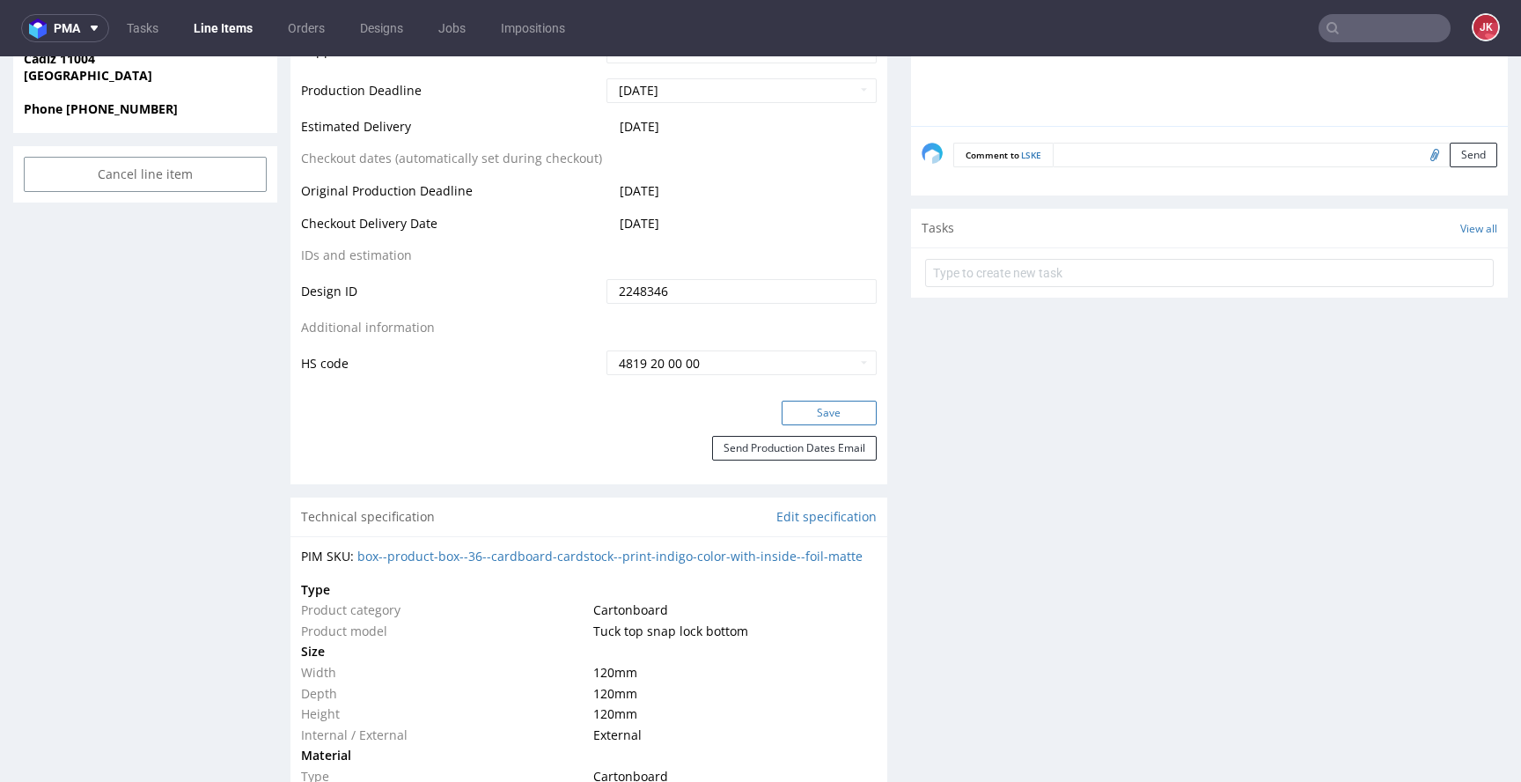
click at [835, 418] on button "Save" at bounding box center [829, 413] width 95 height 25
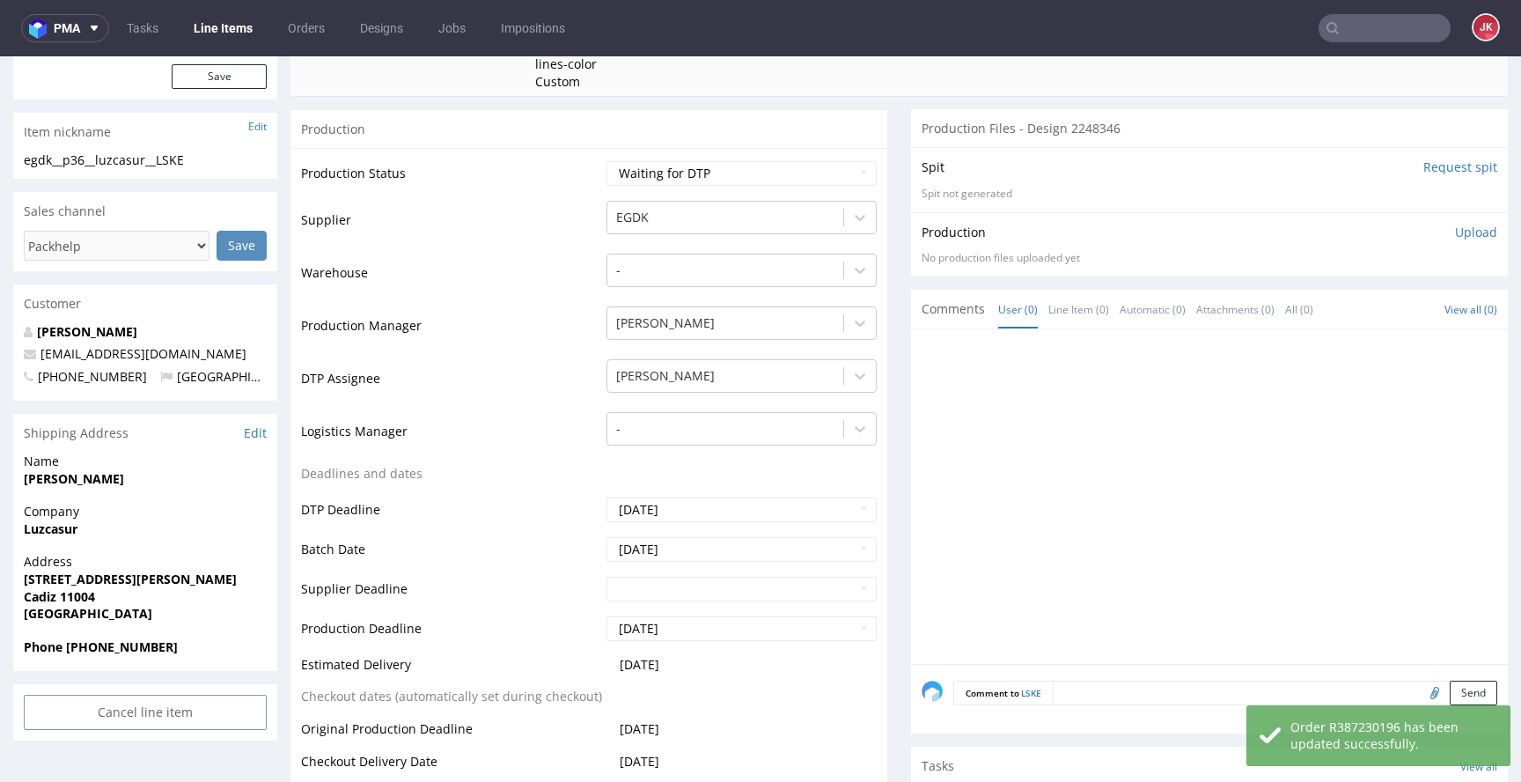
scroll to position [0, 0]
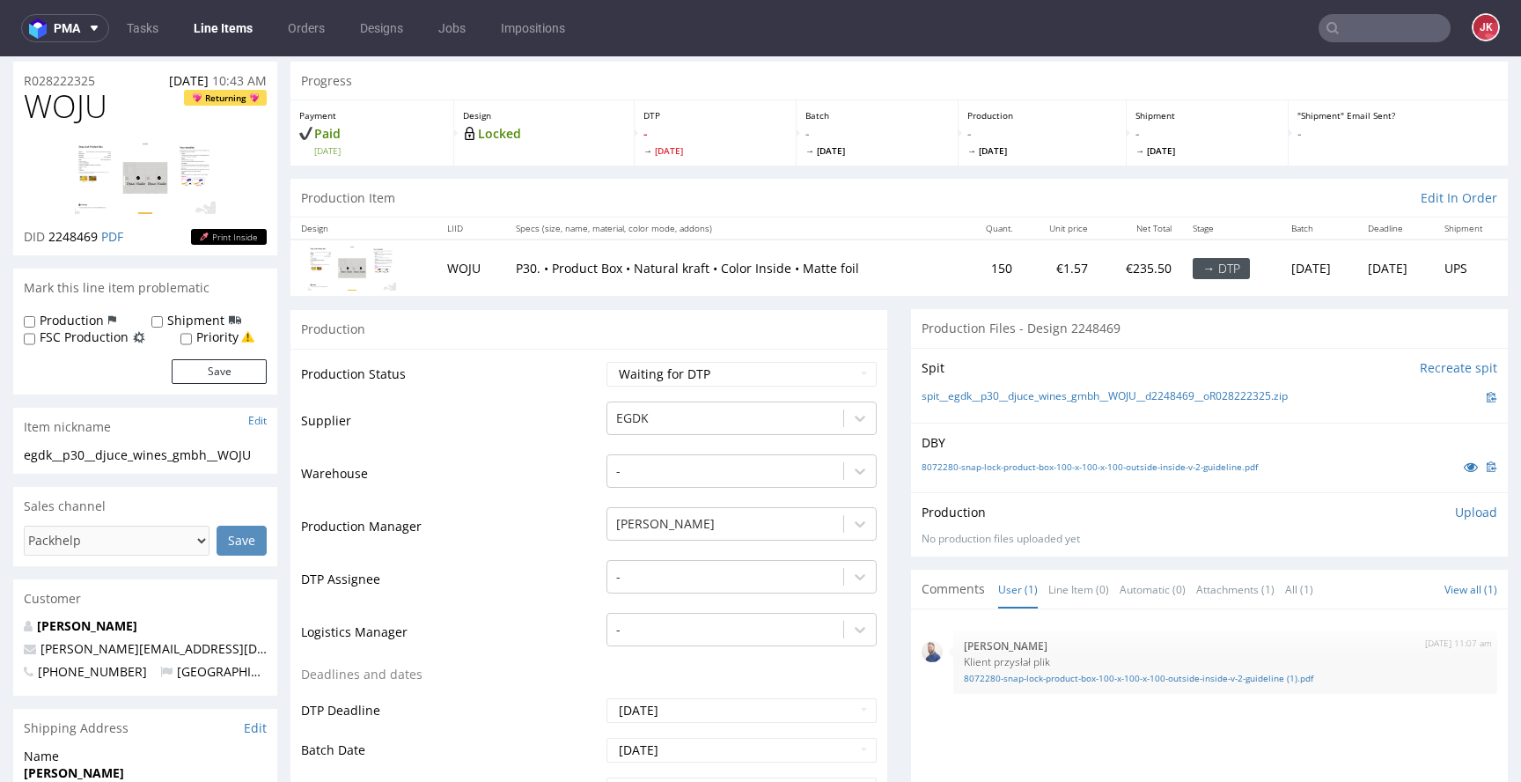
scroll to position [48, 0]
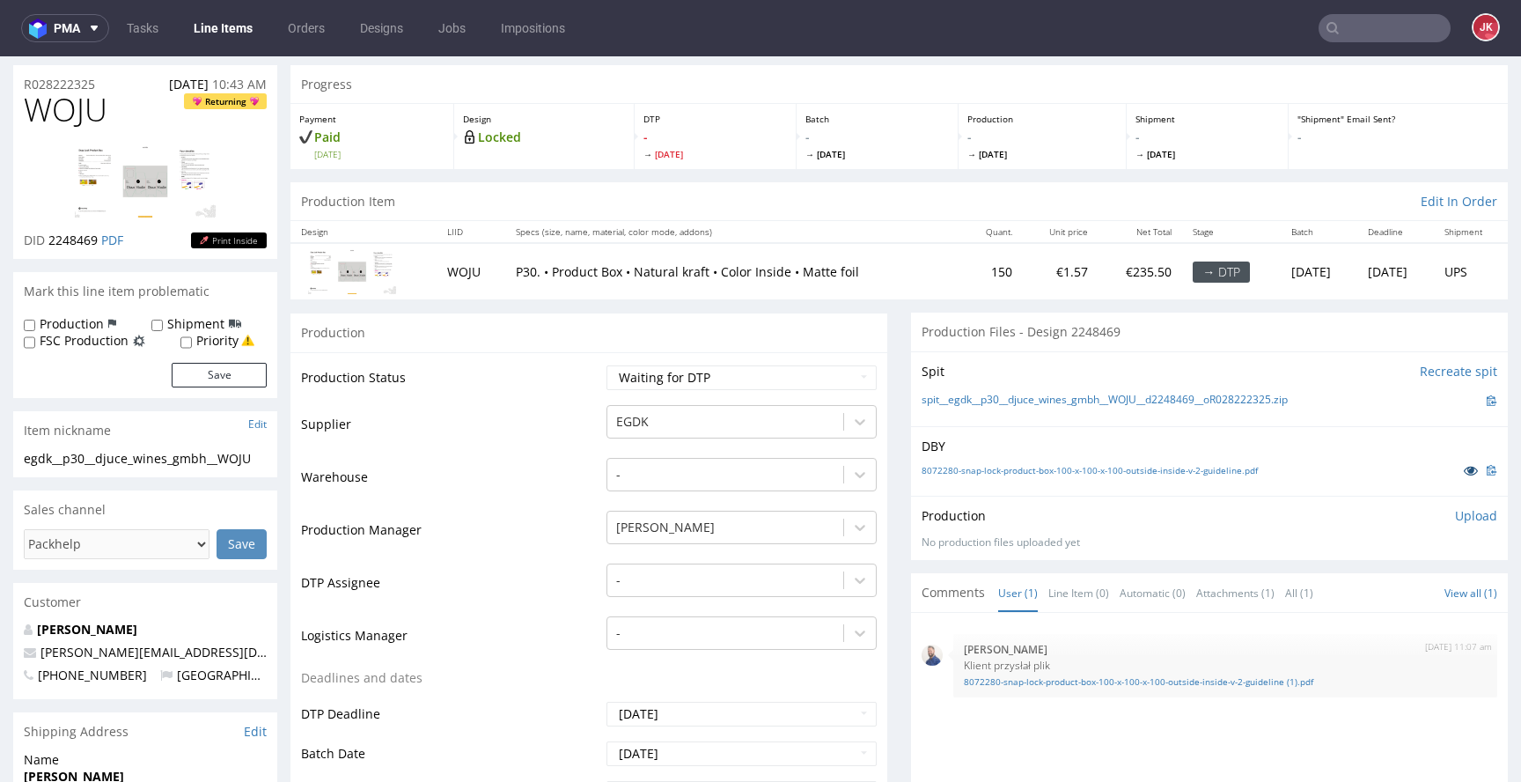
click at [1464, 473] on icon at bounding box center [1471, 470] width 14 height 12
click at [1042, 688] on div "12th Aug 25 | 11:07 am Michał Rachański Klient przysłał plik 8072280-snap-lock-…" at bounding box center [1225, 665] width 544 height 63
click at [1044, 685] on link "8072280-snap-lock-product-box-100-x-100-x-100-outside-inside-v-2-guideline (1).…" at bounding box center [1225, 681] width 523 height 13
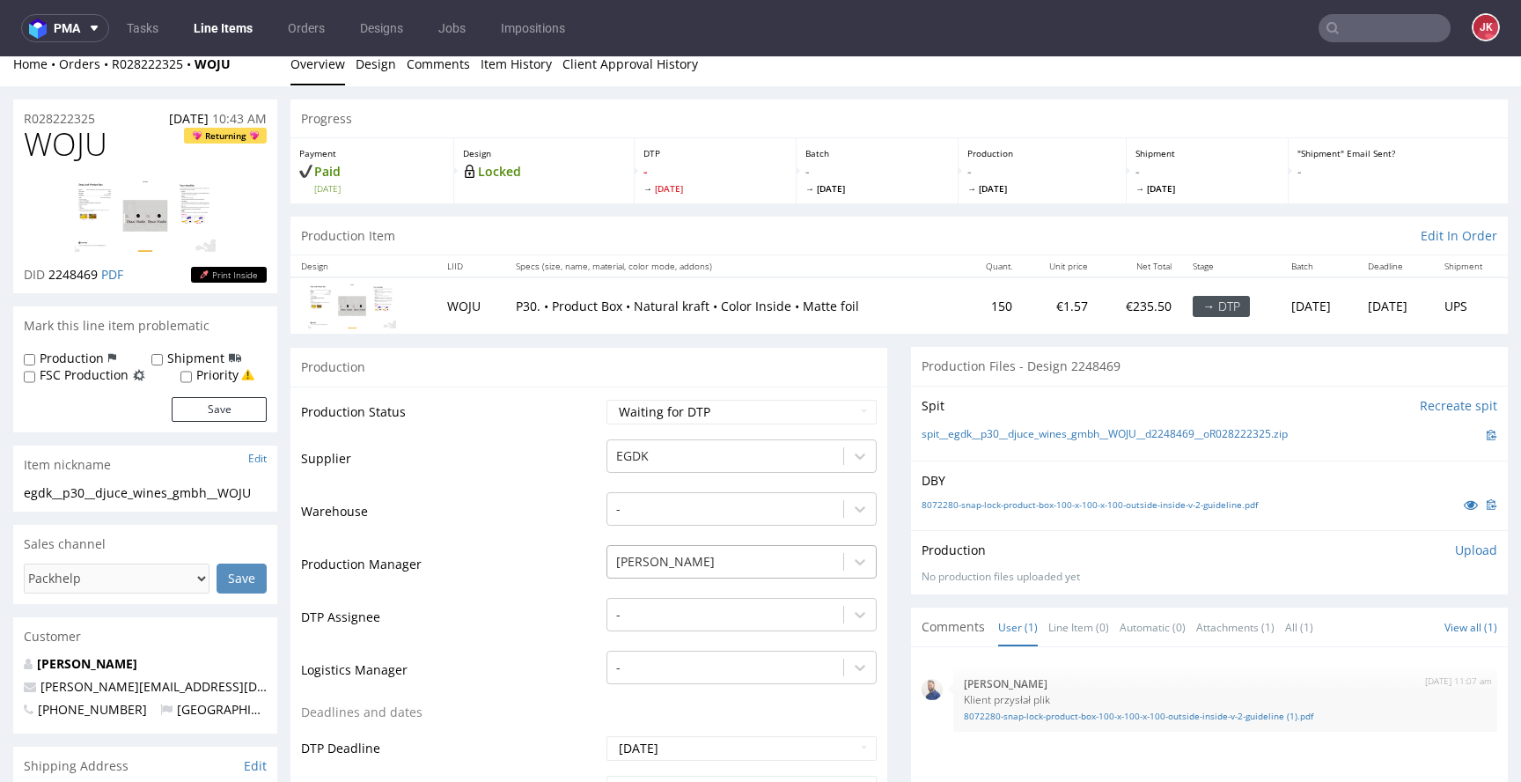
scroll to position [0, 0]
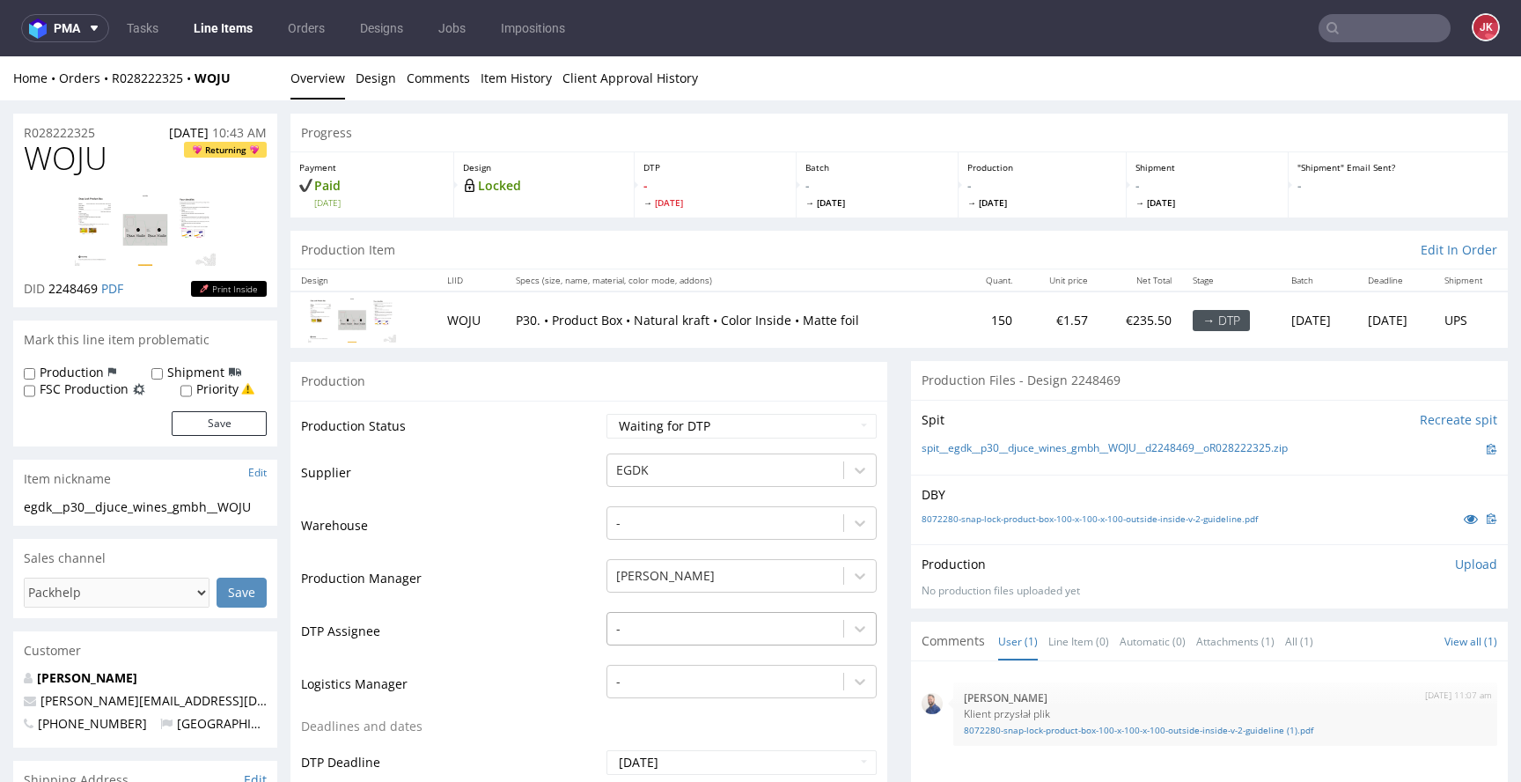
click at [662, 636] on div "-" at bounding box center [742, 624] width 270 height 25
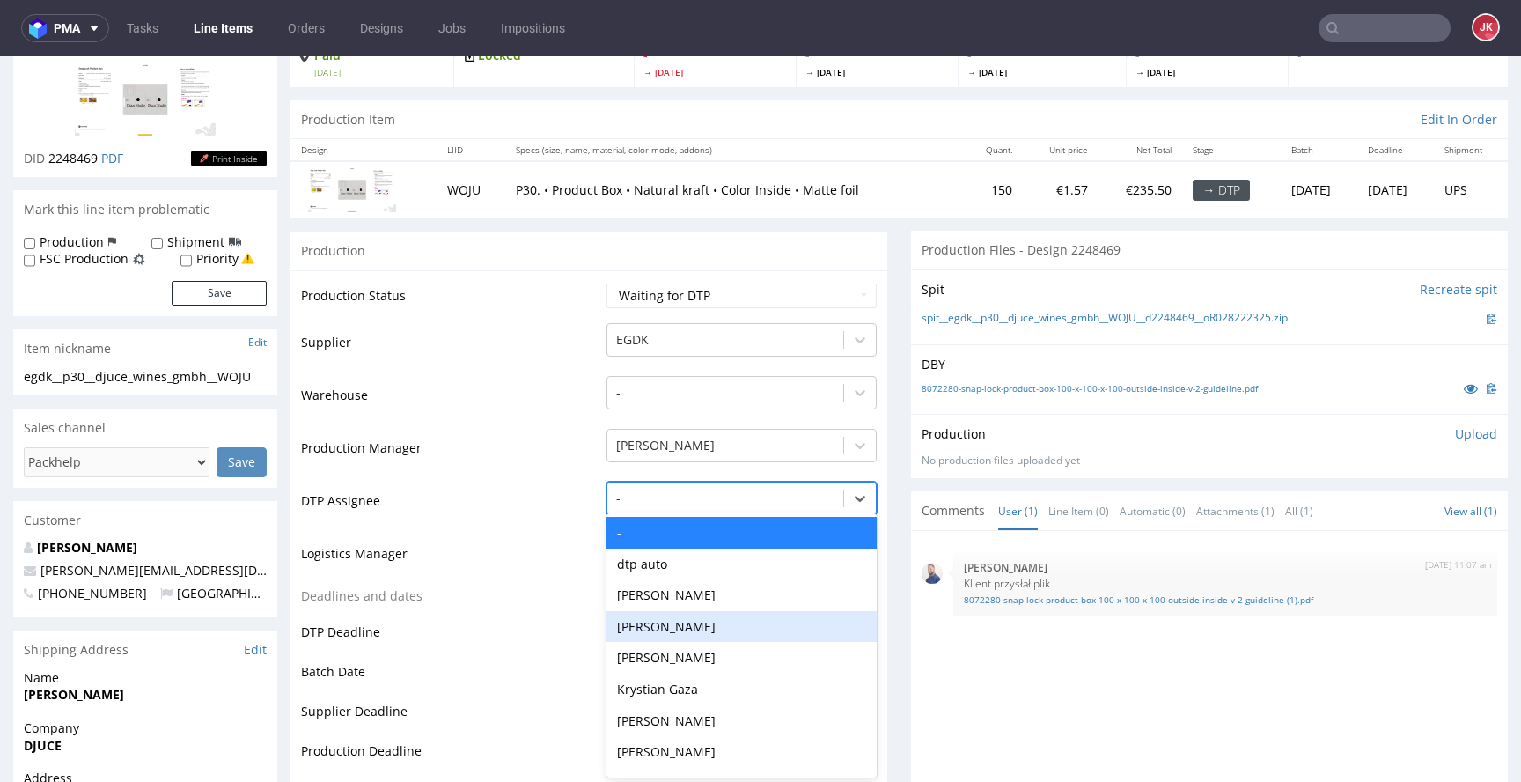
scroll to position [133, 0]
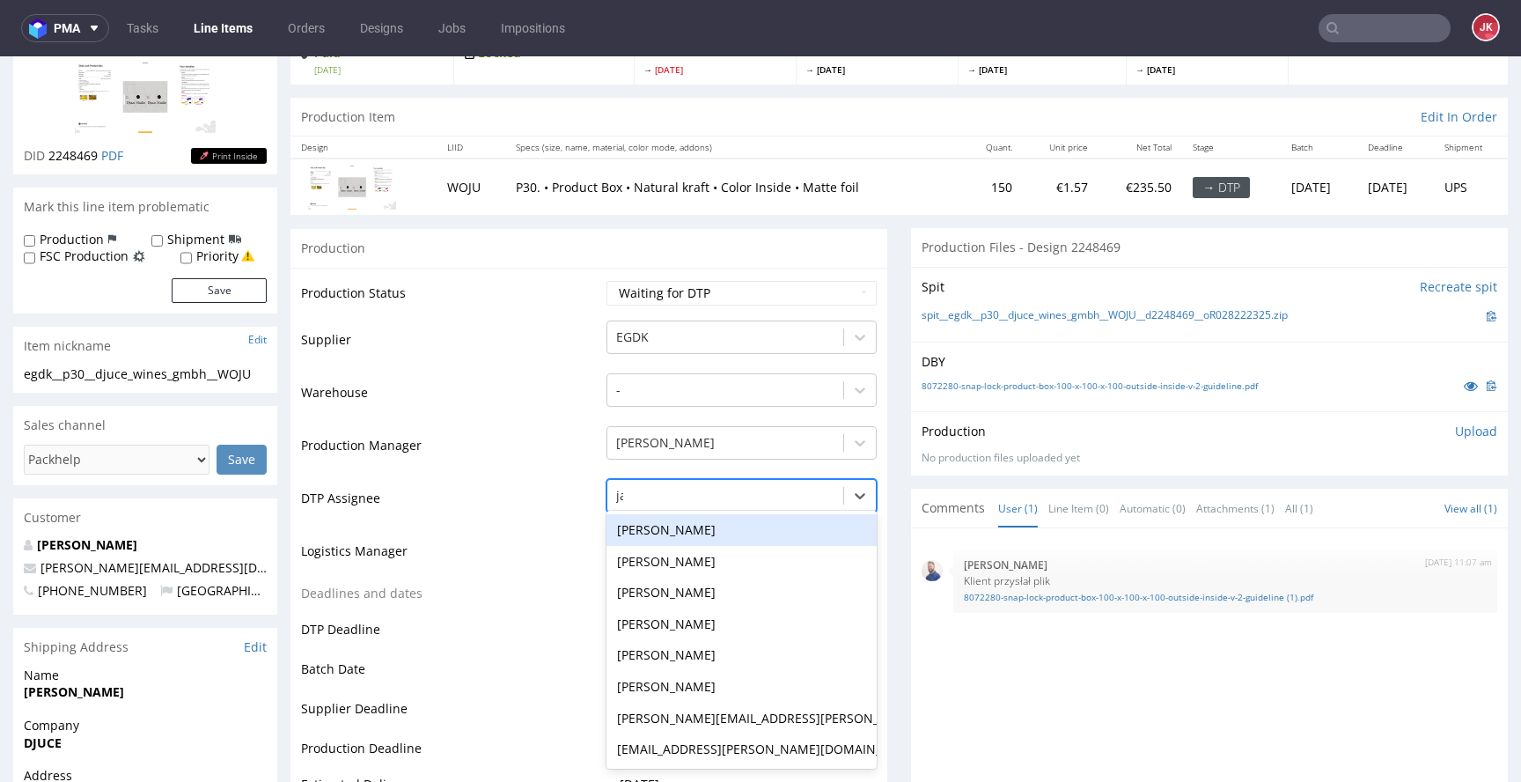
type input "jan"
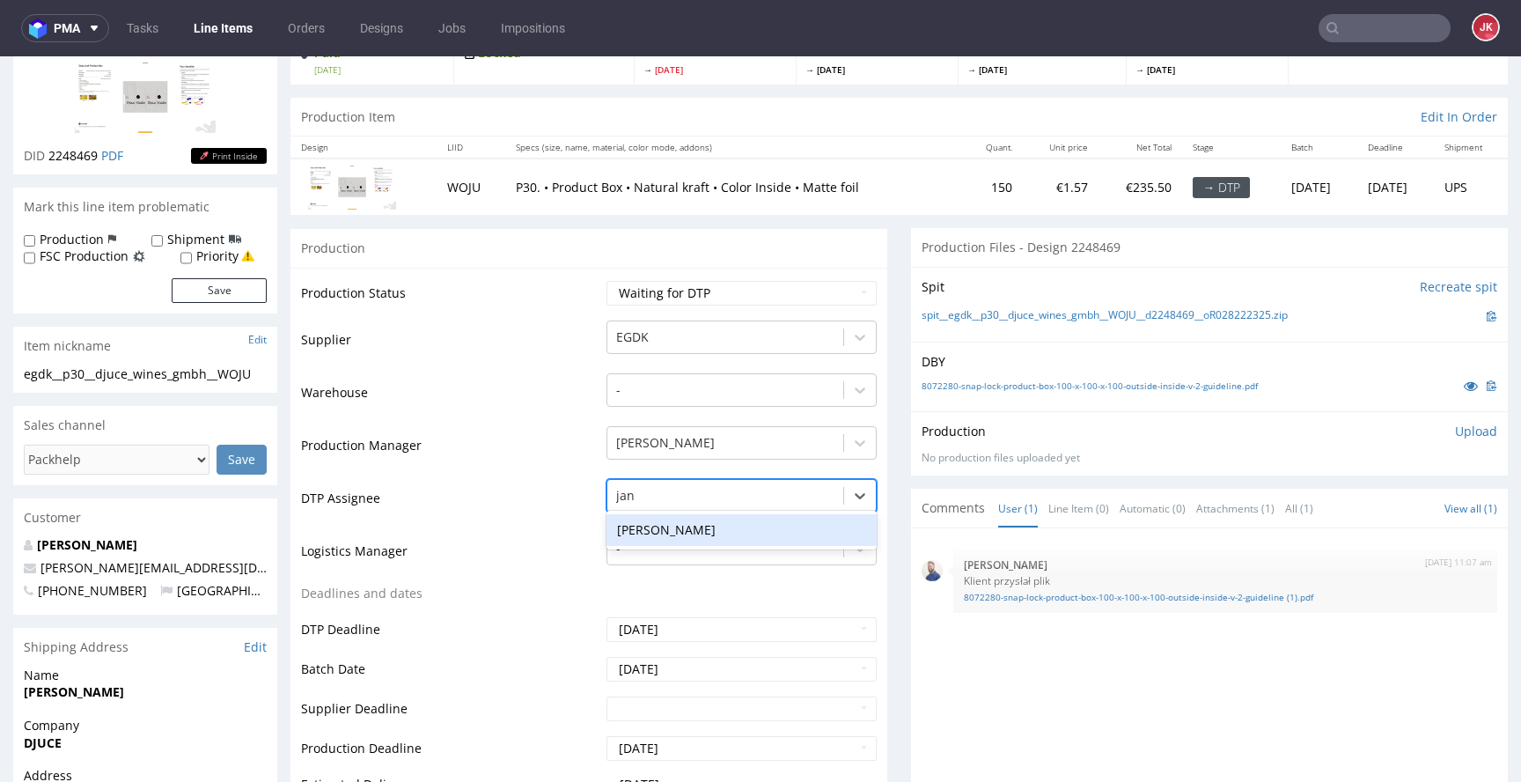
click at [683, 538] on div "[PERSON_NAME]" at bounding box center [742, 530] width 270 height 32
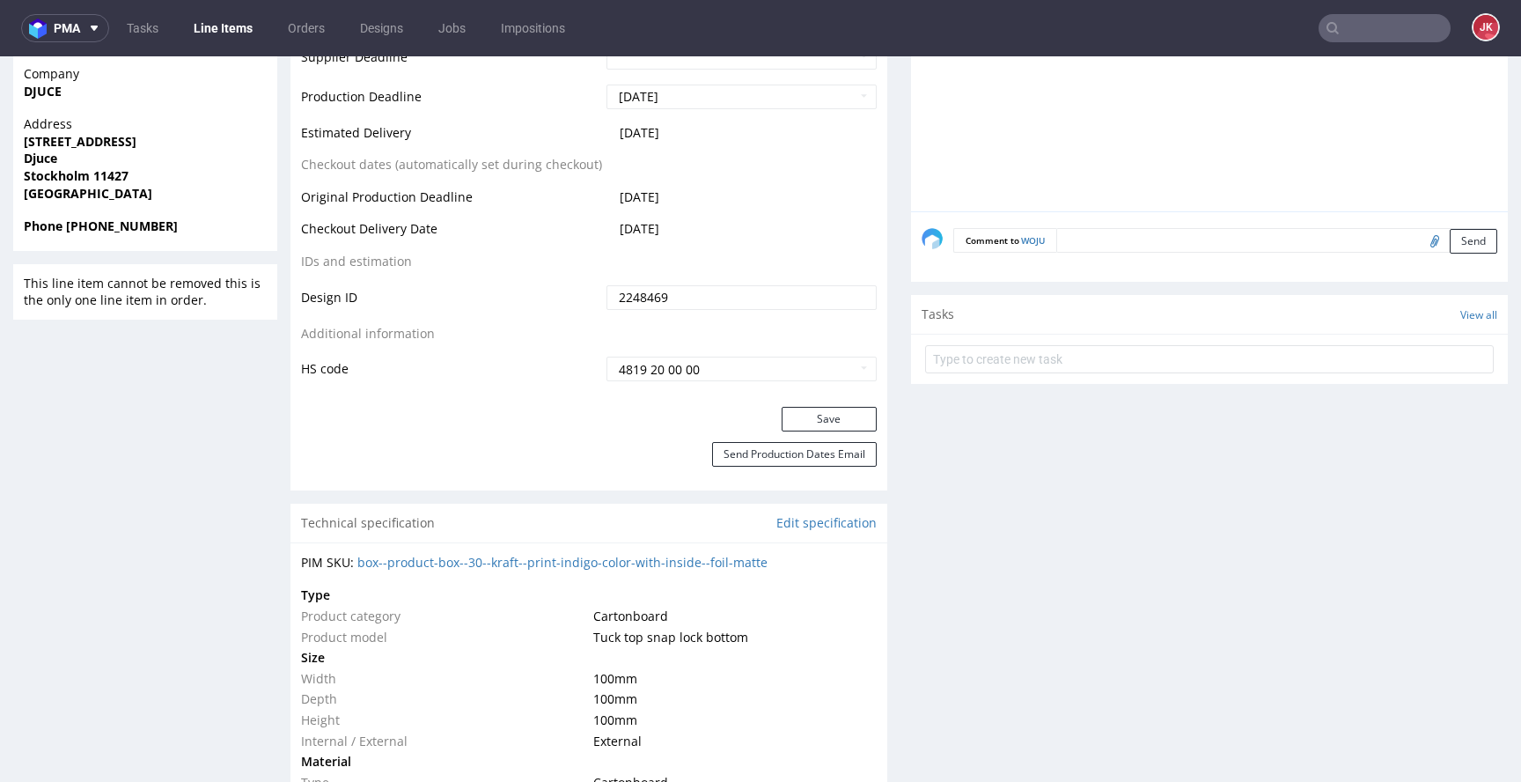
scroll to position [807, 0]
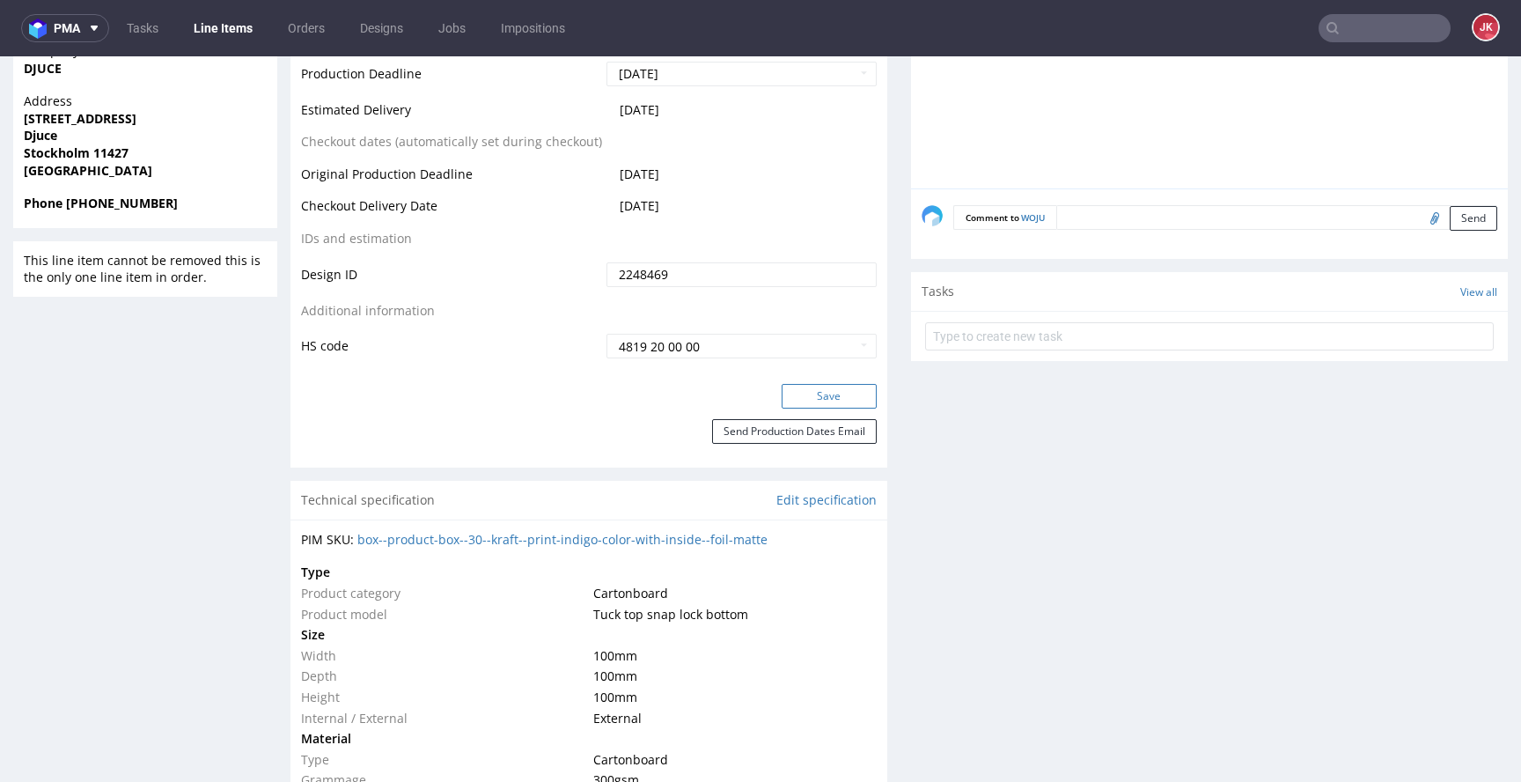
click at [822, 397] on button "Save" at bounding box center [829, 396] width 95 height 25
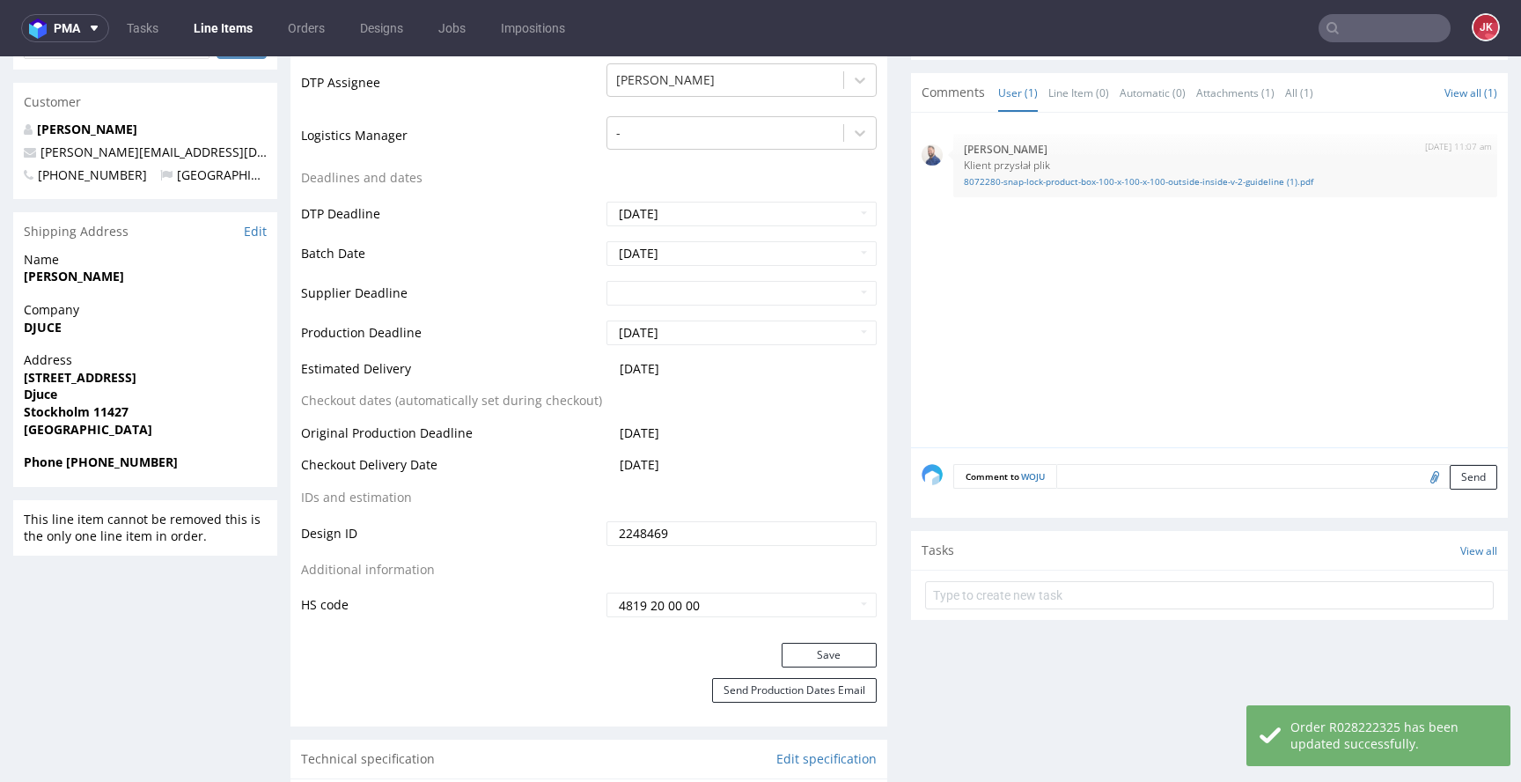
scroll to position [0, 0]
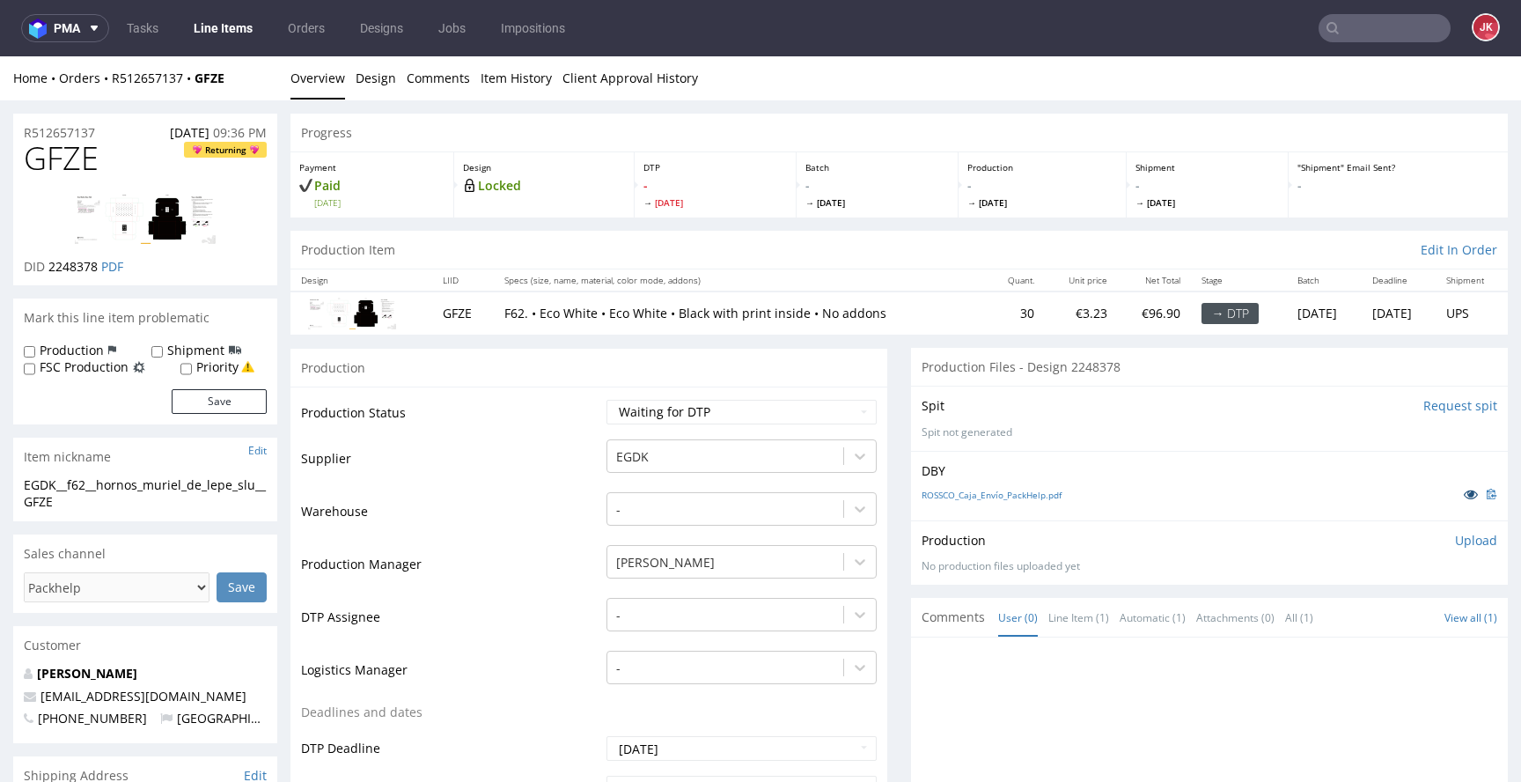
click at [1464, 493] on icon at bounding box center [1471, 494] width 14 height 12
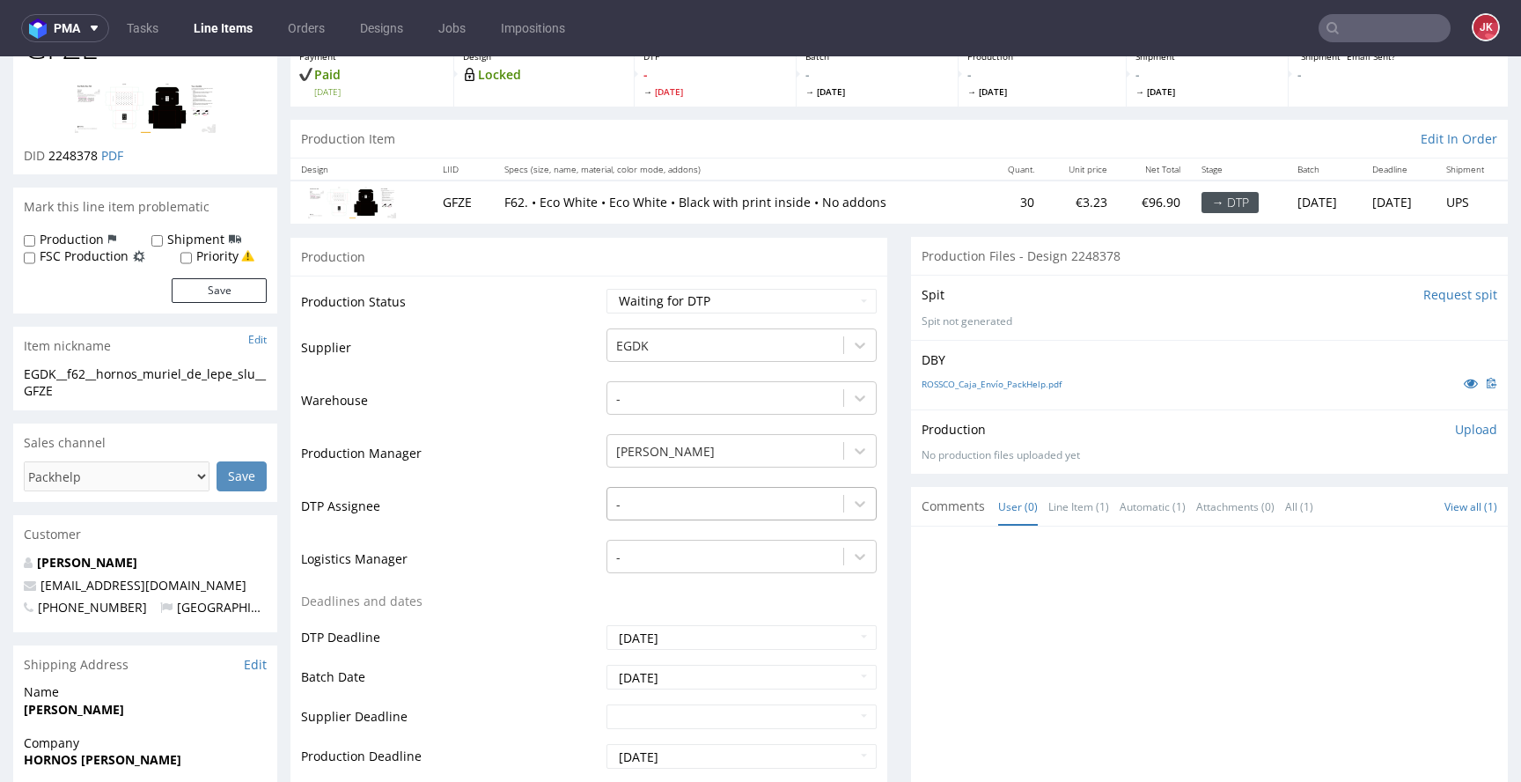
click at [679, 511] on div "-" at bounding box center [742, 499] width 270 height 25
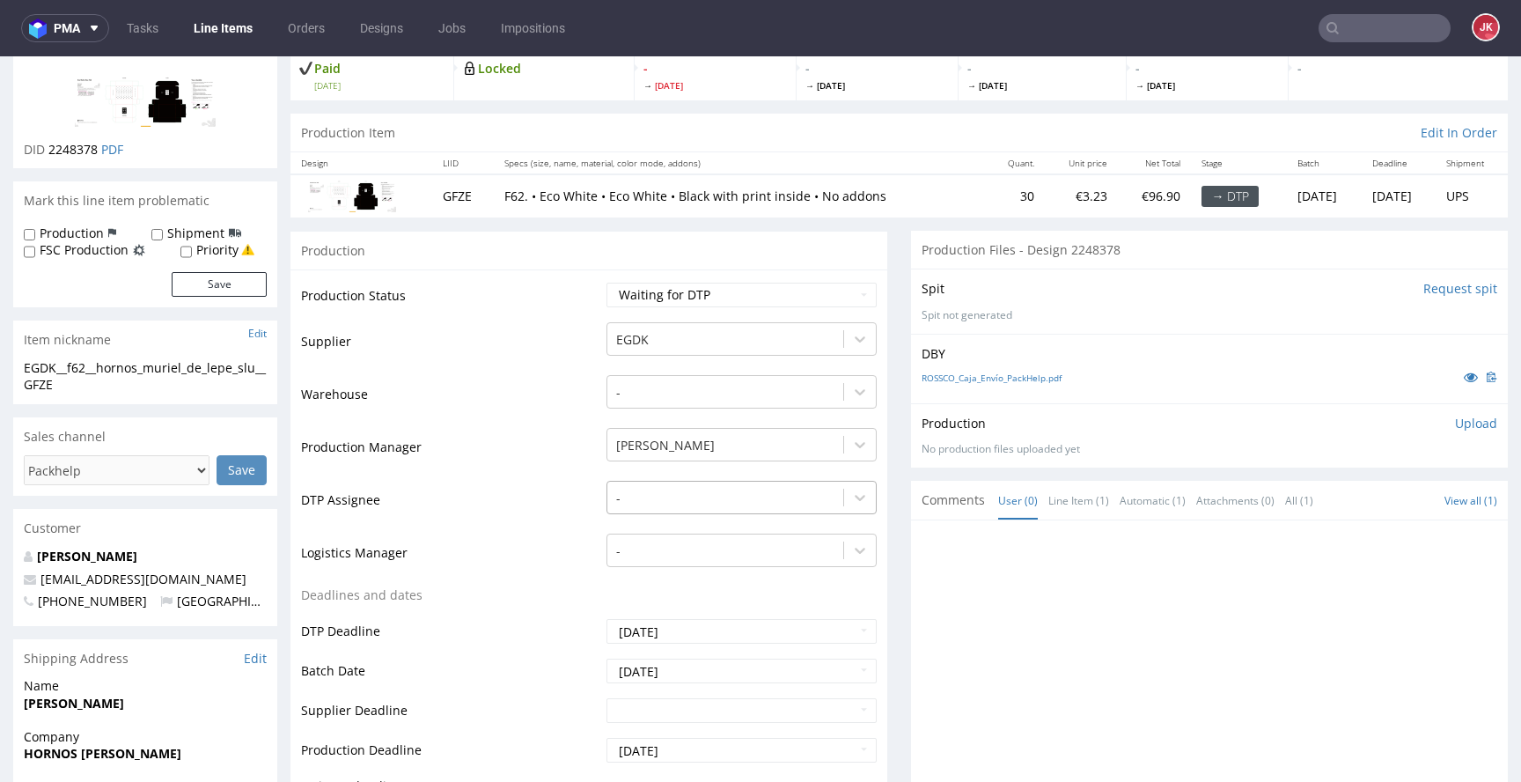
scroll to position [119, 0]
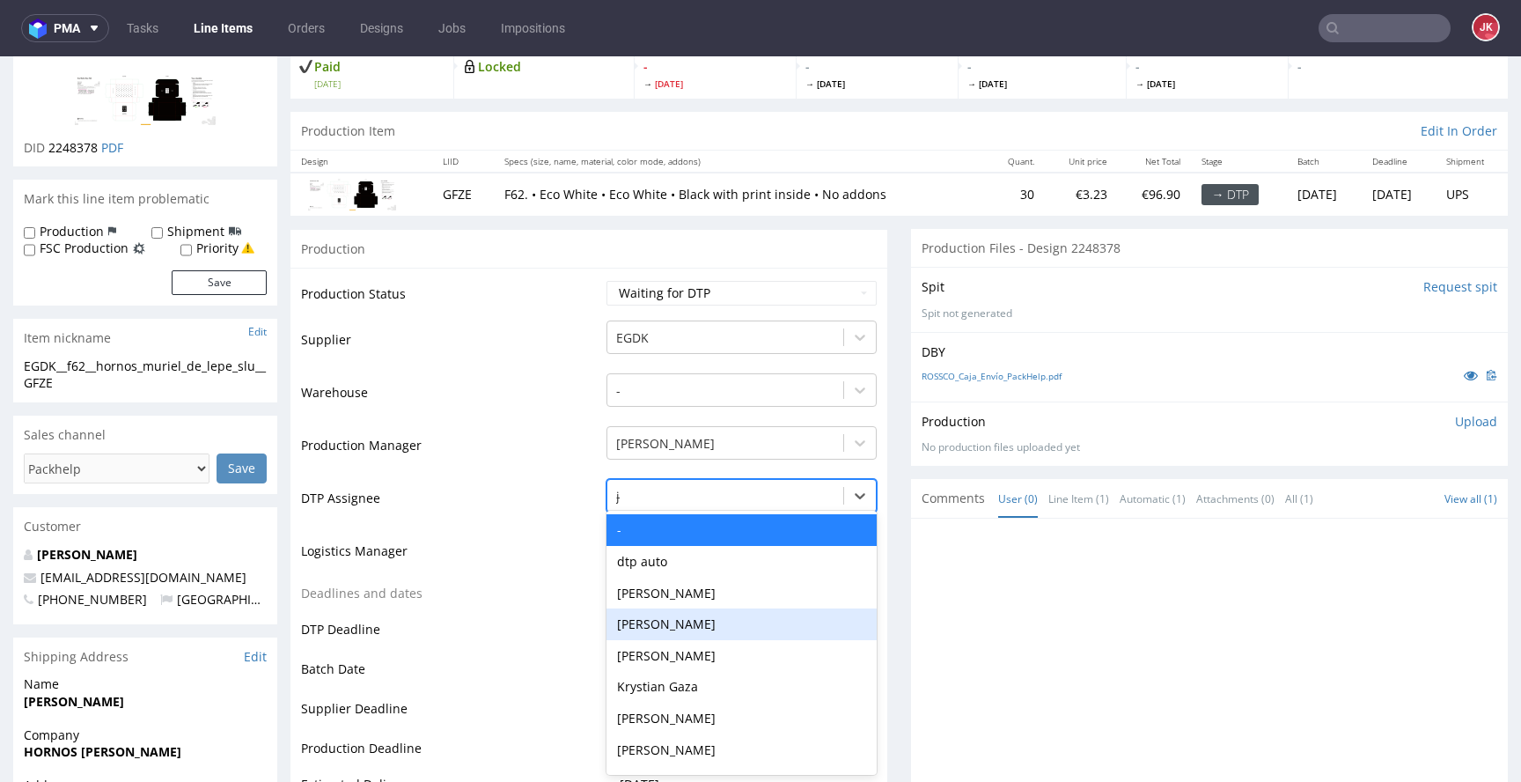
type input "jan"
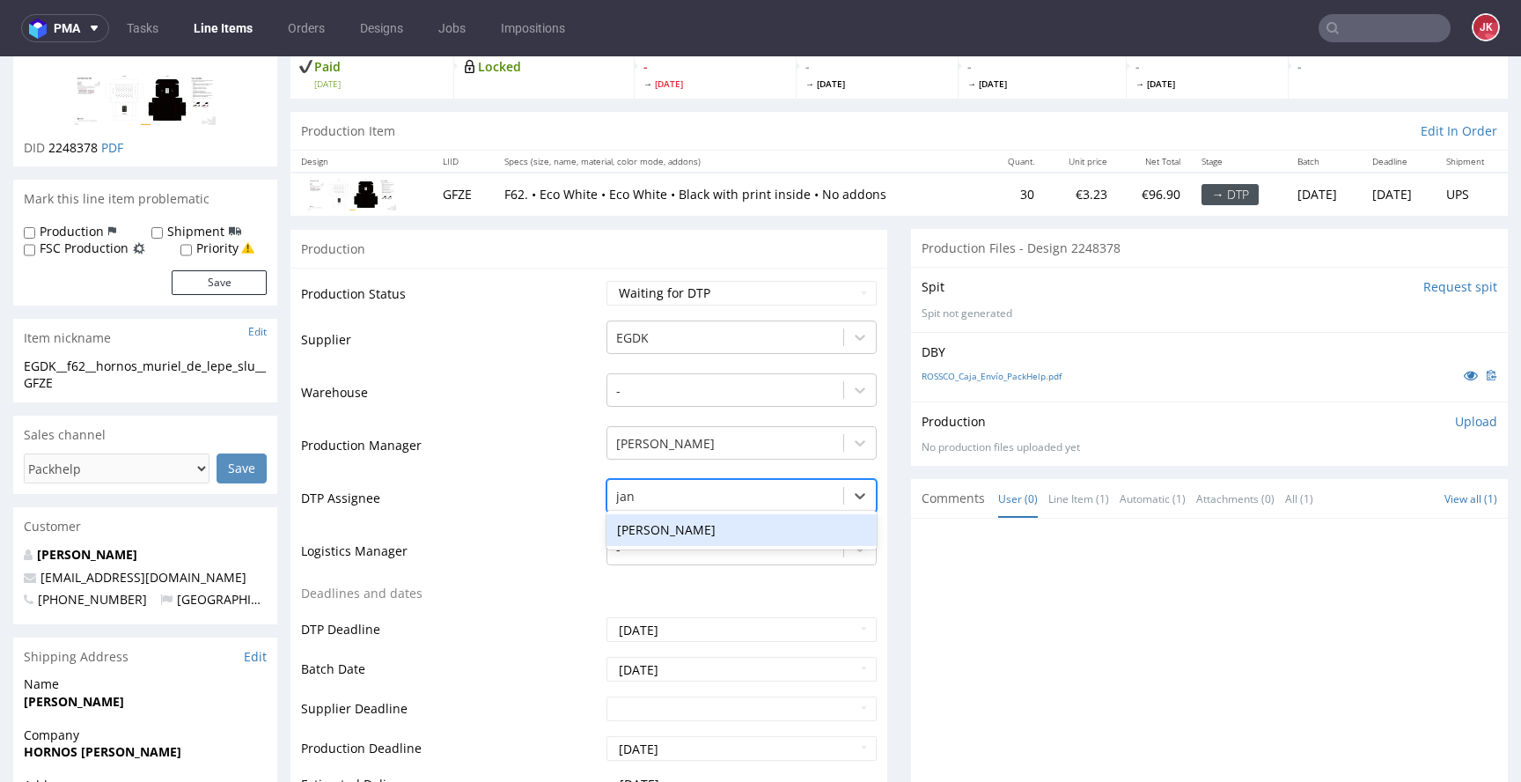
click at [685, 533] on div "[PERSON_NAME]" at bounding box center [742, 530] width 270 height 32
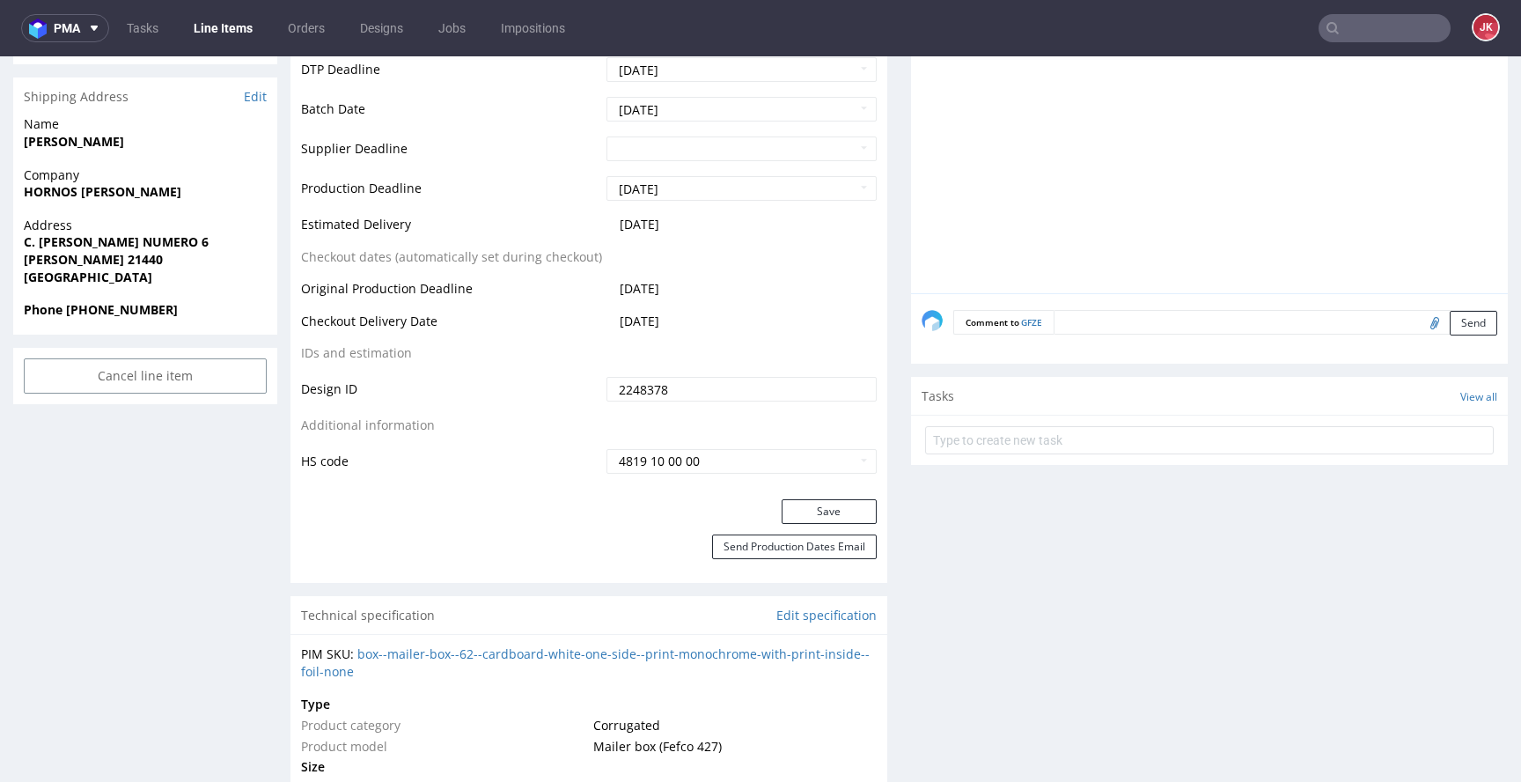
scroll to position [685, 0]
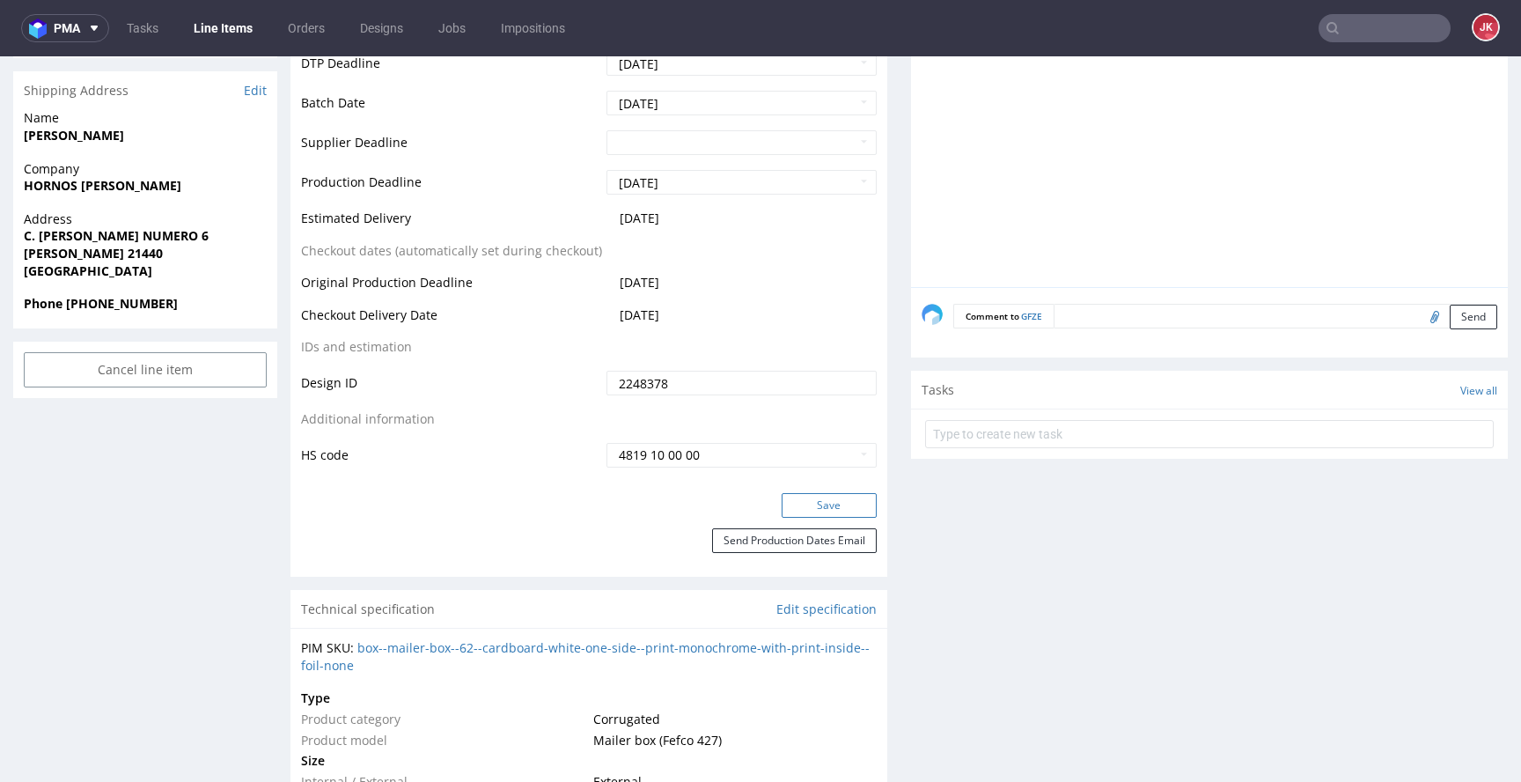
click at [805, 496] on button "Save" at bounding box center [829, 505] width 95 height 25
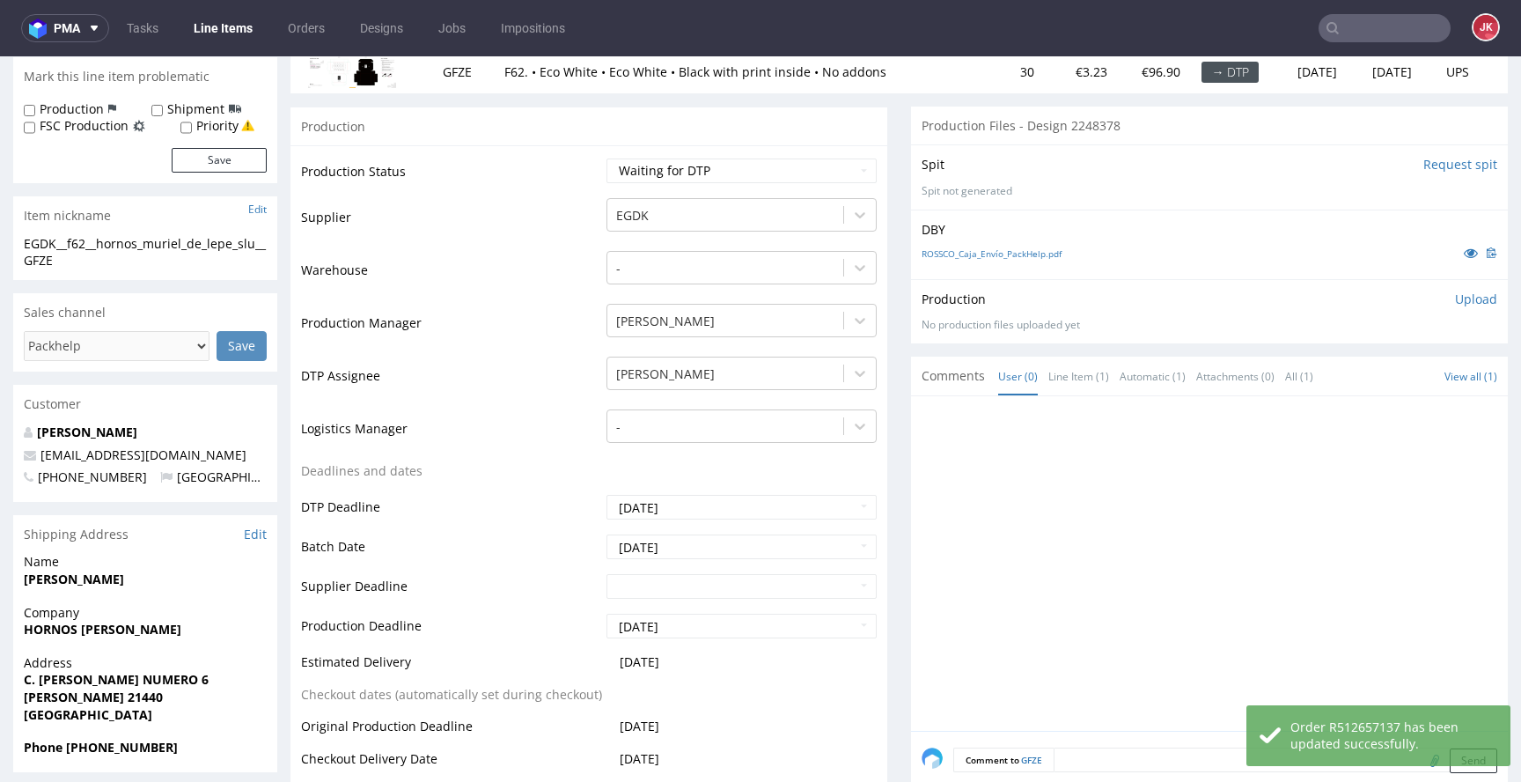
scroll to position [0, 0]
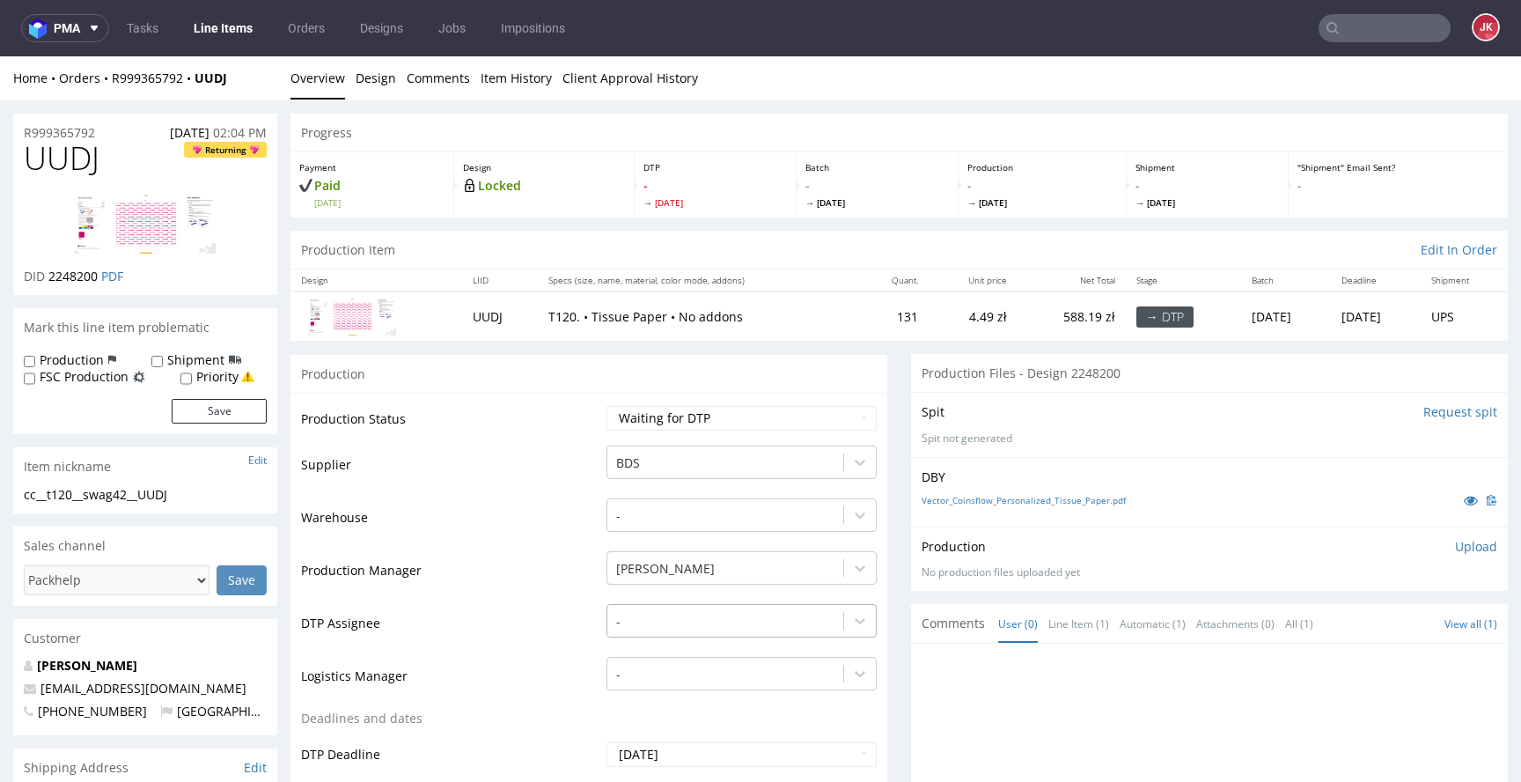
click at [667, 617] on div "-" at bounding box center [742, 616] width 270 height 25
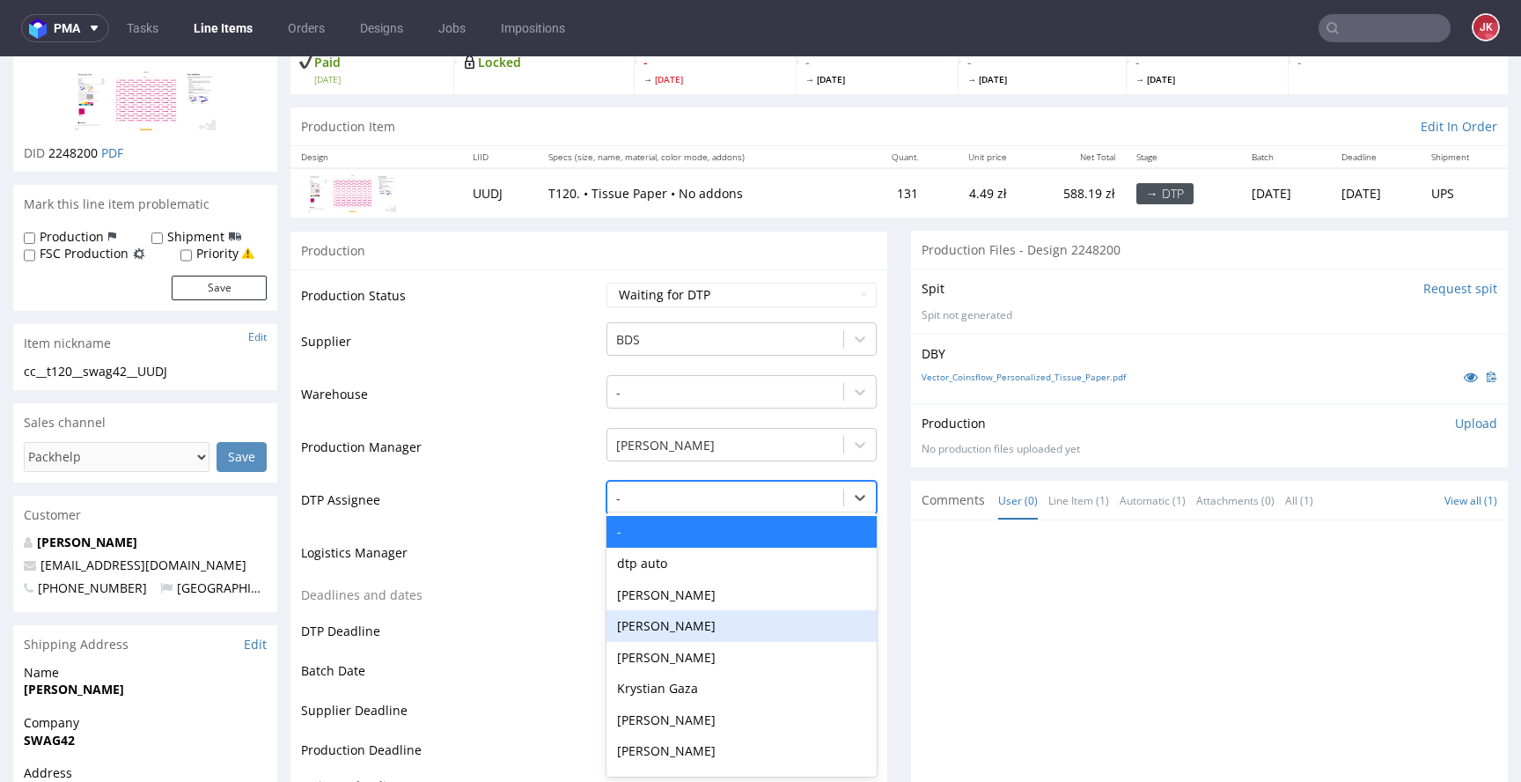
scroll to position [125, 0]
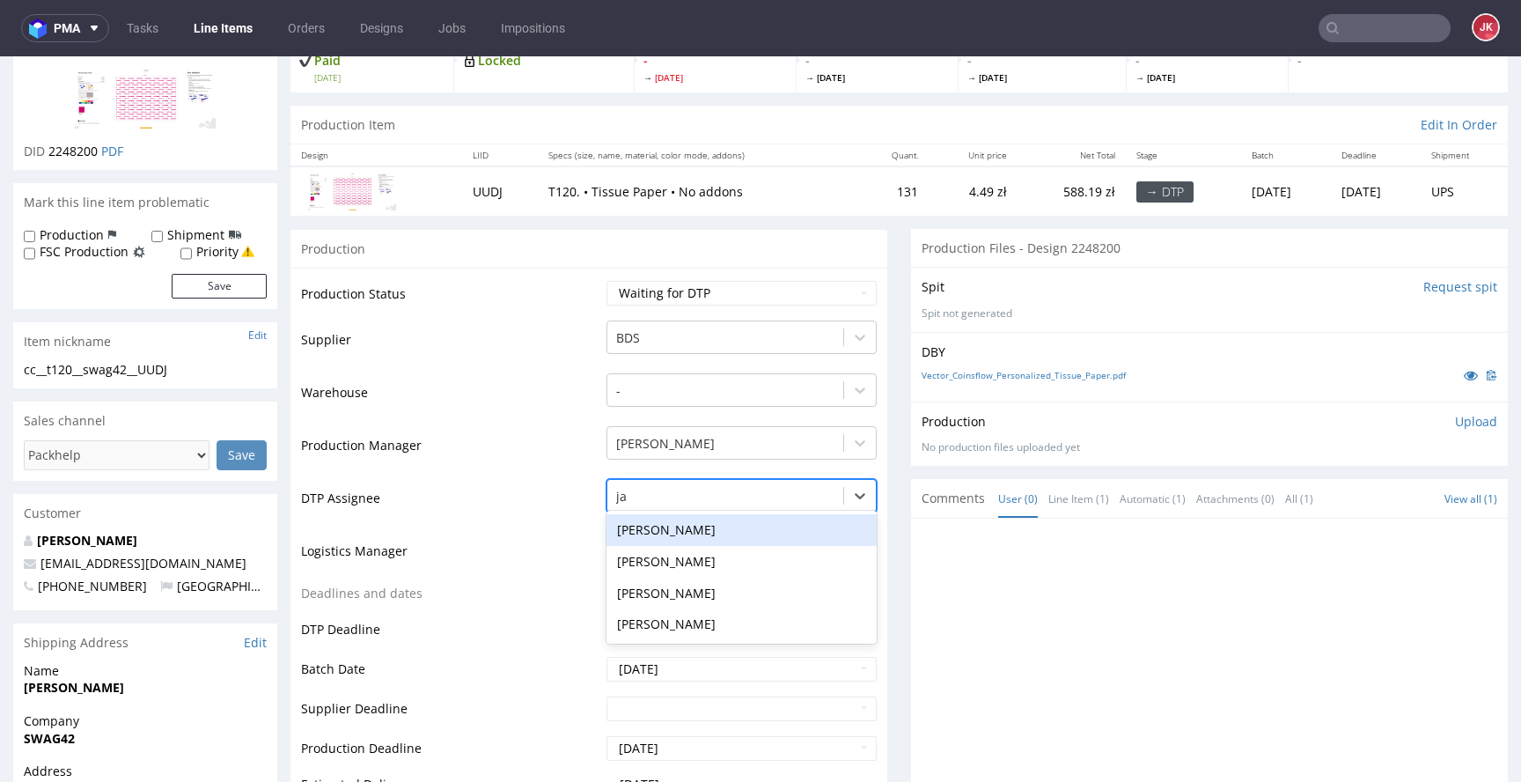
type input "jan"
click at [732, 526] on div "[PERSON_NAME]" at bounding box center [742, 530] width 270 height 32
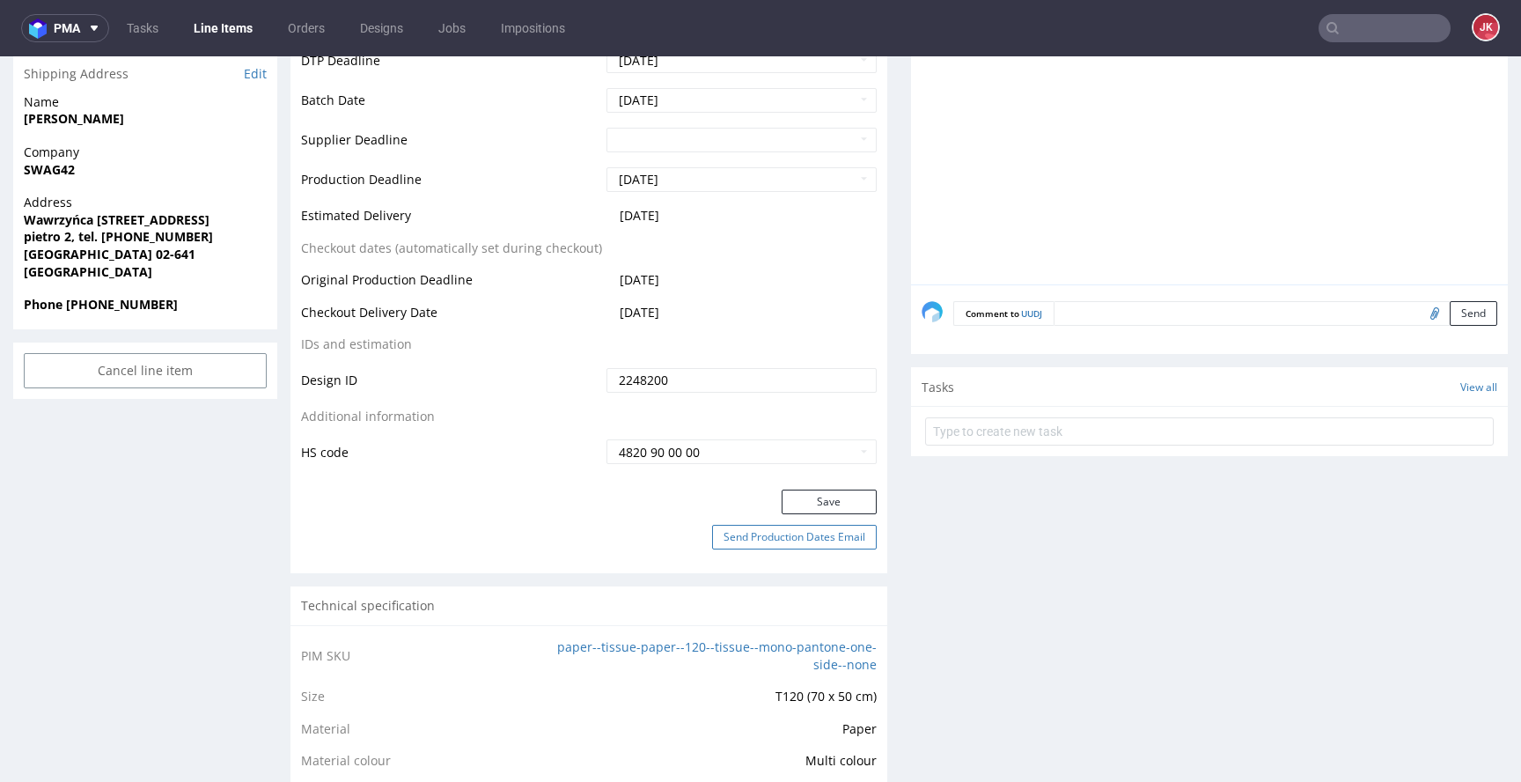
scroll to position [699, 0]
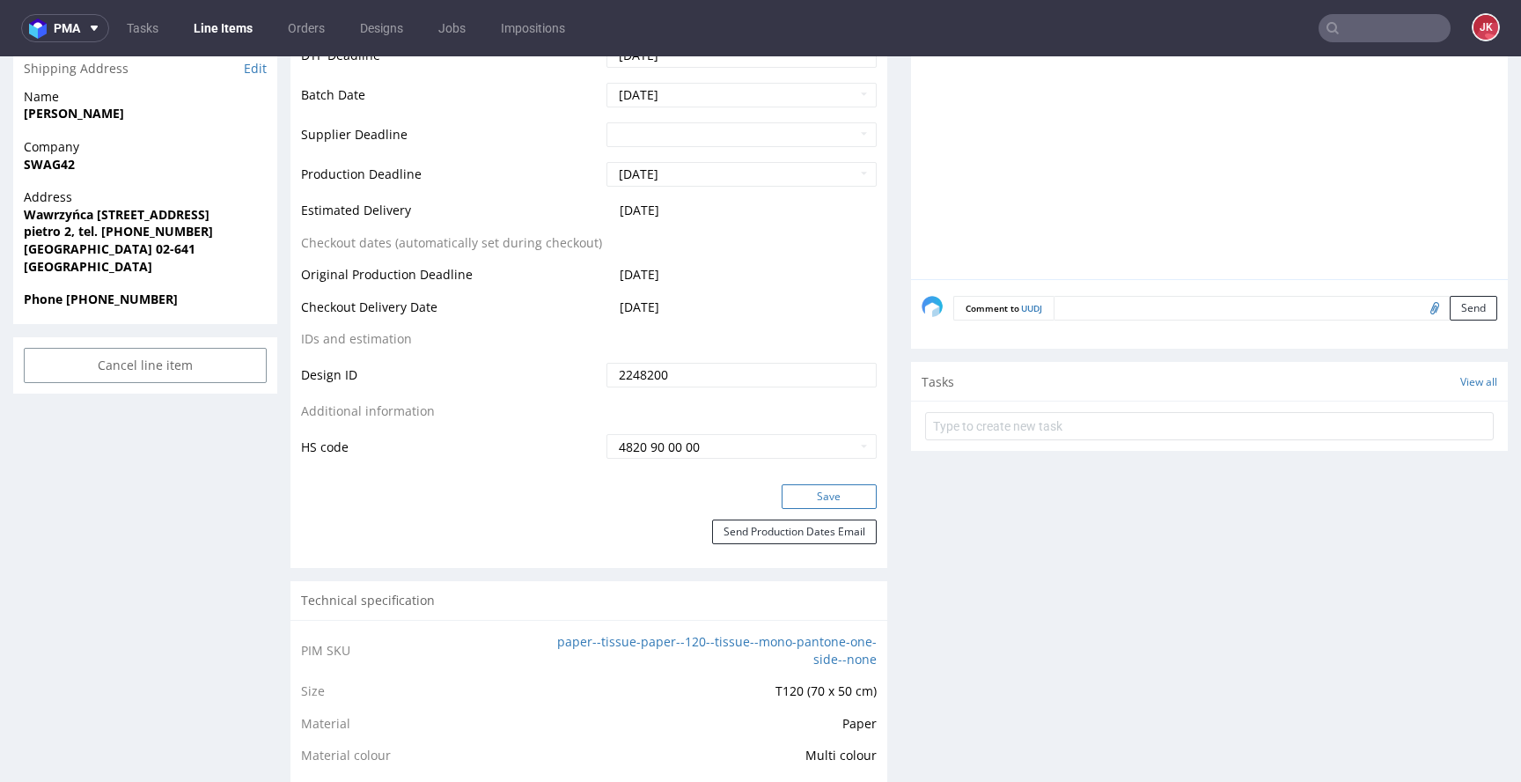
click at [802, 504] on button "Save" at bounding box center [829, 496] width 95 height 25
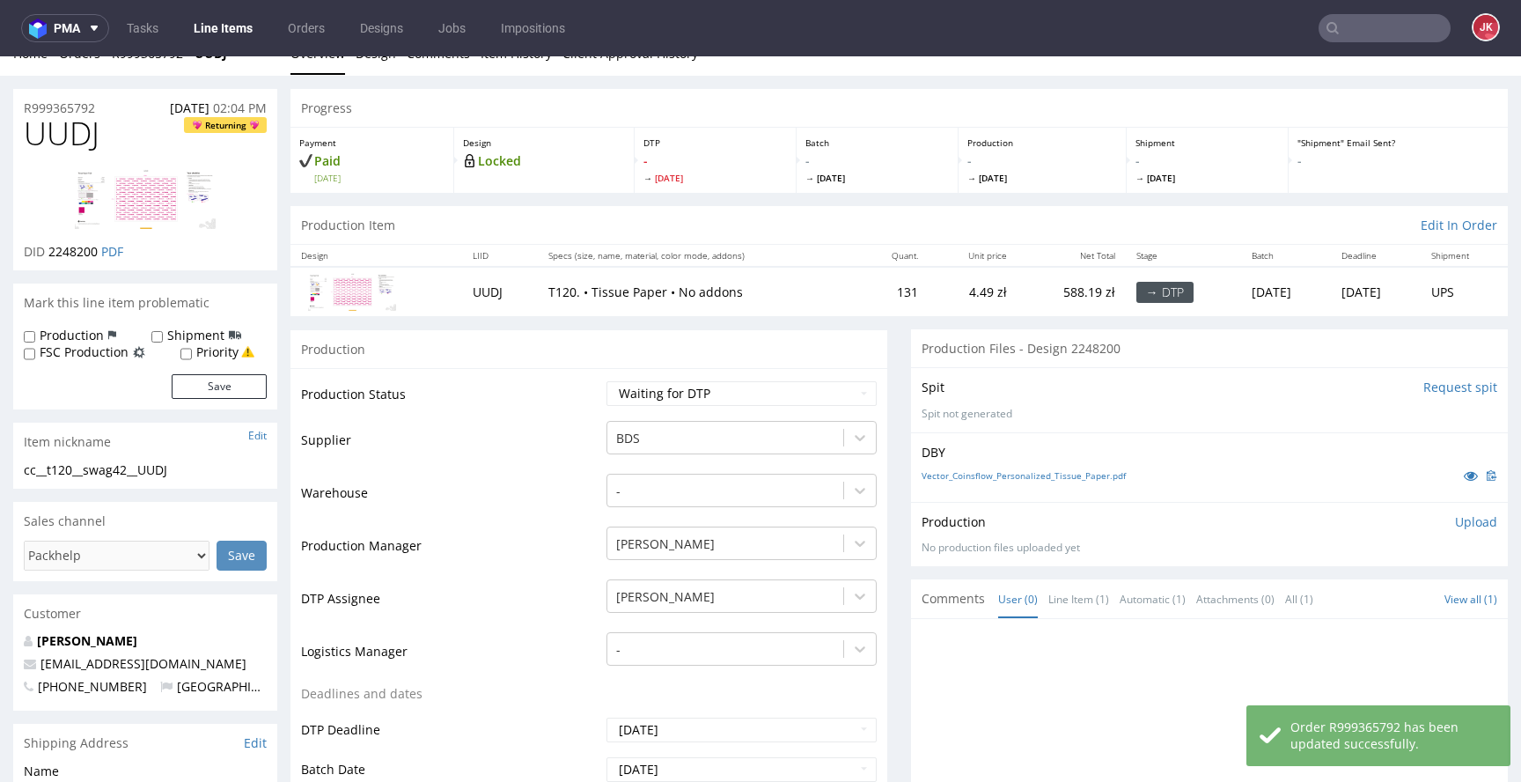
scroll to position [0, 0]
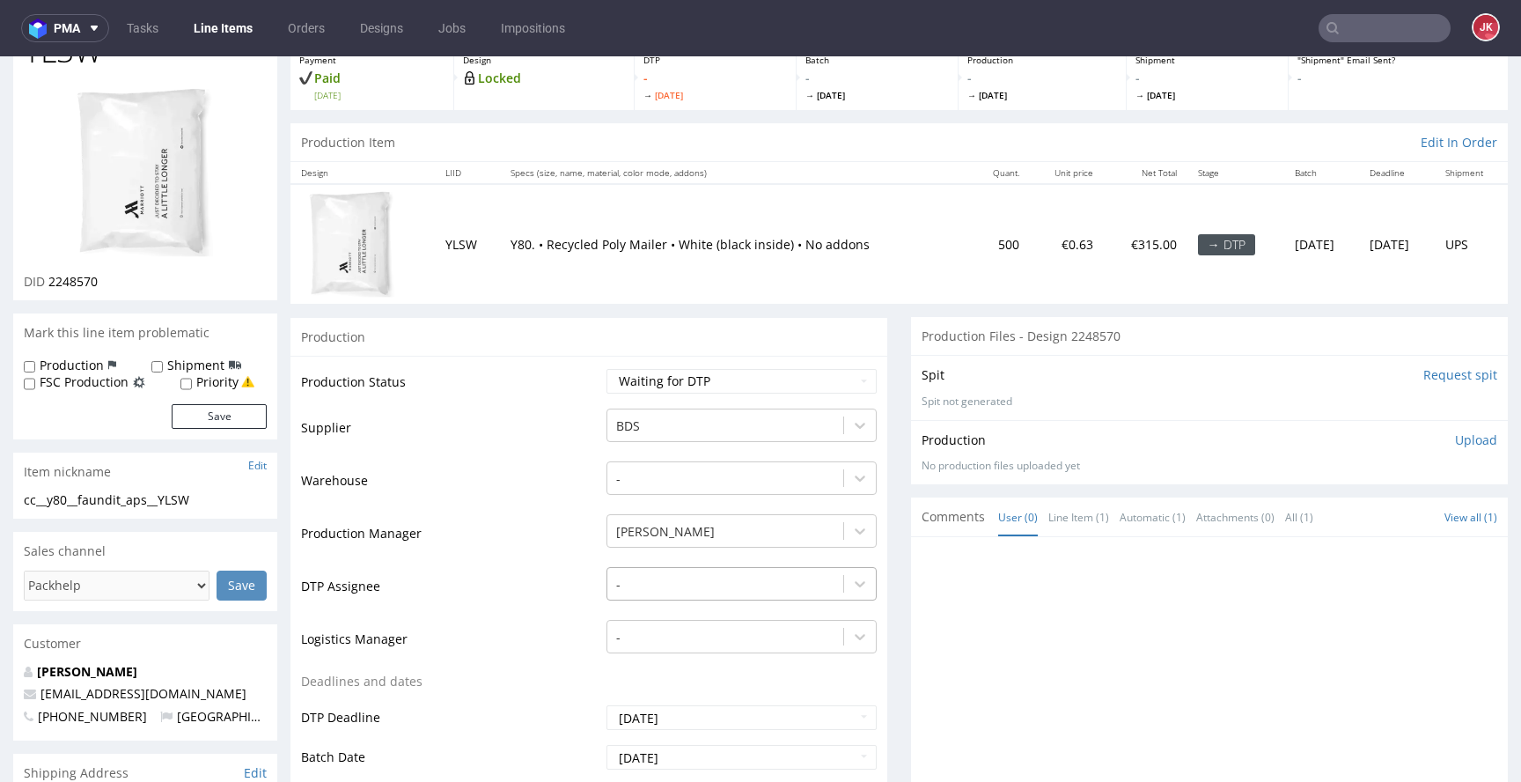
click at [690, 572] on div "-" at bounding box center [742, 579] width 270 height 25
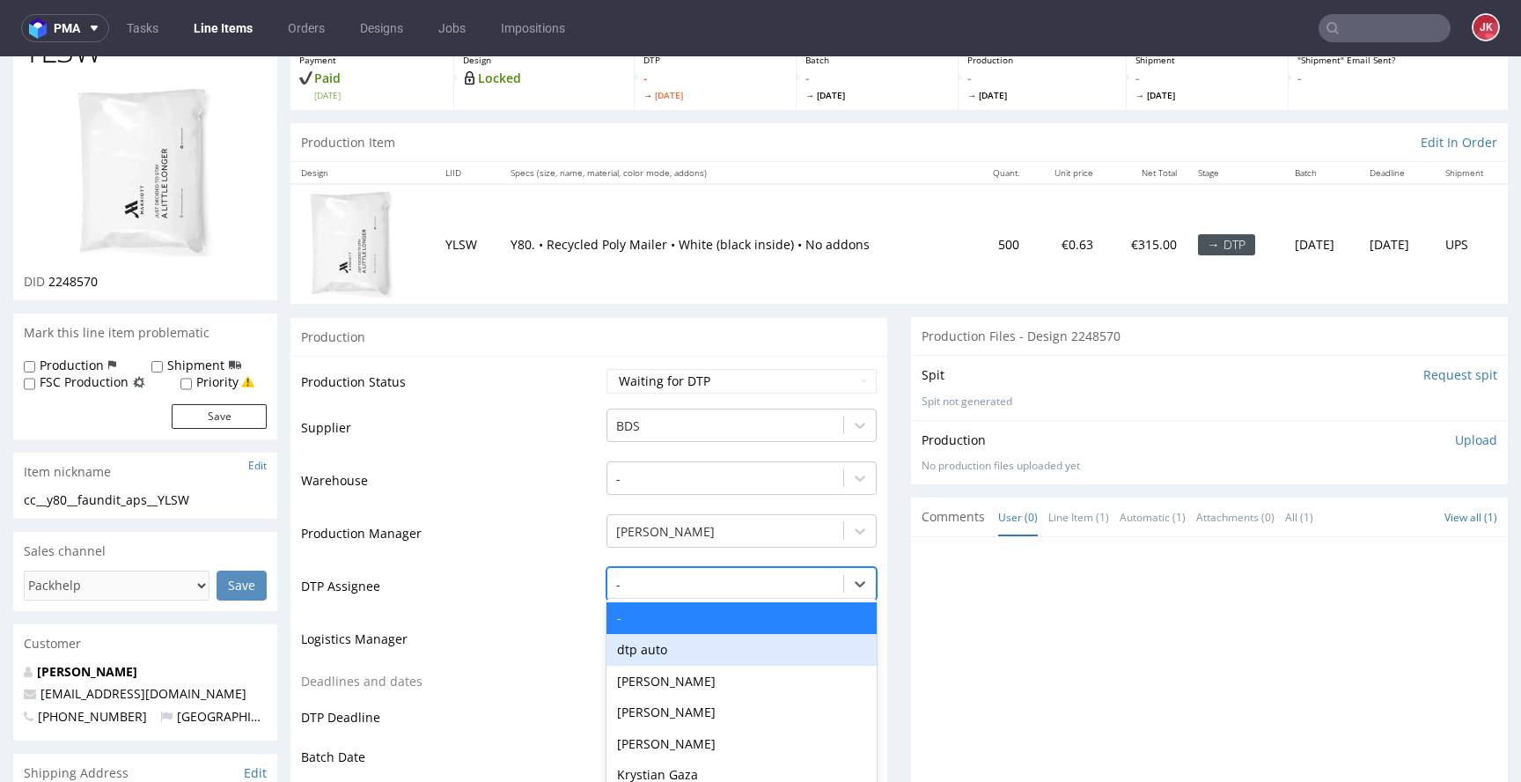
scroll to position [195, 0]
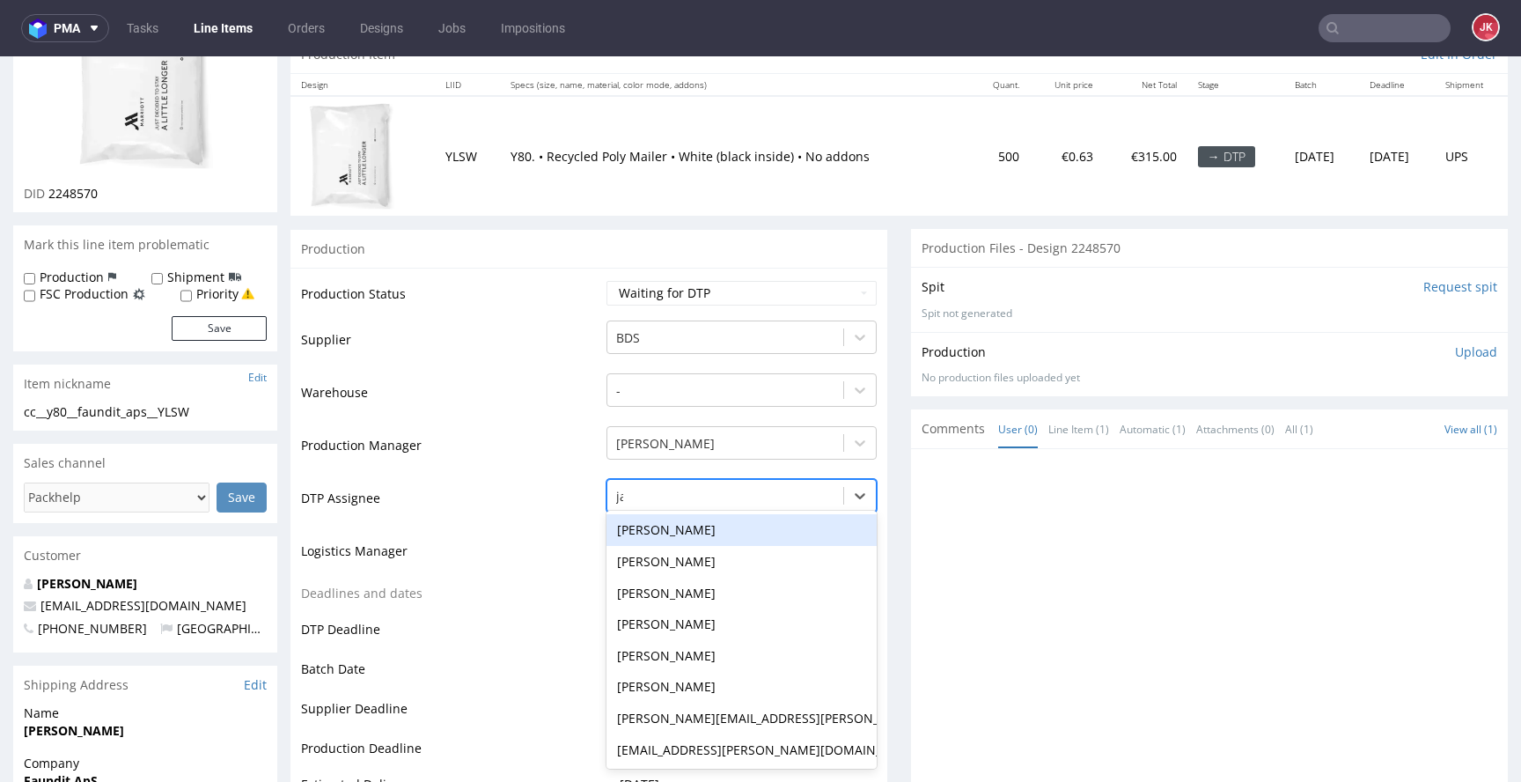
type input "jan"
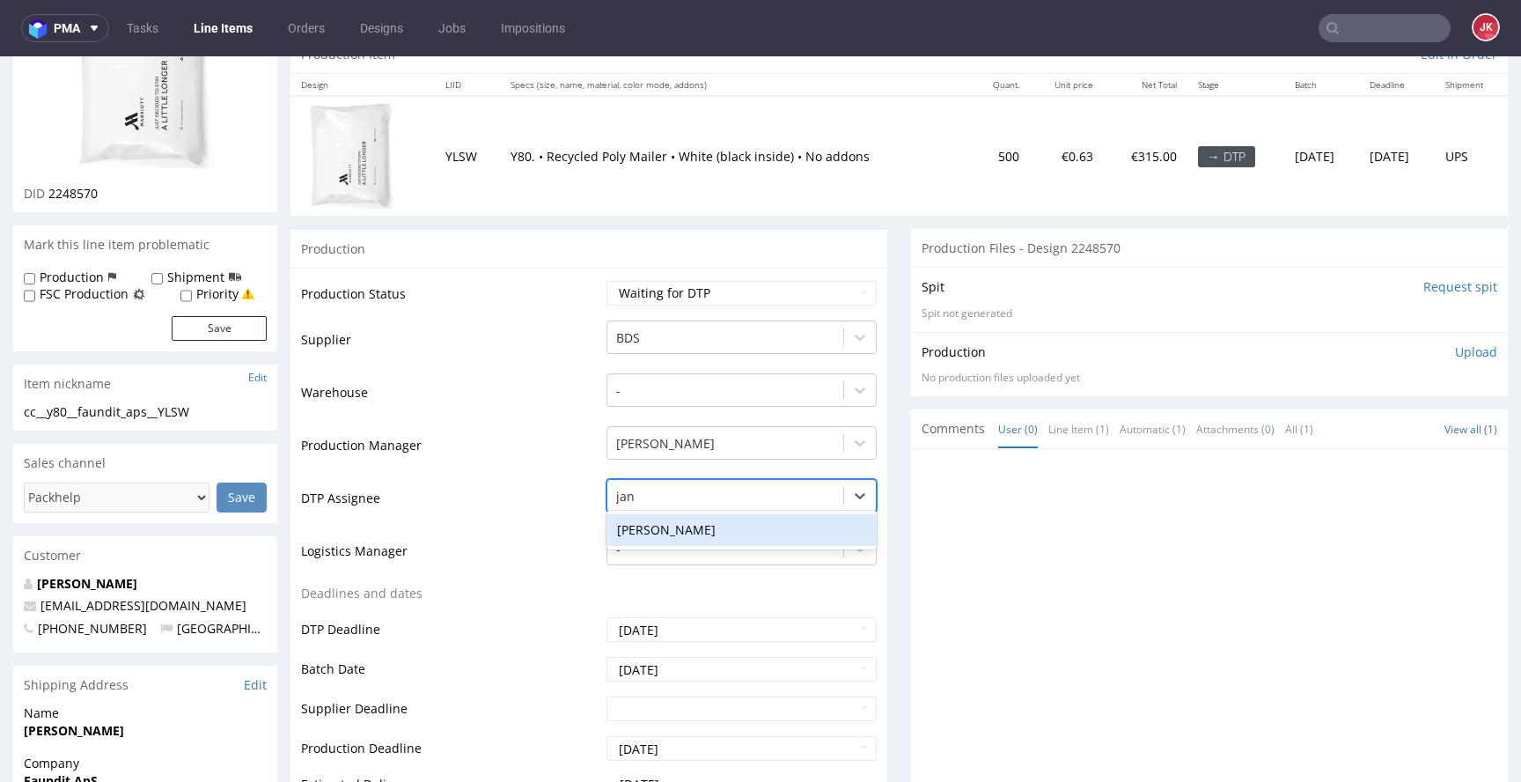
click at [707, 528] on div "[PERSON_NAME]" at bounding box center [742, 530] width 270 height 32
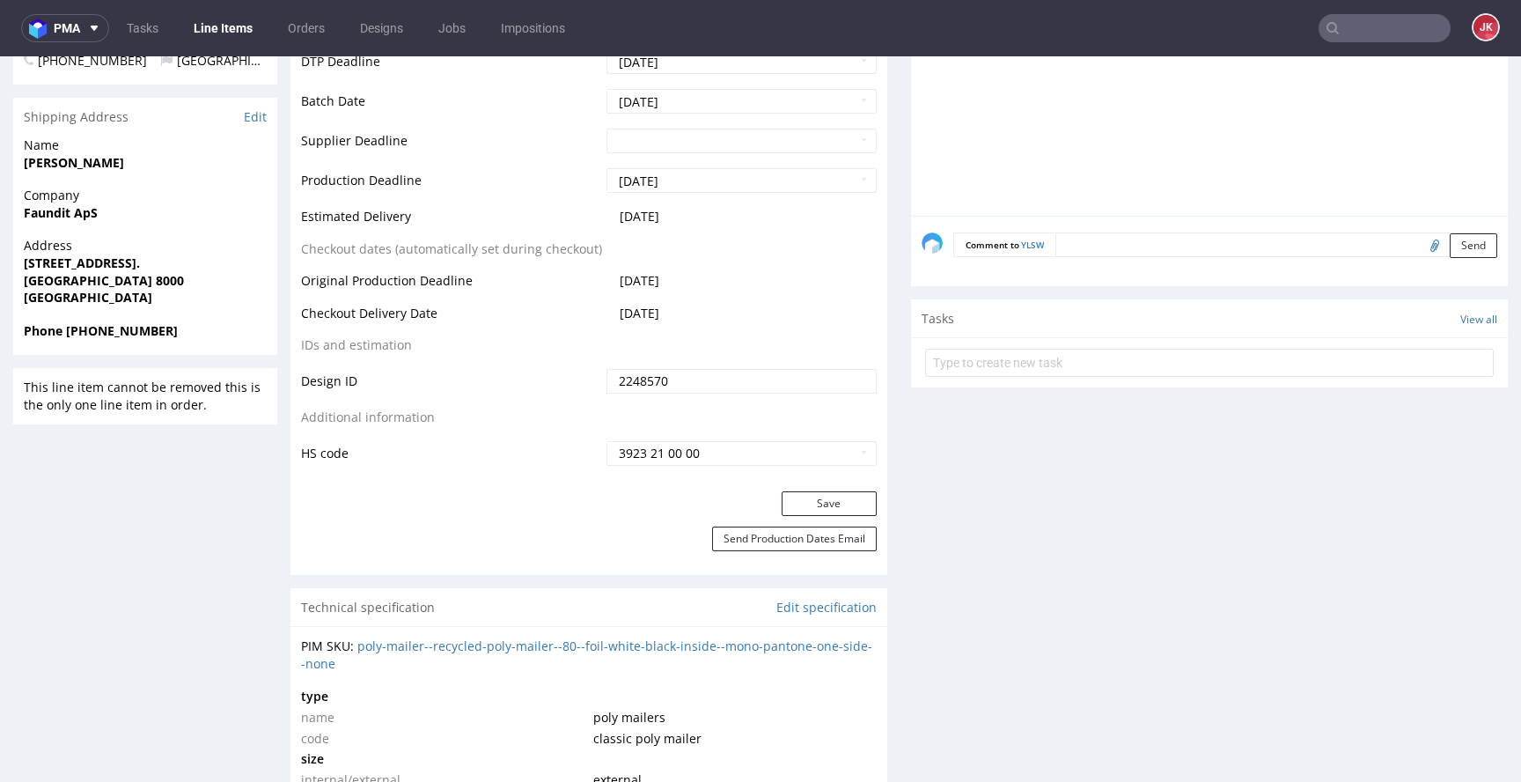
scroll to position [835, 0]
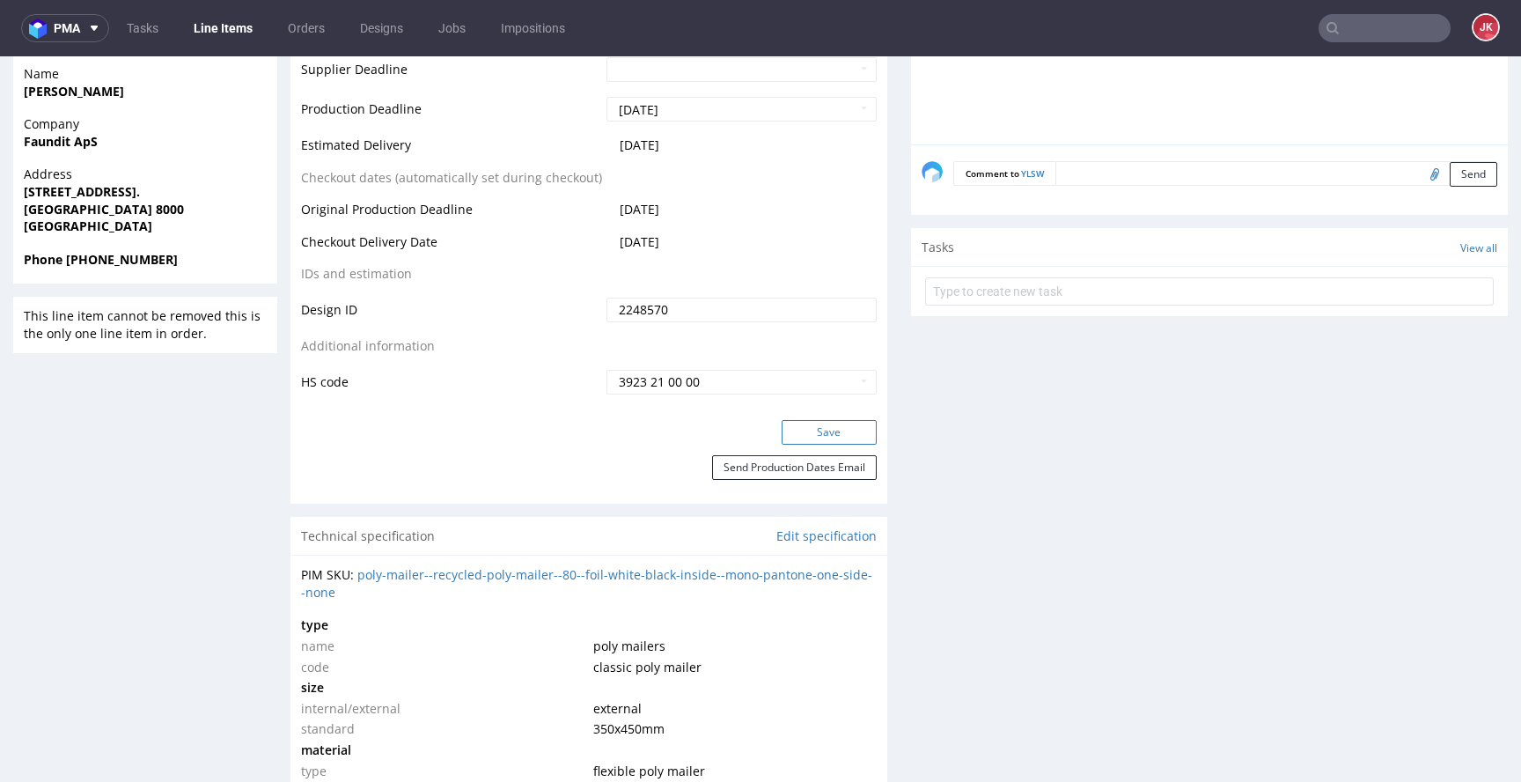
click at [819, 438] on button "Save" at bounding box center [829, 432] width 95 height 25
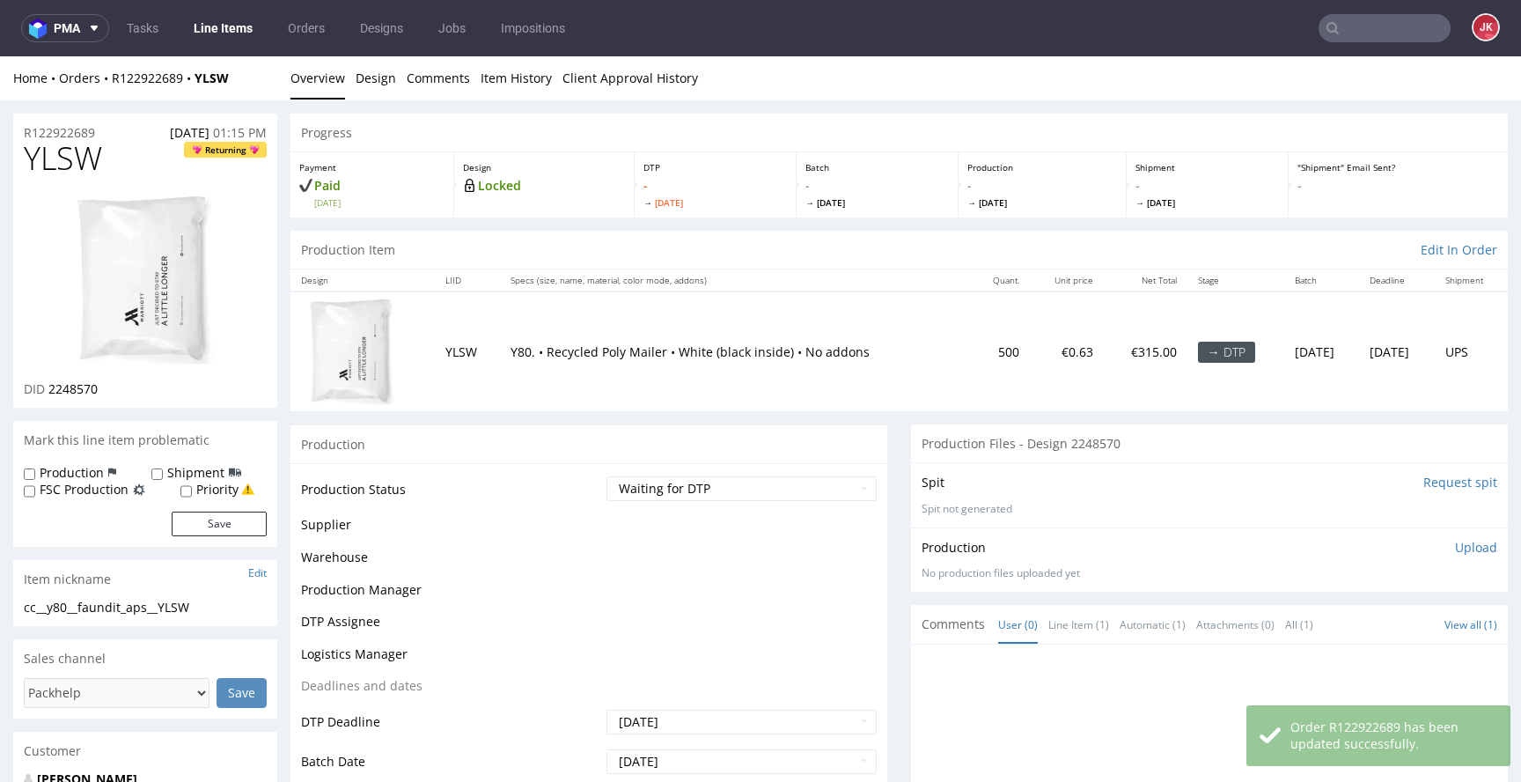
scroll to position [0, 0]
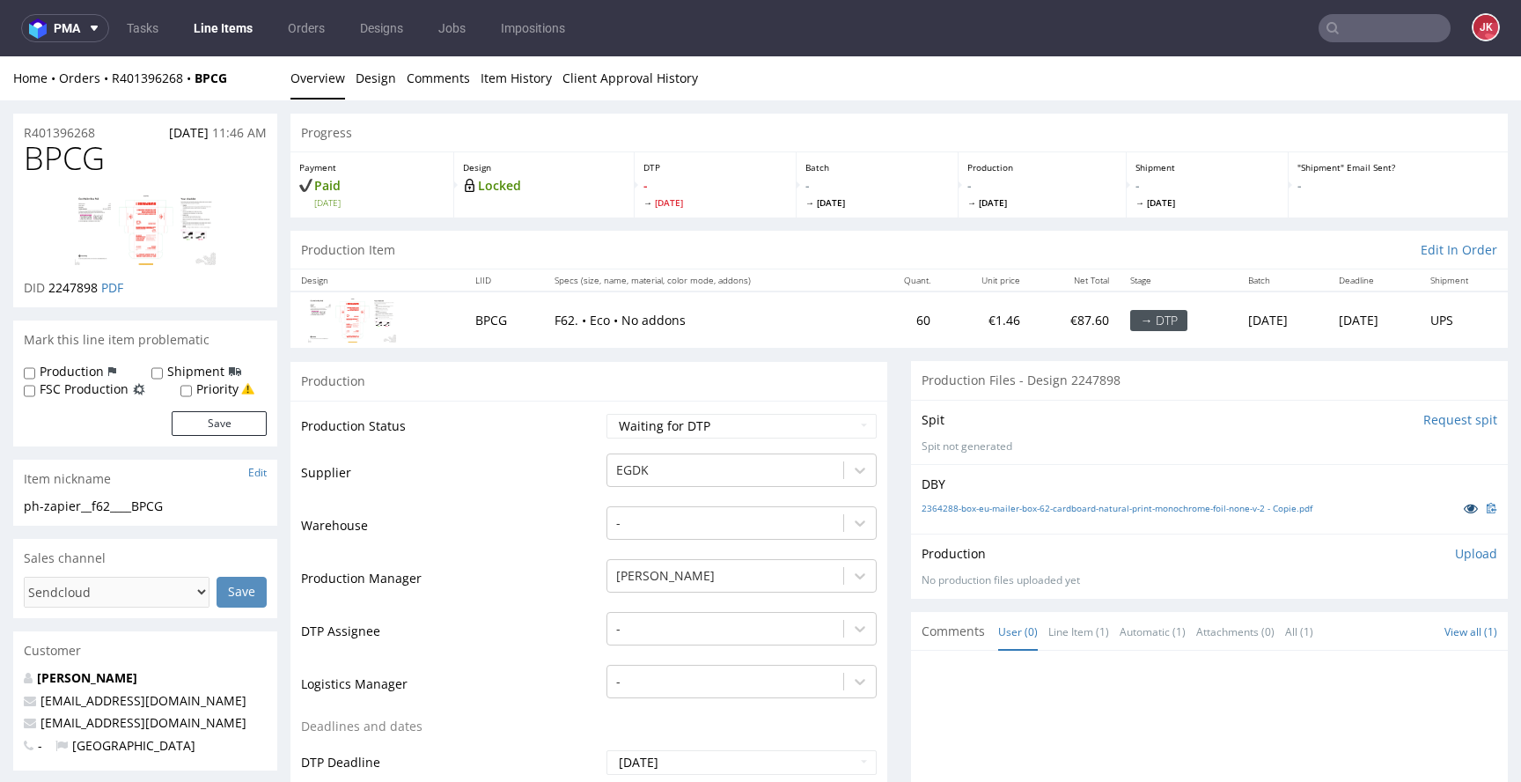
click at [1464, 511] on icon at bounding box center [1471, 508] width 14 height 12
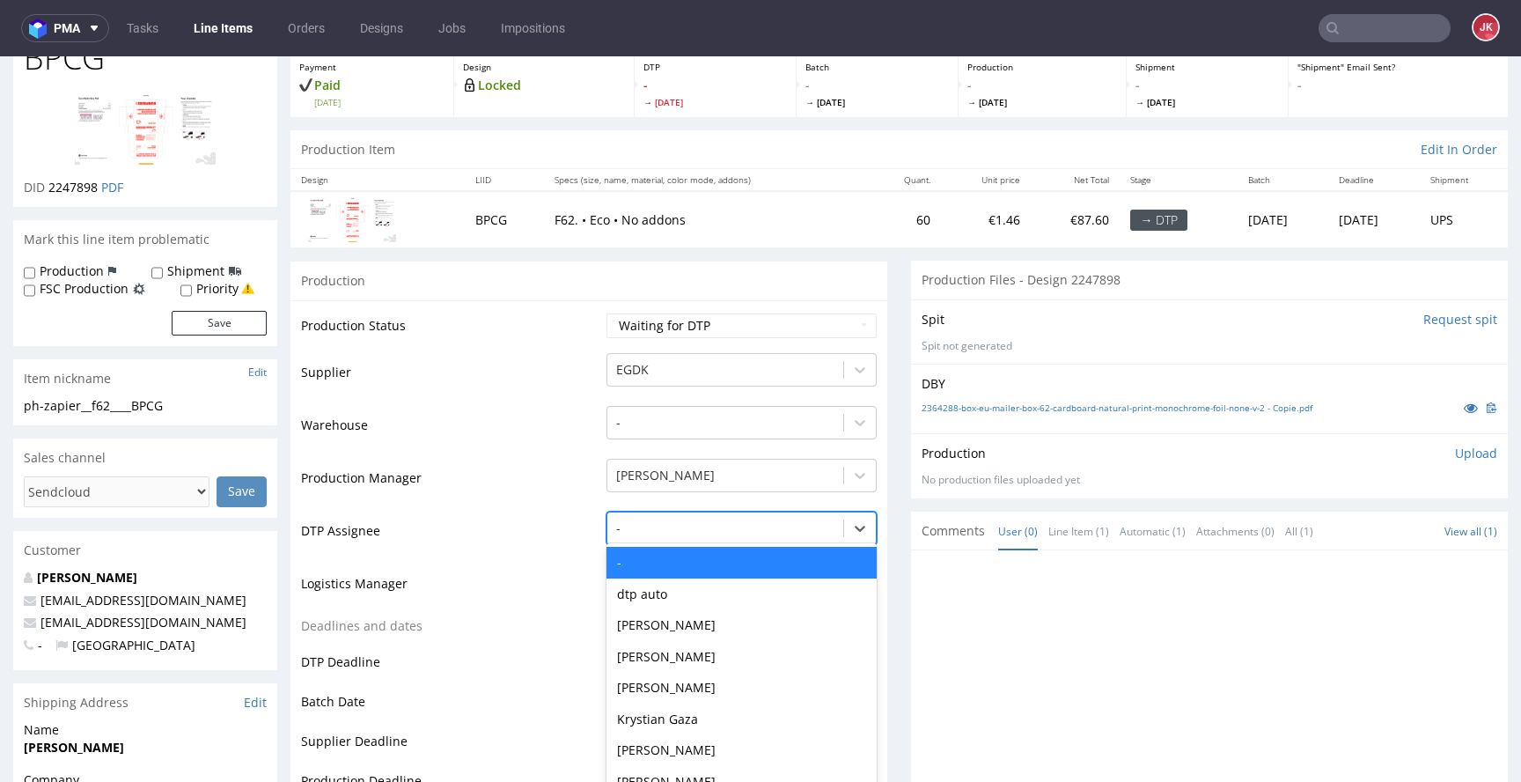
scroll to position [133, 0]
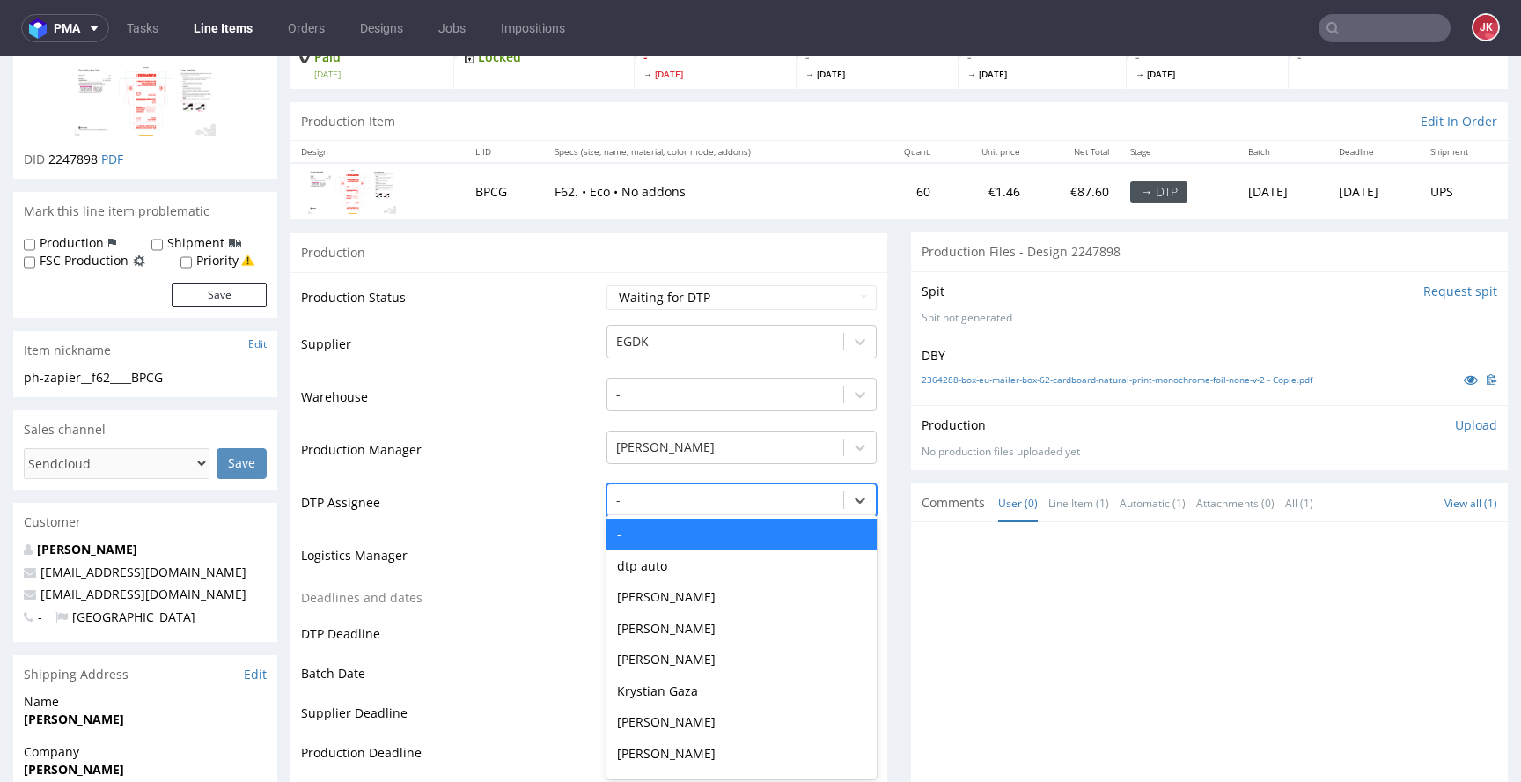
click at [665, 508] on div "- selected, 1 of 31. 31 results available. Use Up and Down to choose options, p…" at bounding box center [742, 495] width 270 height 25
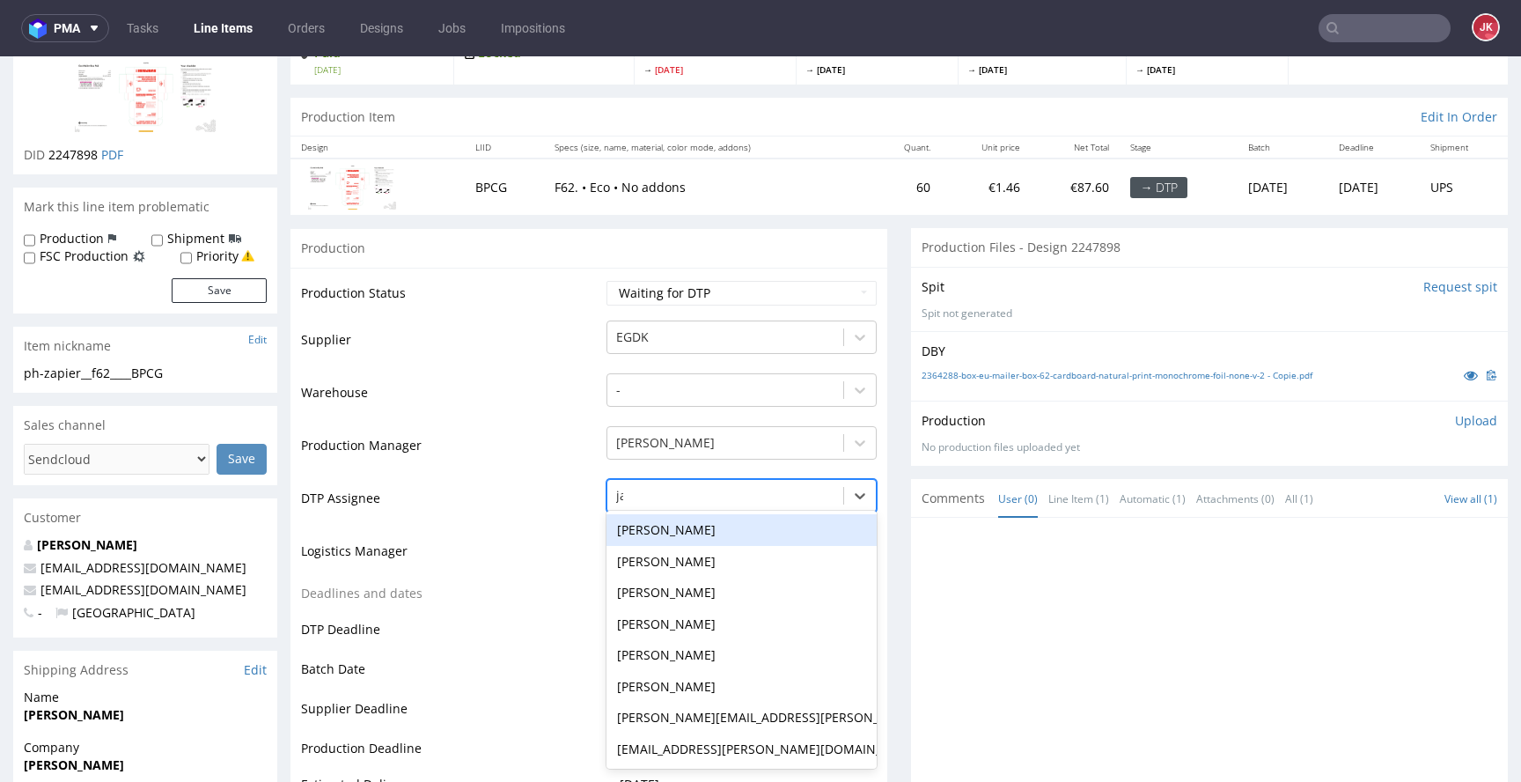
type input "jan"
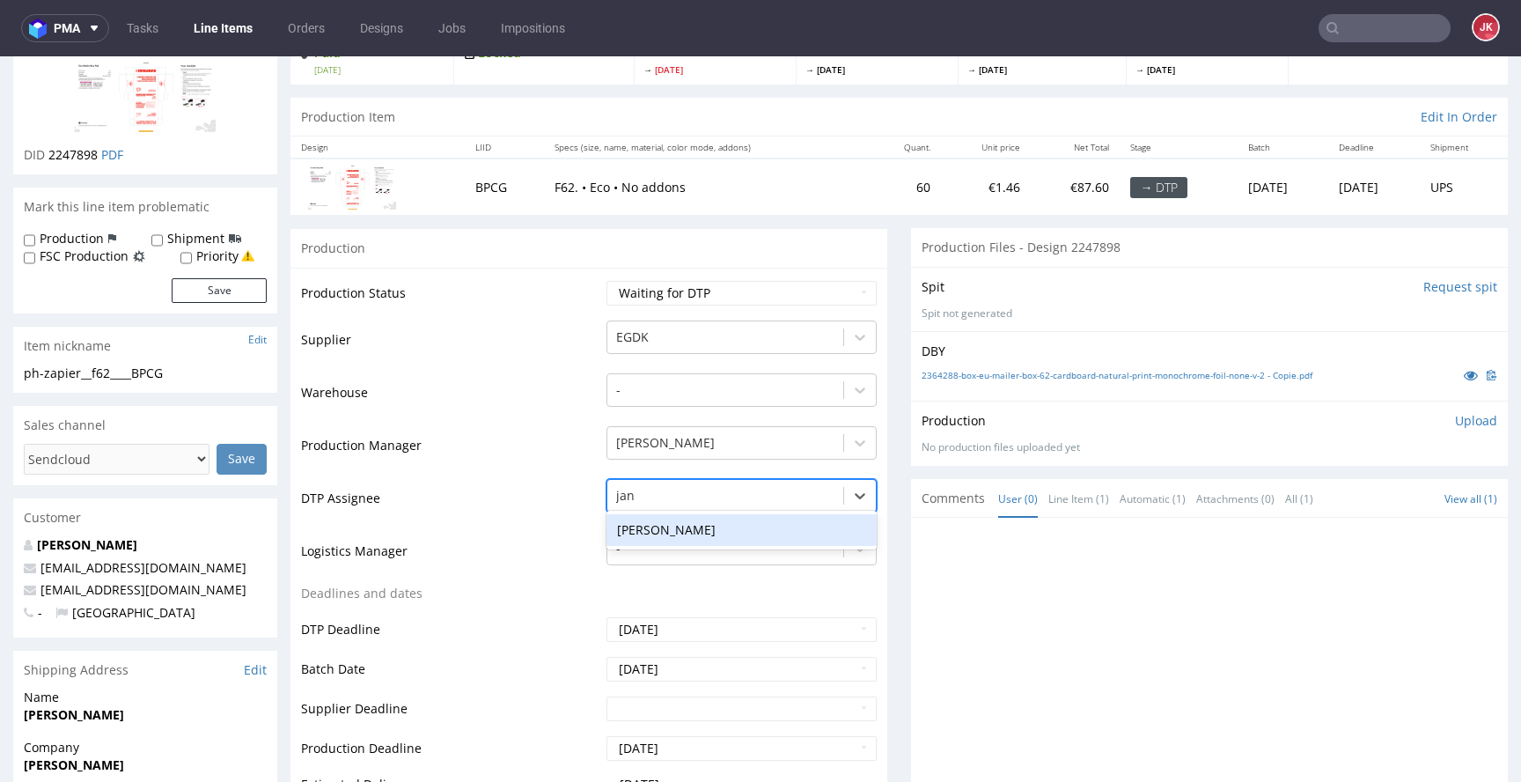
click at [730, 520] on div "Jan Kocik" at bounding box center [742, 530] width 270 height 32
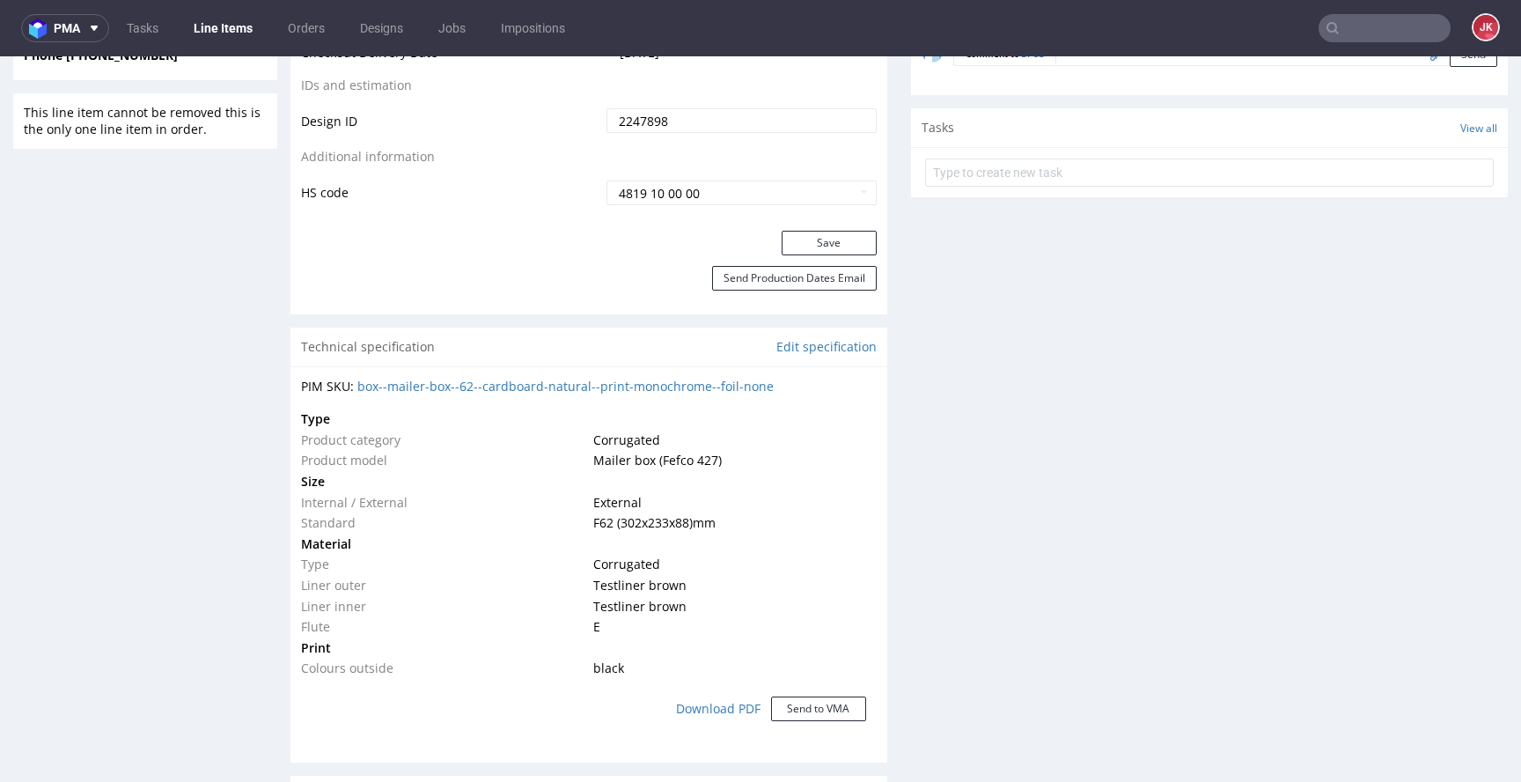
scroll to position [985, 0]
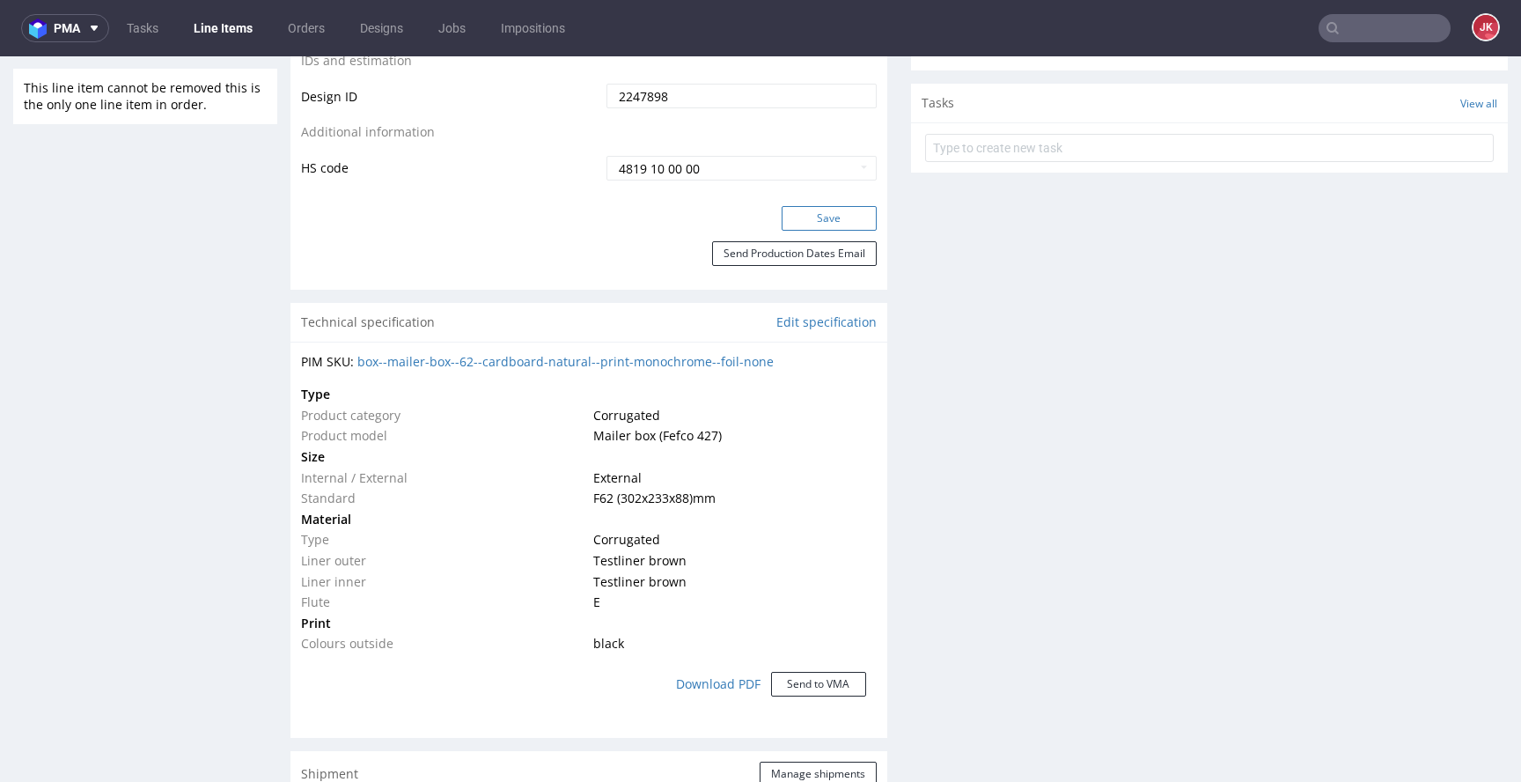
click at [820, 227] on button "Save" at bounding box center [829, 218] width 95 height 25
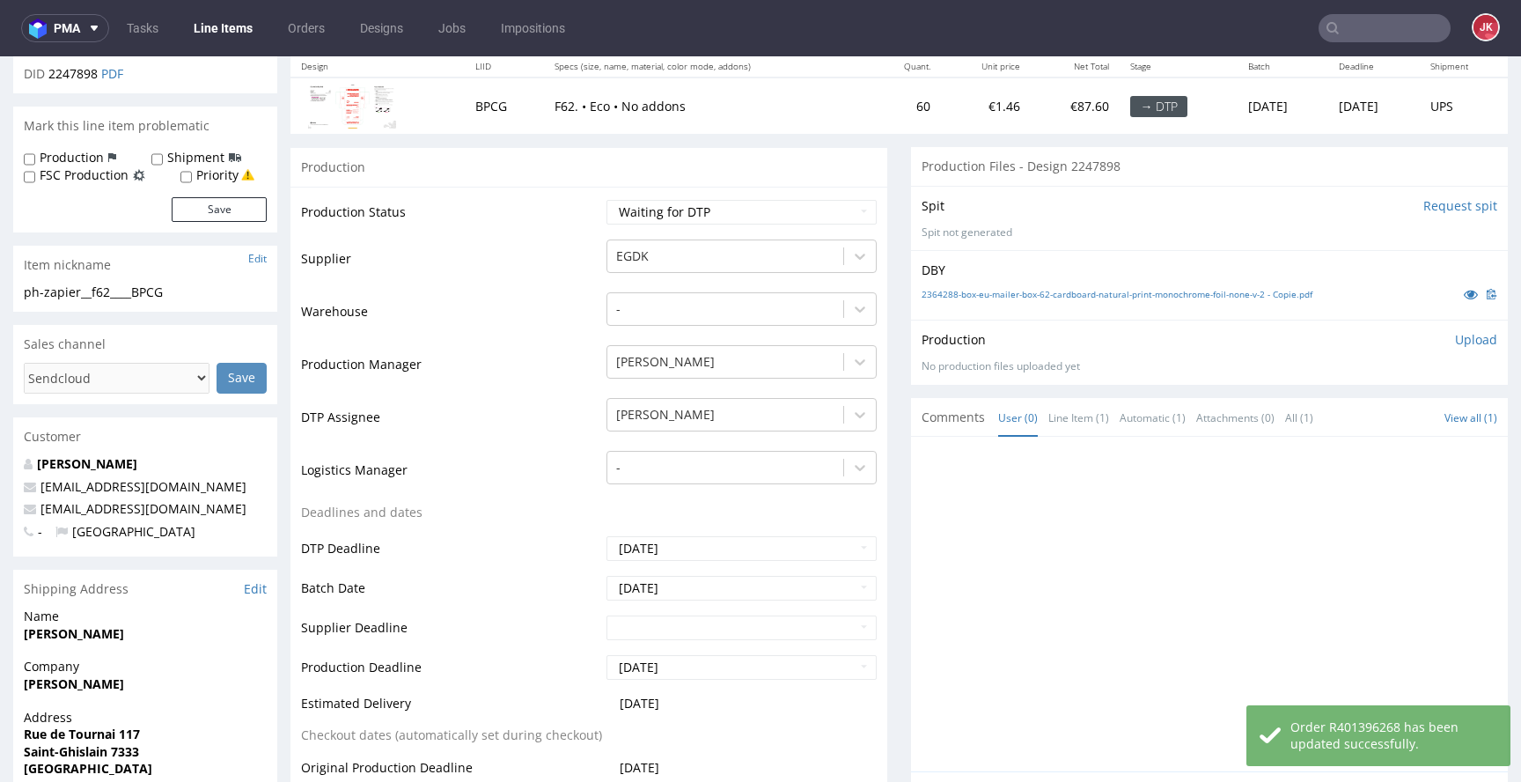
scroll to position [0, 0]
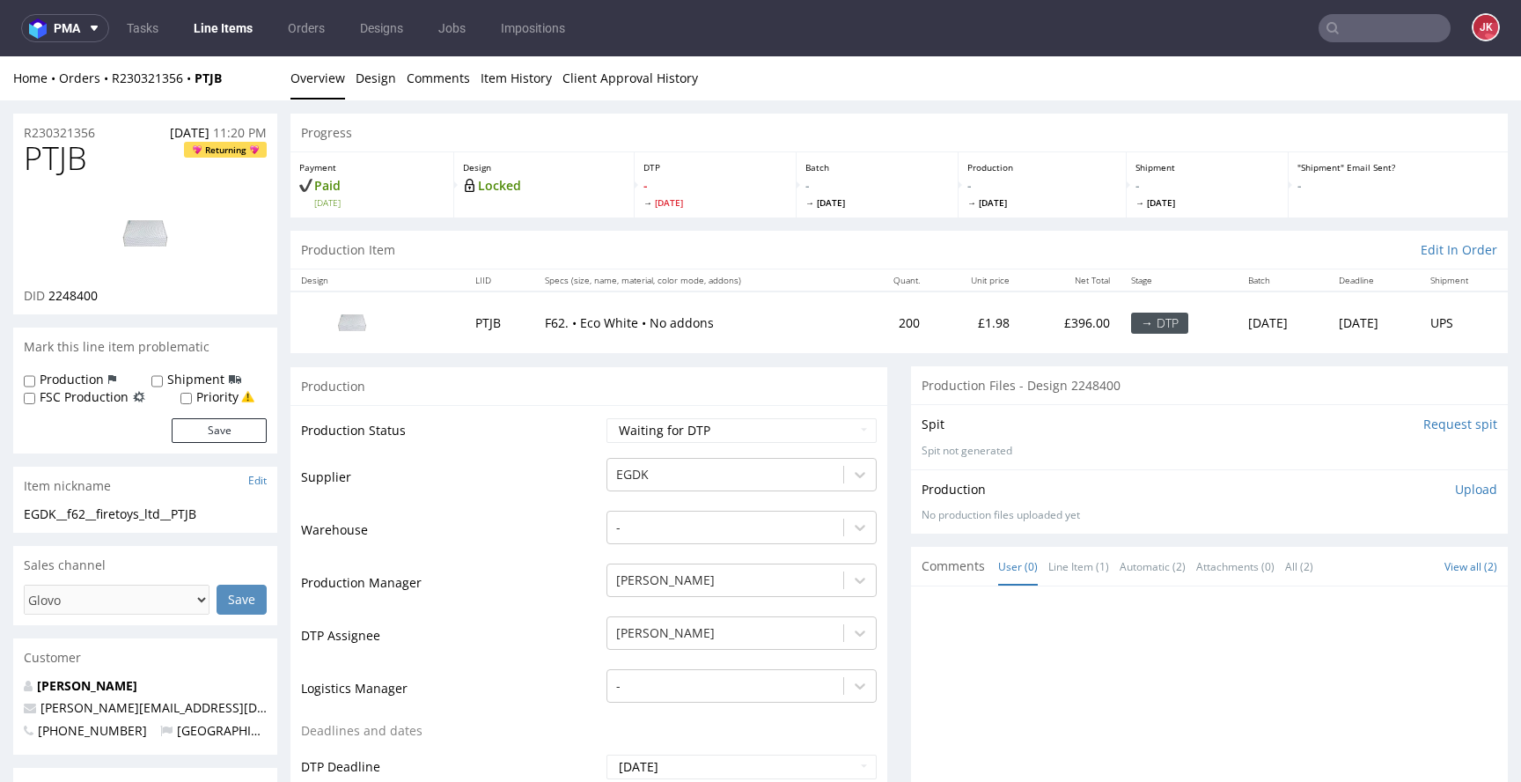
click at [398, 82] on li "Design" at bounding box center [381, 79] width 51 height 18
click at [379, 81] on link "Design" at bounding box center [376, 77] width 40 height 43
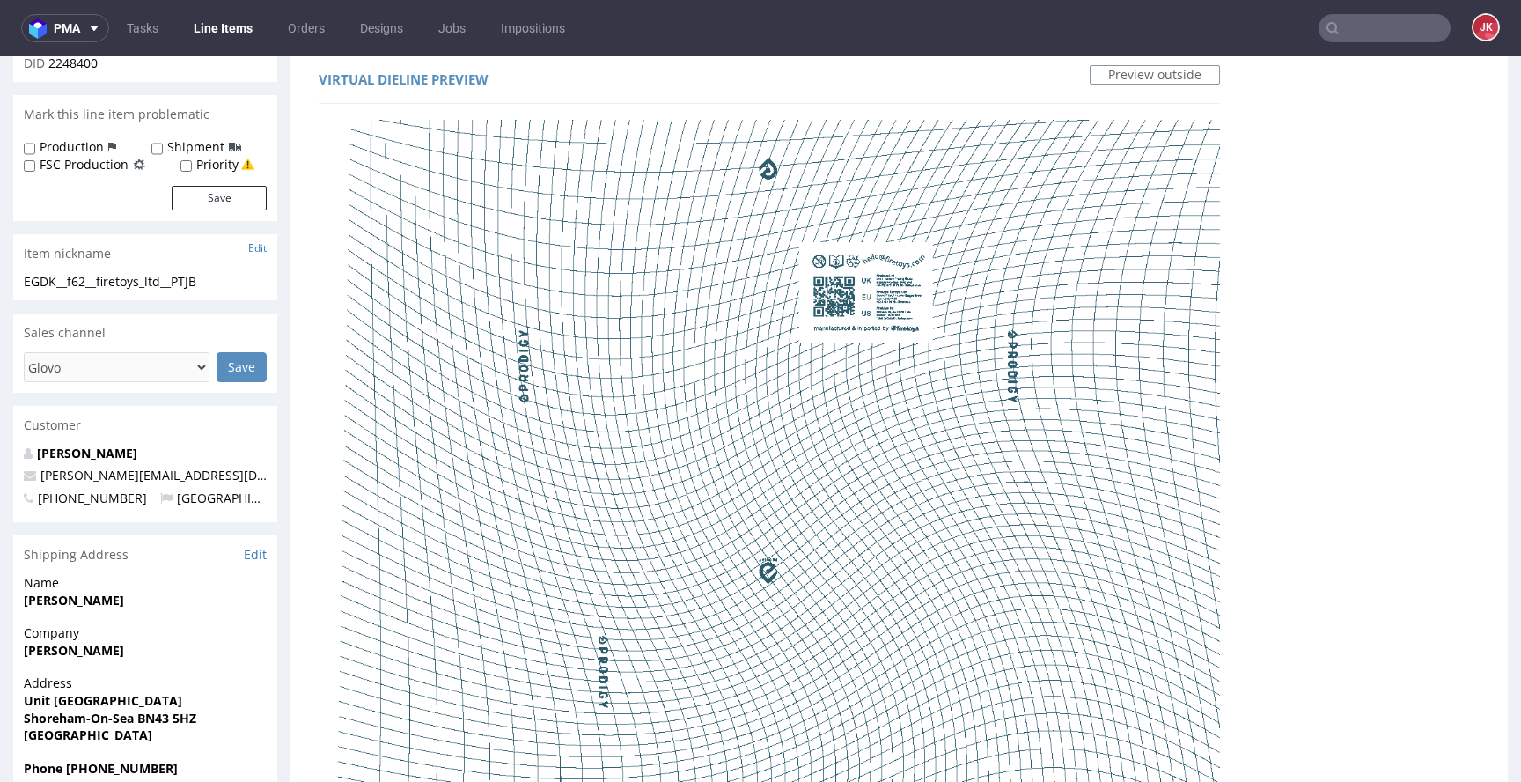
scroll to position [11, 0]
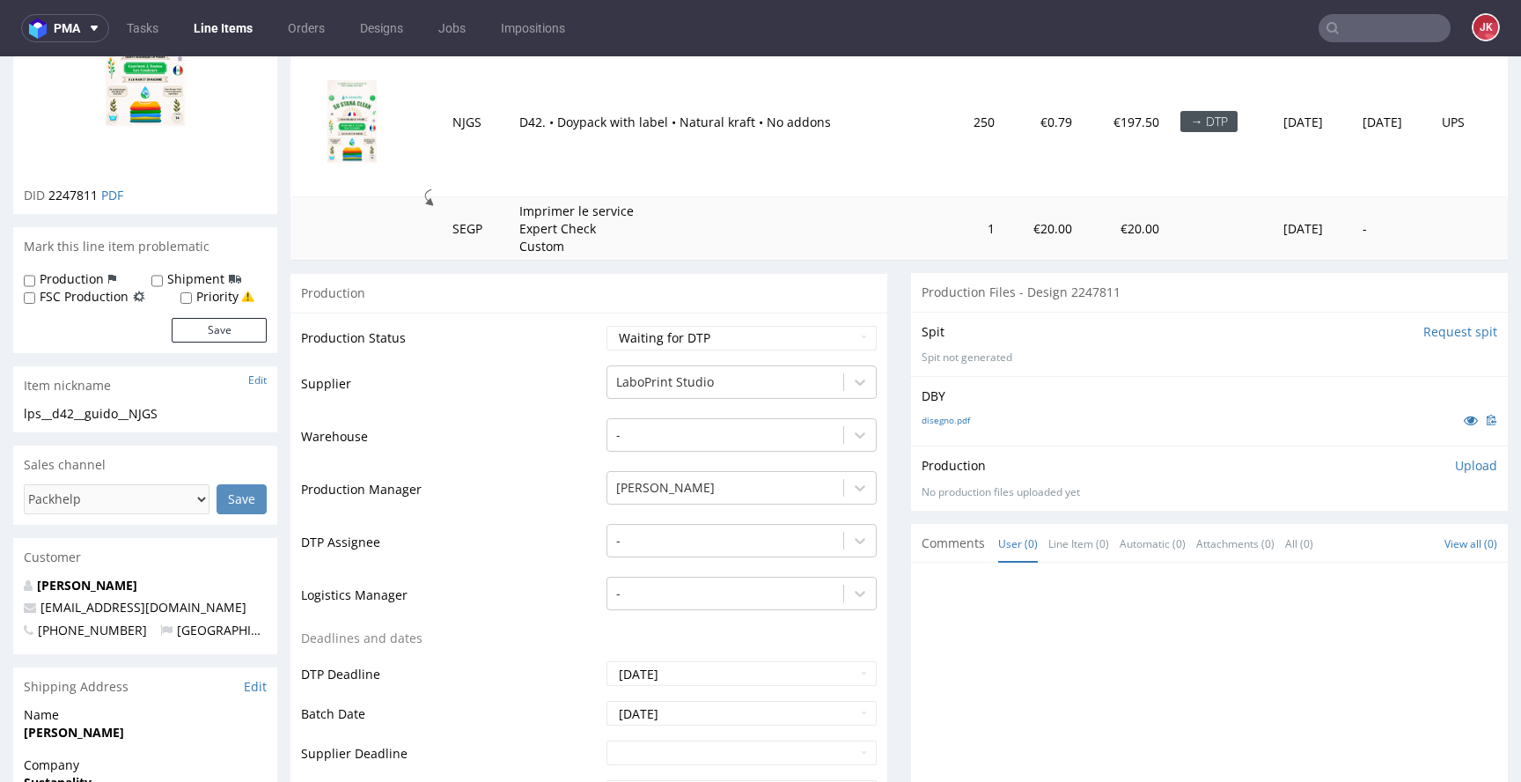
scroll to position [256, 0]
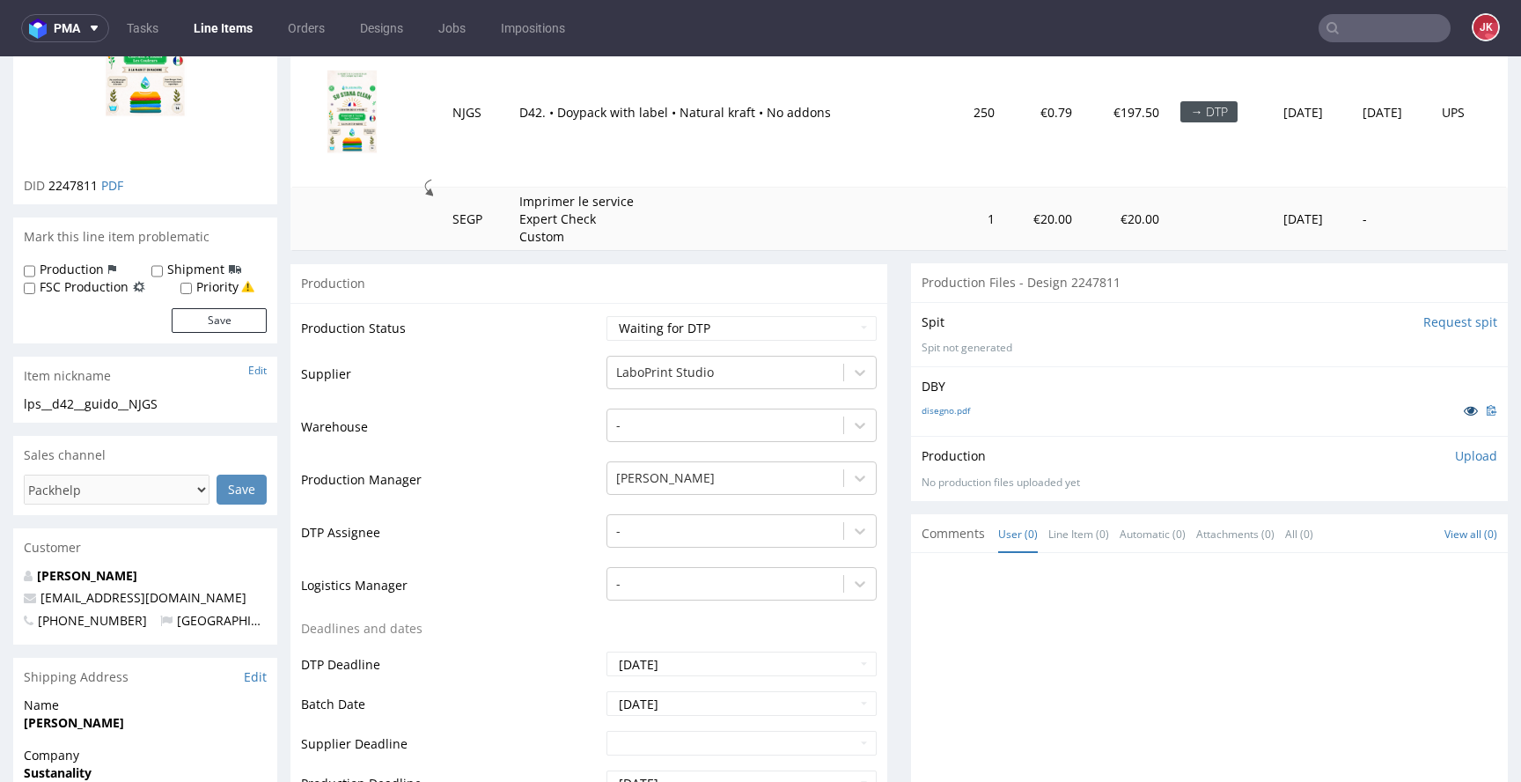
click at [1455, 417] on link at bounding box center [1471, 410] width 32 height 19
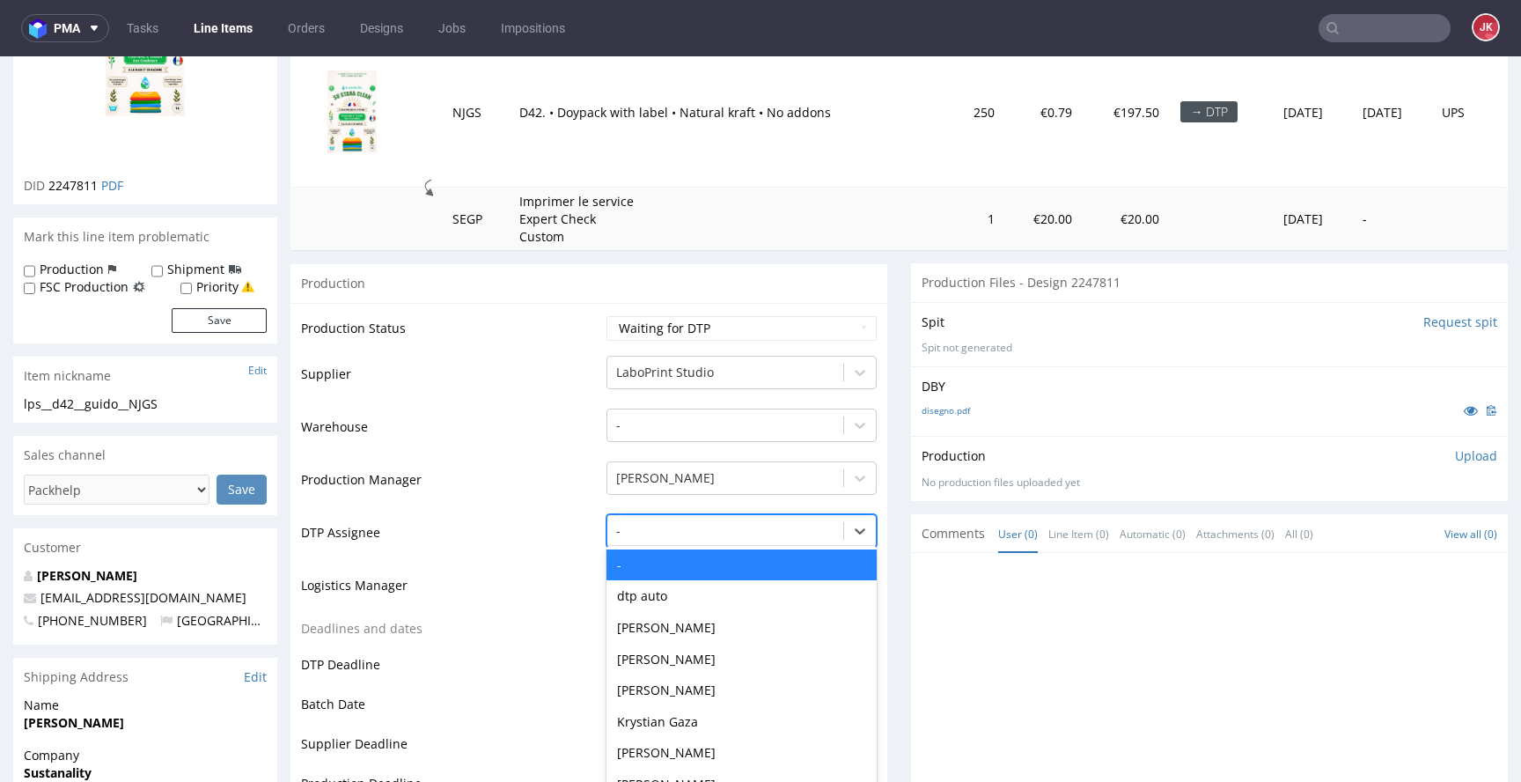
scroll to position [291, 0]
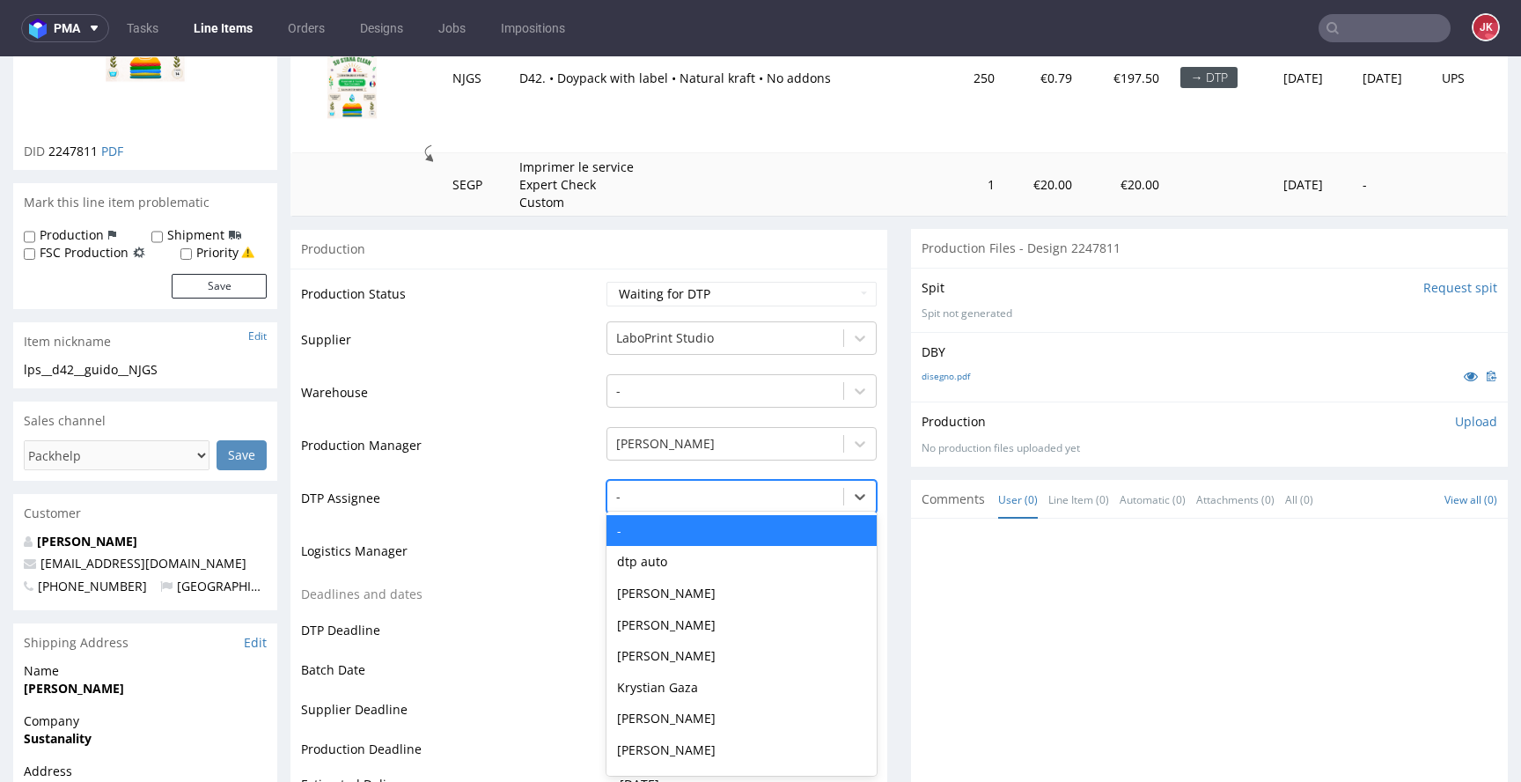
click at [696, 504] on div "- selected, 1 of 31. 31 results available. Use Up and Down to choose options, p…" at bounding box center [742, 492] width 270 height 25
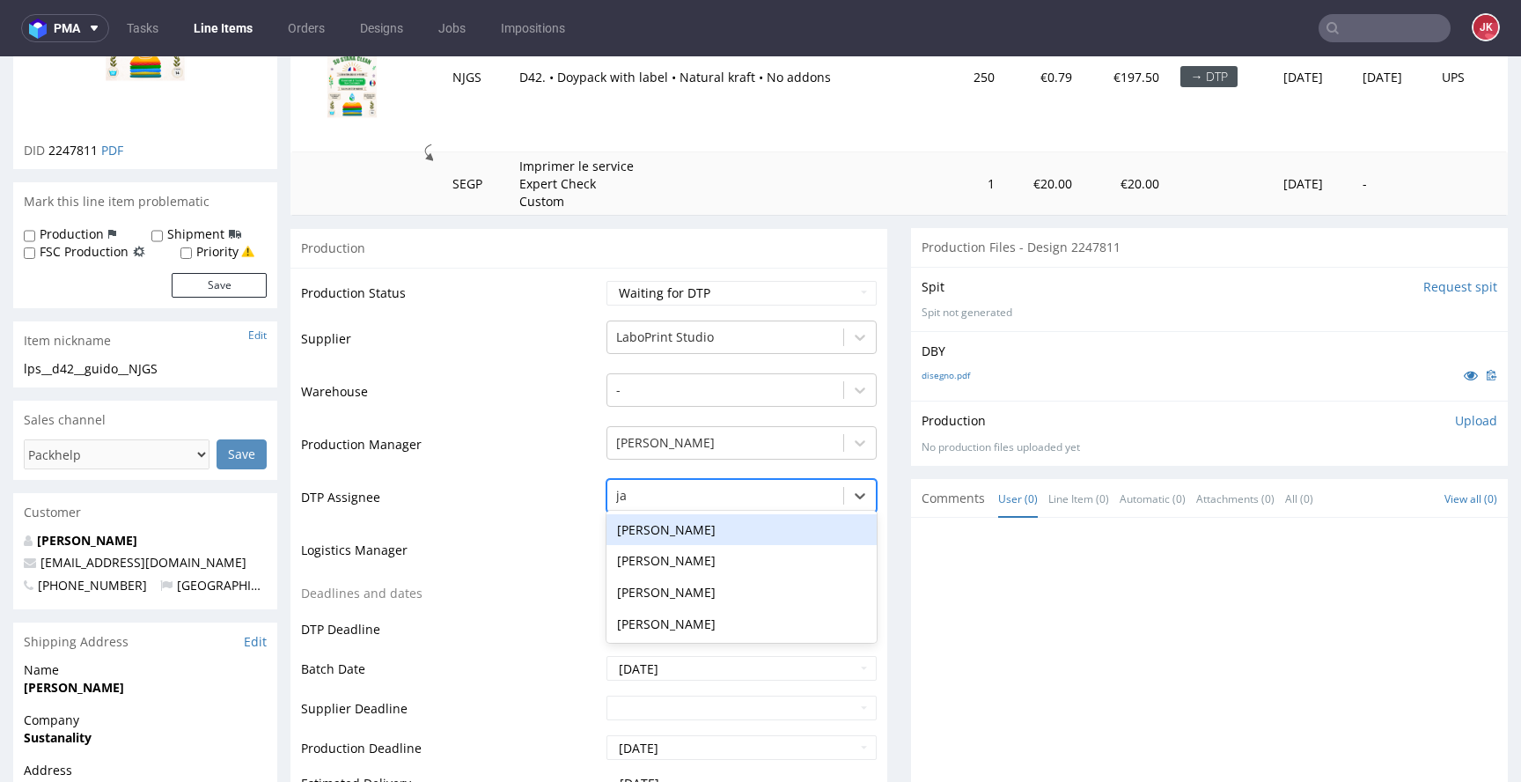
type input "jan"
click at [672, 529] on div "[PERSON_NAME]" at bounding box center [742, 530] width 270 height 32
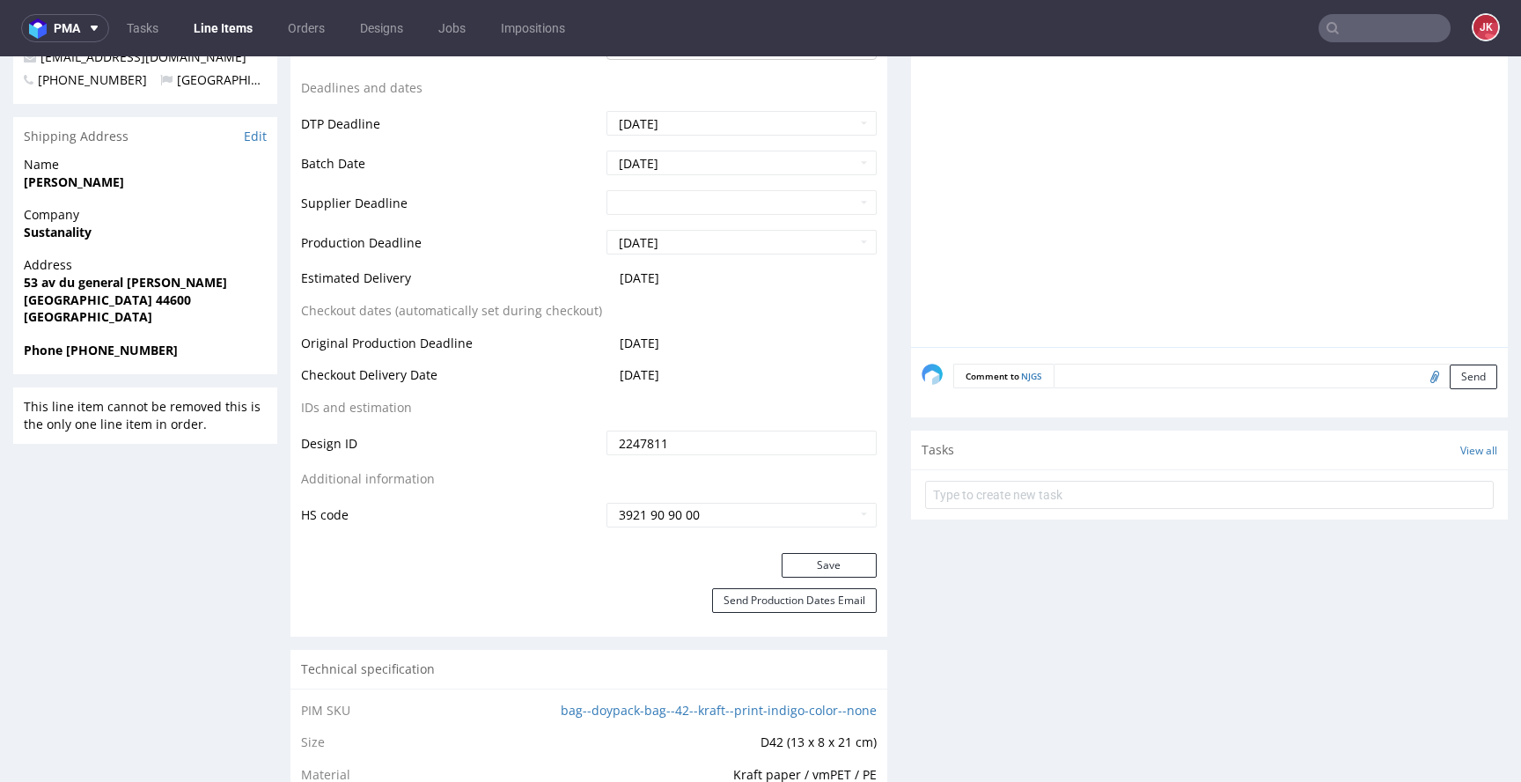
scroll to position [858, 0]
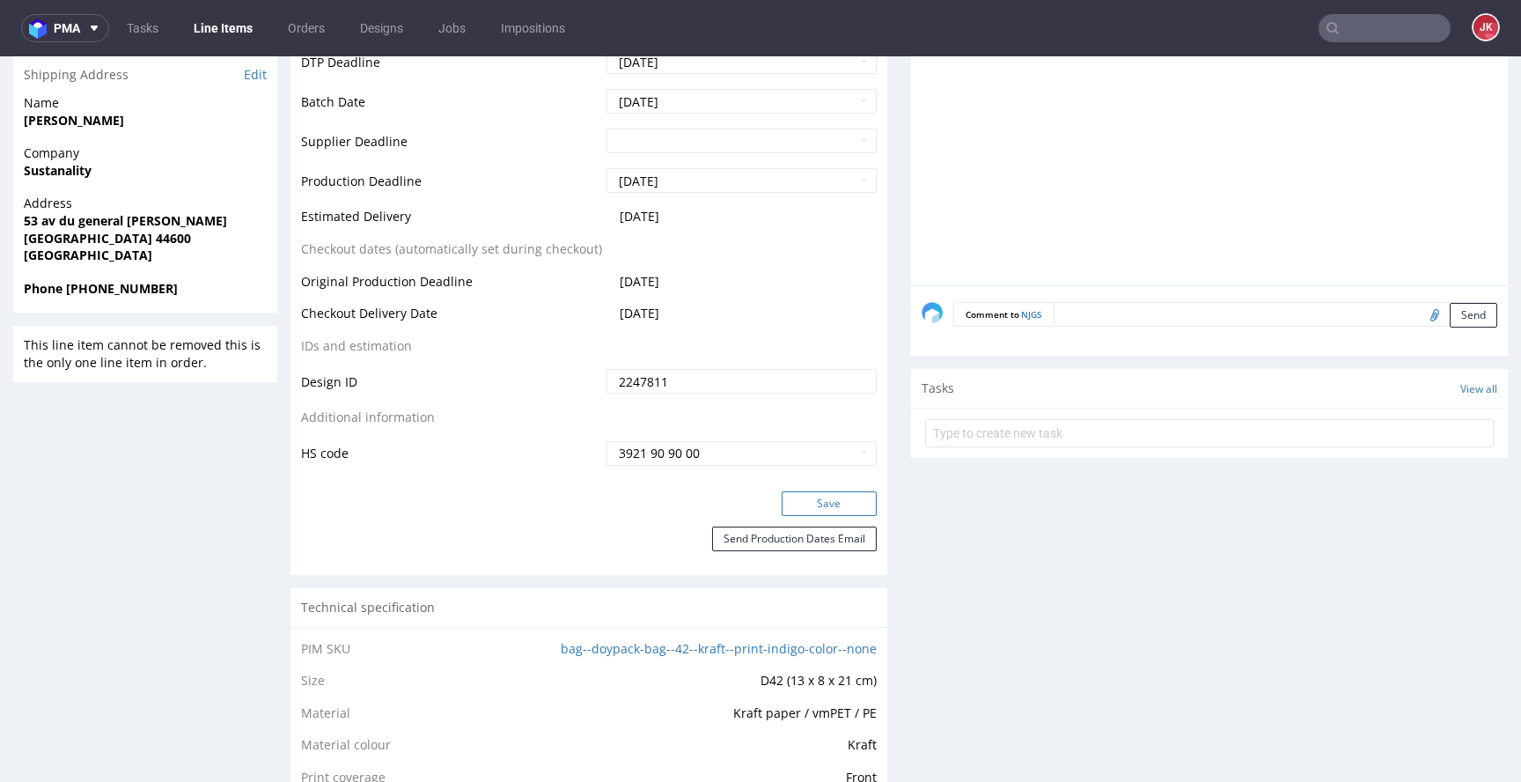
click at [806, 512] on button "Save" at bounding box center [829, 503] width 95 height 25
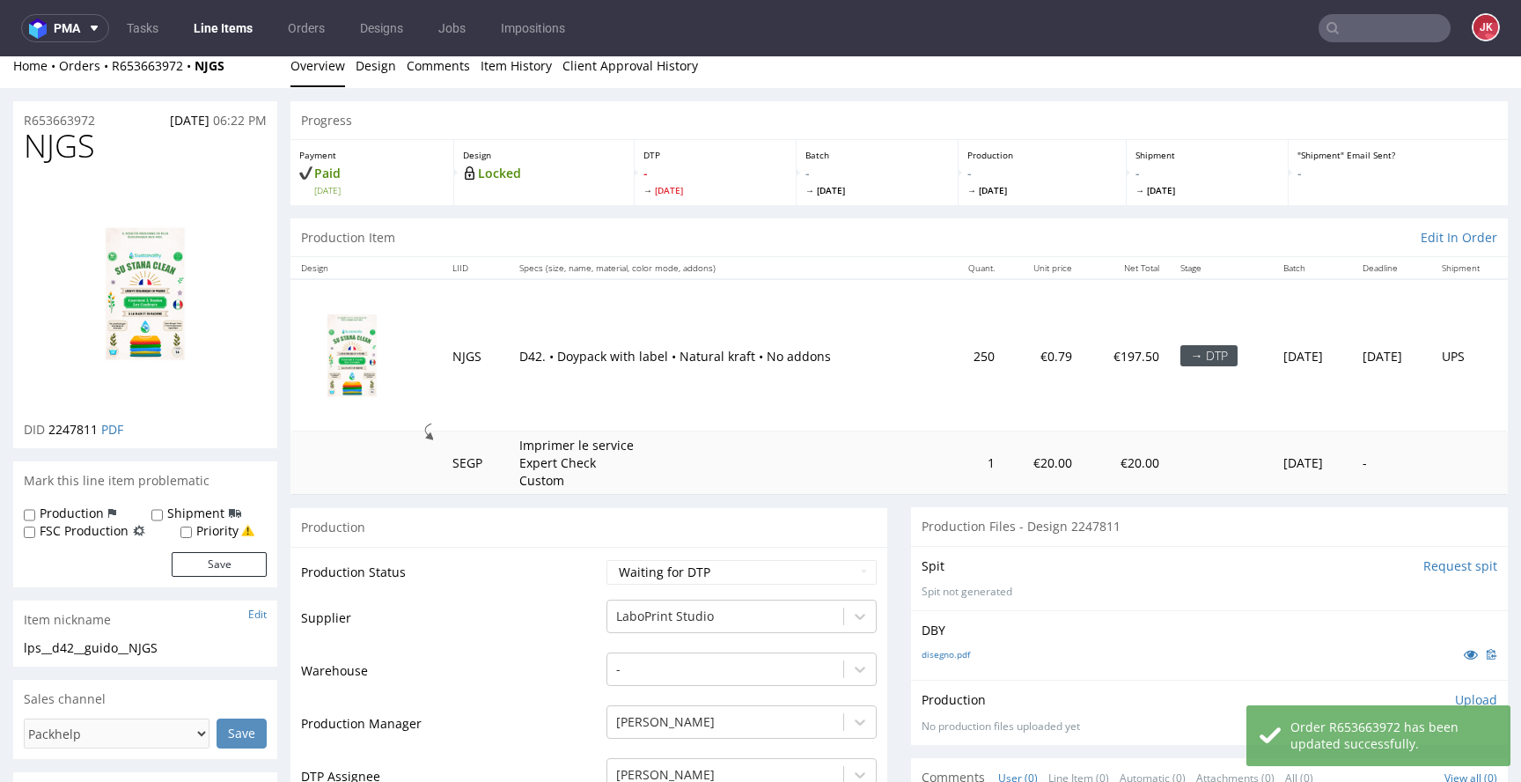
scroll to position [0, 0]
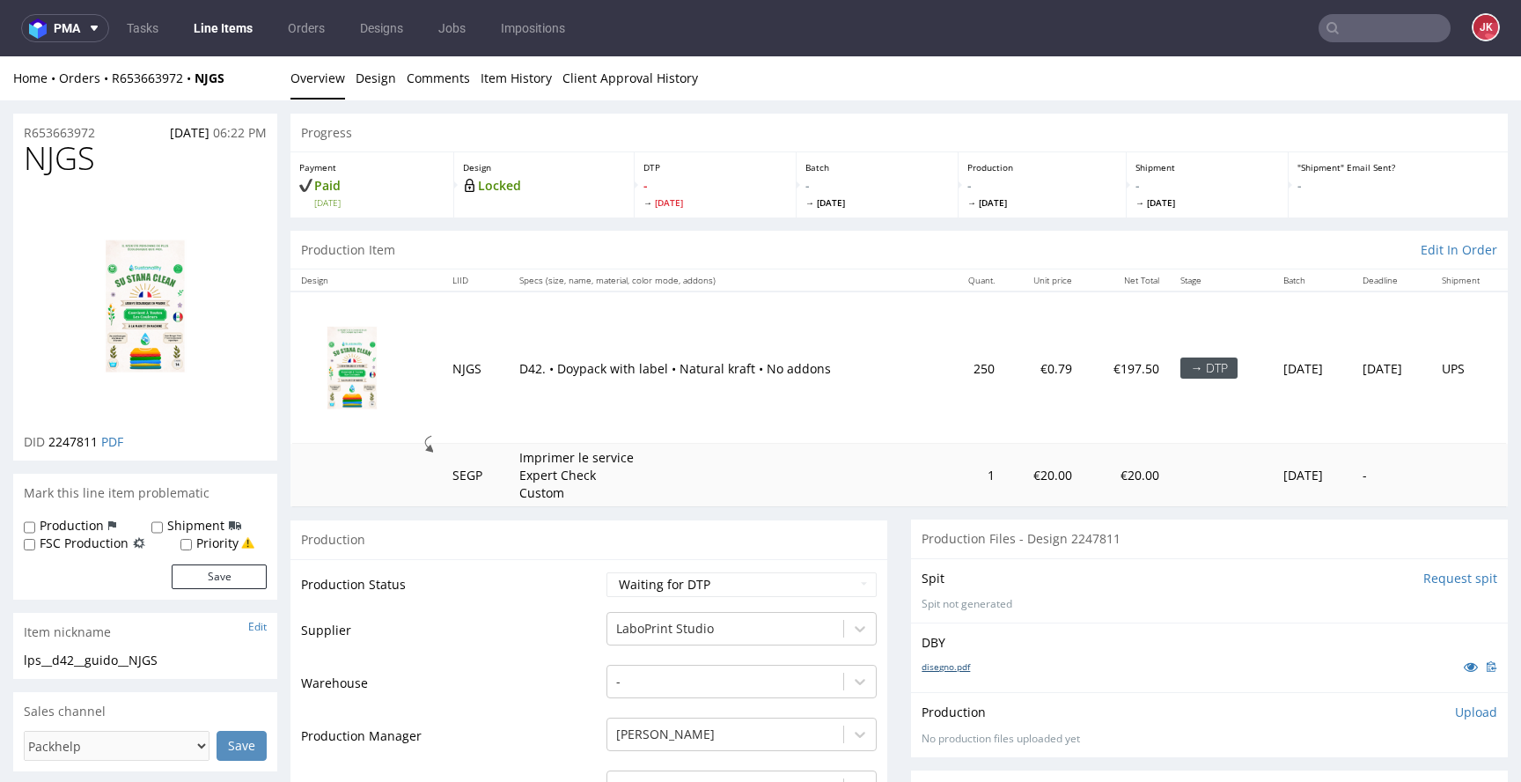
click at [937, 668] on link "disegno.pdf" at bounding box center [946, 666] width 48 height 12
